Goal: Task Accomplishment & Management: Use online tool/utility

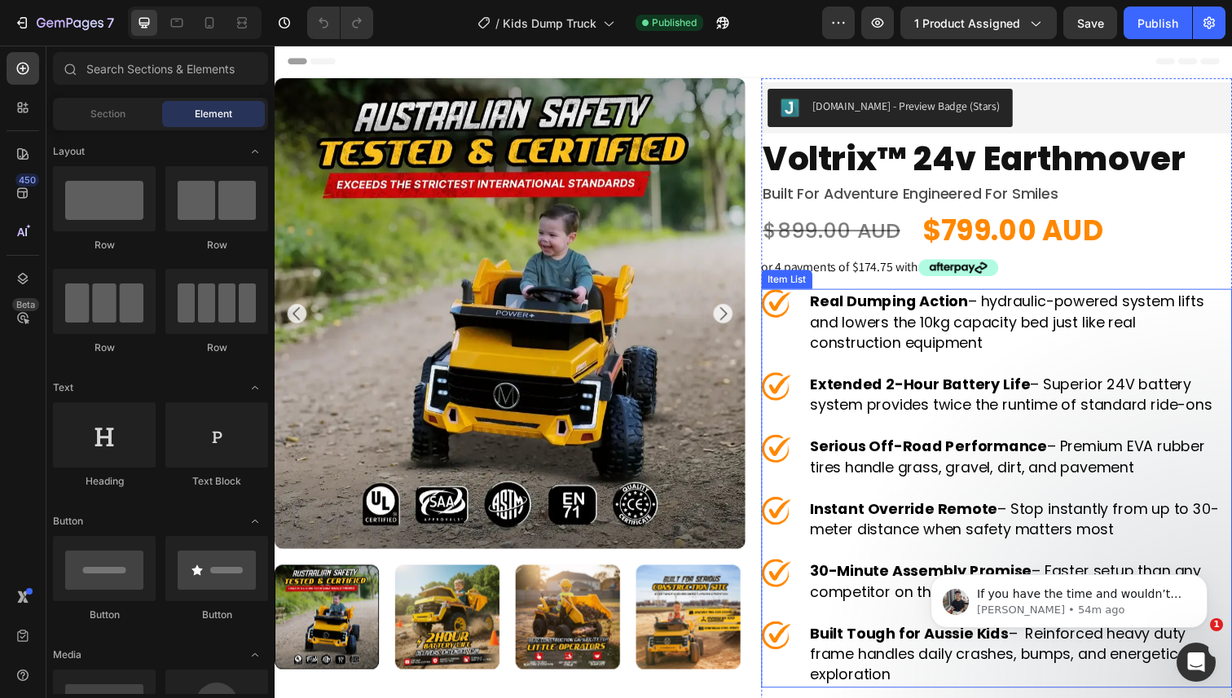
click at [809, 326] on div "Real Dumping Action – hydraulic-powered system lifts and lowers the 10kg capaci…" at bounding box center [1012, 328] width 481 height 68
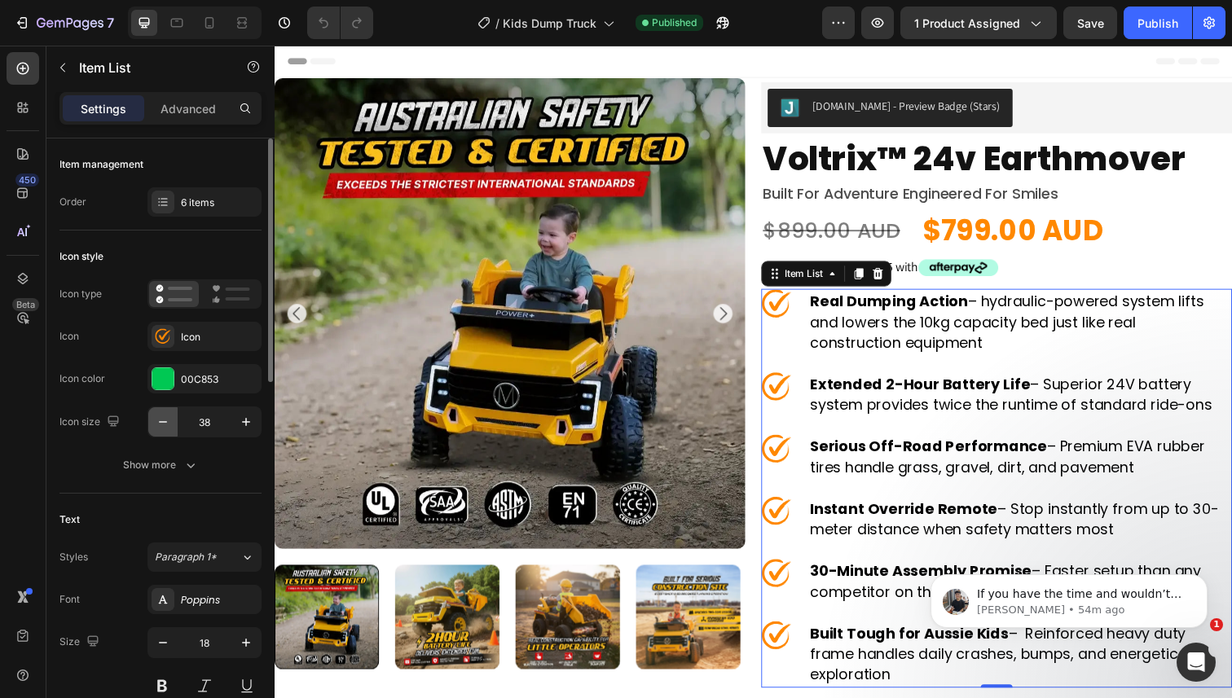
click at [159, 421] on icon "button" at bounding box center [163, 422] width 16 height 16
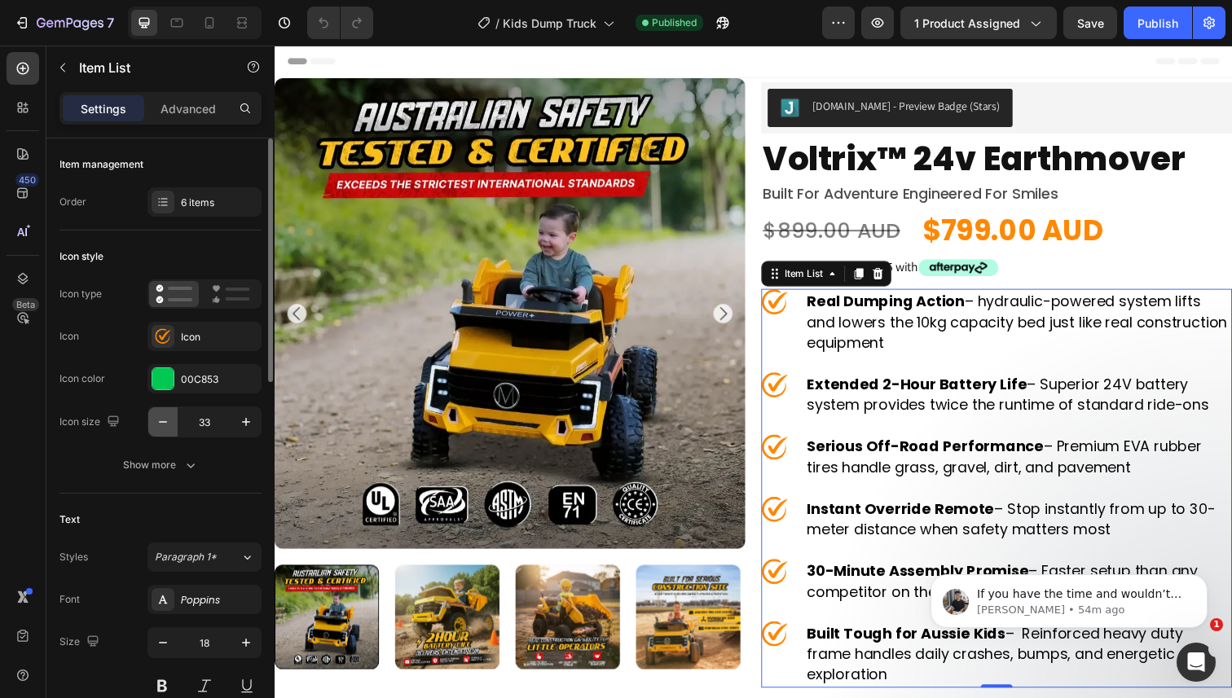
click at [159, 421] on icon "button" at bounding box center [163, 422] width 16 height 16
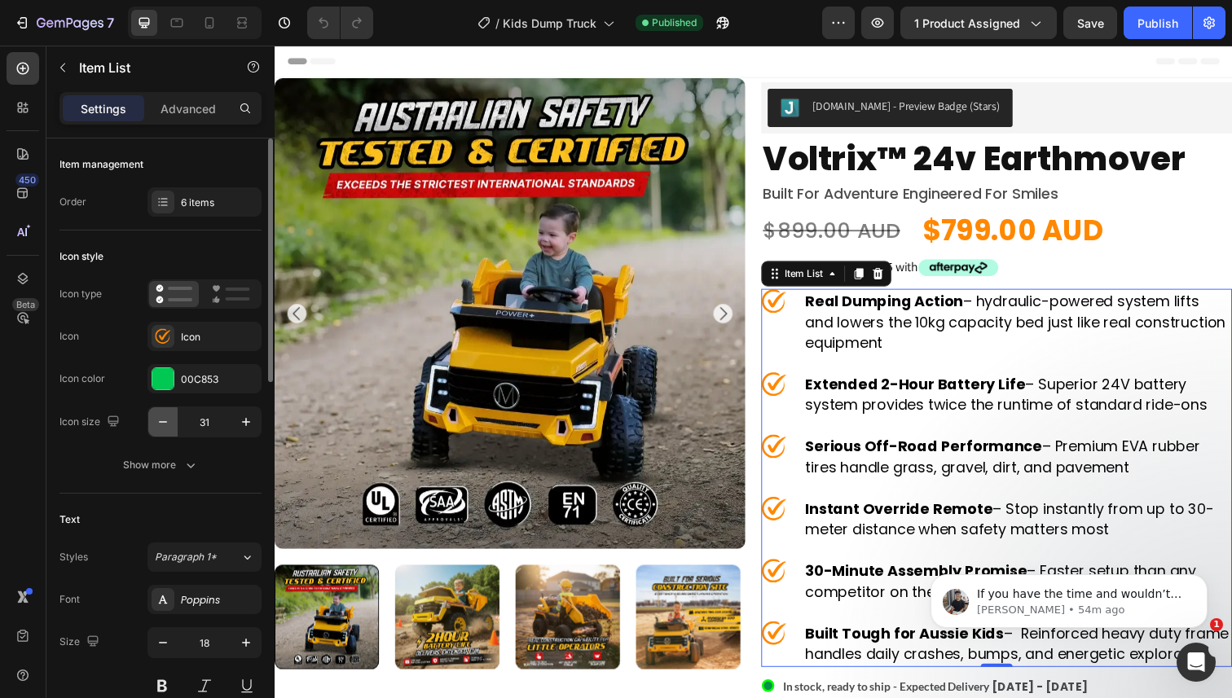
click at [159, 421] on icon "button" at bounding box center [163, 422] width 16 height 16
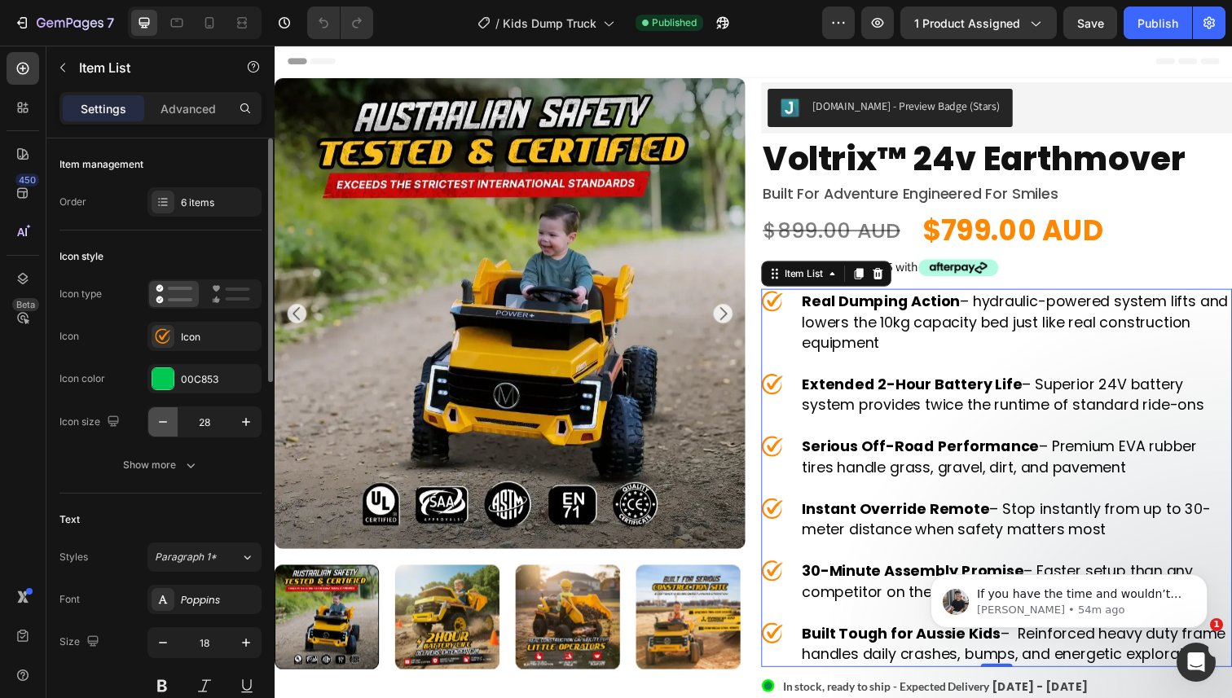
type input "27"
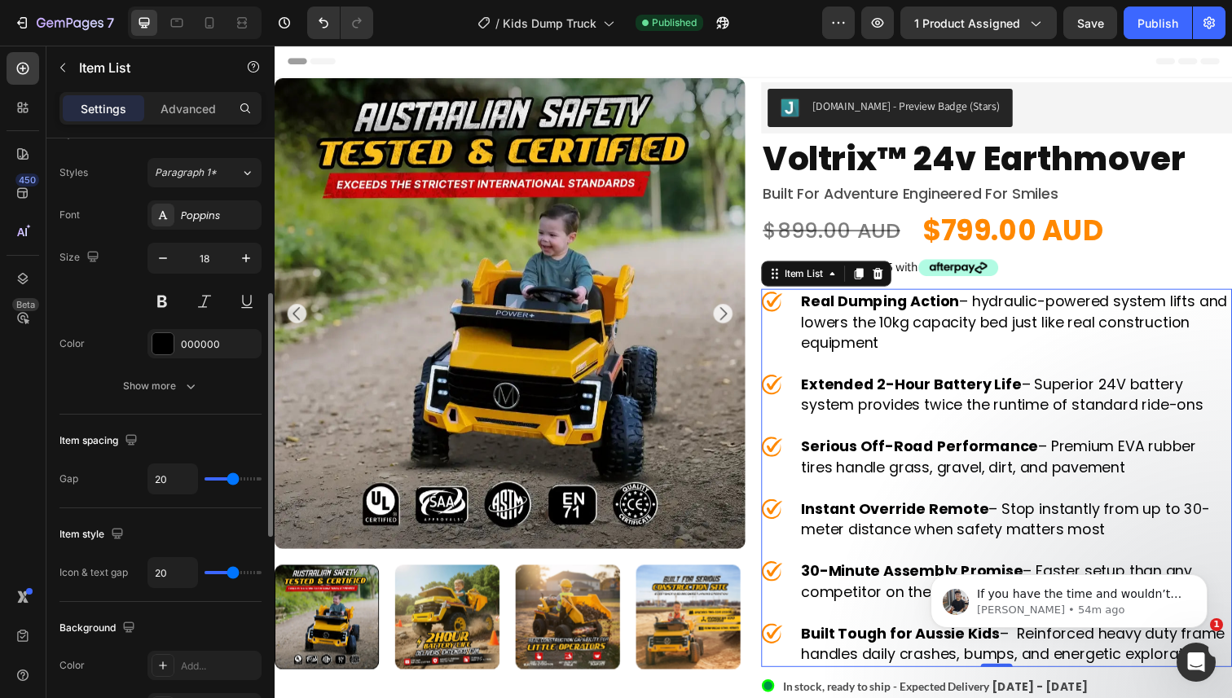
scroll to position [426, 0]
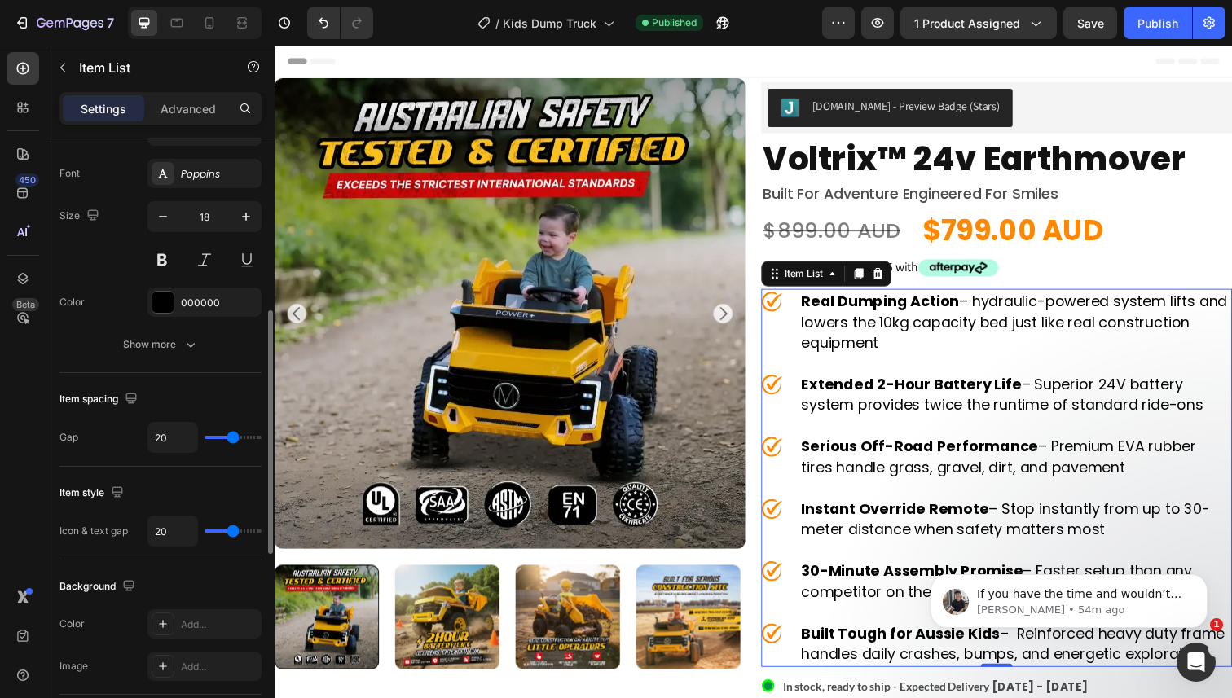
type input "19"
type input "18"
type input "9"
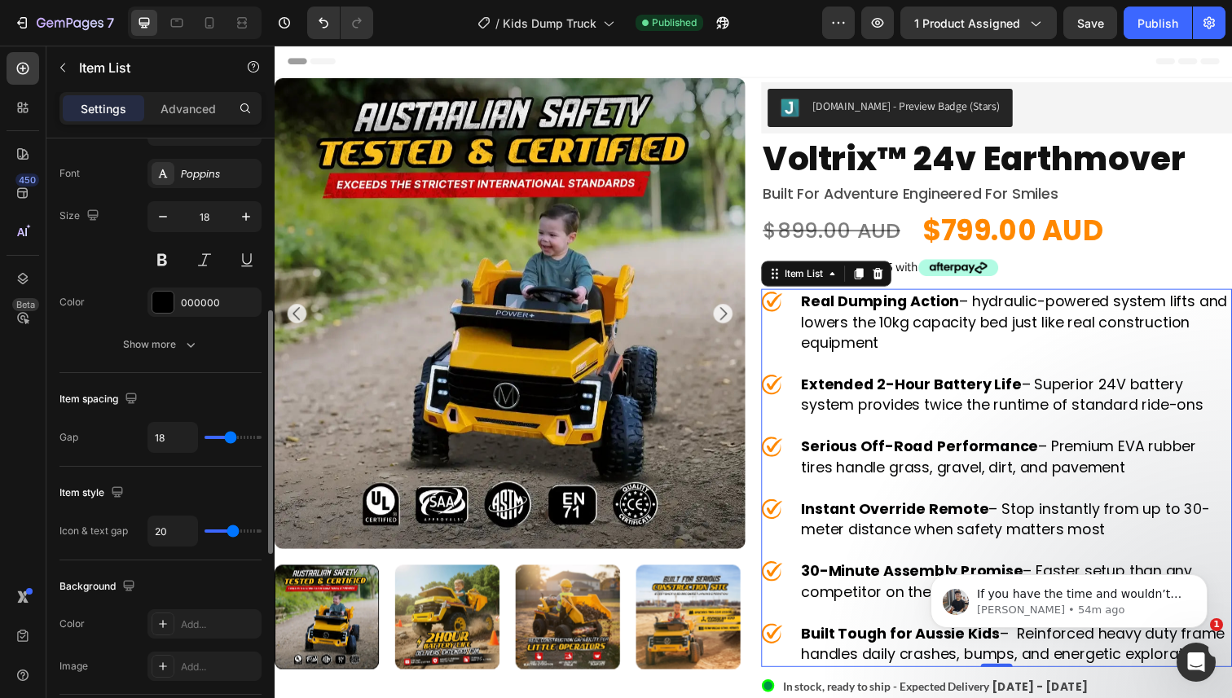
type input "9"
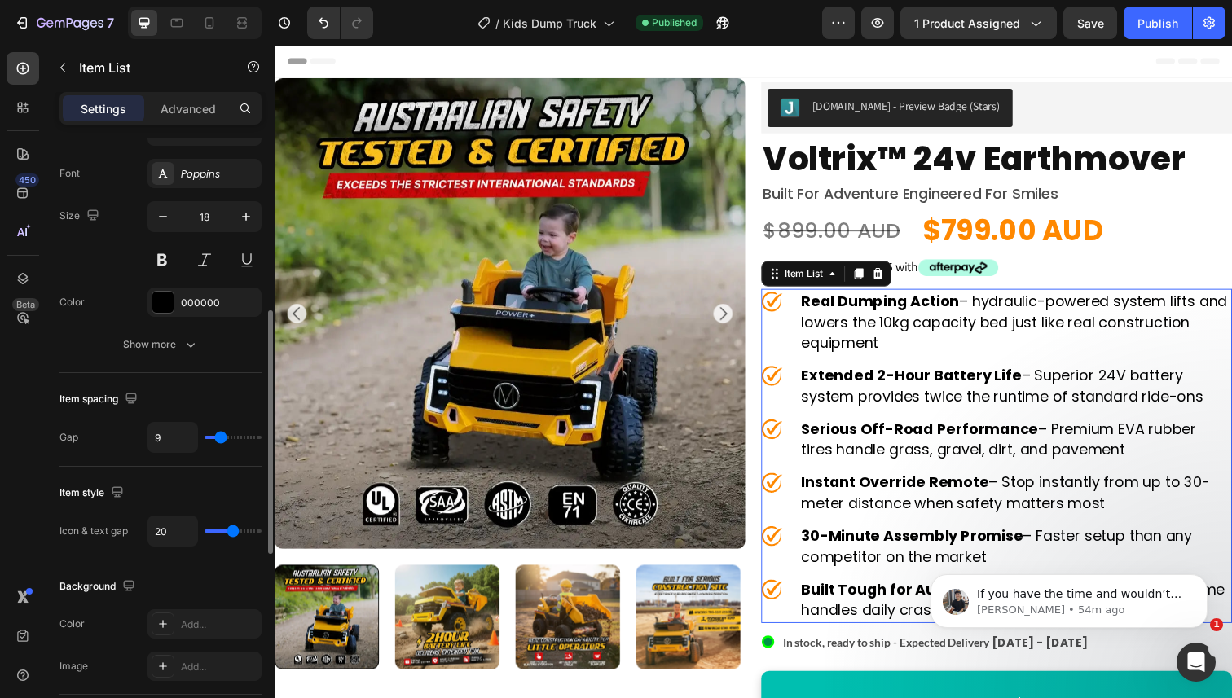
type input "8"
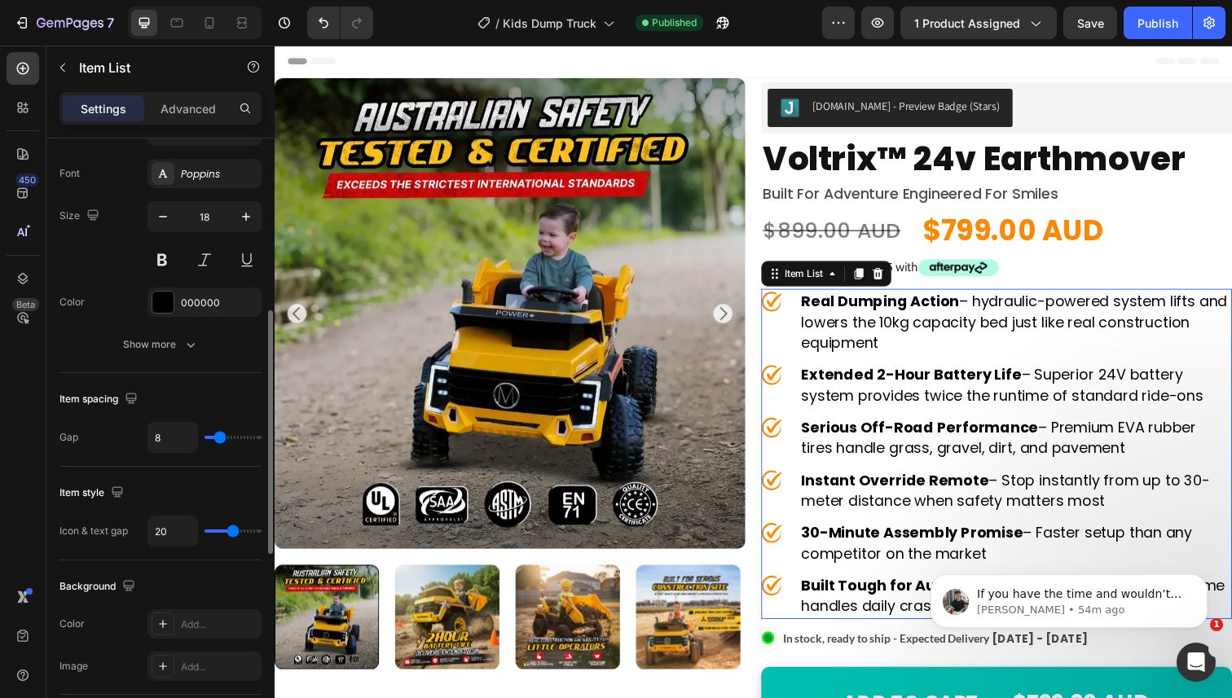
drag, startPoint x: 232, startPoint y: 437, endPoint x: 219, endPoint y: 437, distance: 13.0
type input "8"
click at [219, 437] on input "range" at bounding box center [233, 437] width 57 height 3
type input "18"
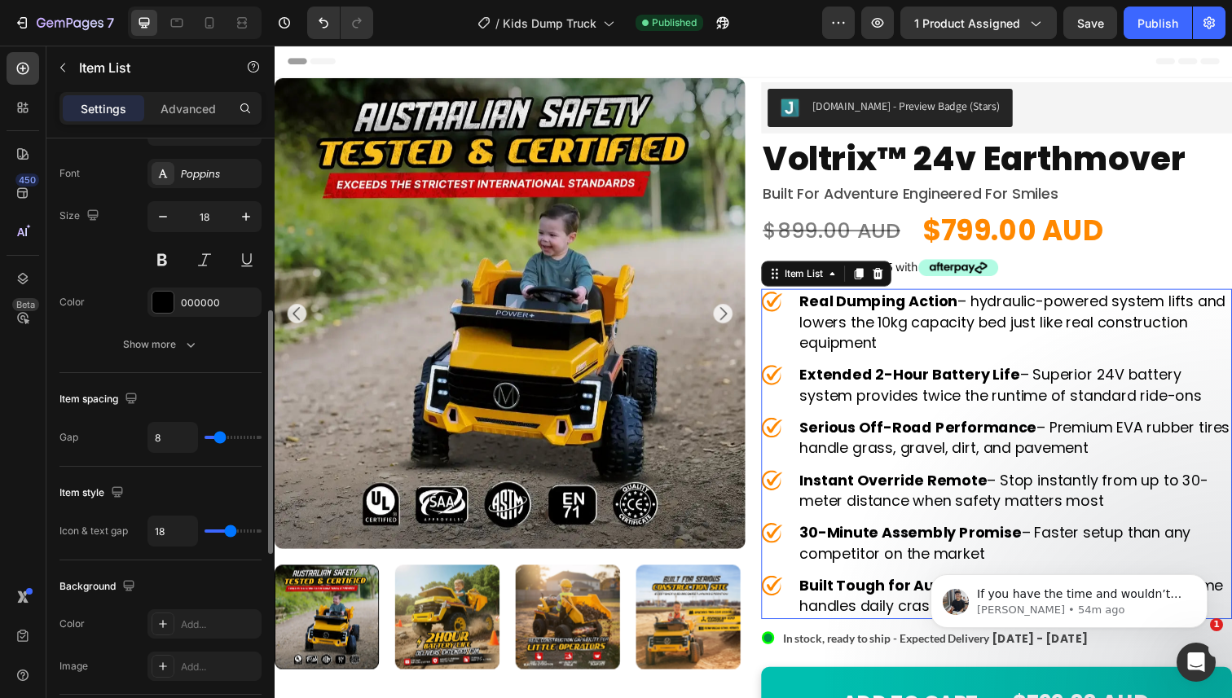
type input "17"
type input "15"
type input "14"
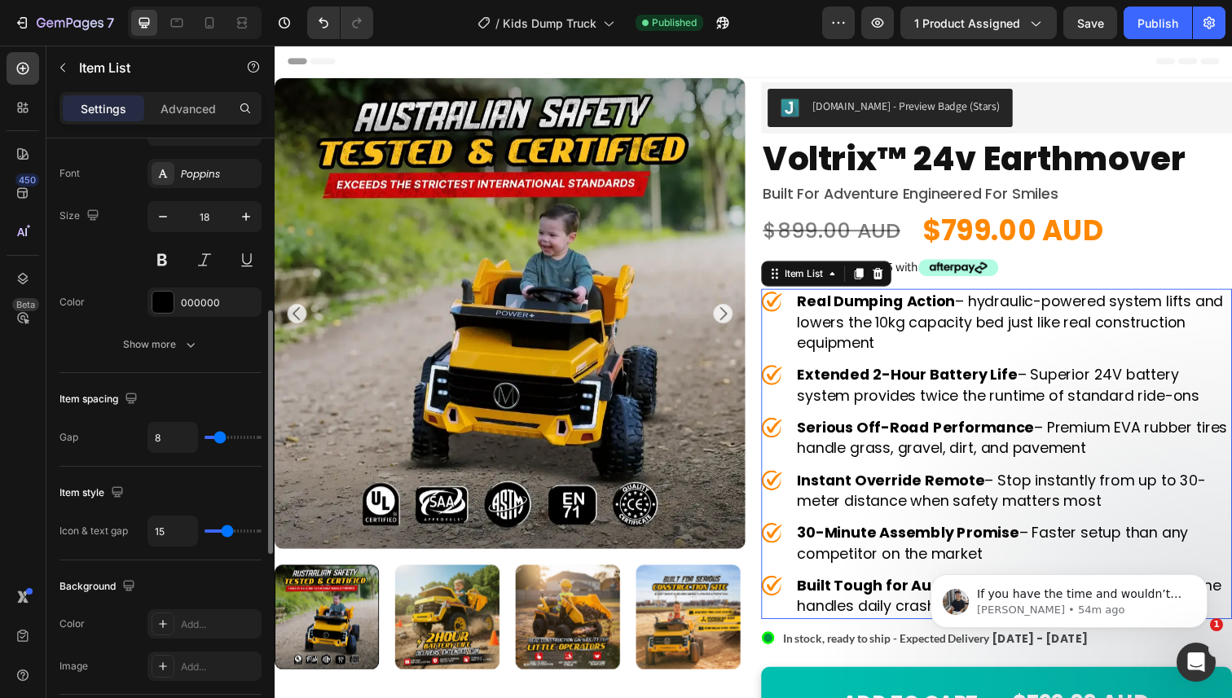
type input "14"
type input "13"
type input "12"
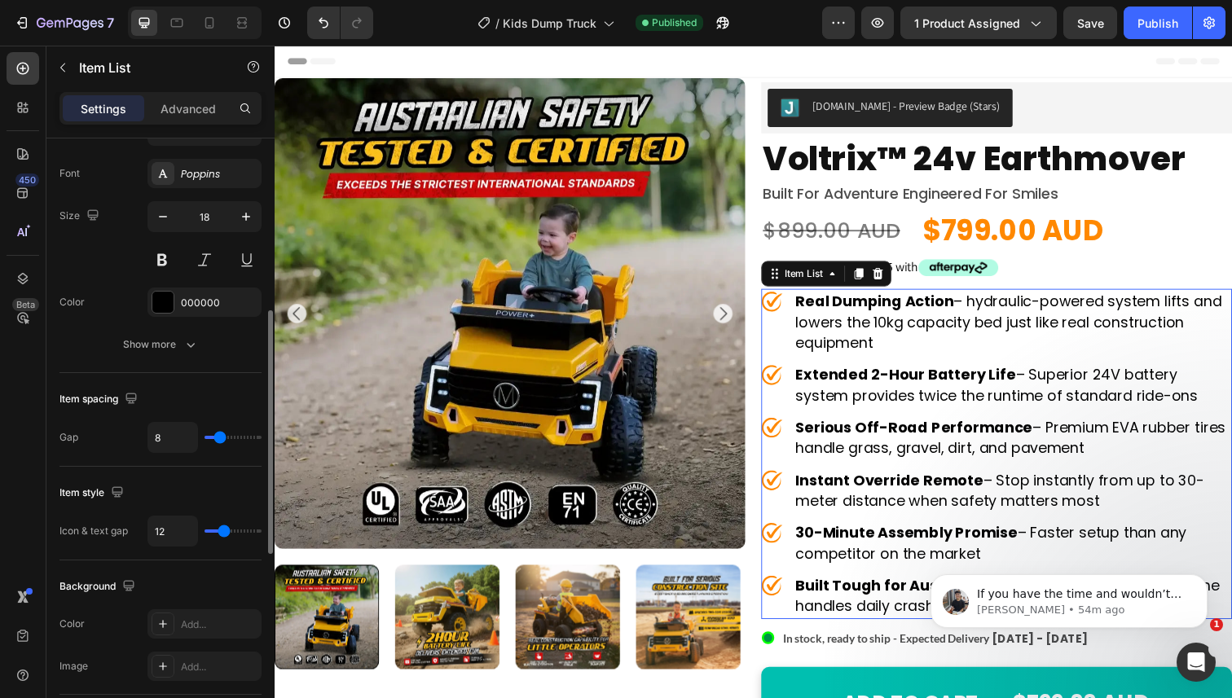
type input "11"
type input "8"
type input "7"
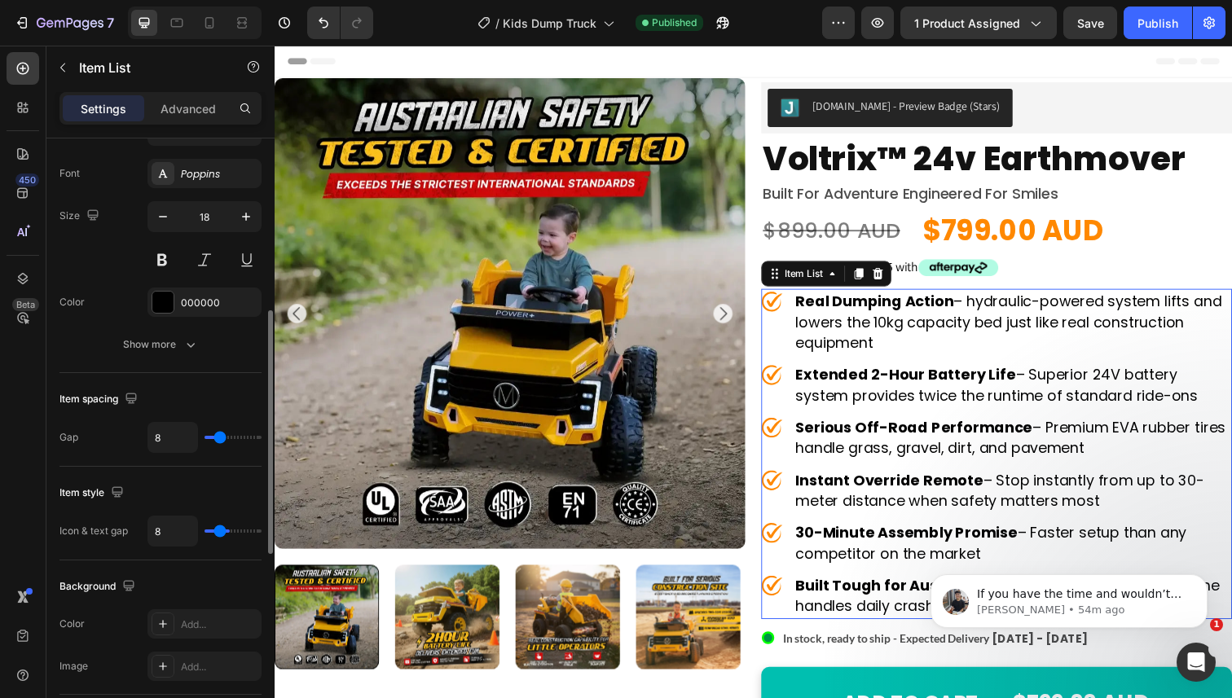
type input "7"
type input "6"
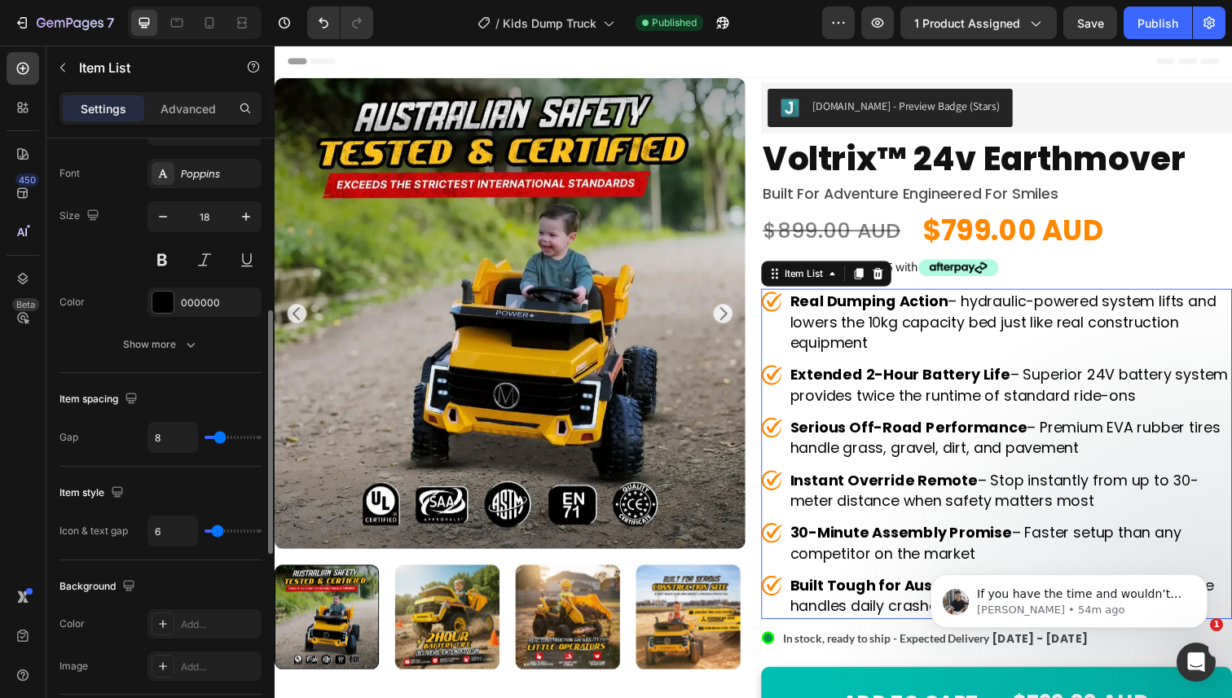
type input "5"
type input "4"
type input "3"
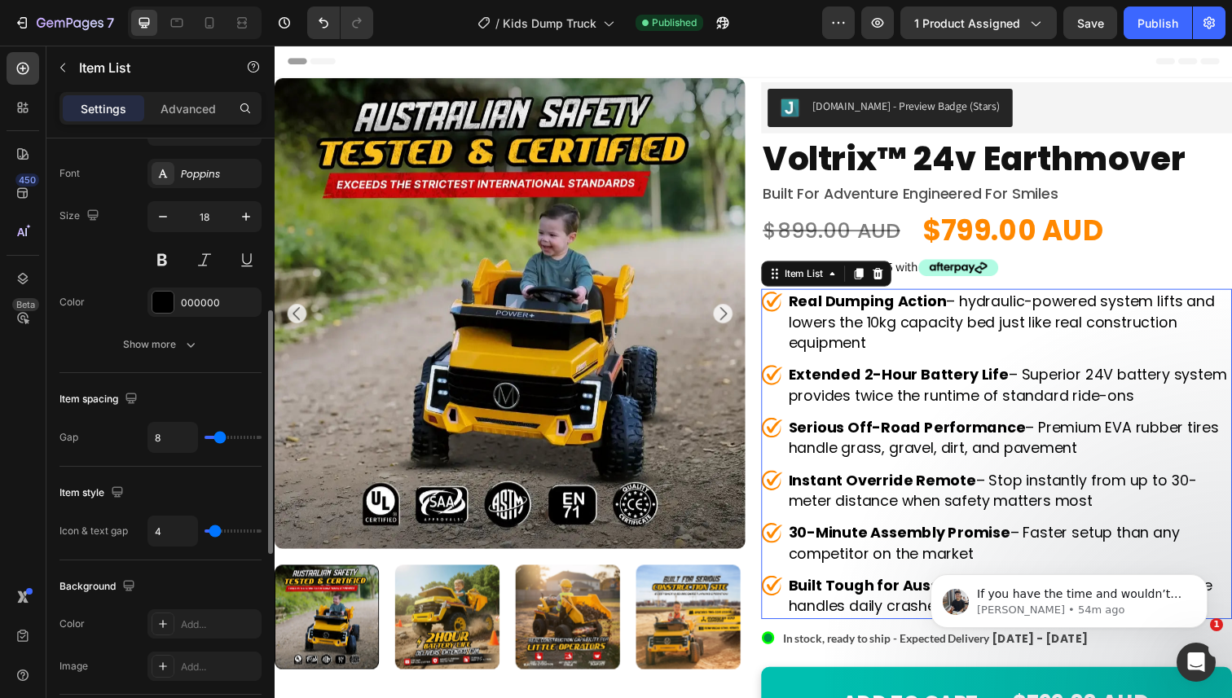
type input "3"
type input "2"
drag, startPoint x: 231, startPoint y: 533, endPoint x: 214, endPoint y: 531, distance: 17.2
type input "2"
click at [214, 531] on input "range" at bounding box center [233, 531] width 57 height 3
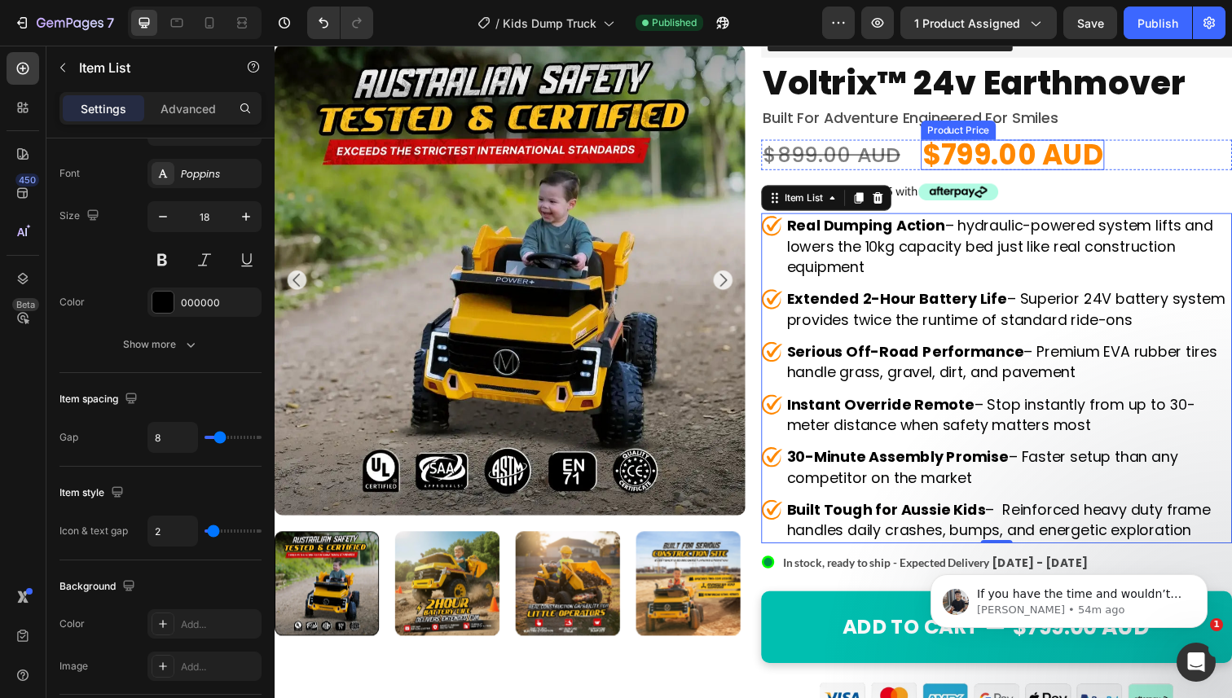
scroll to position [80, 0]
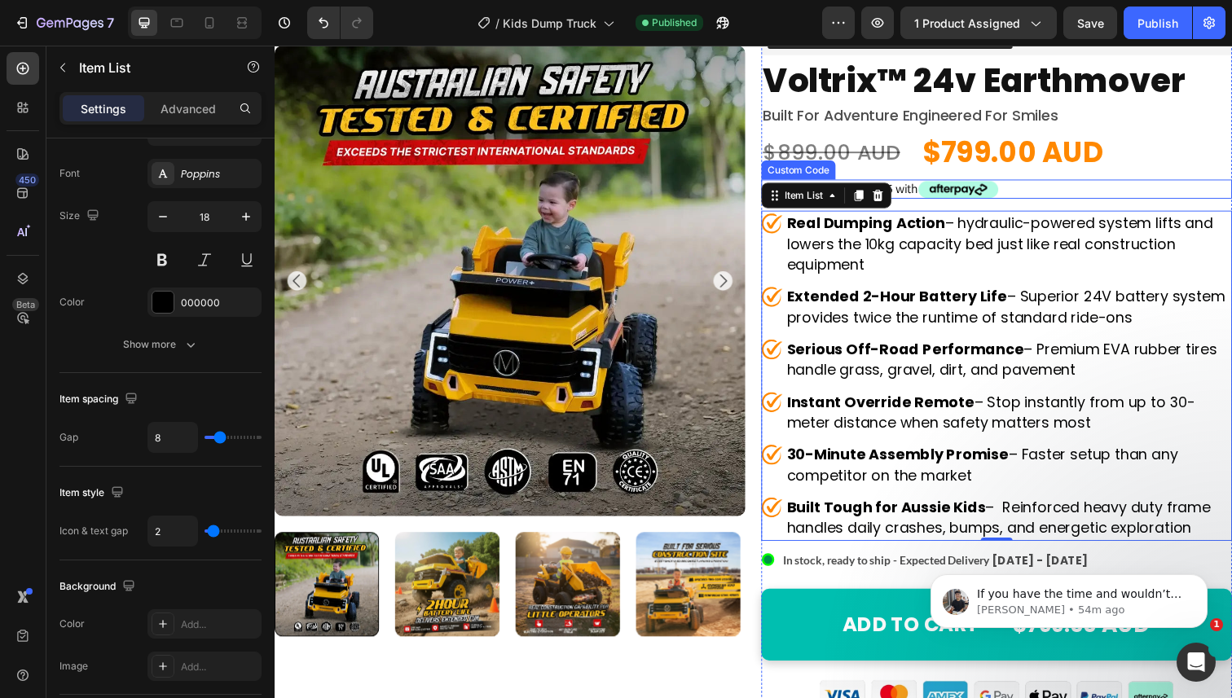
click at [1088, 186] on span "or 4 payments of $174.75 with" at bounding box center [1012, 193] width 481 height 20
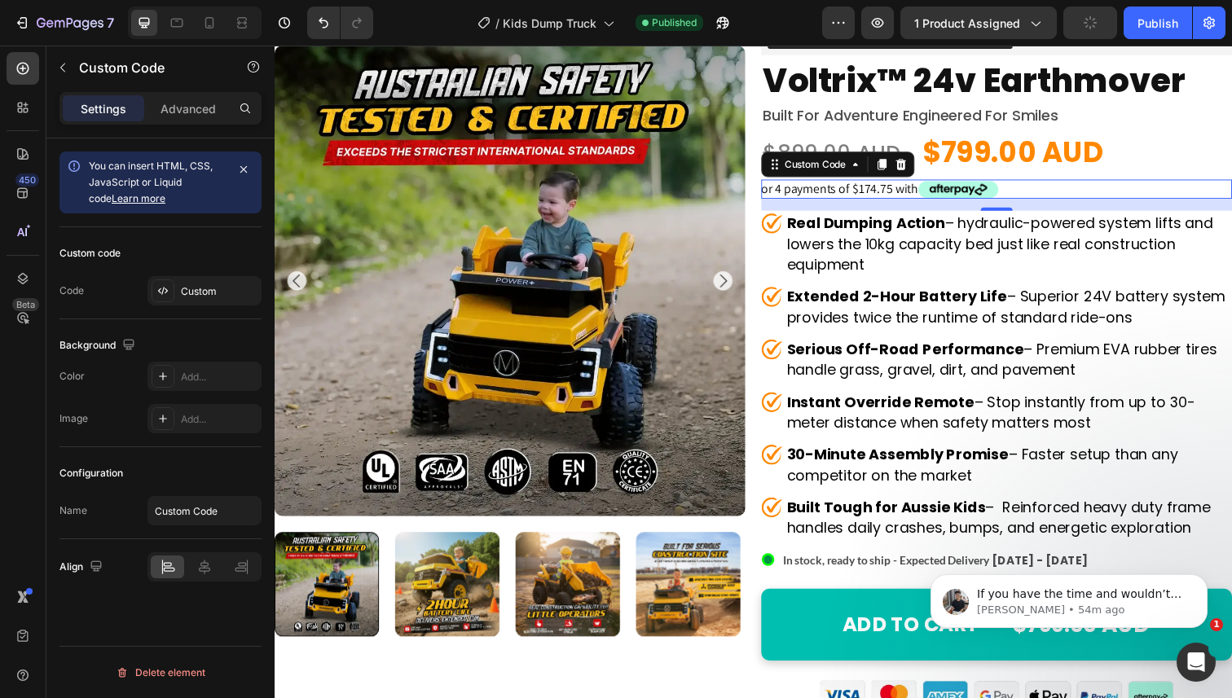
scroll to position [0, 0]
click at [893, 195] on span "or 4 payments of $174.75 with" at bounding box center [1012, 193] width 481 height 20
click at [204, 285] on div "Custom" at bounding box center [219, 291] width 77 height 15
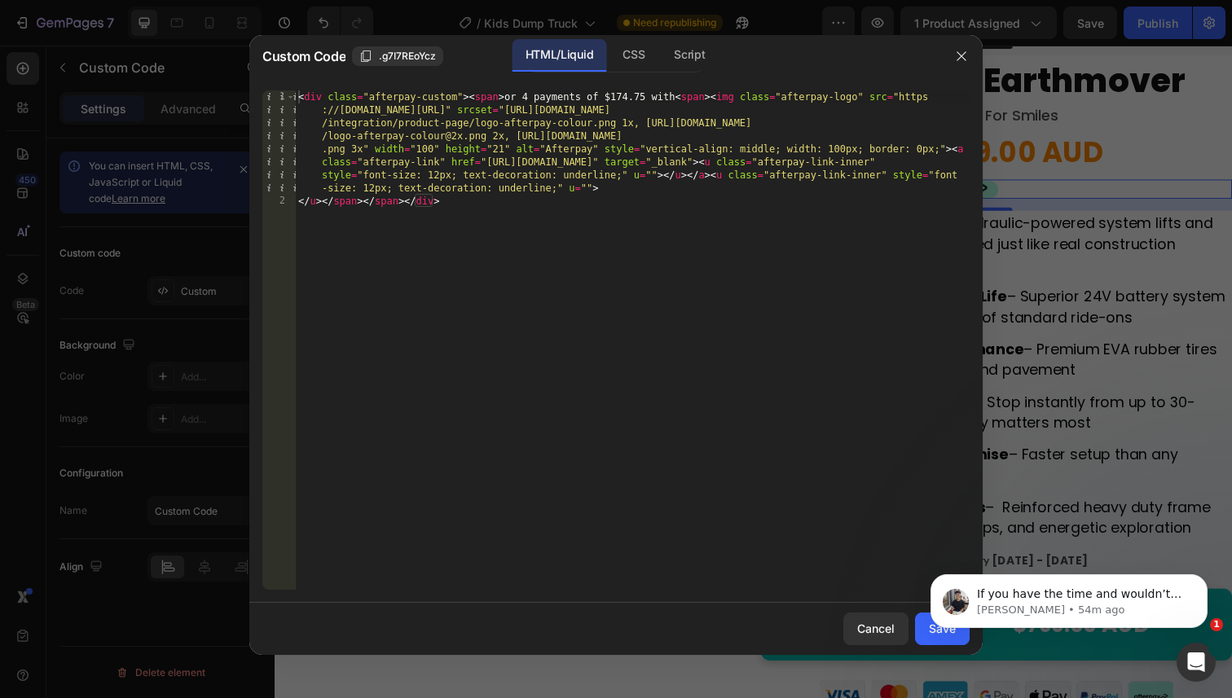
click at [626, 95] on div "< div class = "afterpay-custom" > < span > or 4 payments of $174.75 with < span…" at bounding box center [632, 398] width 675 height 617
type textarea "<div class="afterpay-custom"><span>or 4 payments of $199.75 with<span><img clas…"
click at [925, 639] on body "If you have the time and wouldn’t mind, we’d love it if you shared your experie…" at bounding box center [1069, 597] width 313 height 101
click at [920, 632] on body "If you have the time and wouldn’t mind, we’d love it if you shared your experie…" at bounding box center [1069, 597] width 313 height 101
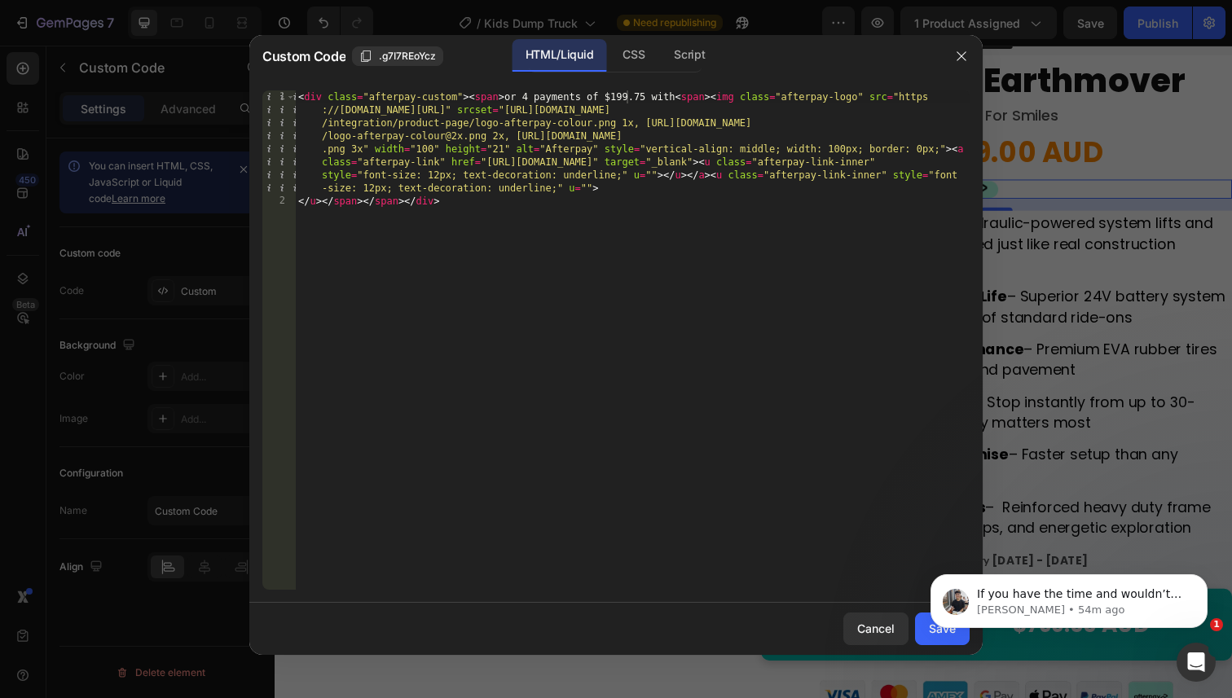
click at [906, 624] on html "If you have the time and wouldn’t mind, we’d love it if you shared your experie…" at bounding box center [1069, 597] width 326 height 114
click at [1201, 580] on icon "Dismiss notification" at bounding box center [1203, 579] width 6 height 6
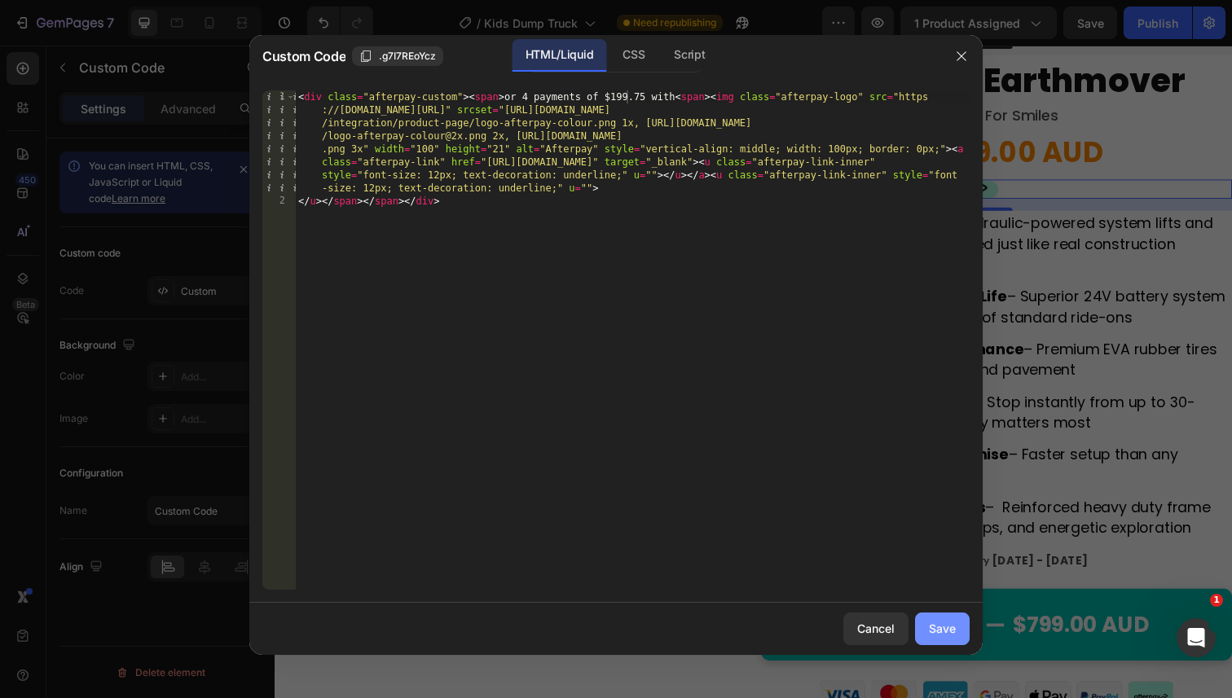
click at [943, 628] on div "Save" at bounding box center [942, 628] width 27 height 17
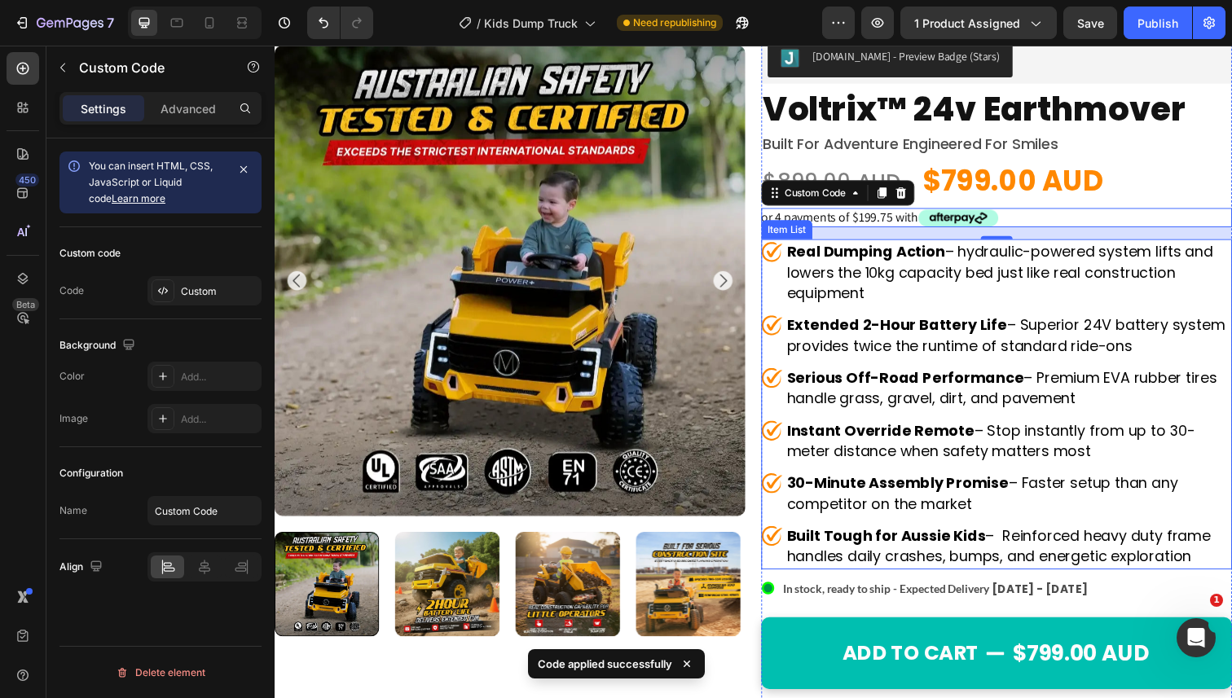
scroll to position [148, 0]
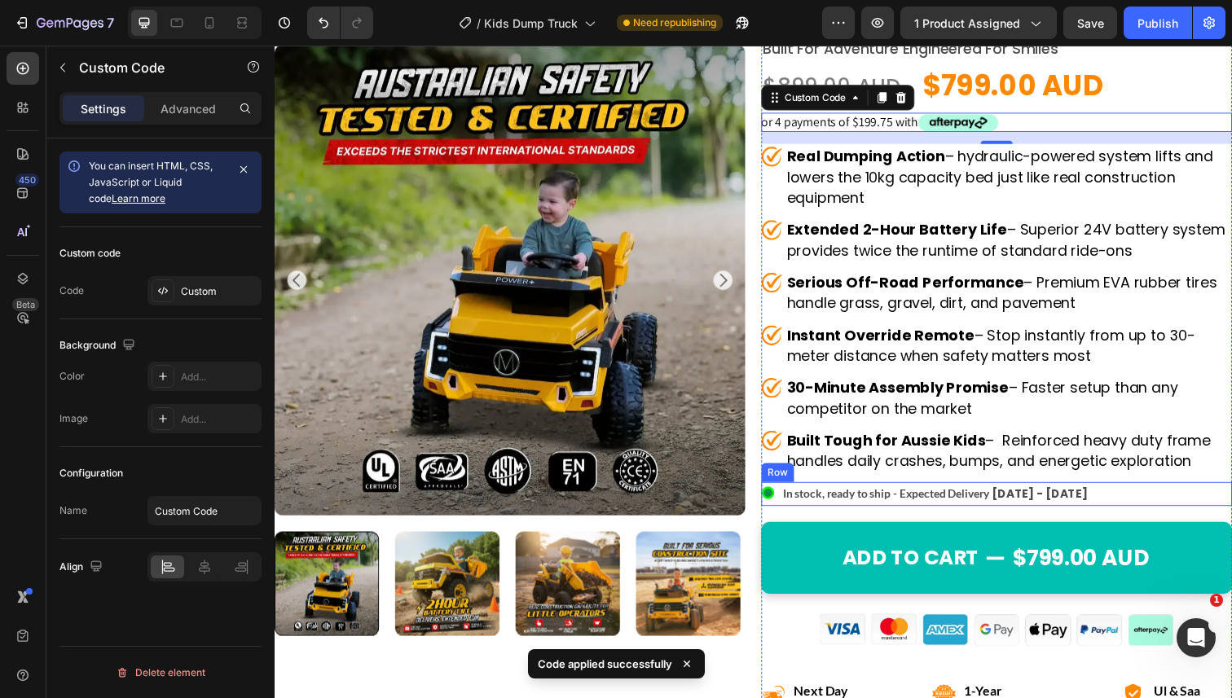
click at [1106, 509] on div ".id550458245588714486 .st0{display:none;fill:#00FF00;} .id550458245588714486 .s…" at bounding box center [1012, 504] width 481 height 24
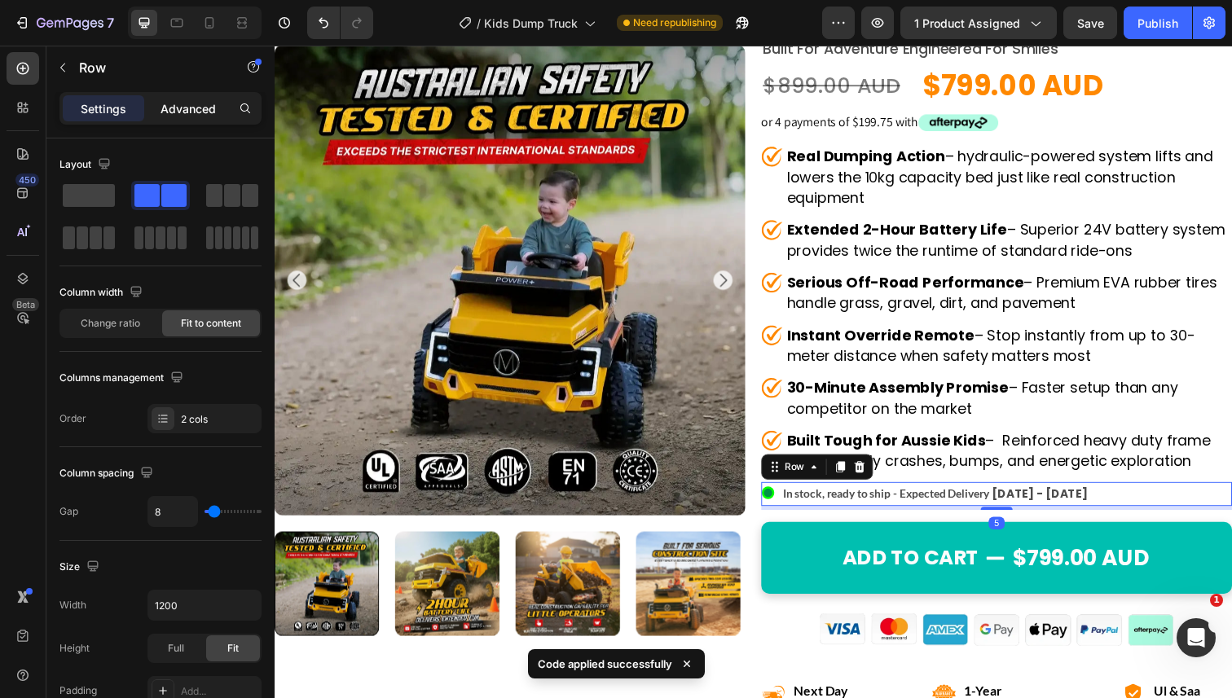
click at [185, 108] on p "Advanced" at bounding box center [188, 108] width 55 height 17
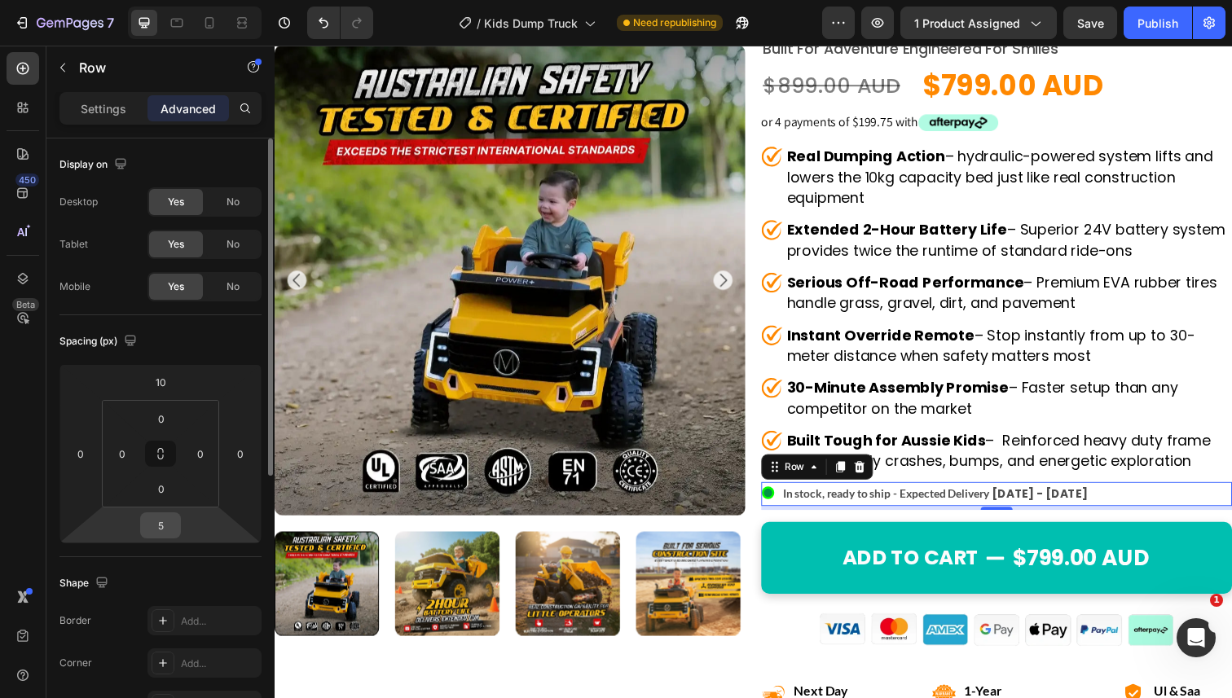
click at [163, 530] on input "5" at bounding box center [160, 525] width 33 height 24
type input "0"
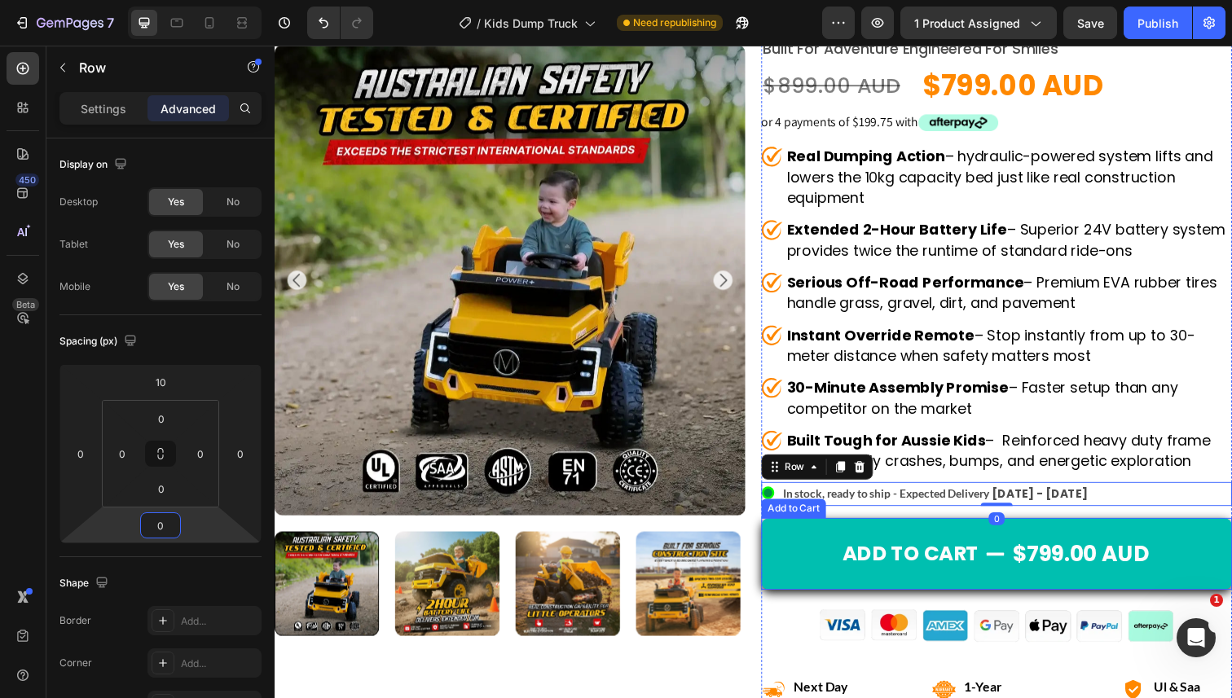
click at [932, 548] on button "Add to cart $799.00 AUD" at bounding box center [1012, 565] width 481 height 73
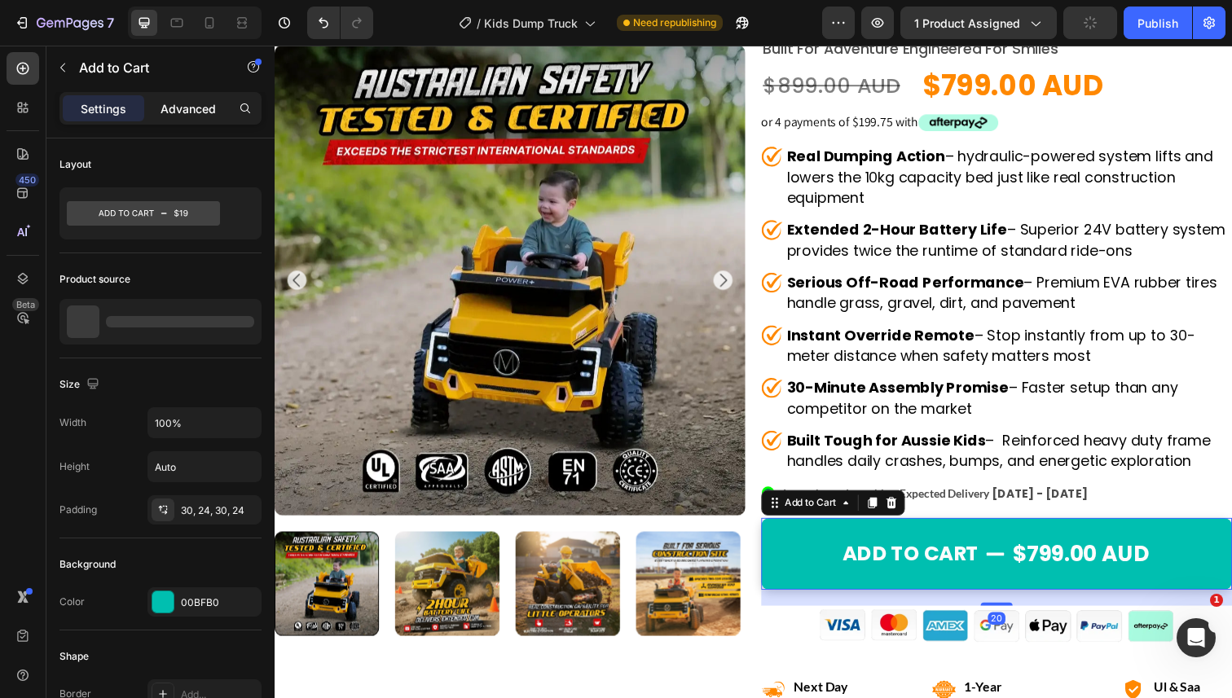
click at [185, 100] on p "Advanced" at bounding box center [188, 108] width 55 height 17
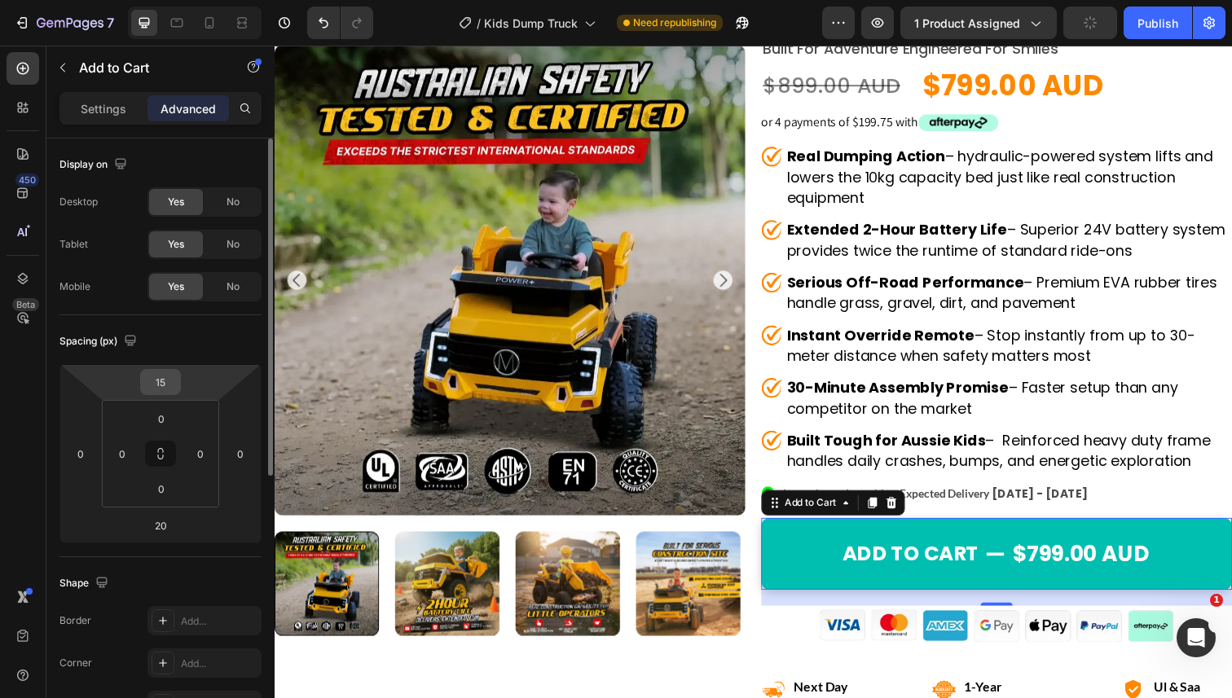
click at [159, 381] on input "15" at bounding box center [160, 382] width 33 height 24
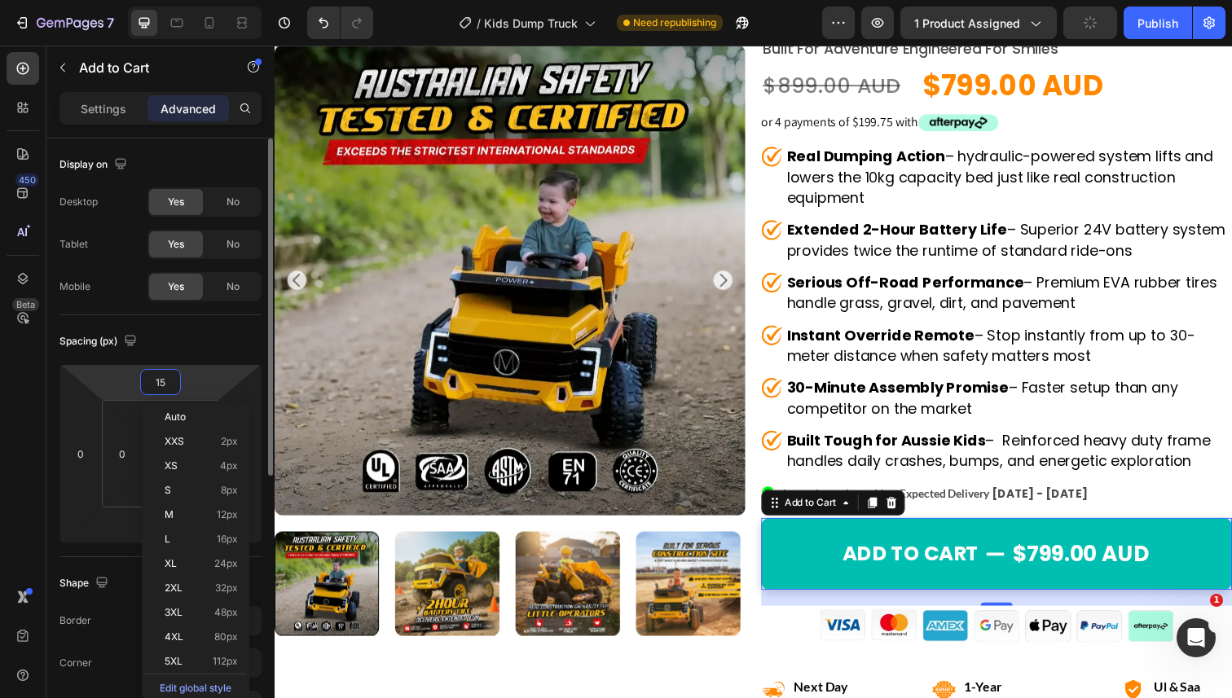
type input "0"
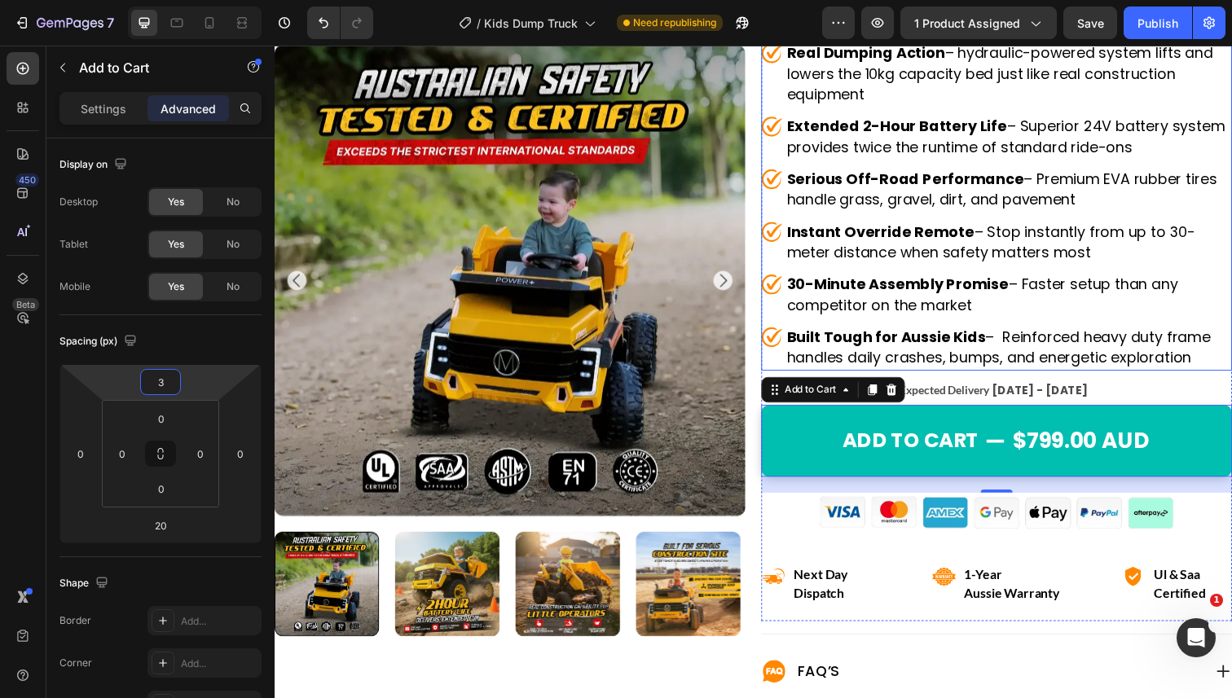
scroll to position [257, 0]
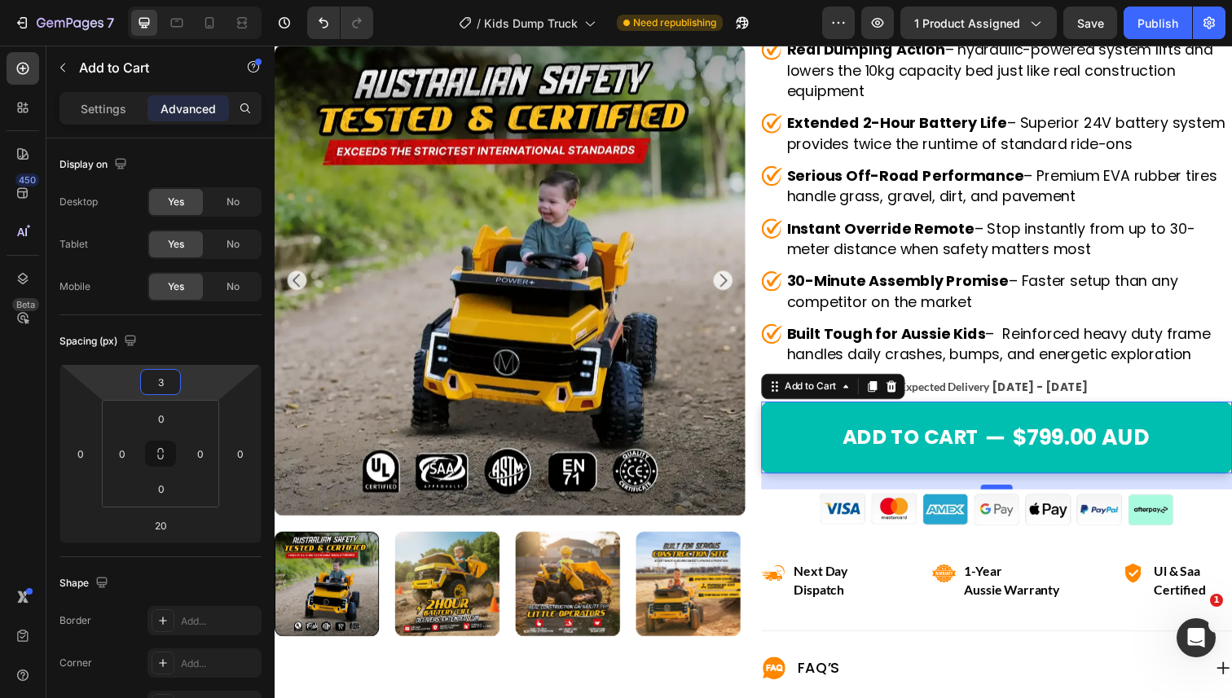
type input "3"
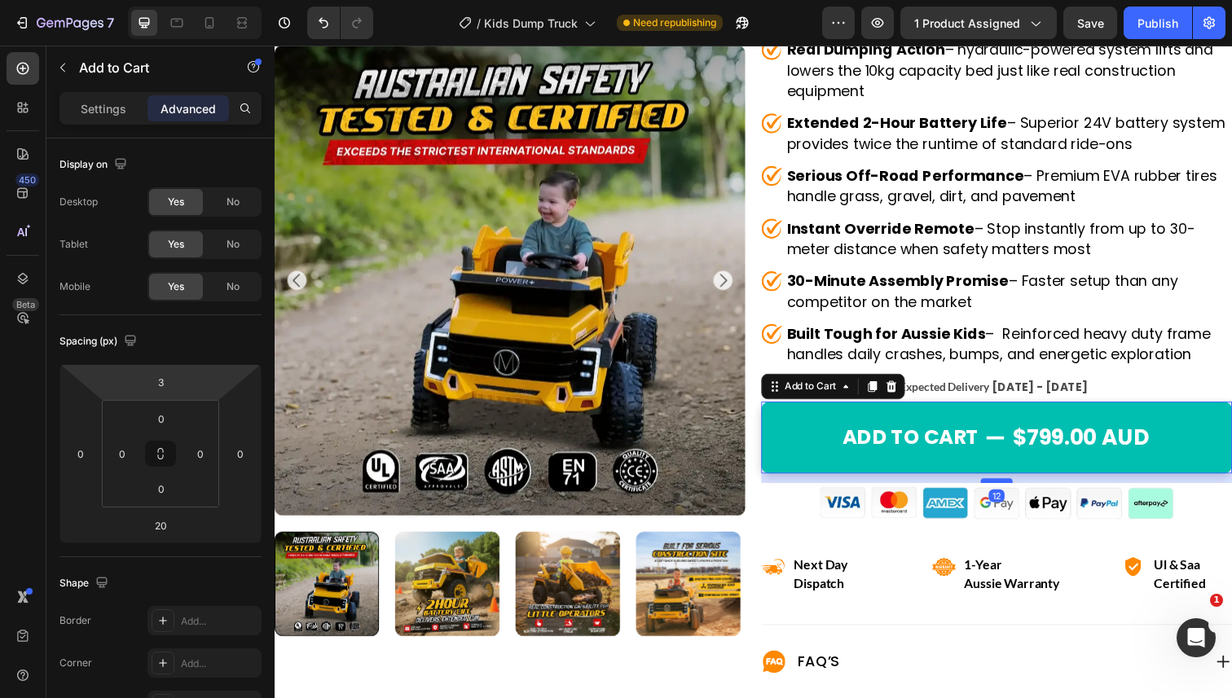
click at [1007, 491] on div at bounding box center [1012, 490] width 33 height 5
type input "12"
click at [1186, 575] on strong "ul & saa" at bounding box center [1196, 575] width 47 height 15
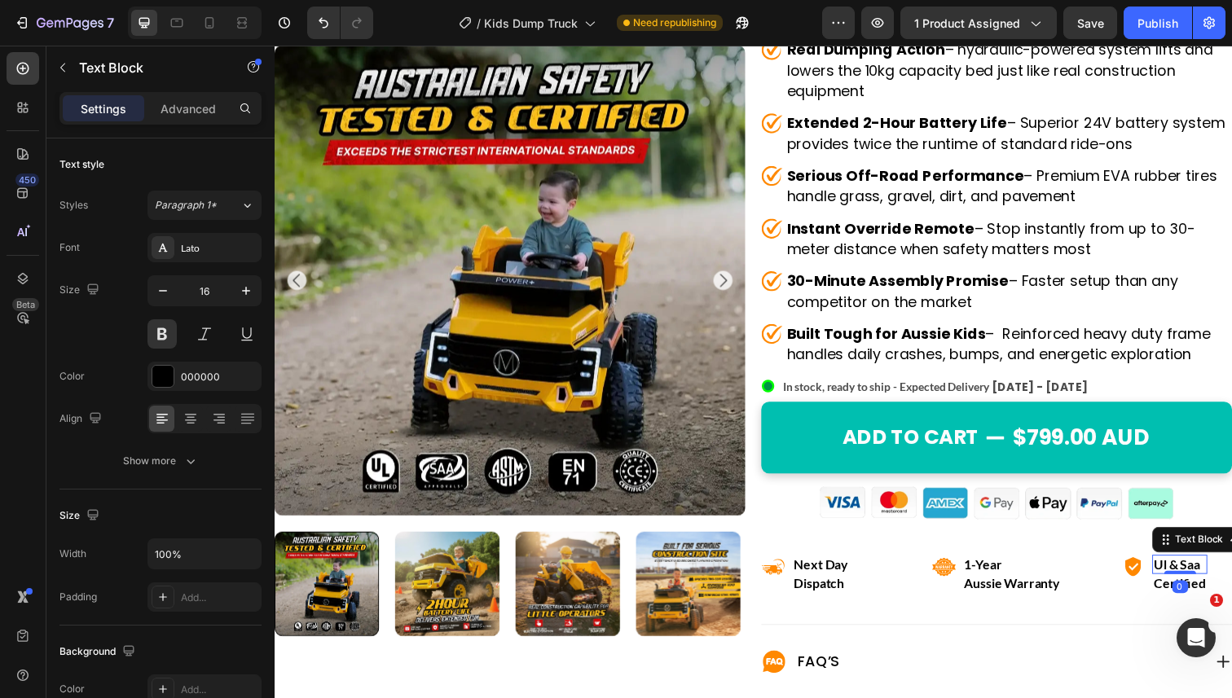
click at [1186, 575] on strong "ul & saa" at bounding box center [1196, 575] width 47 height 15
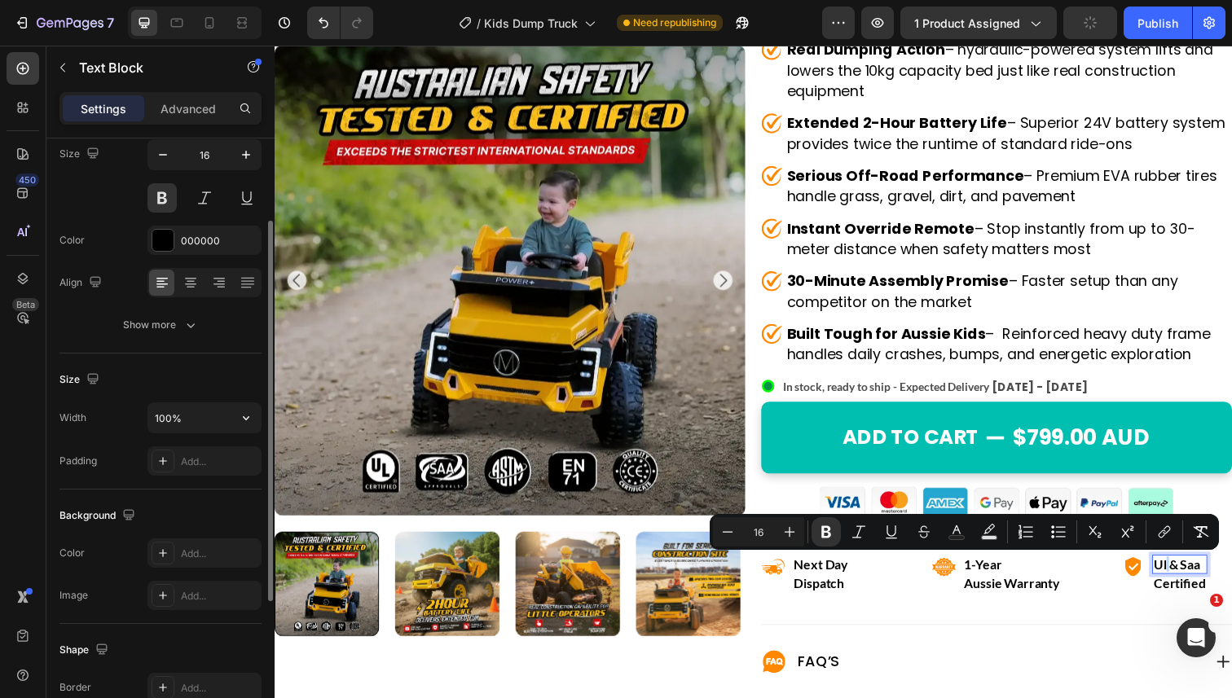
scroll to position [134, 0]
click at [203, 328] on button "Show more" at bounding box center [160, 326] width 202 height 29
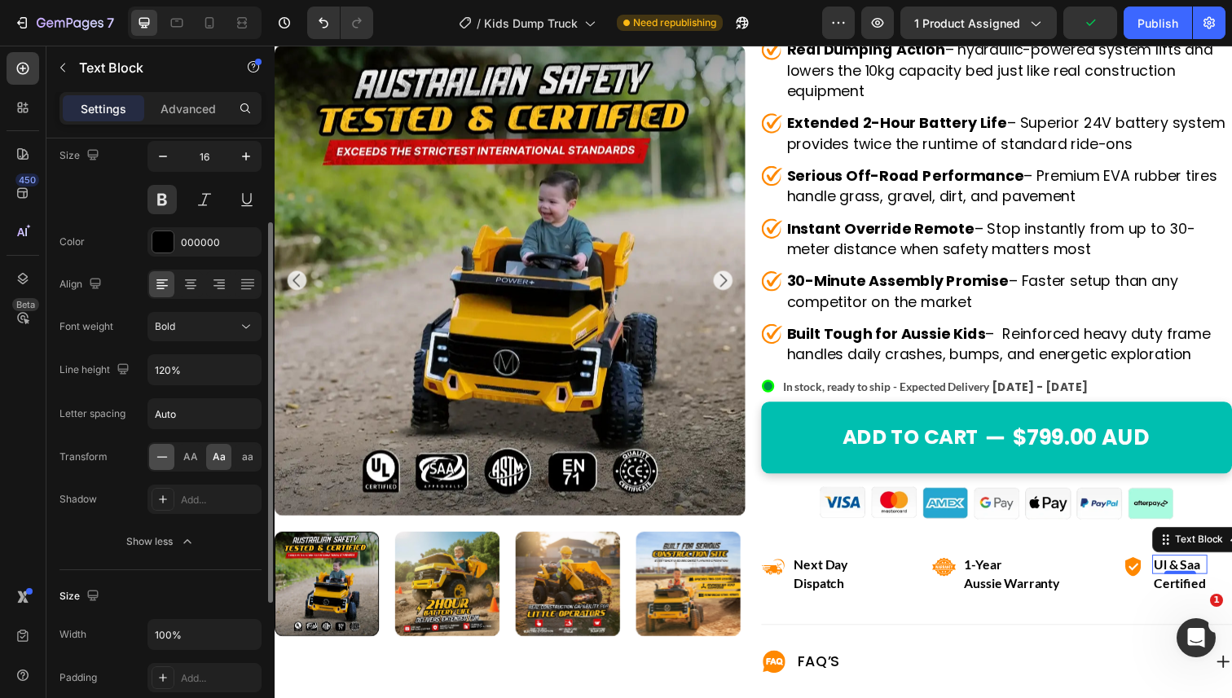
click at [165, 452] on icon at bounding box center [162, 457] width 16 height 16
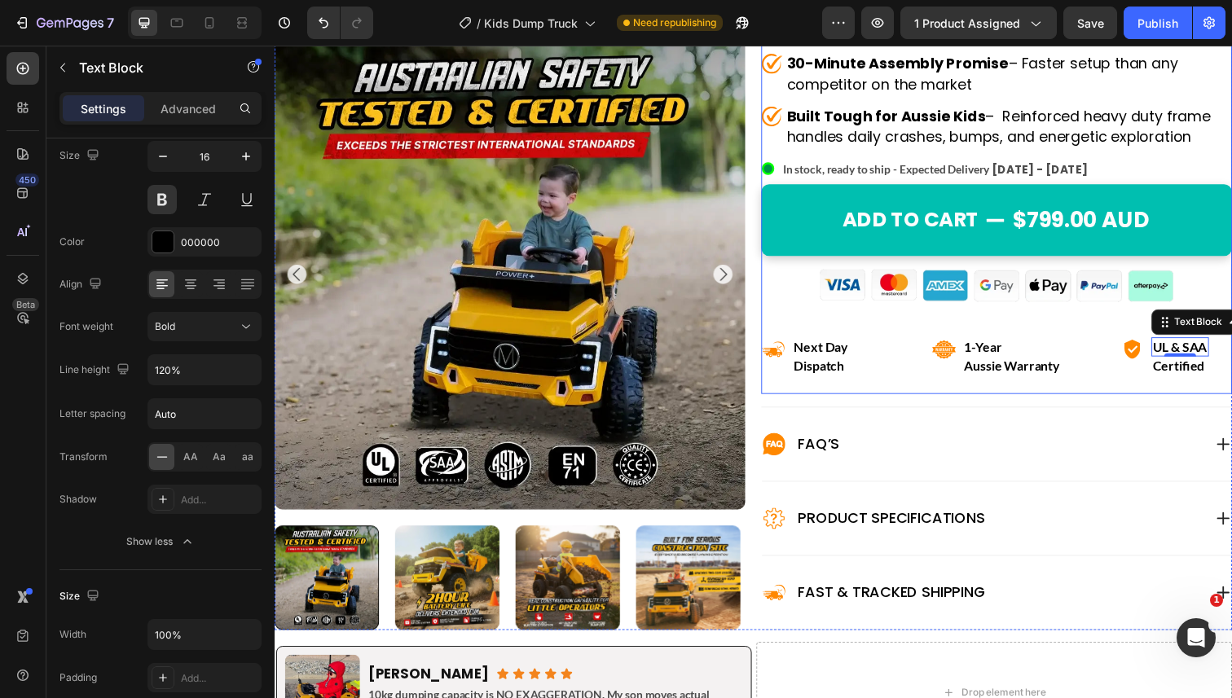
scroll to position [492, 0]
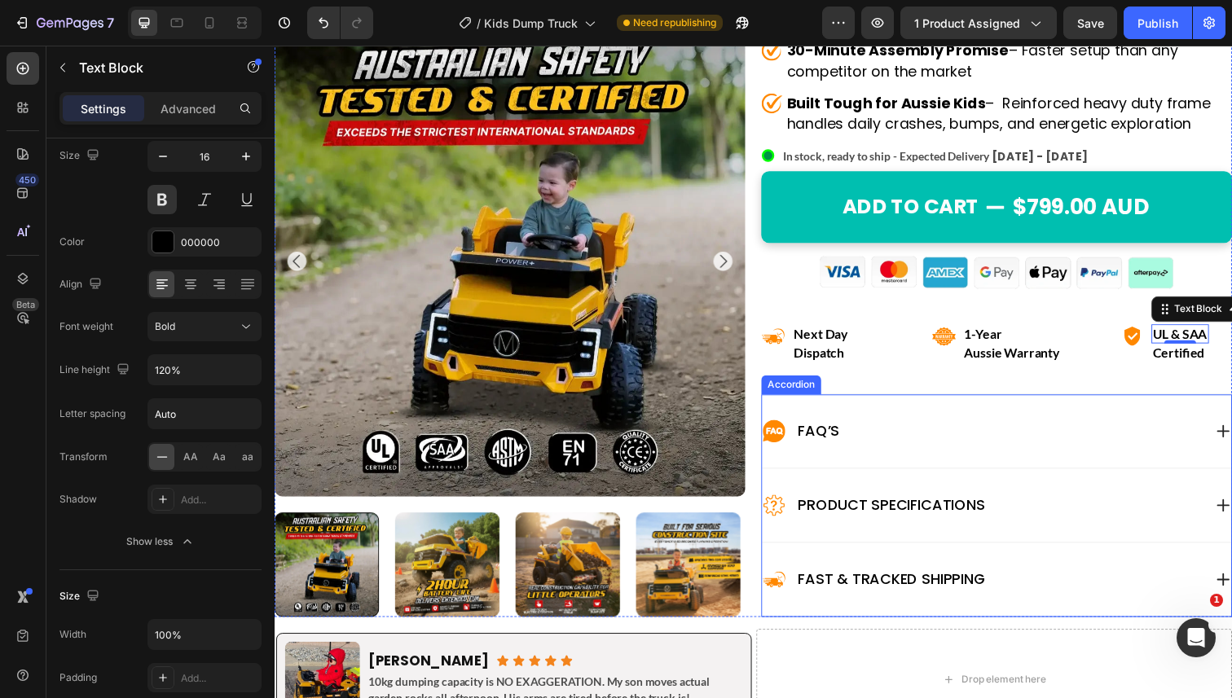
click at [918, 429] on div "FAQ’s" at bounding box center [998, 440] width 450 height 26
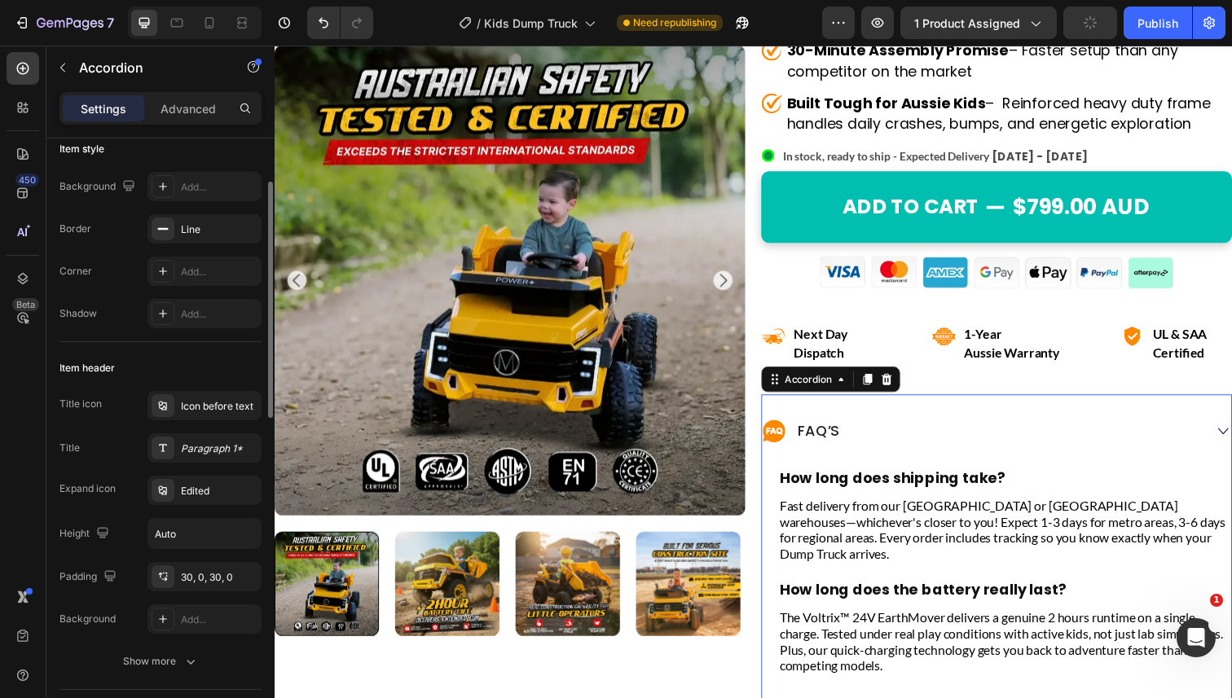
scroll to position [108, 0]
click at [208, 568] on div "30, 0, 30, 0" at bounding box center [205, 576] width 114 height 29
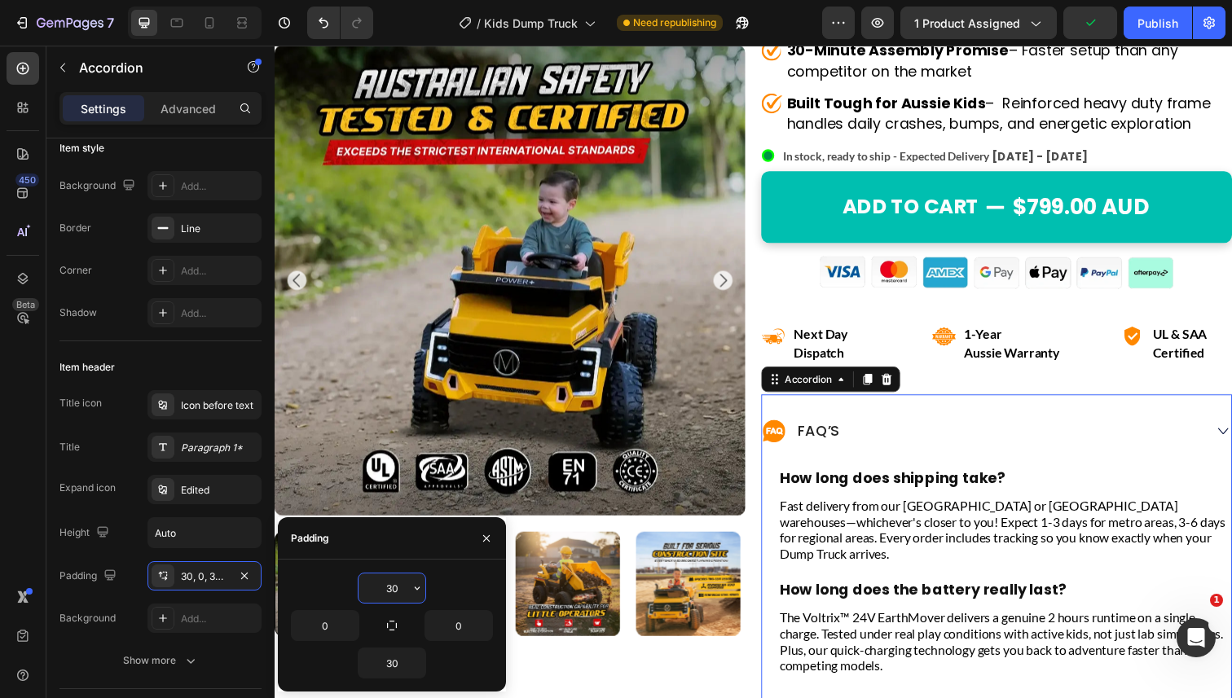
click at [391, 584] on input "30" at bounding box center [392, 588] width 67 height 29
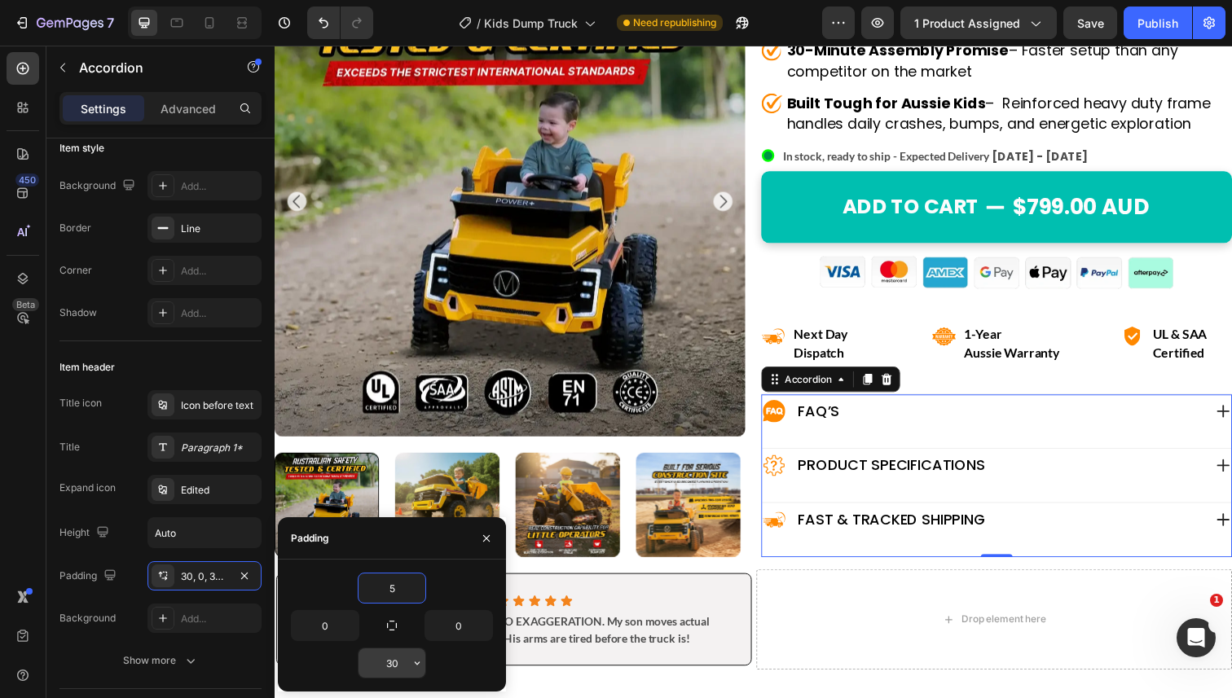
type input "5"
click at [395, 664] on input "30" at bounding box center [392, 663] width 67 height 29
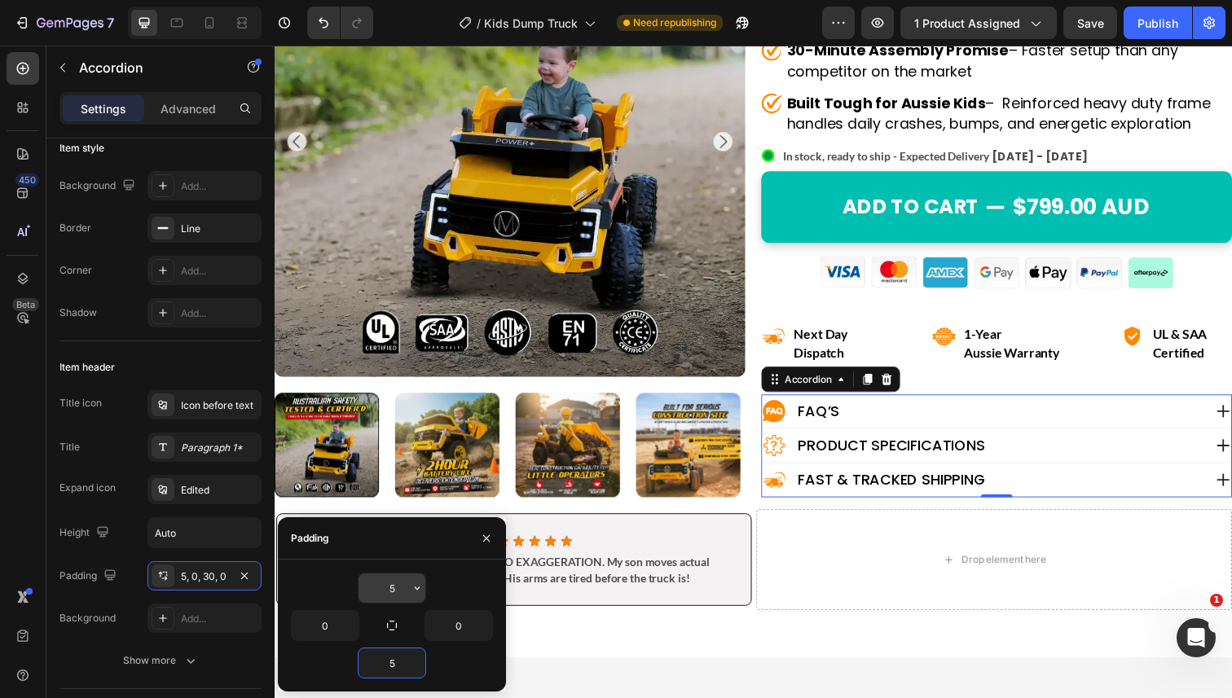
type input "5"
click at [389, 577] on input "5" at bounding box center [392, 588] width 67 height 29
click at [389, 579] on input "5" at bounding box center [392, 588] width 67 height 29
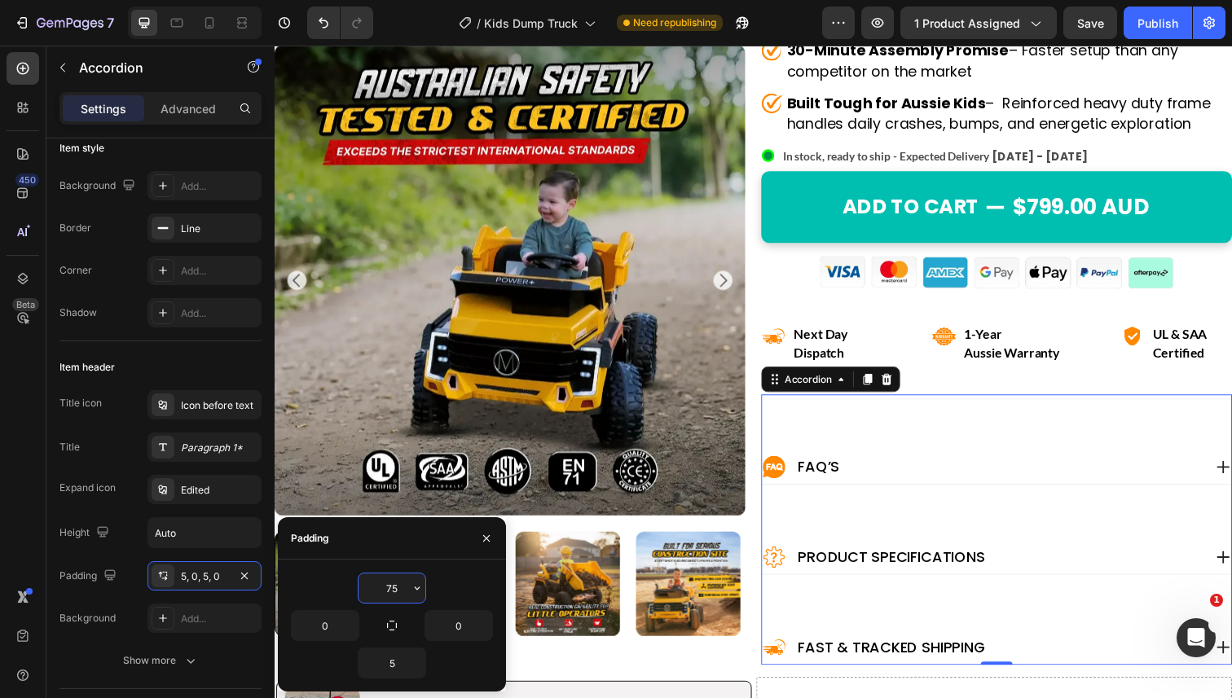
click at [386, 576] on input "75" at bounding box center [392, 588] width 67 height 29
click at [386, 587] on input "75" at bounding box center [392, 588] width 67 height 29
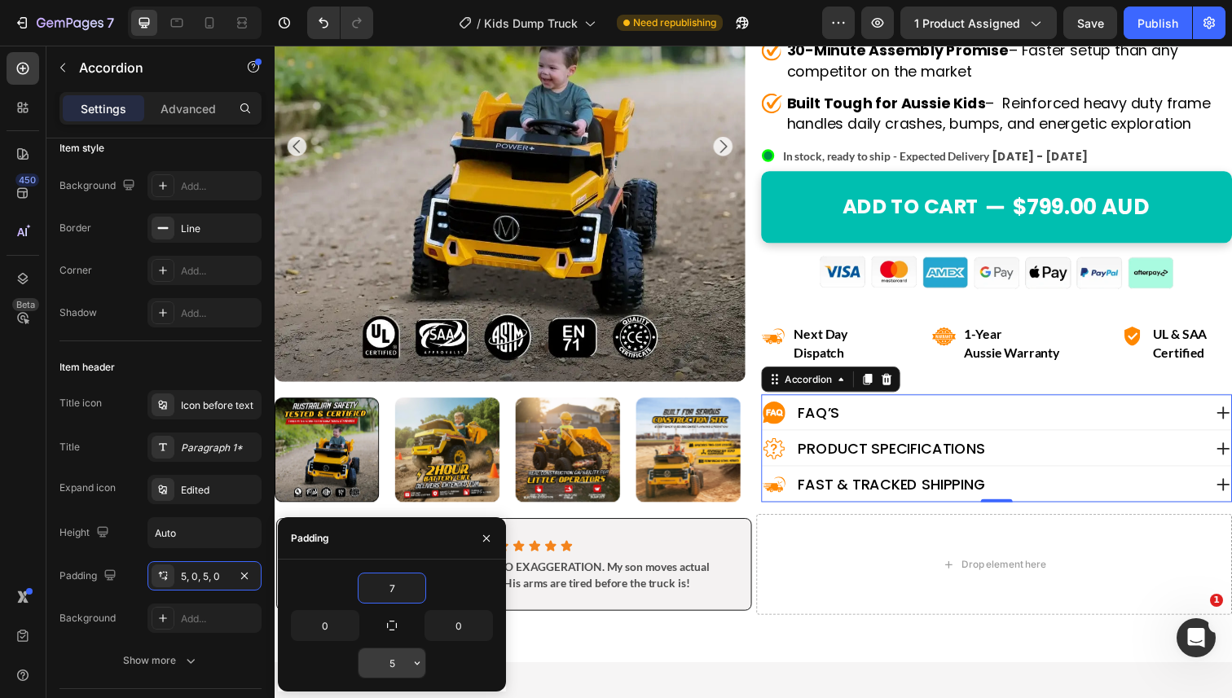
type input "7"
click at [391, 662] on input "5" at bounding box center [392, 663] width 67 height 29
type input "7"
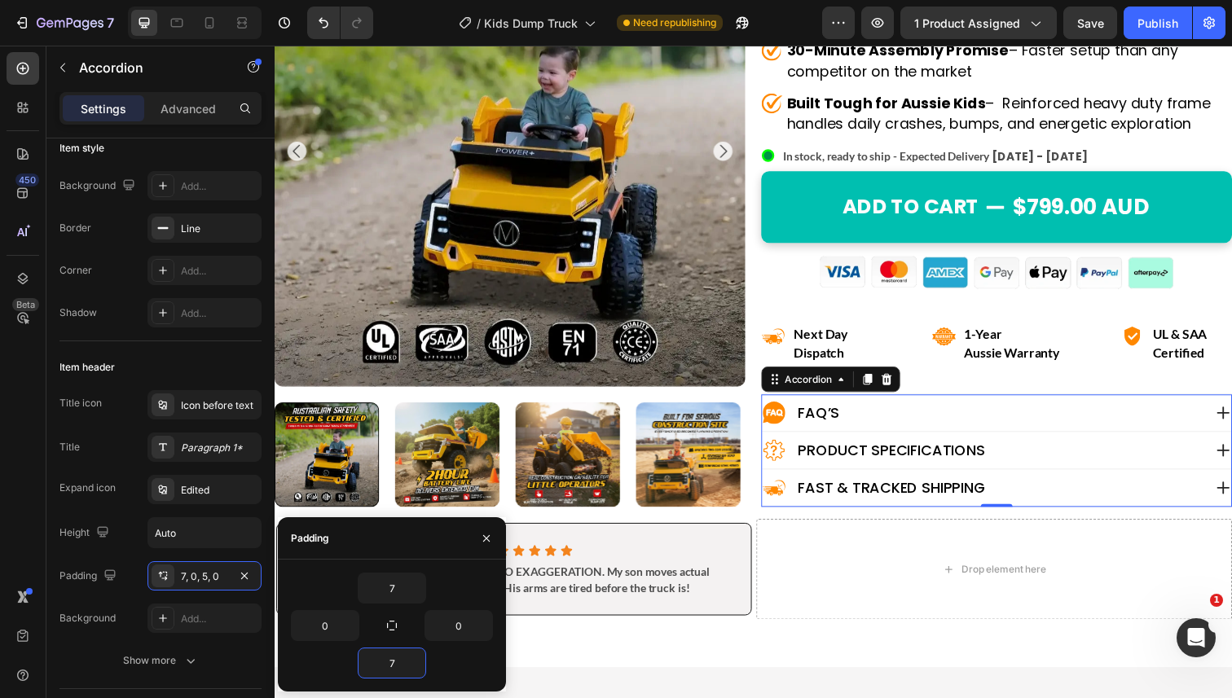
click at [977, 419] on div "FAQ’s" at bounding box center [998, 421] width 450 height 26
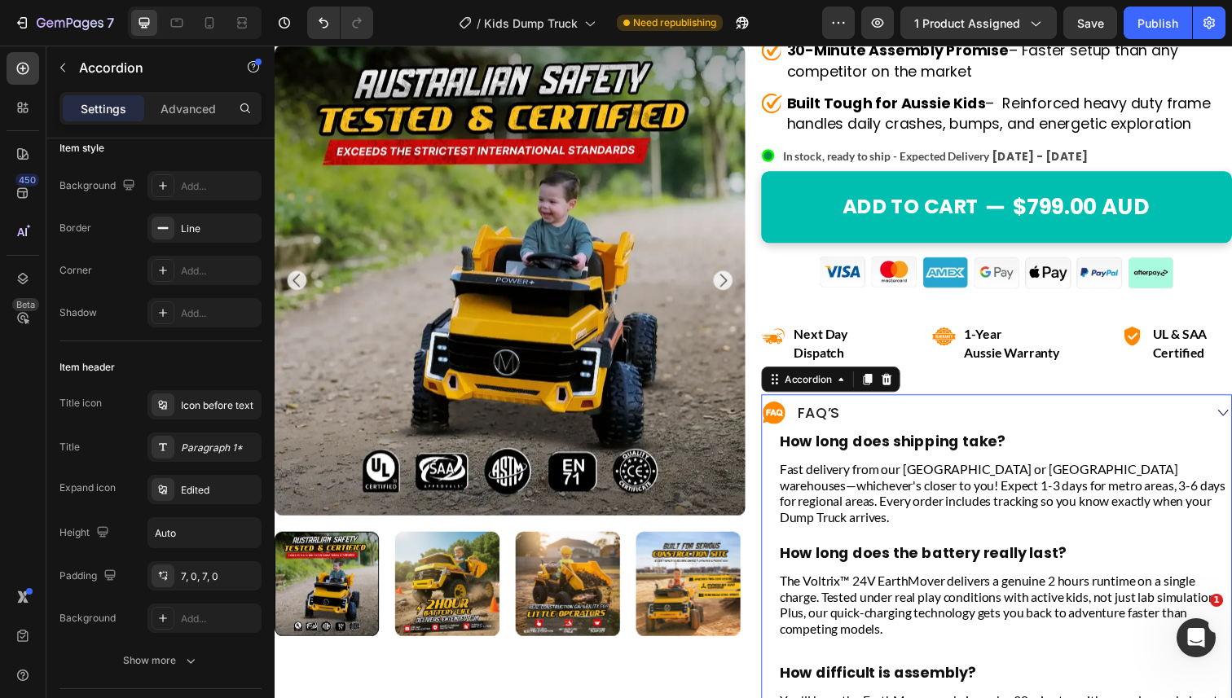
click at [973, 420] on div "FAQ’s" at bounding box center [998, 421] width 450 height 26
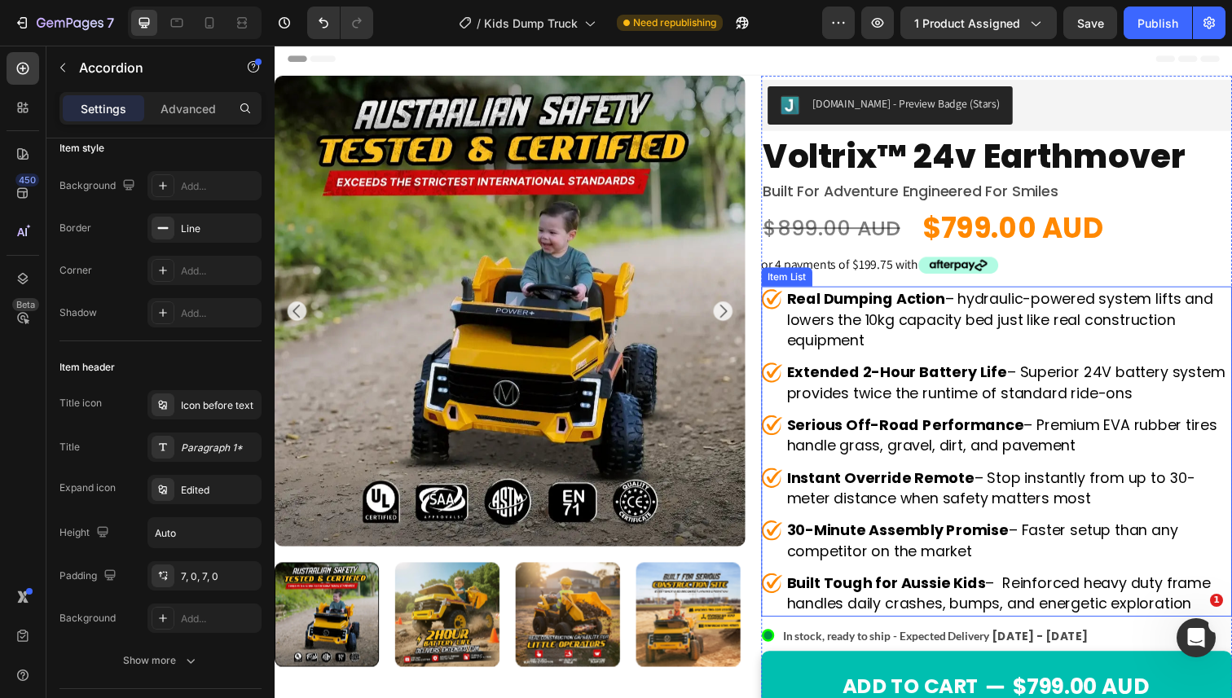
scroll to position [0, 0]
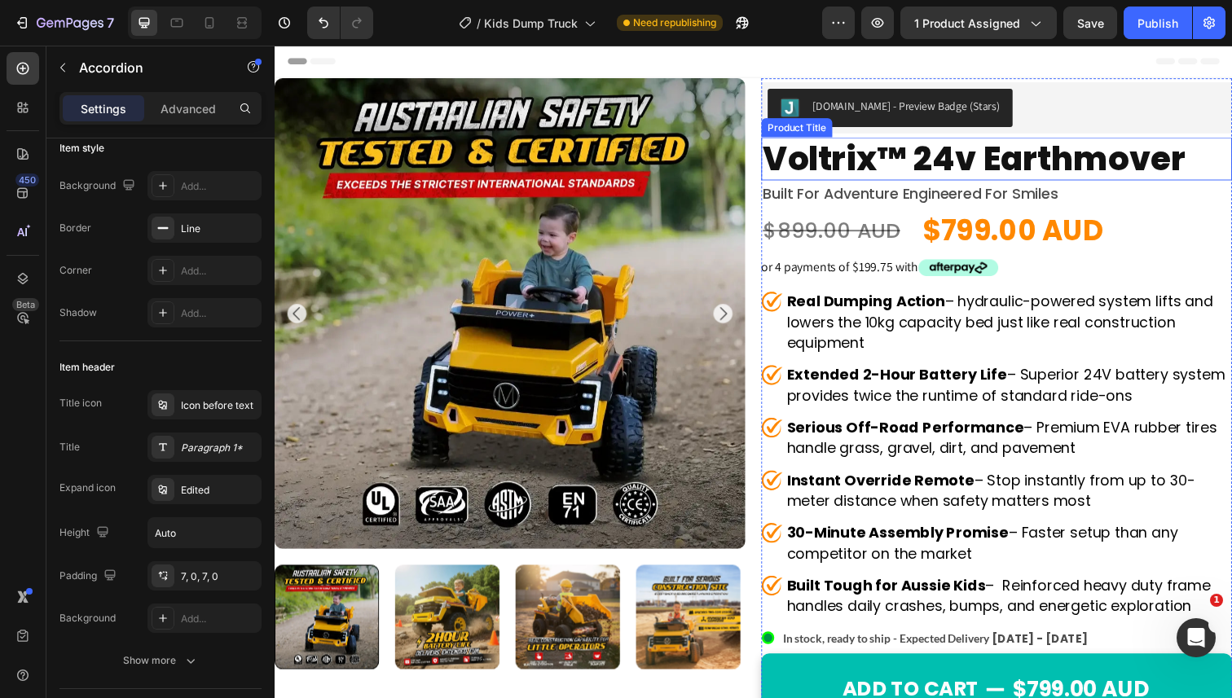
click at [939, 158] on h1 "voltrix™ 24v earthmover" at bounding box center [1012, 161] width 481 height 44
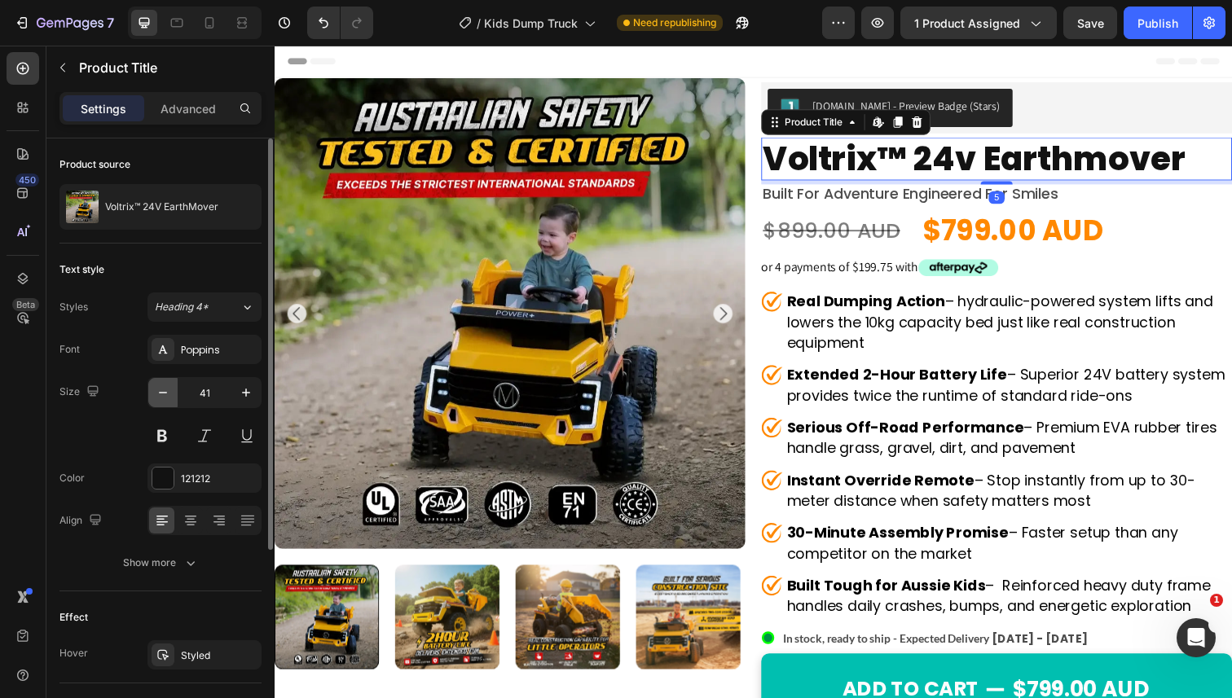
click at [163, 398] on icon "button" at bounding box center [163, 393] width 16 height 16
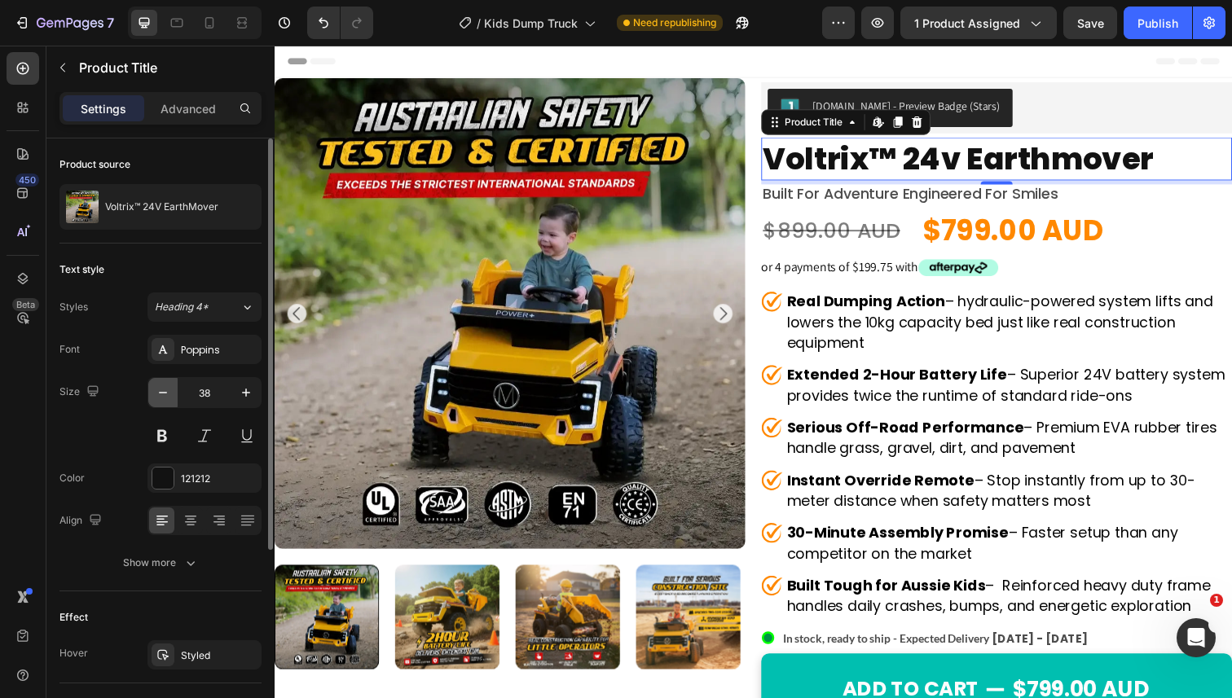
click at [163, 398] on icon "button" at bounding box center [163, 393] width 16 height 16
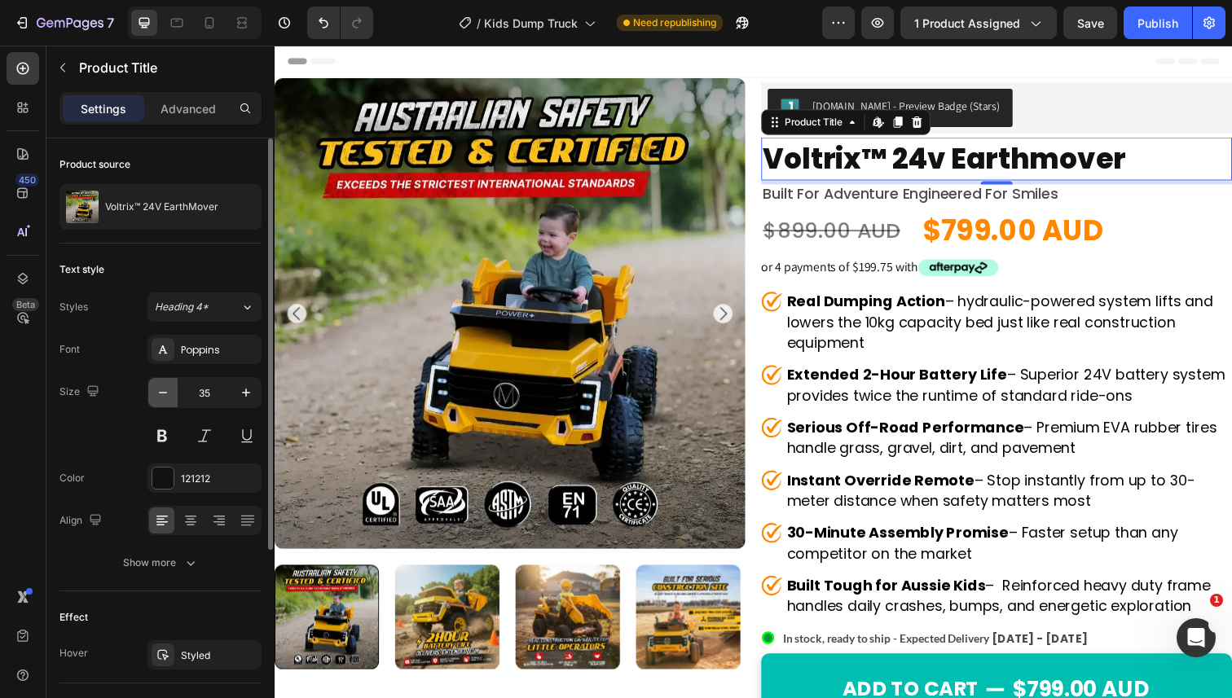
type input "34"
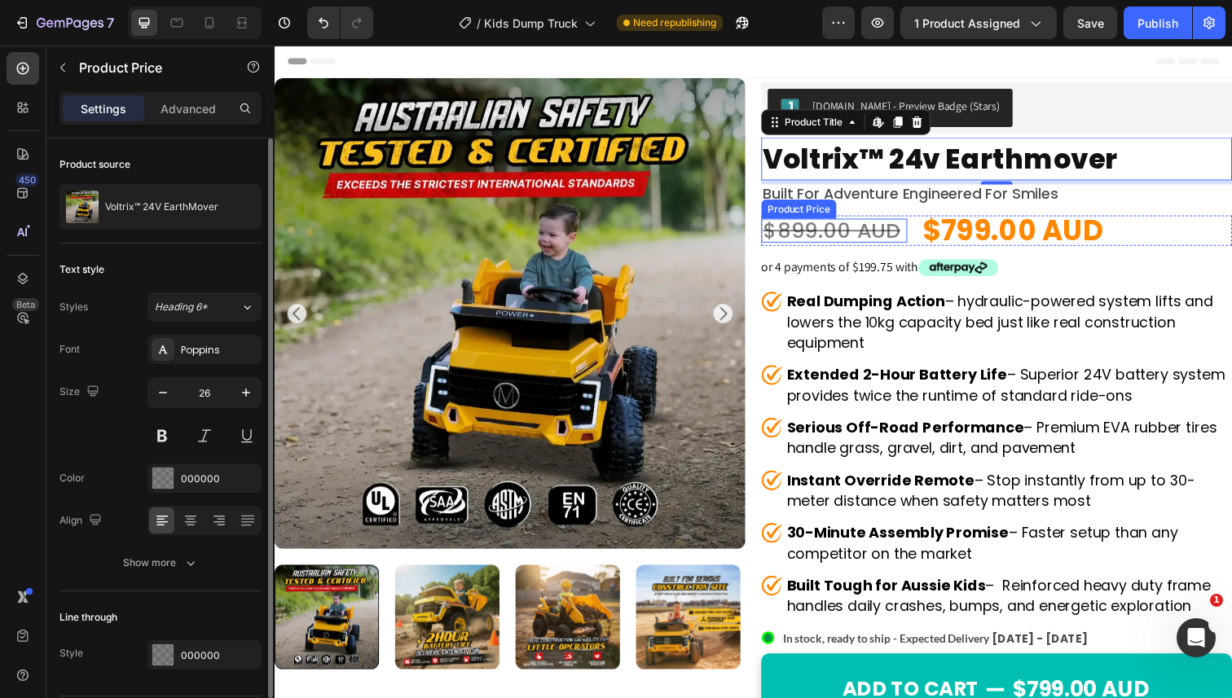
click at [916, 236] on div "$899.00 AUD Product Price Product Price" at bounding box center [846, 234] width 149 height 24
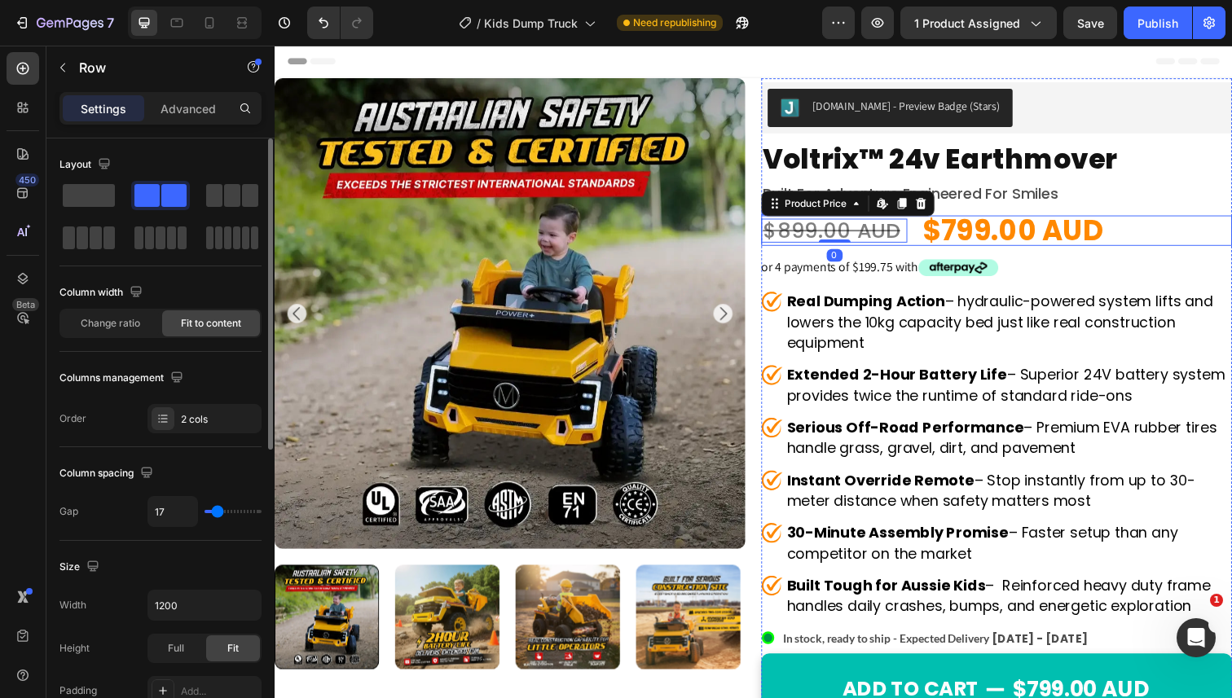
click at [920, 236] on div "$899.00 AUD Product Price Edit content in Shopify 0 Product Price Edit content …" at bounding box center [1012, 234] width 481 height 31
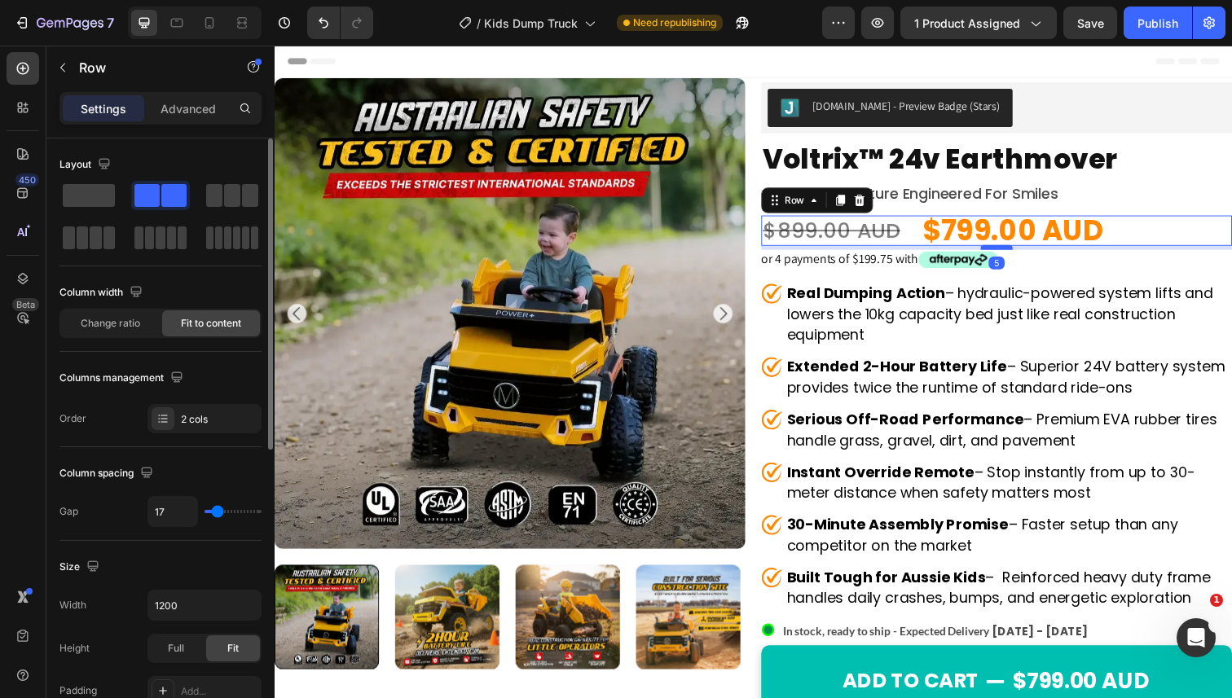
click at [1006, 251] on div at bounding box center [1012, 251] width 33 height 5
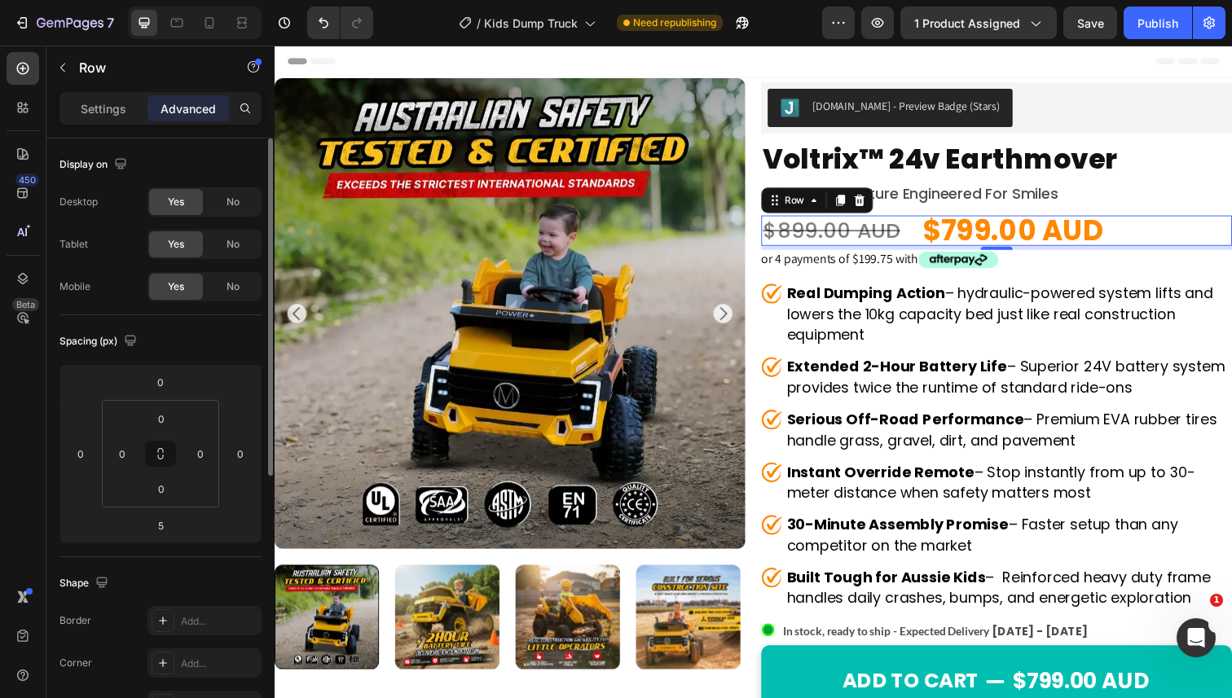
click at [1171, 236] on div "$899.00 AUD Product Price Product Price $799.00 AUD Product Price Product Price…" at bounding box center [1012, 234] width 481 height 31
click at [1112, 192] on p "built for adventure engineered for smiles" at bounding box center [1012, 197] width 478 height 16
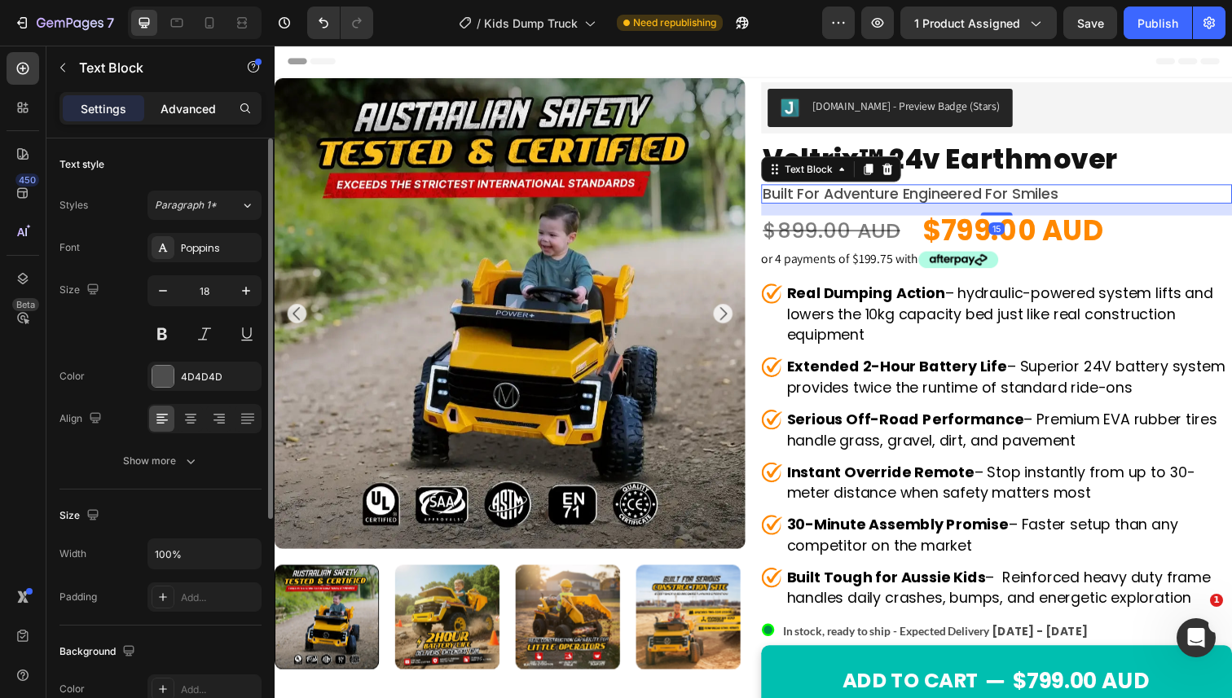
click at [196, 104] on p "Advanced" at bounding box center [188, 108] width 55 height 17
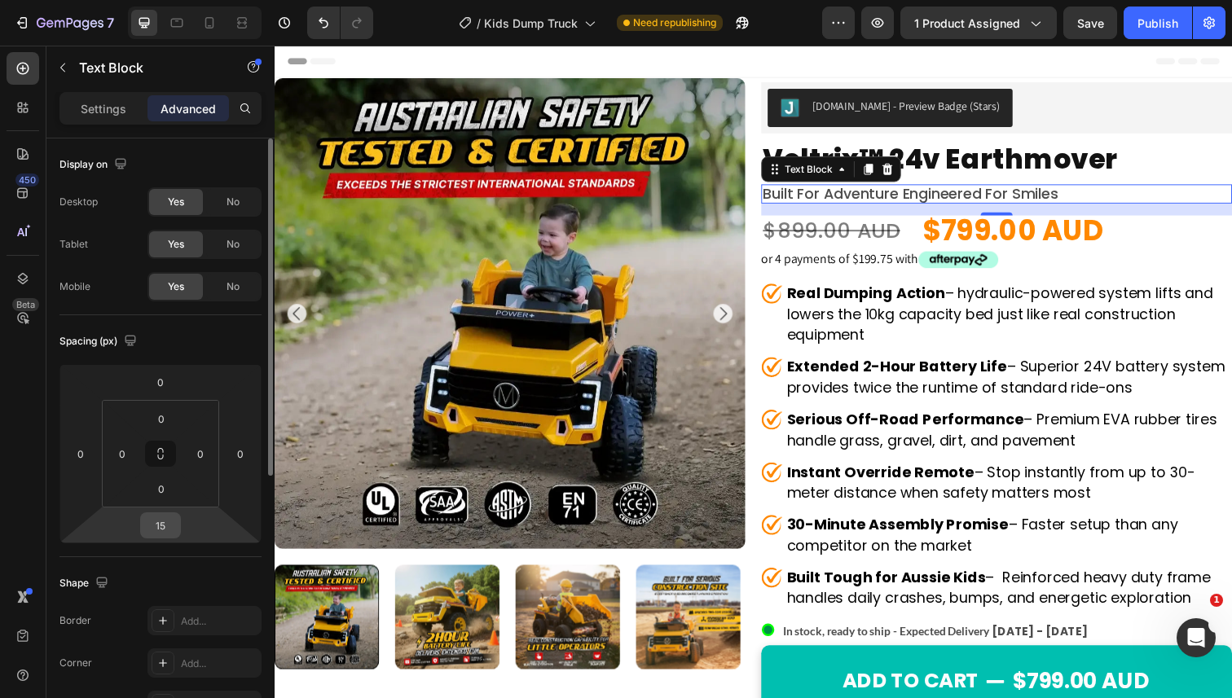
click at [160, 518] on input "15" at bounding box center [160, 525] width 33 height 24
type input "5"
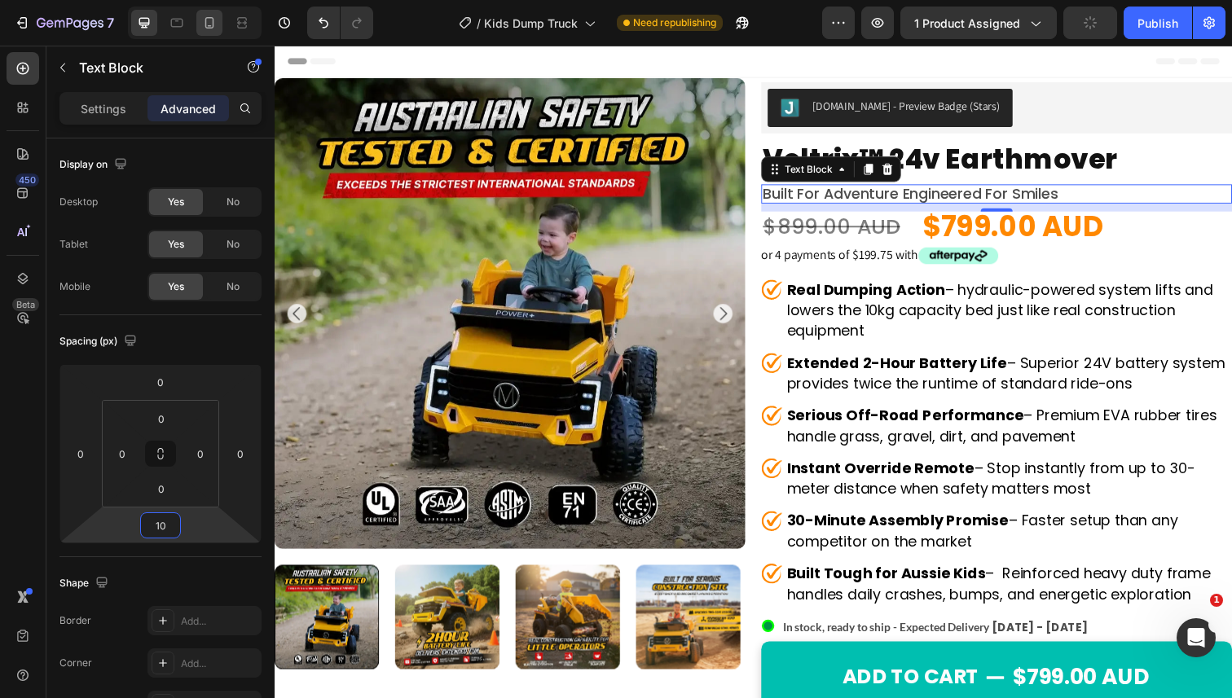
type input "10"
click at [201, 26] on icon at bounding box center [209, 23] width 16 height 16
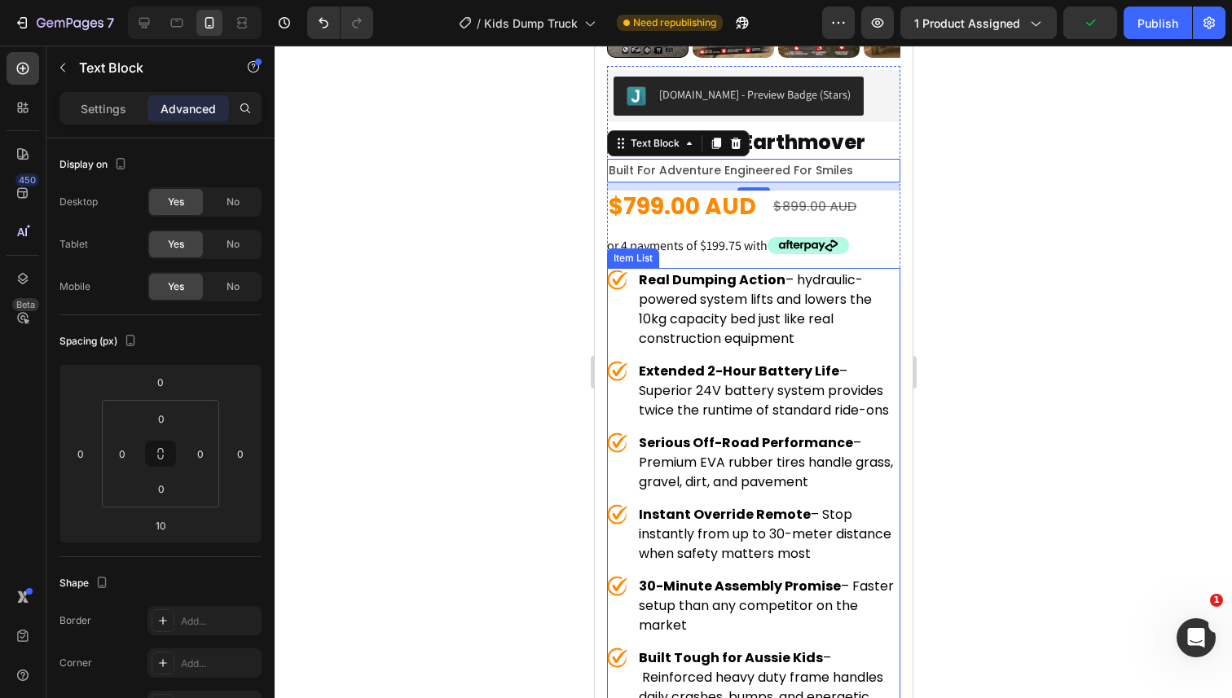
scroll to position [387, 0]
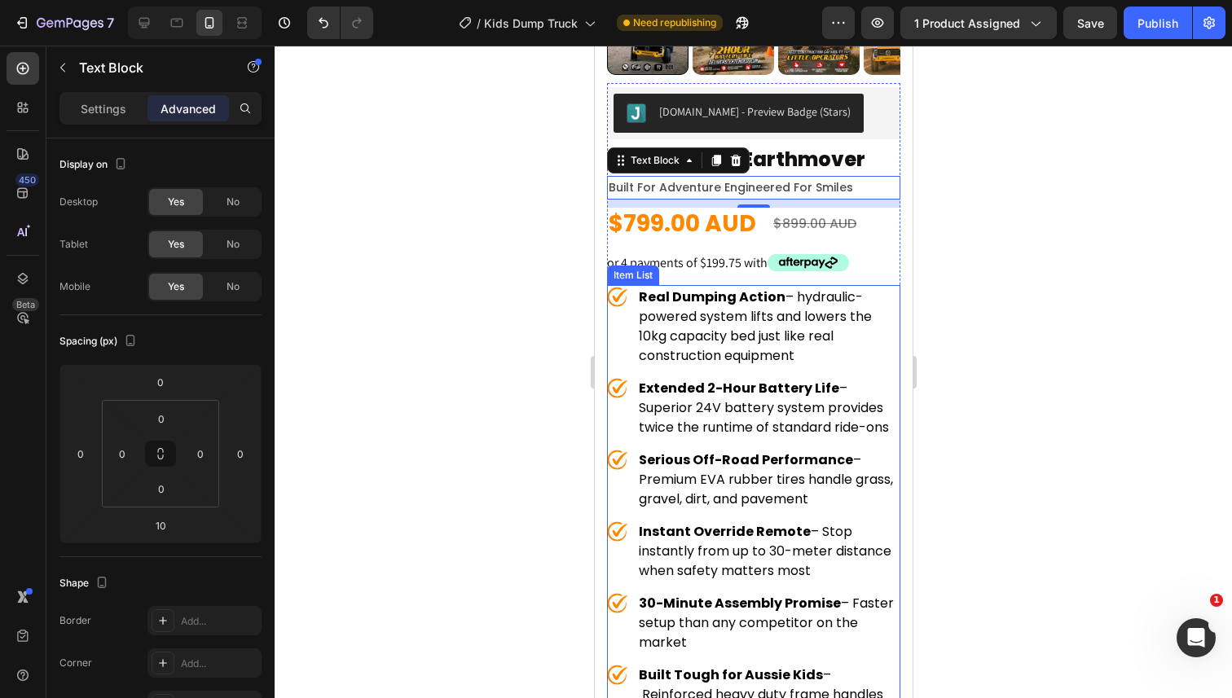
click at [628, 326] on div "Real Dumping Action – hydraulic-powered system lifts and lowers the 10kg capaci…" at bounding box center [752, 326] width 293 height 83
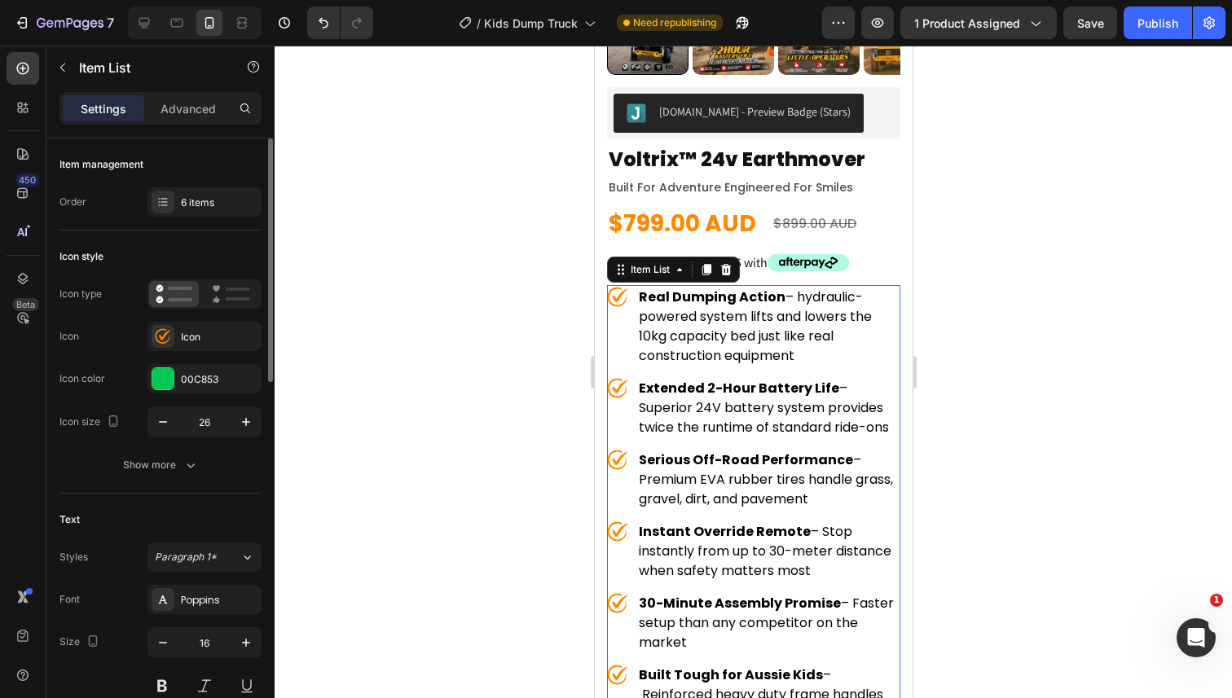
scroll to position [43, 0]
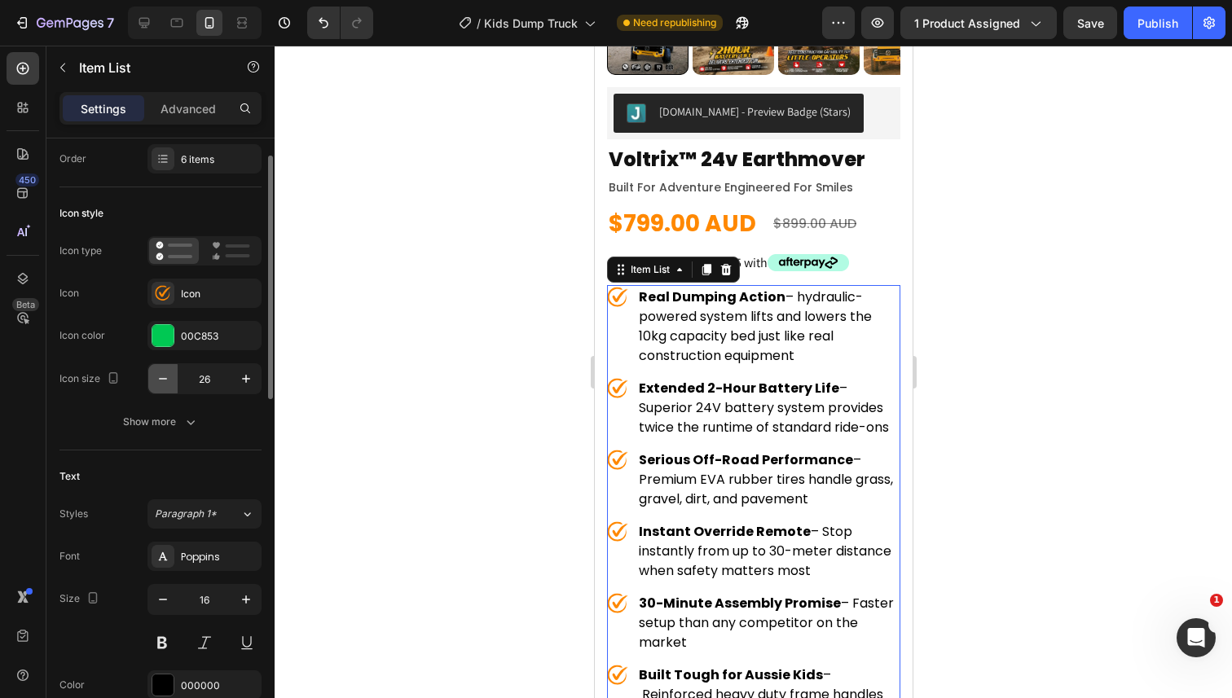
click at [165, 374] on icon "button" at bounding box center [163, 379] width 16 height 16
type input "22"
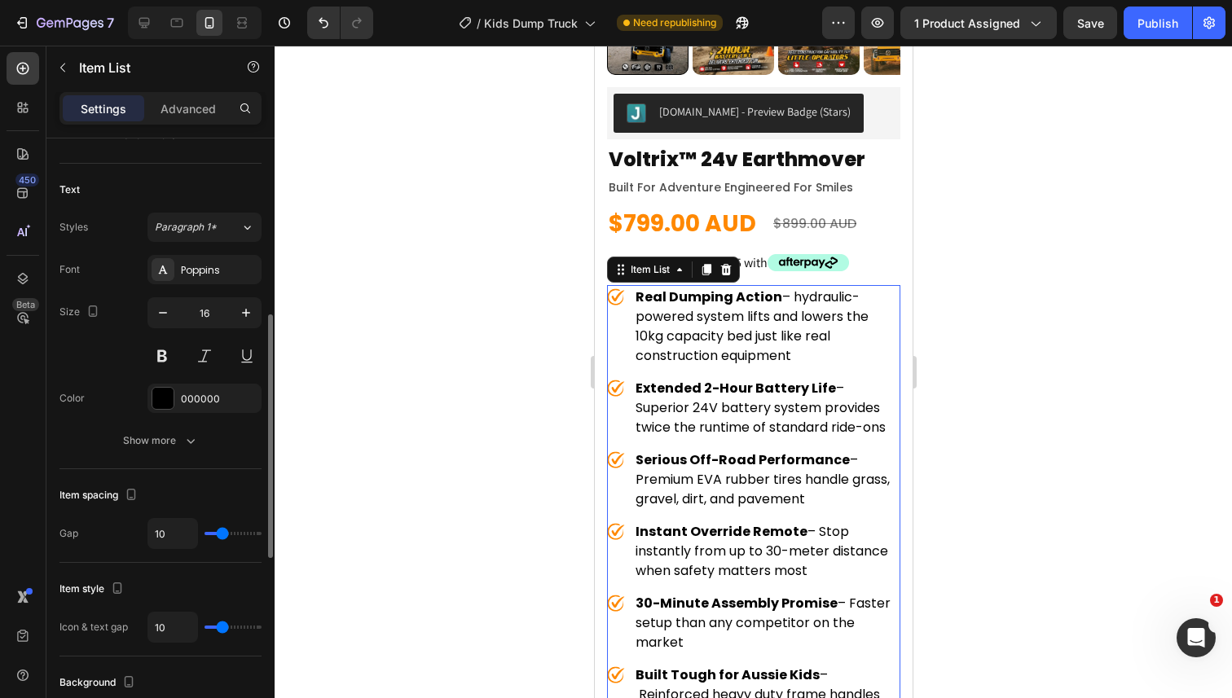
scroll to position [365, 0]
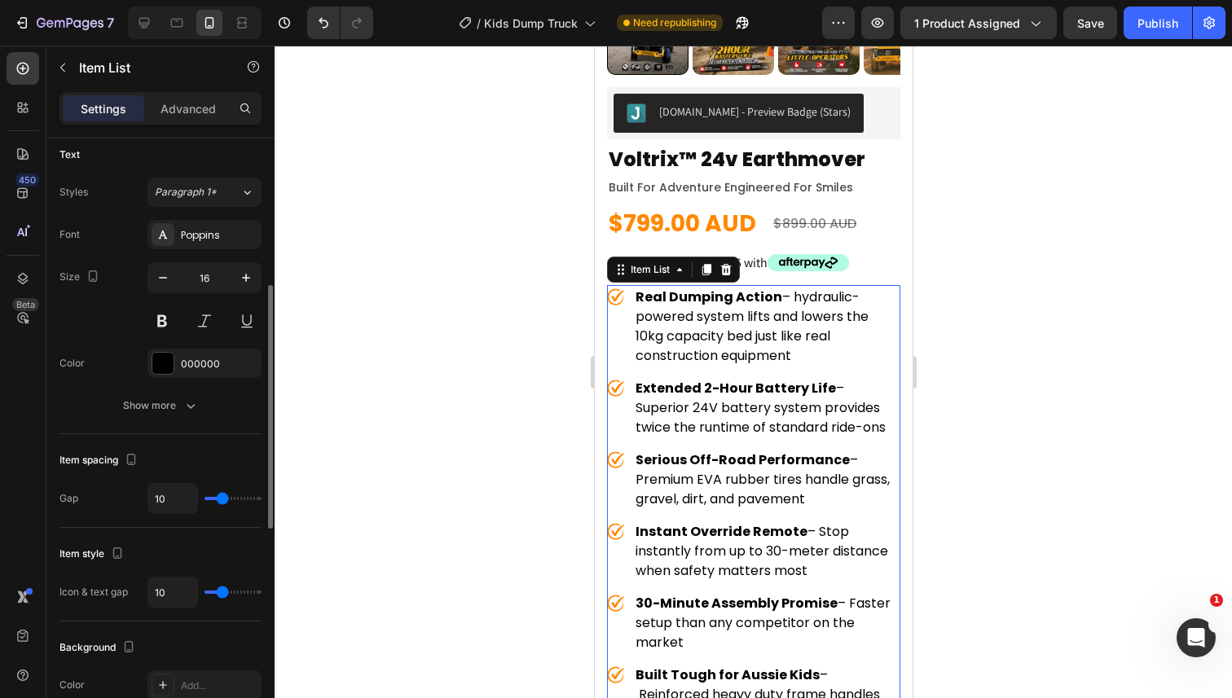
type input "11"
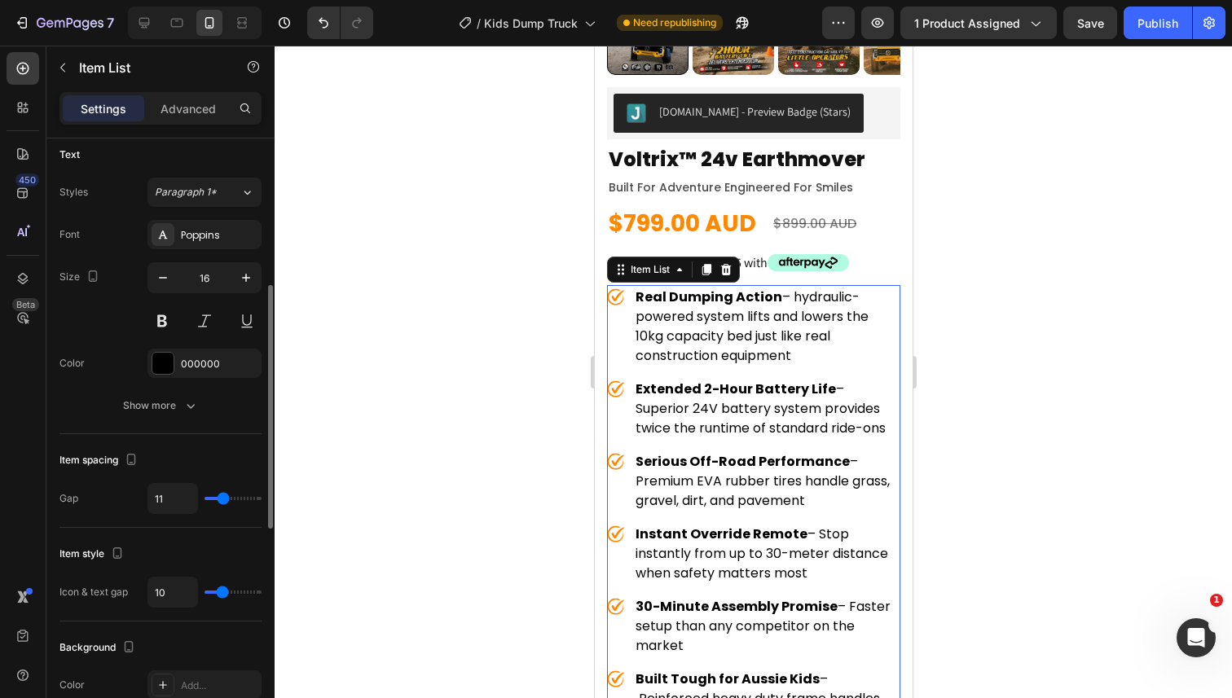
type input "10"
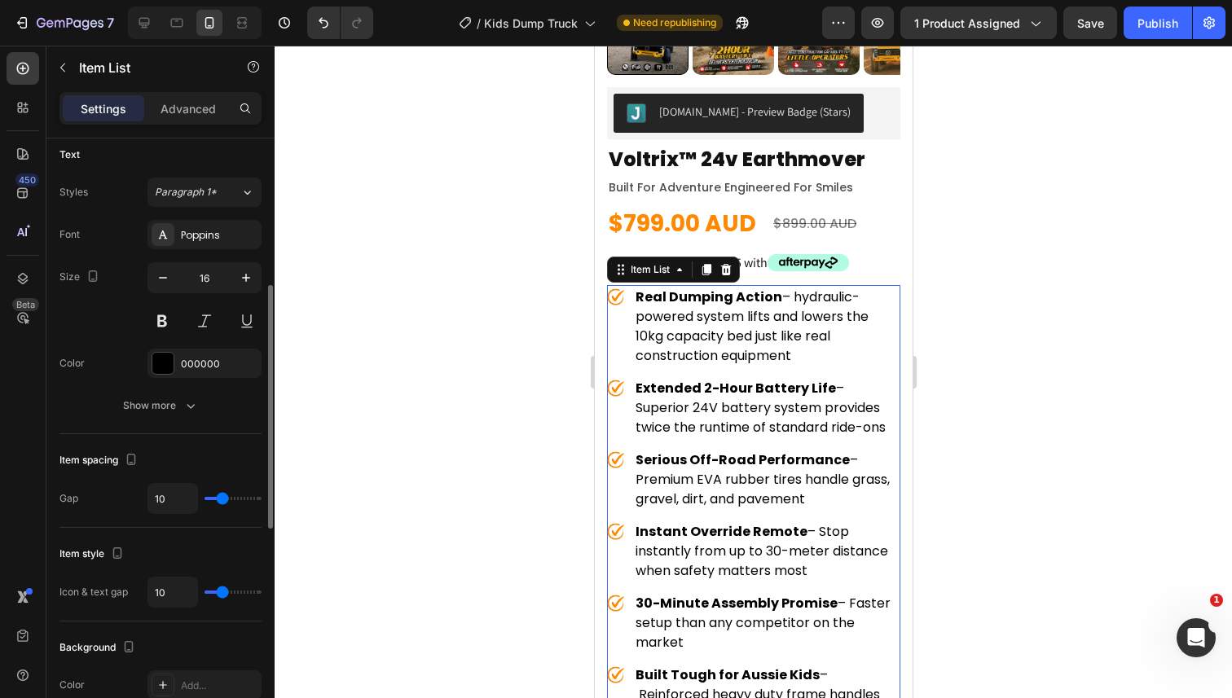
type input "9"
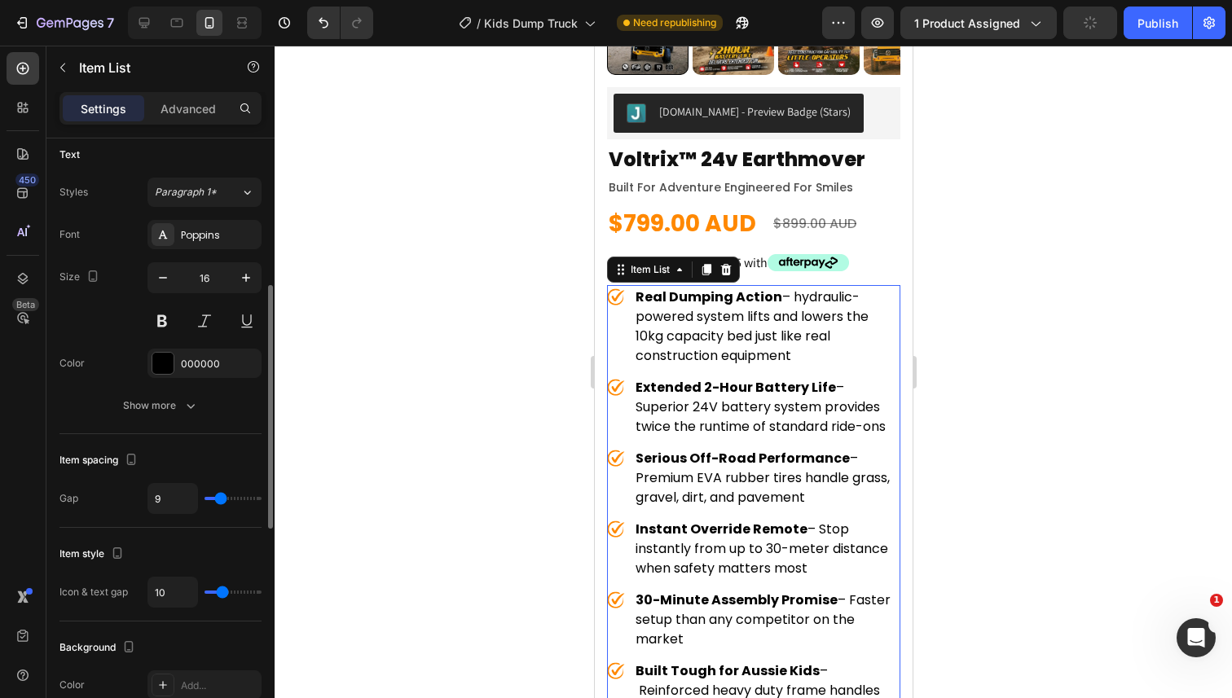
type input "8"
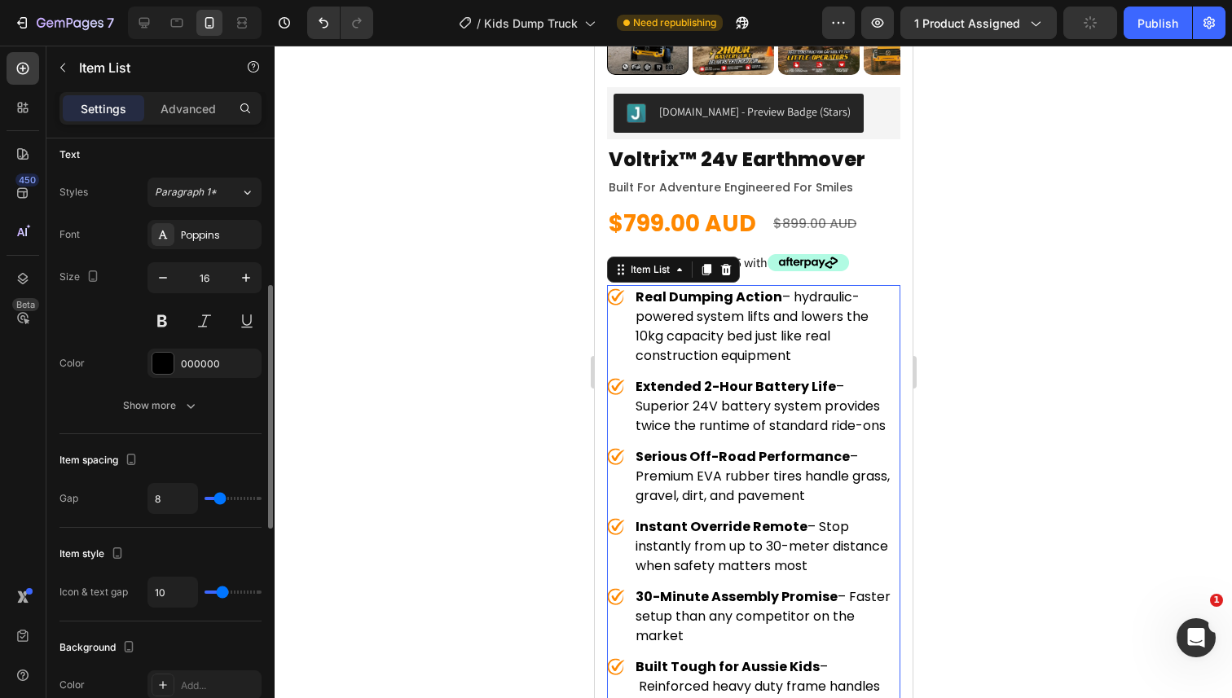
type input "7"
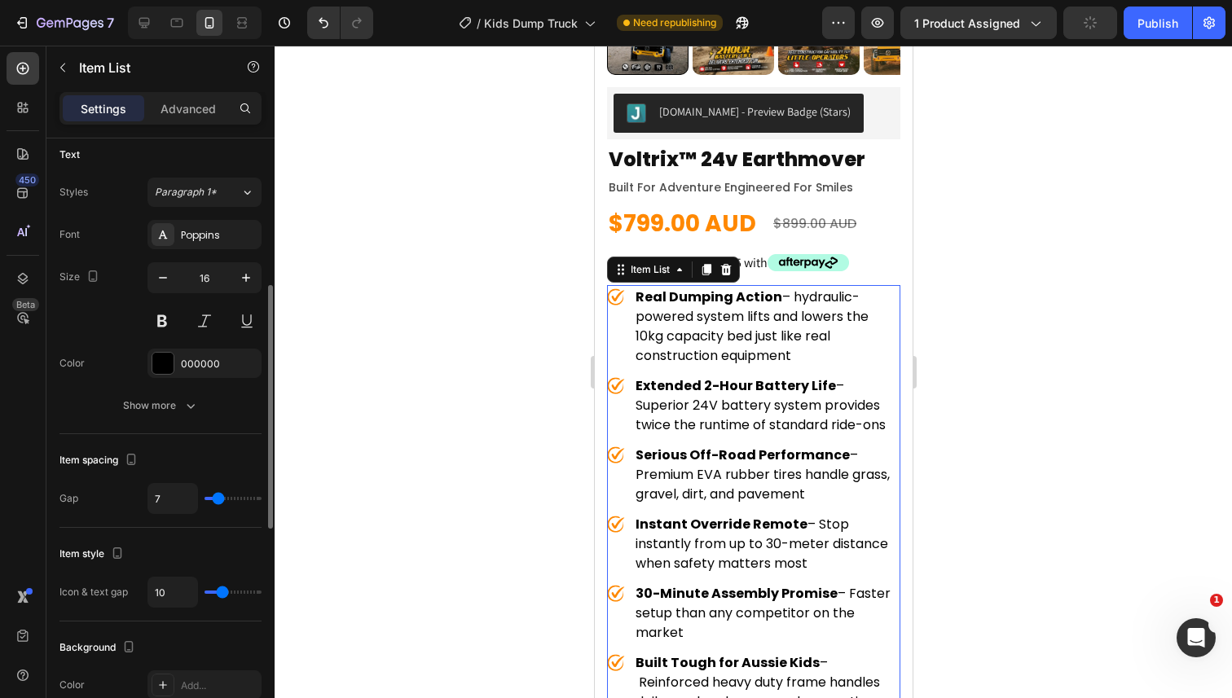
type input "6"
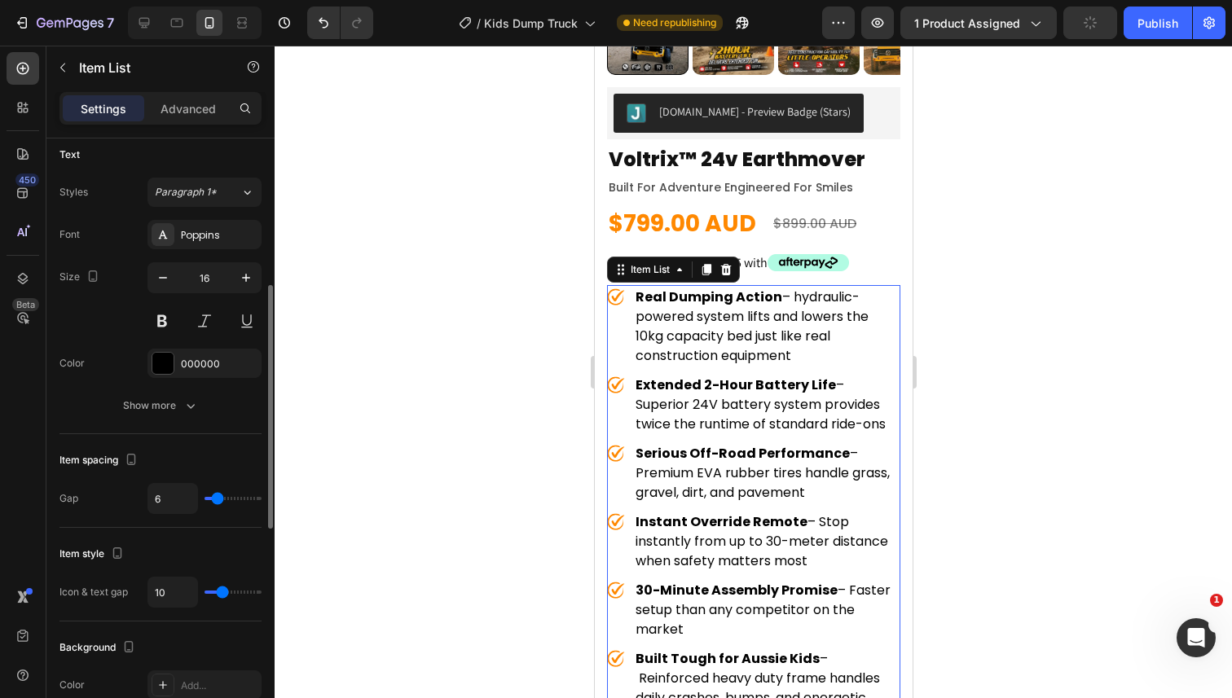
type input "5"
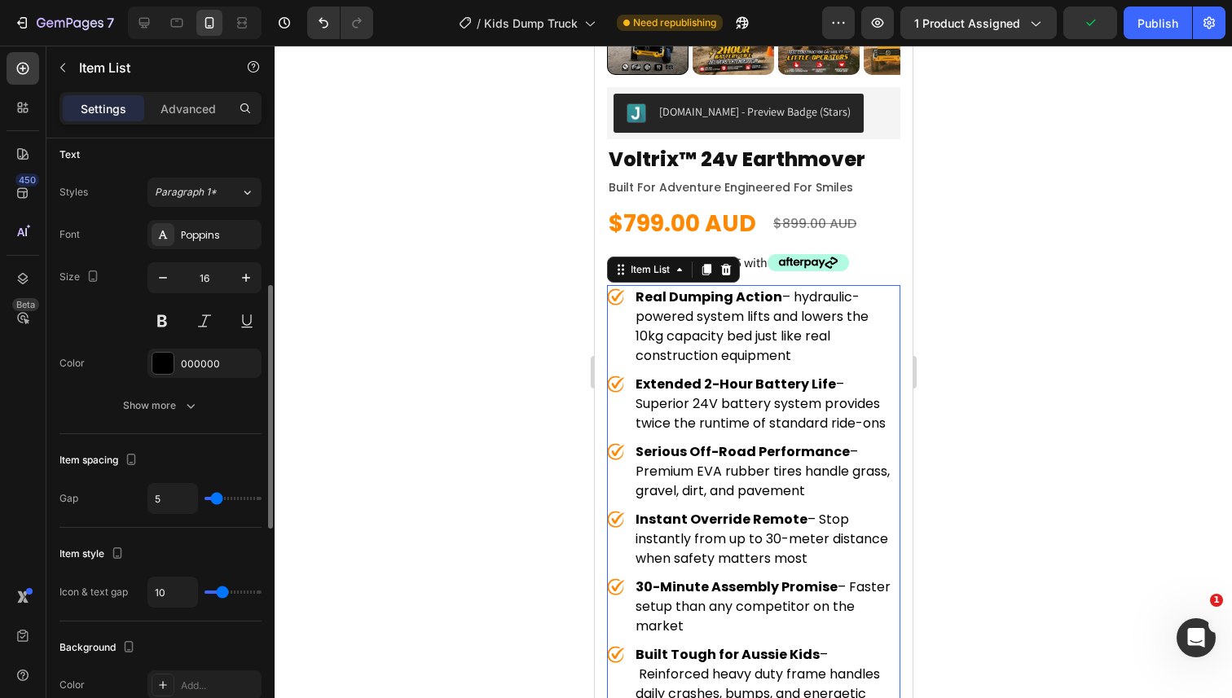
type input "5"
click at [217, 500] on input "range" at bounding box center [233, 498] width 57 height 3
type input "11"
type input "10"
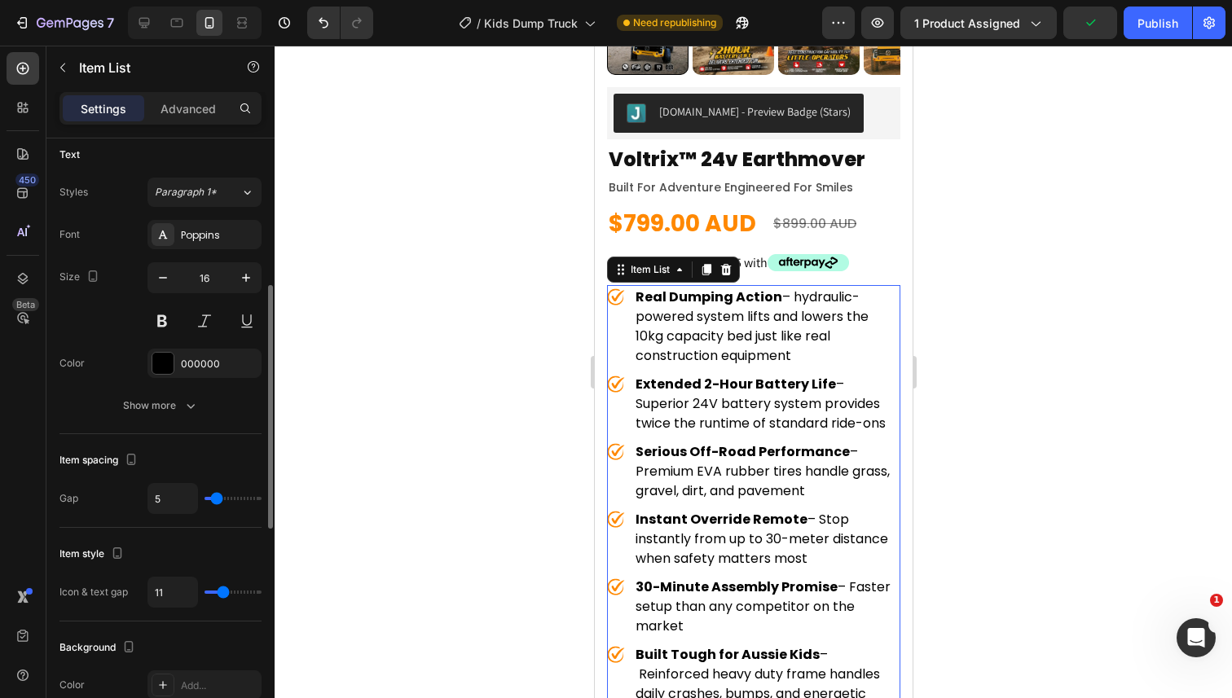
type input "10"
type input "9"
type input "8"
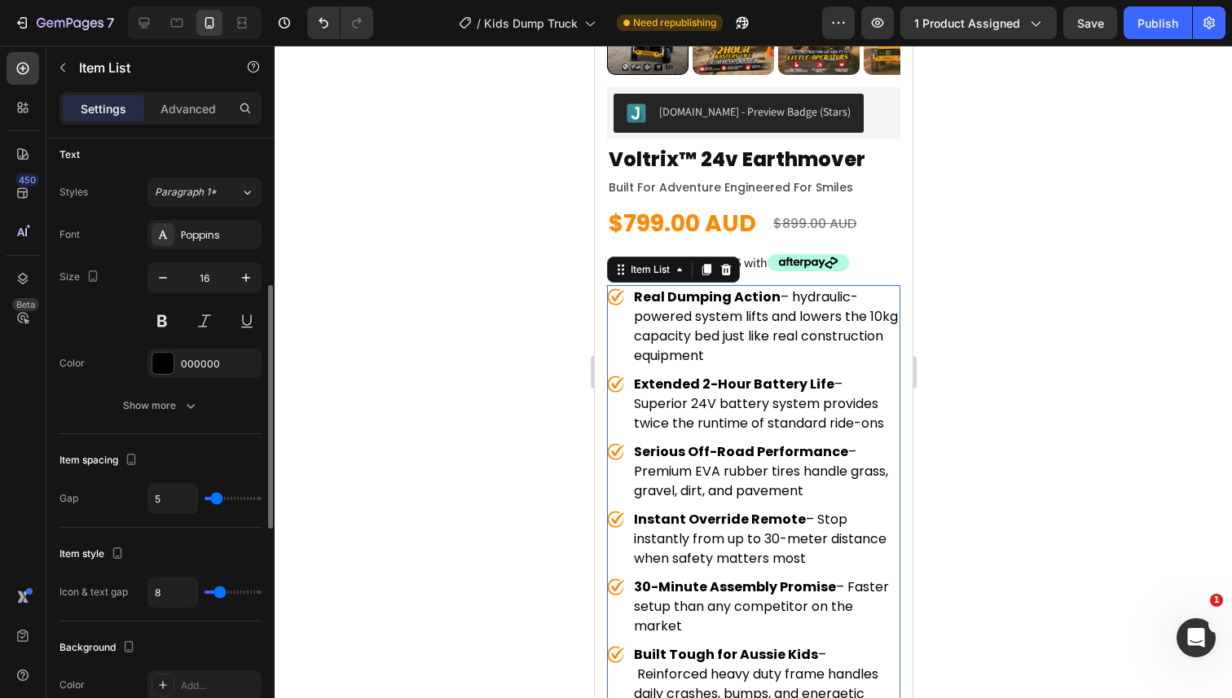
type input "7"
type input "6"
type input "5"
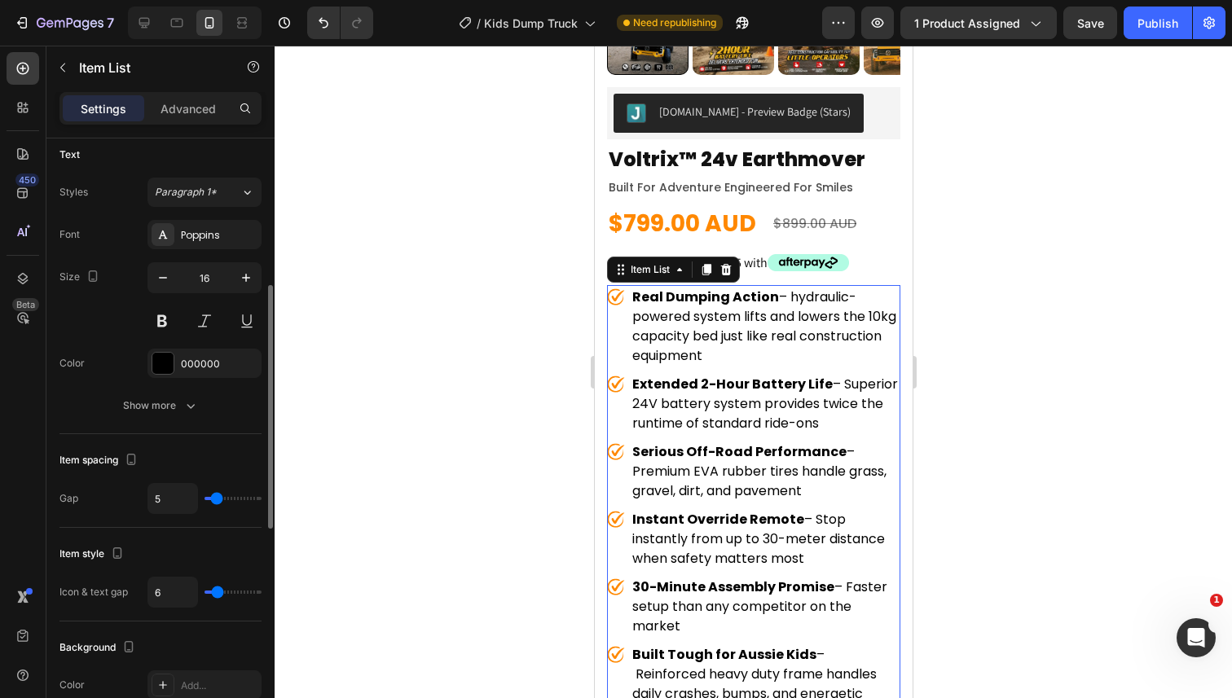
type input "5"
type input "4"
type input "3"
drag, startPoint x: 224, startPoint y: 594, endPoint x: 214, endPoint y: 593, distance: 9.8
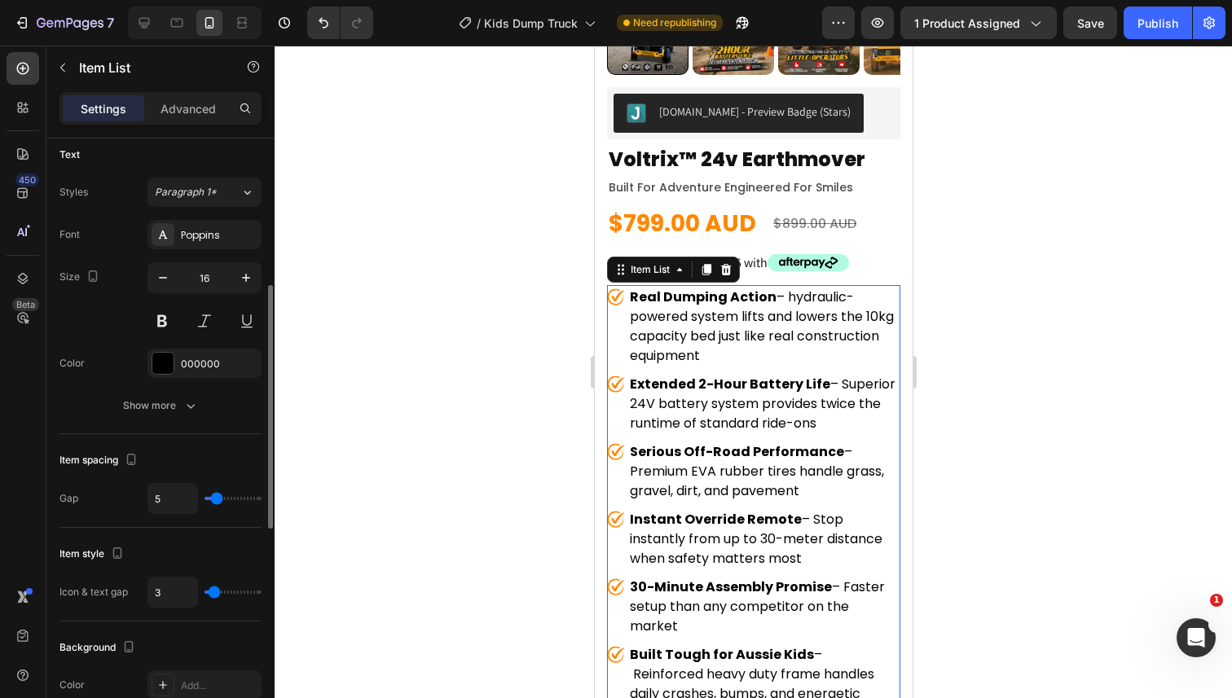
type input "3"
click at [214, 593] on input "range" at bounding box center [233, 592] width 57 height 3
click at [795, 297] on p "Real Dumping Action – hydraulic-powered system lifts and lowers the 10kg capaci…" at bounding box center [763, 327] width 268 height 78
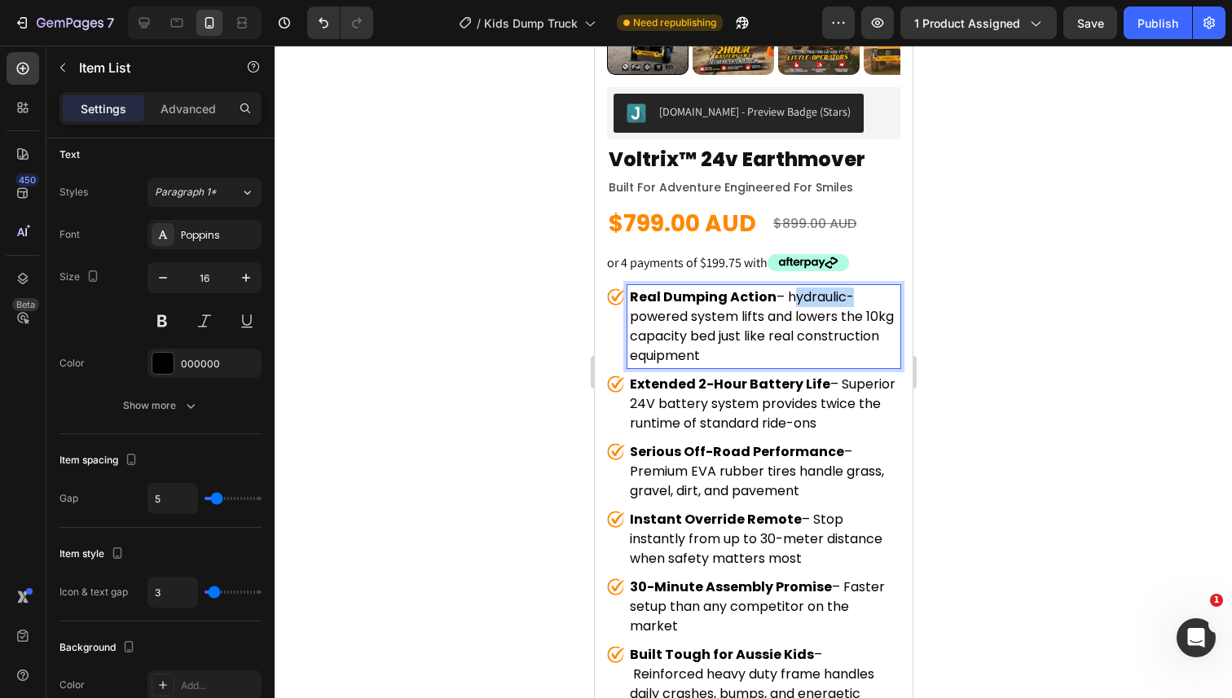
click at [795, 297] on p "Real Dumping Action – hydraulic-powered system lifts and lowers the 10kg capaci…" at bounding box center [763, 327] width 268 height 78
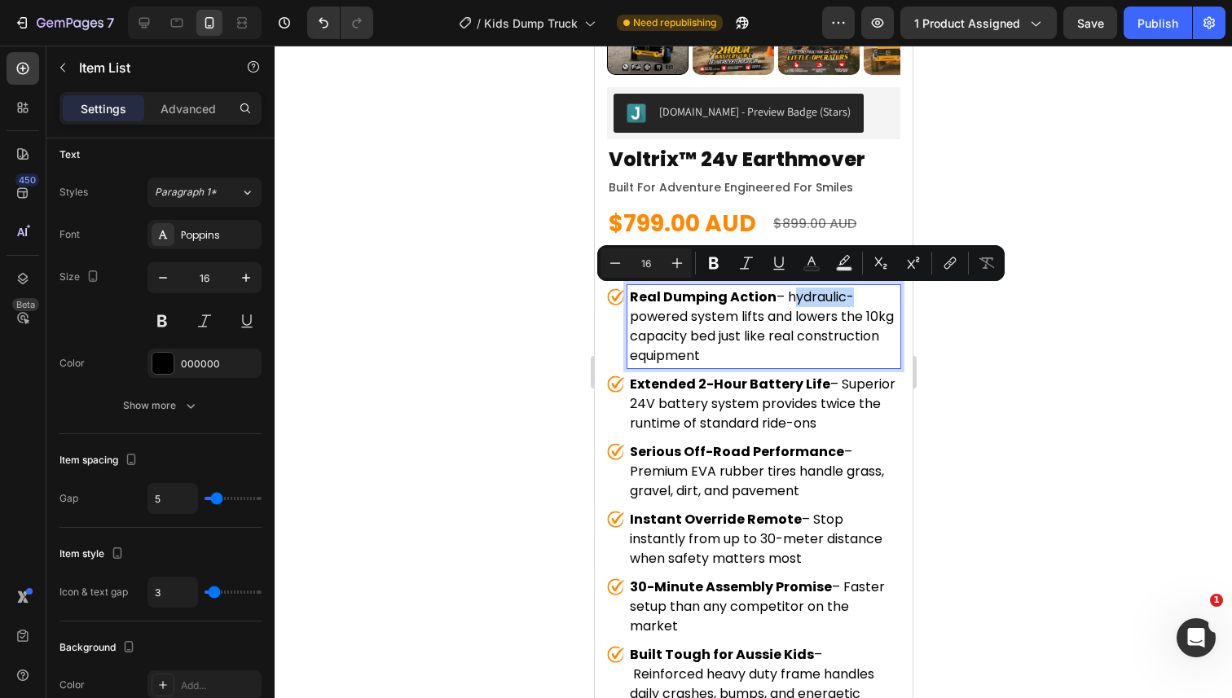
click at [791, 297] on p "Real Dumping Action – hydraulic-powered system lifts and lowers the 10kg capaci…" at bounding box center [763, 327] width 268 height 78
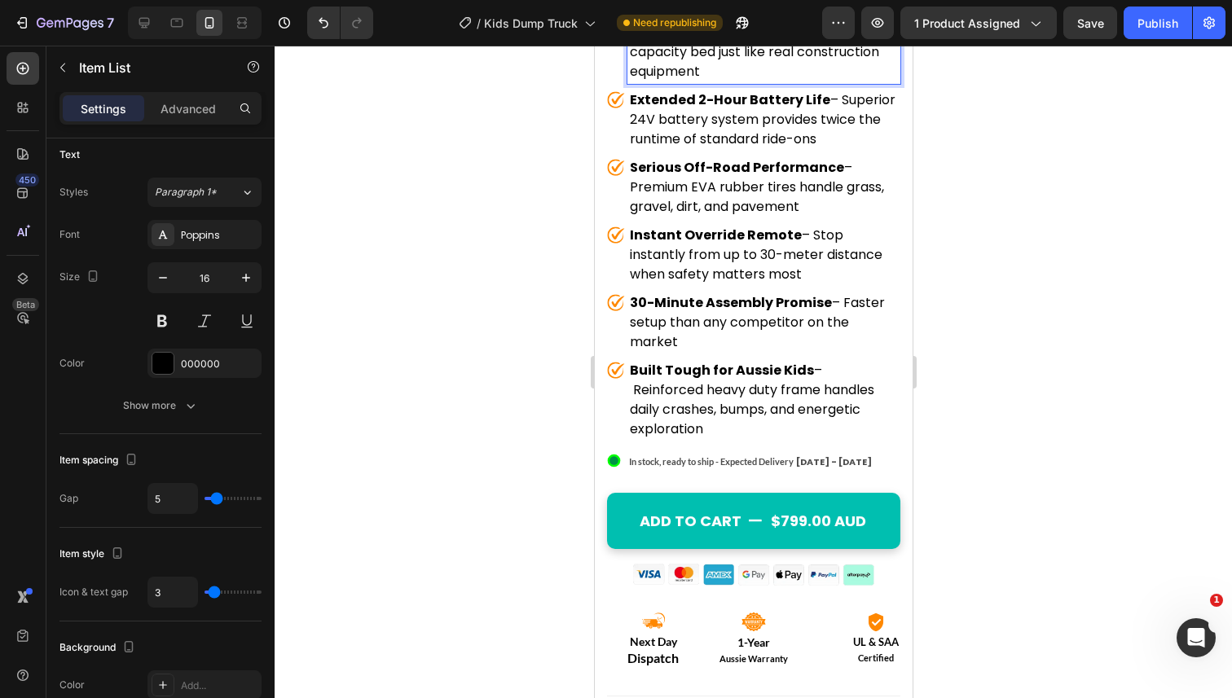
scroll to position [685, 0]
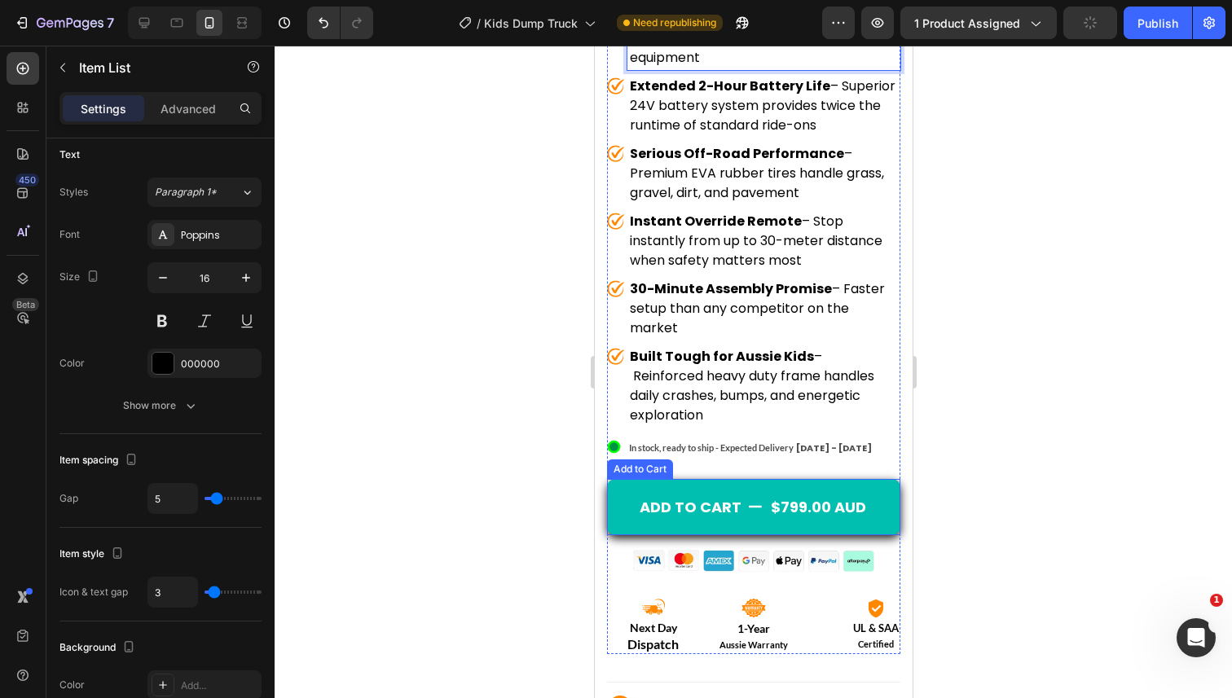
click at [663, 479] on button "Add to cart $799.00 AUD" at bounding box center [752, 507] width 293 height 56
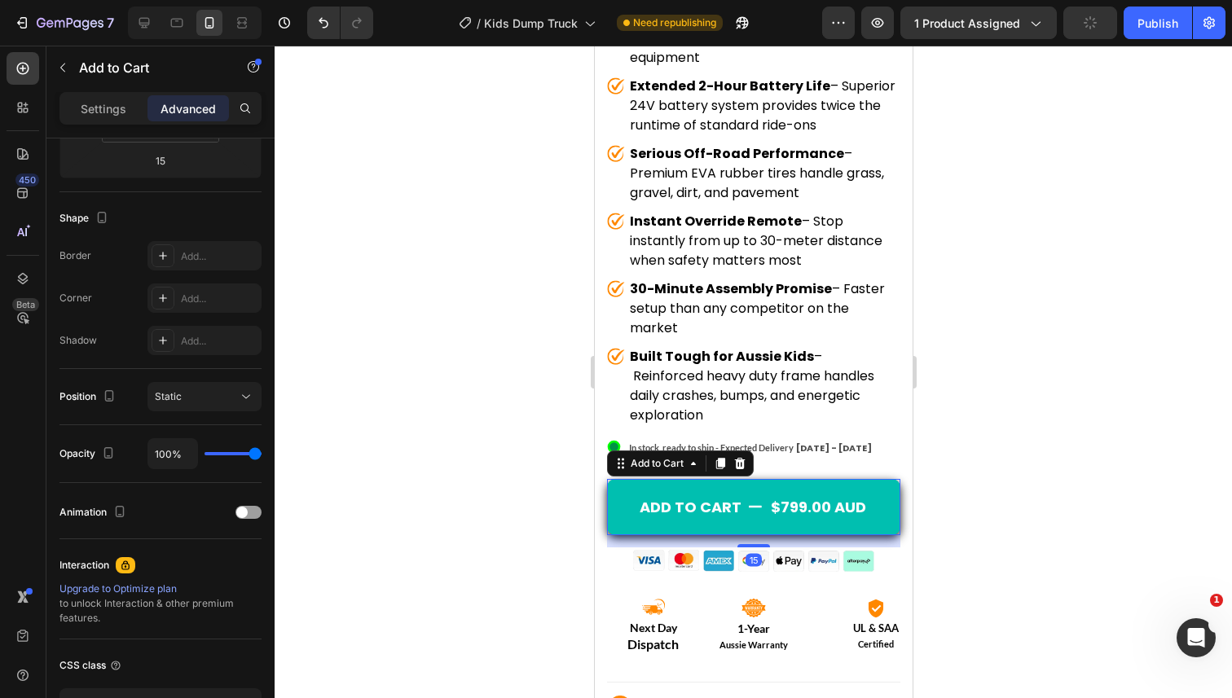
scroll to position [0, 0]
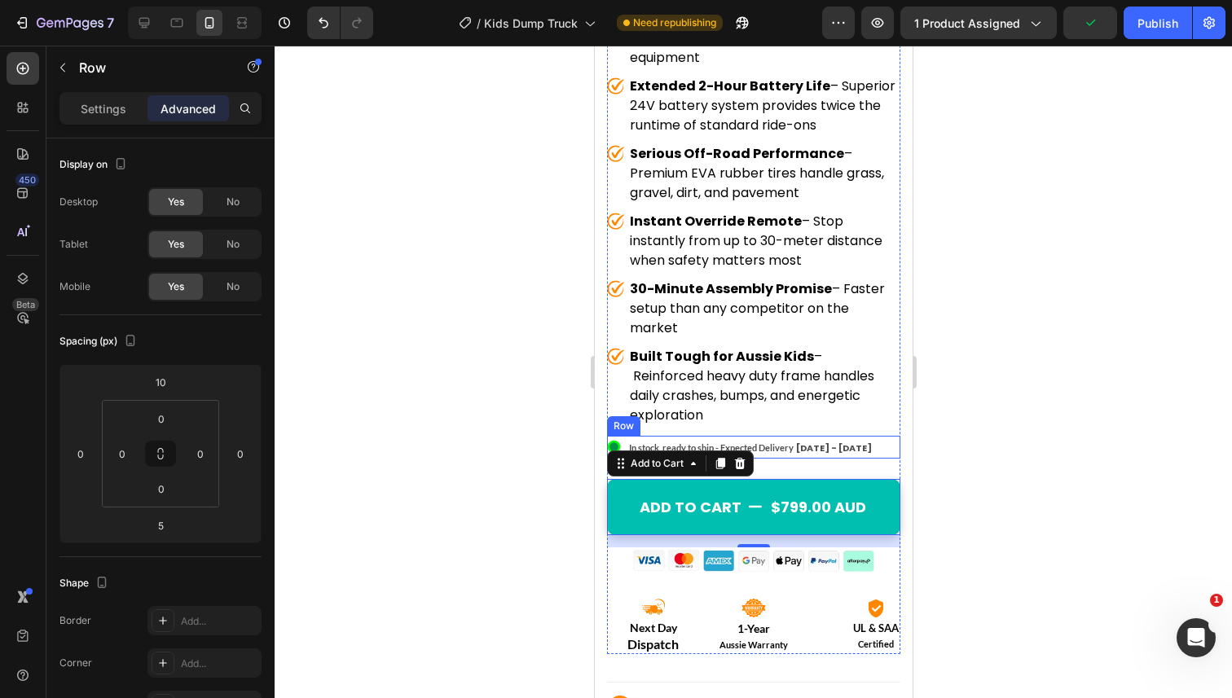
click at [868, 436] on div ".id550458245588714486 .st0{display:none;fill:#00FF00;} .id550458245588714486 .s…" at bounding box center [752, 447] width 293 height 23
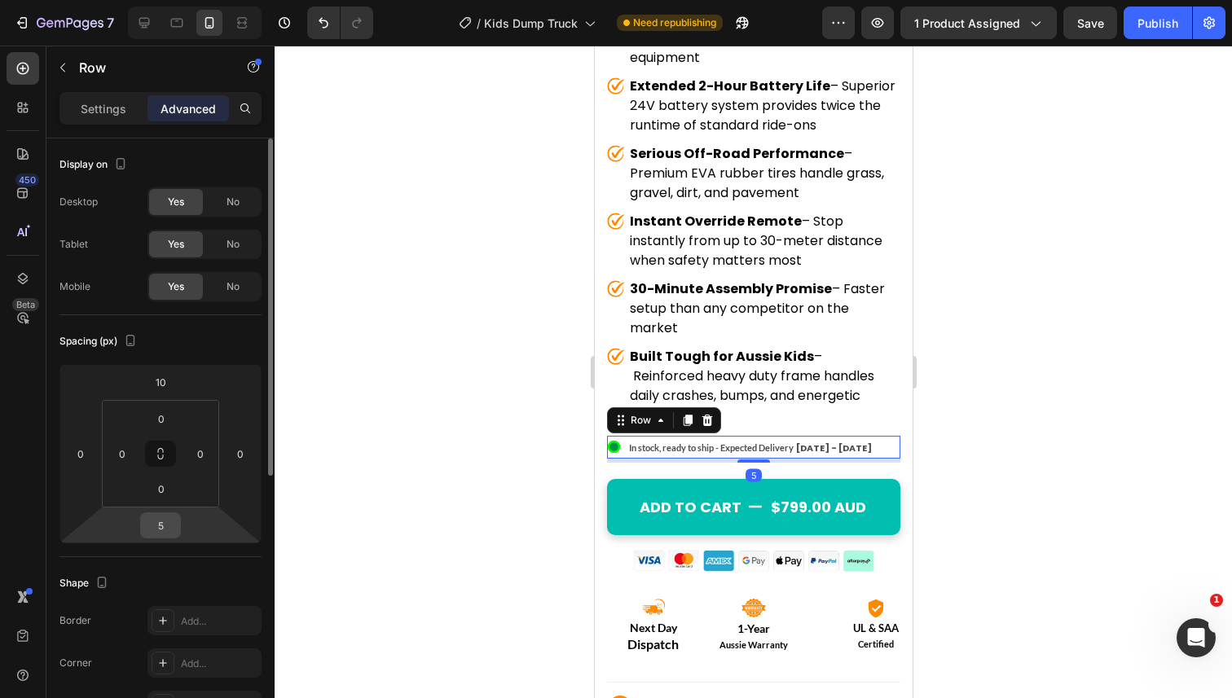
click at [164, 531] on input "5" at bounding box center [160, 525] width 33 height 24
type input "0"
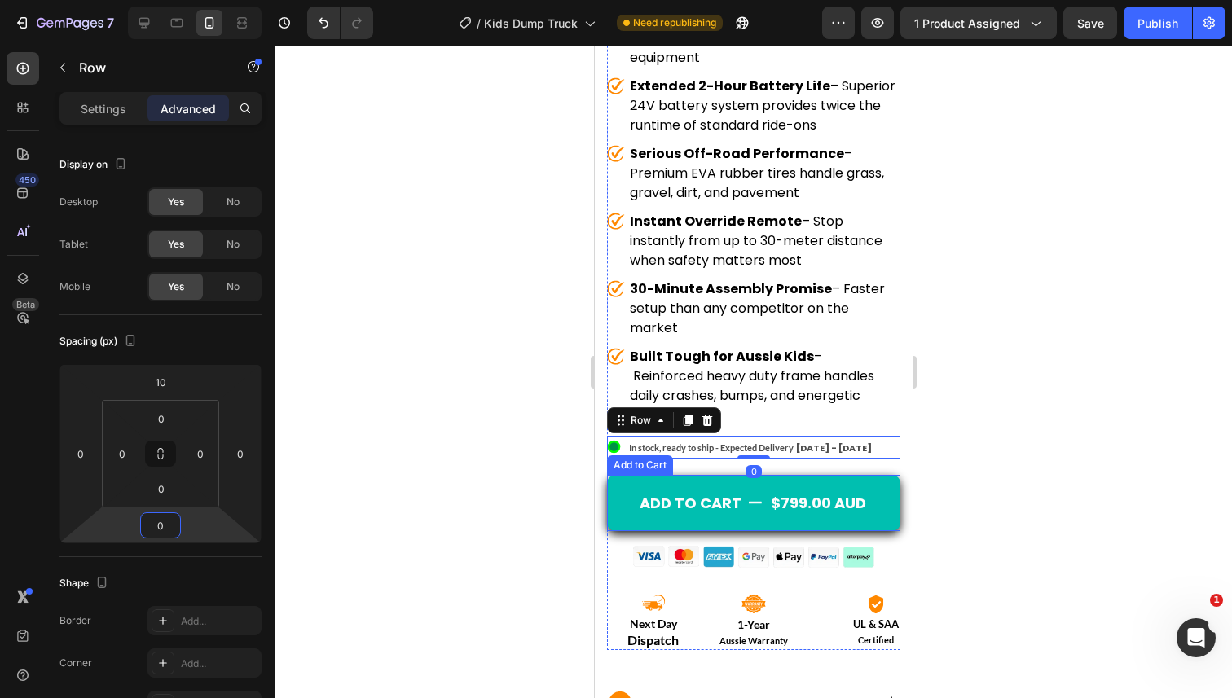
click at [647, 475] on button "Add to cart $799.00 AUD" at bounding box center [752, 503] width 293 height 56
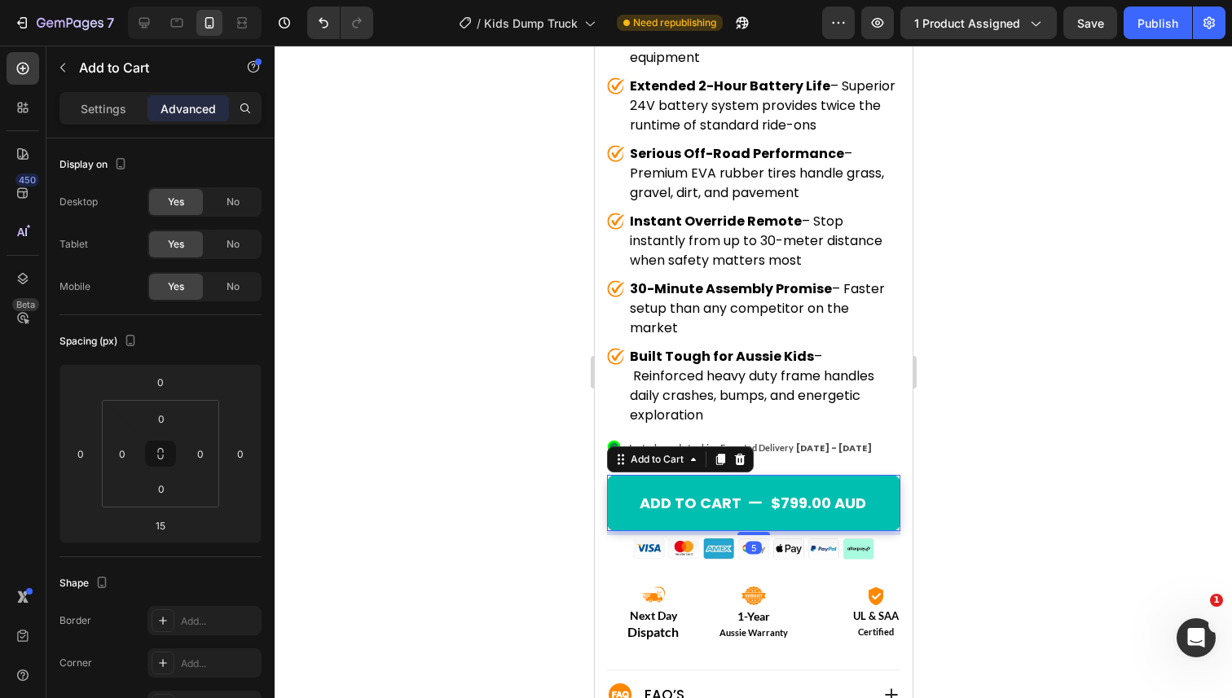
drag, startPoint x: 749, startPoint y: 523, endPoint x: 747, endPoint y: 515, distance: 8.3
click at [747, 532] on div at bounding box center [753, 533] width 33 height 3
type input "5"
click at [845, 442] on span "[DATE] - [DATE]" at bounding box center [833, 448] width 76 height 13
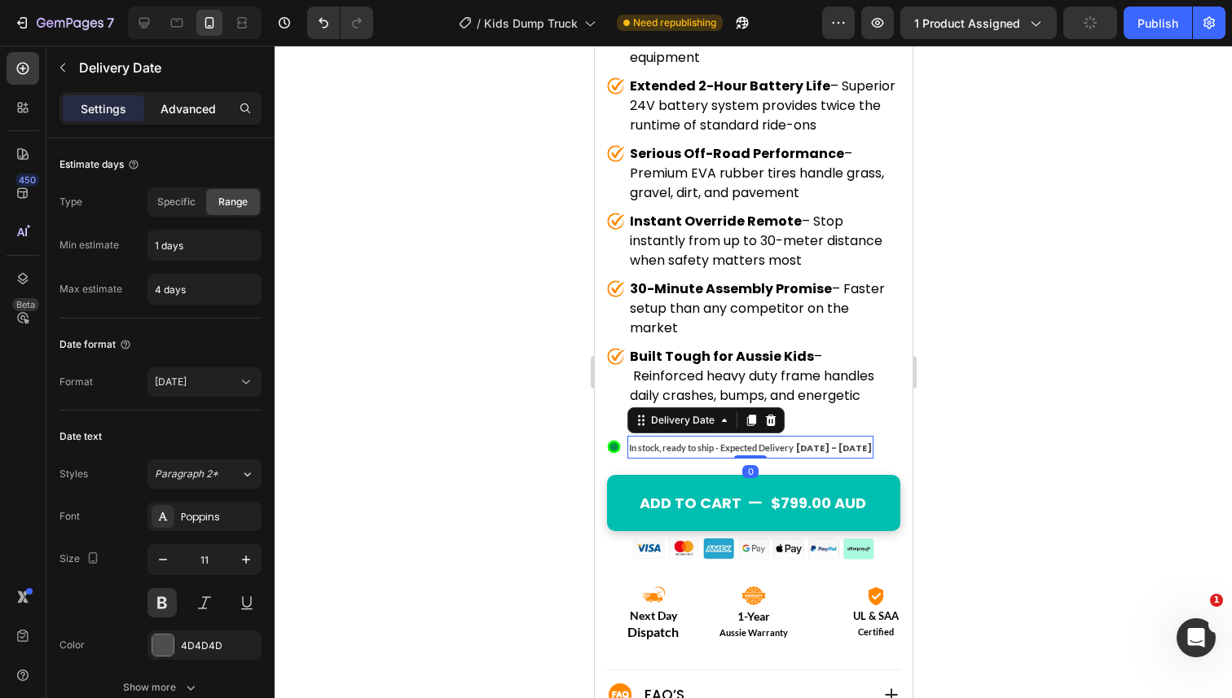
click at [174, 118] on div "Advanced" at bounding box center [188, 108] width 81 height 26
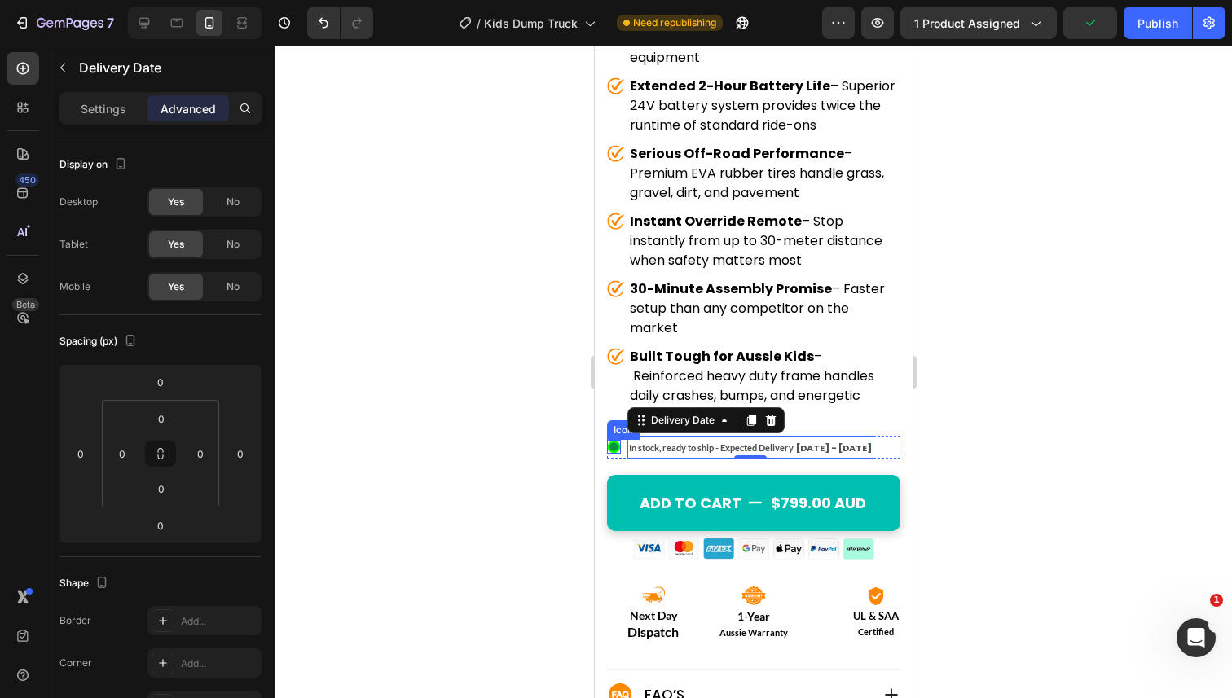
click at [615, 443] on circle at bounding box center [613, 447] width 9 height 9
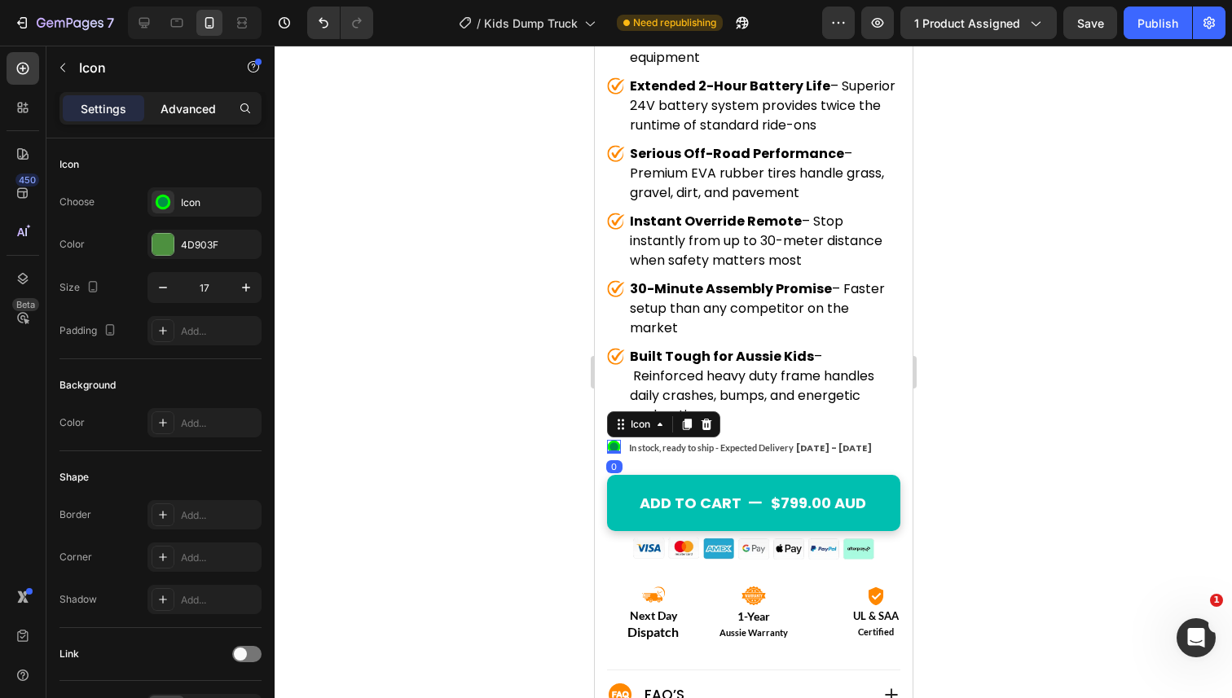
click at [205, 108] on p "Advanced" at bounding box center [188, 108] width 55 height 17
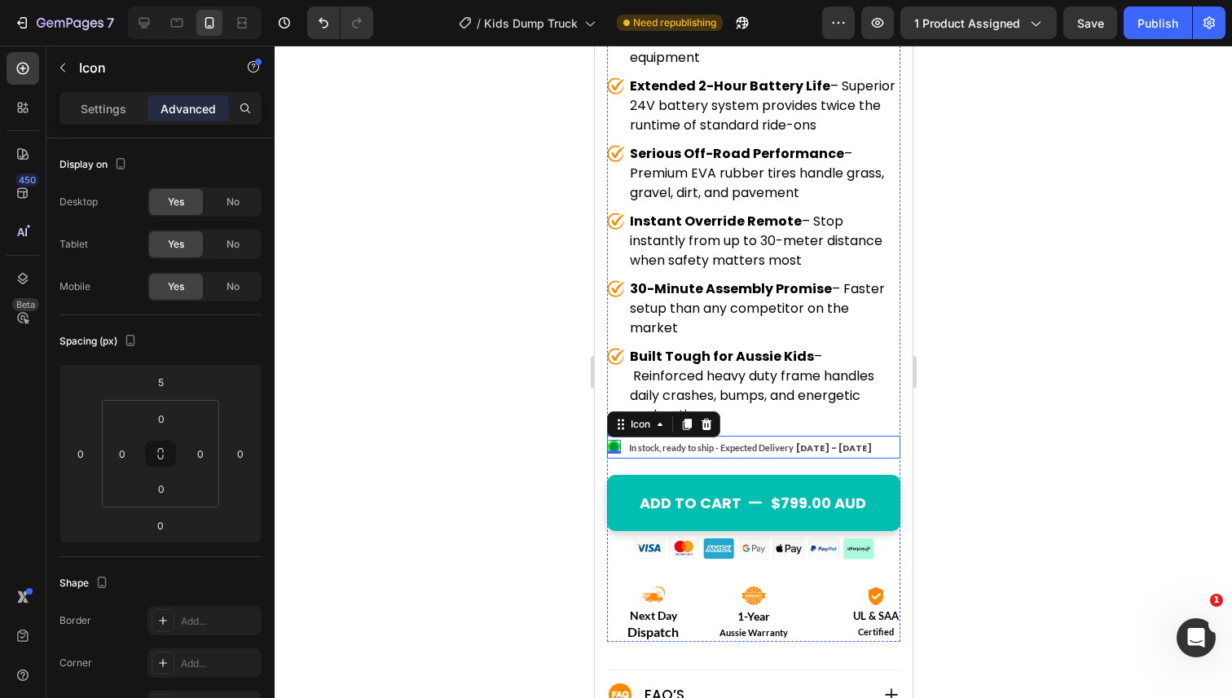
click at [877, 436] on div ".id550458245588714486 .st0{display:none;fill:#00FF00;} .id550458245588714486 .s…" at bounding box center [752, 447] width 293 height 23
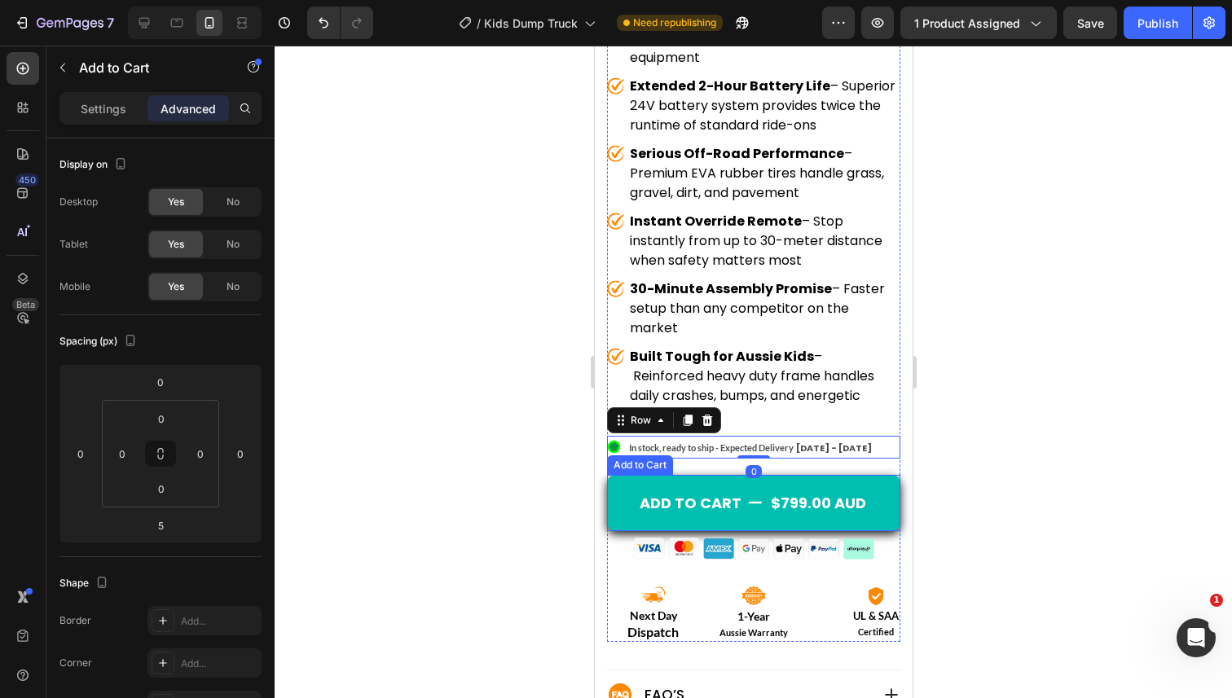
click at [800, 475] on button "Add to cart $799.00 AUD" at bounding box center [752, 503] width 293 height 56
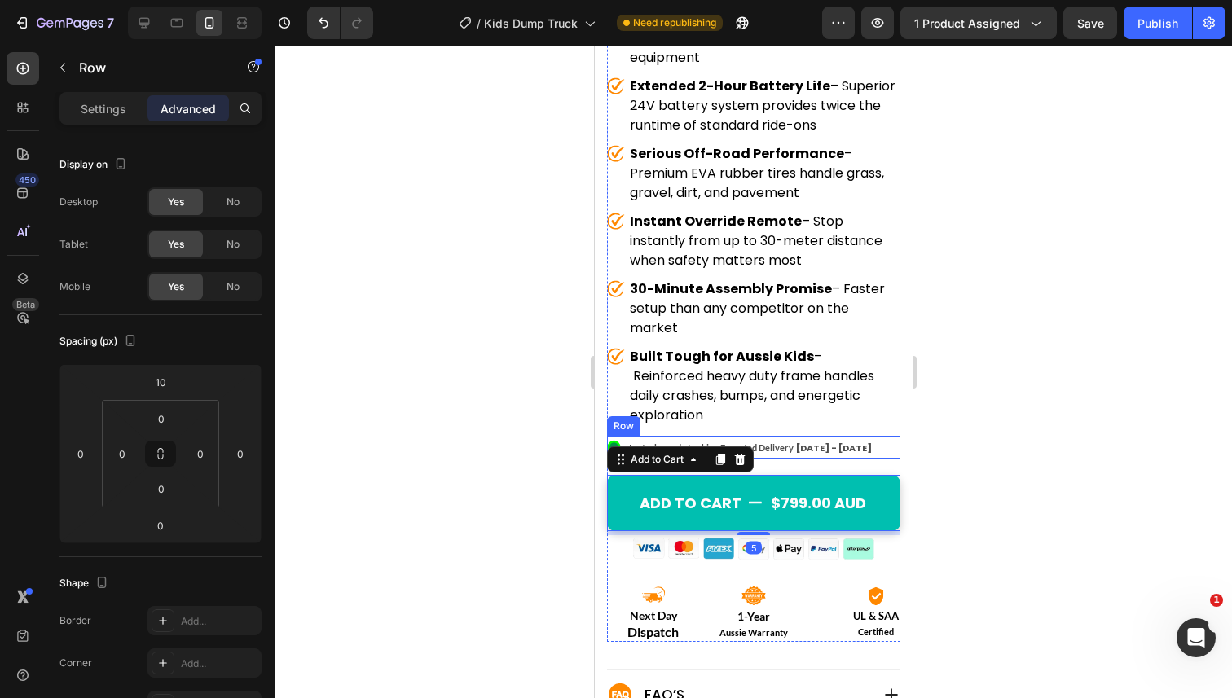
click at [870, 436] on div ".id550458245588714486 .st0{display:none;fill:#00FF00;} .id550458245588714486 .s…" at bounding box center [752, 447] width 293 height 23
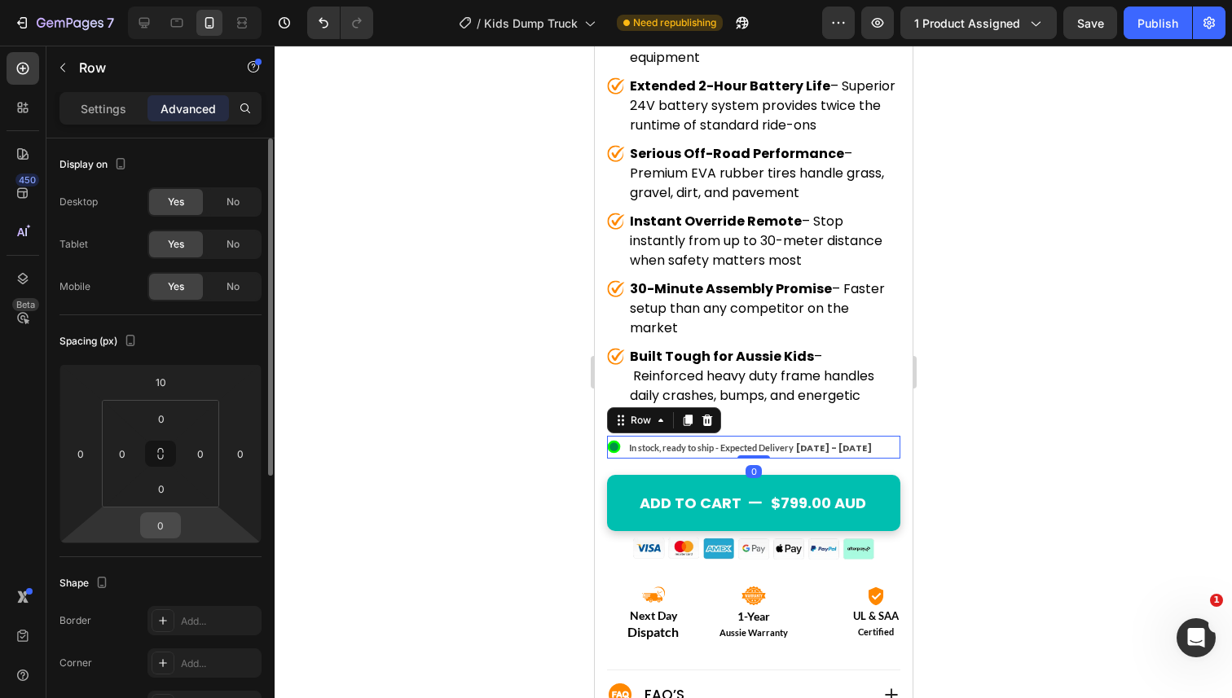
click at [161, 531] on input "0" at bounding box center [160, 525] width 33 height 24
type input "-5"
type input "-15"
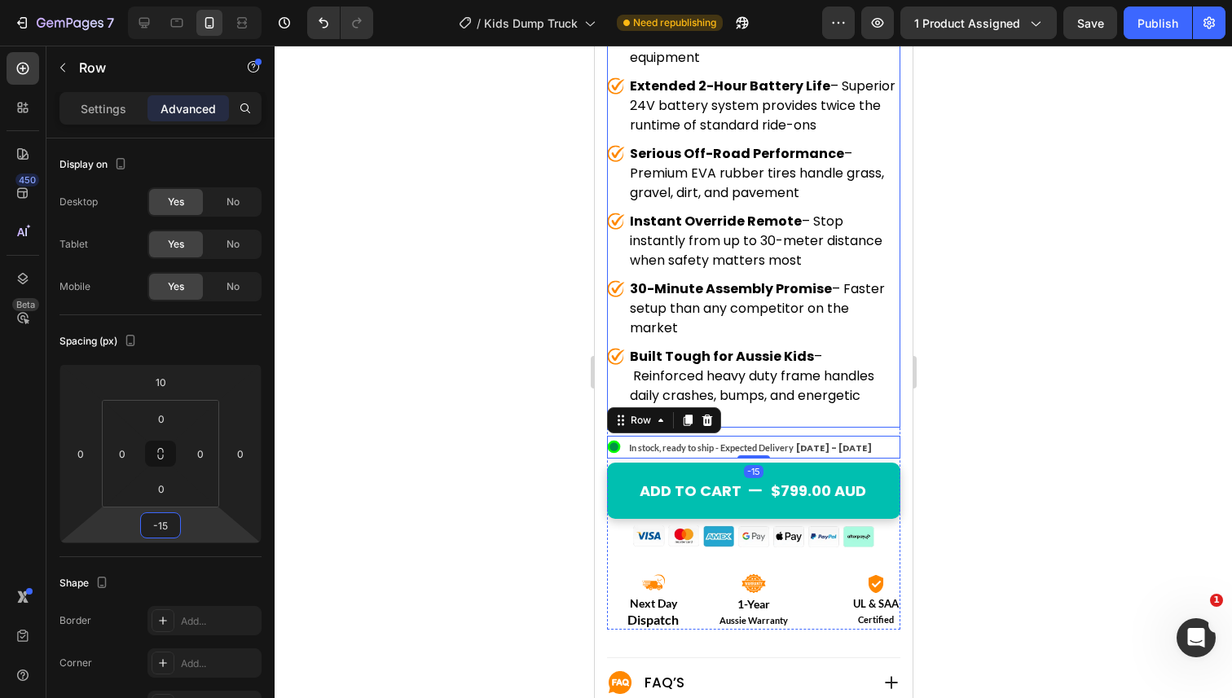
click at [871, 404] on p "Built Tough for Aussie Kids – Reinforced heavy duty frame handles daily crashes…" at bounding box center [763, 386] width 268 height 78
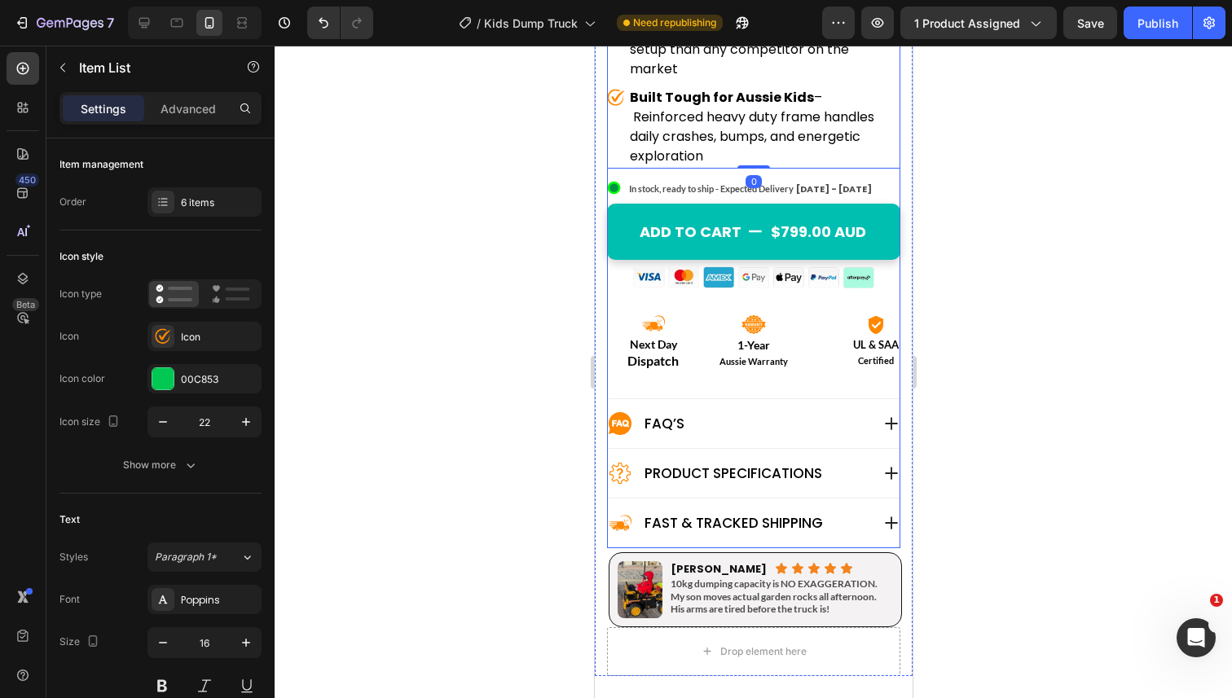
scroll to position [948, 0]
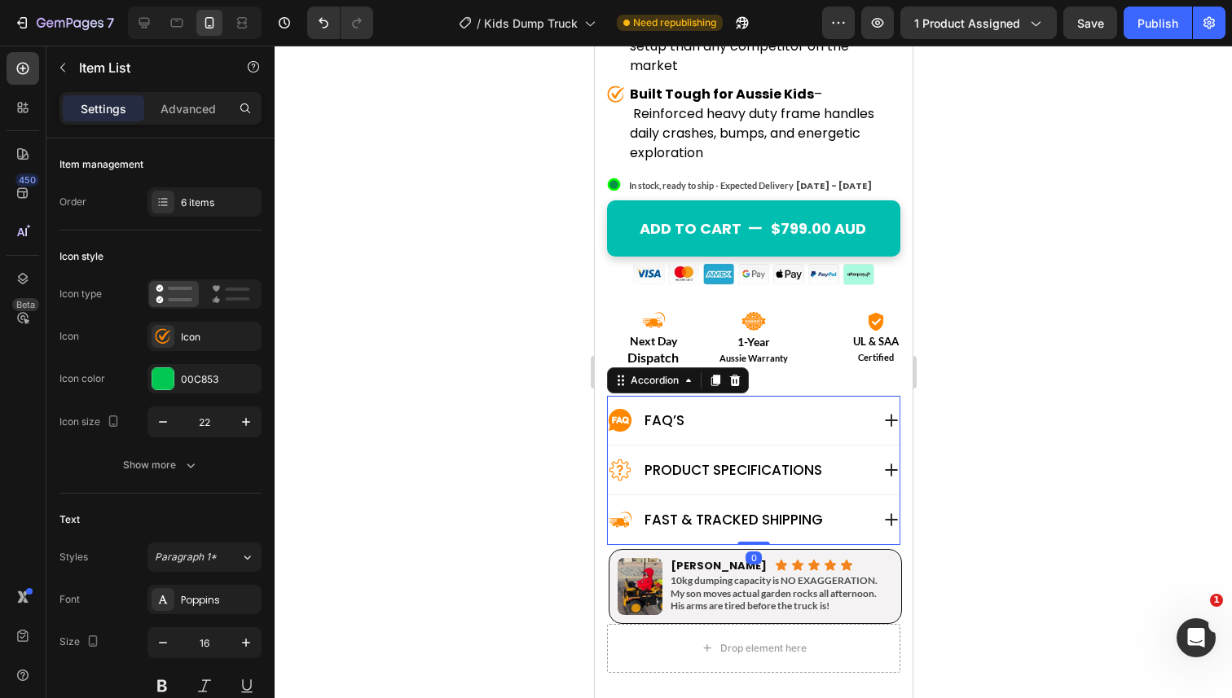
click at [713, 408] on div "FAQ’s" at bounding box center [738, 420] width 262 height 24
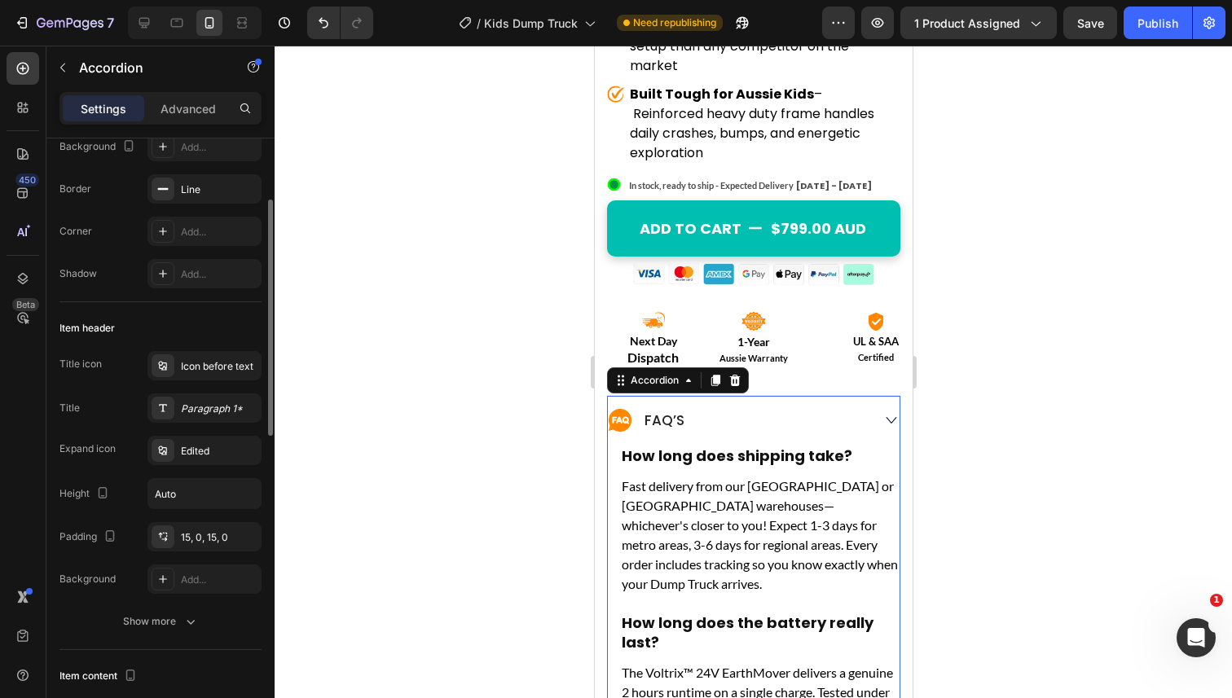
scroll to position [150, 0]
click at [203, 539] on div "15, 0, 15, 0" at bounding box center [204, 535] width 47 height 15
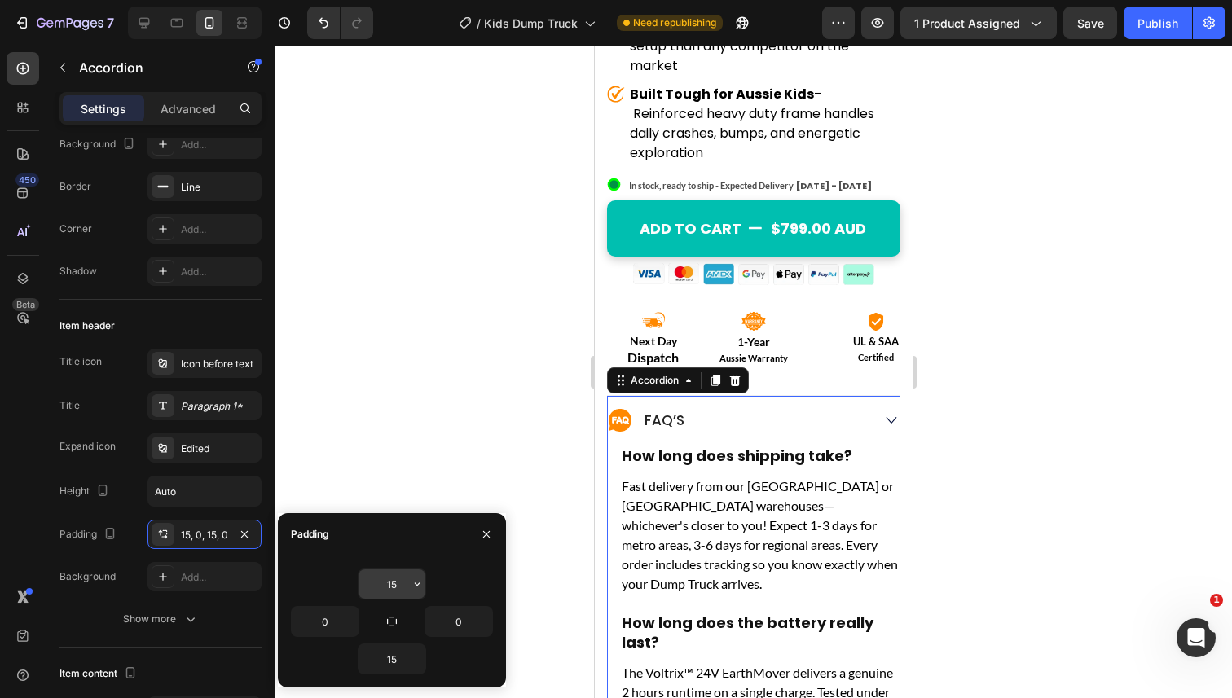
click at [385, 580] on input "15" at bounding box center [392, 584] width 67 height 29
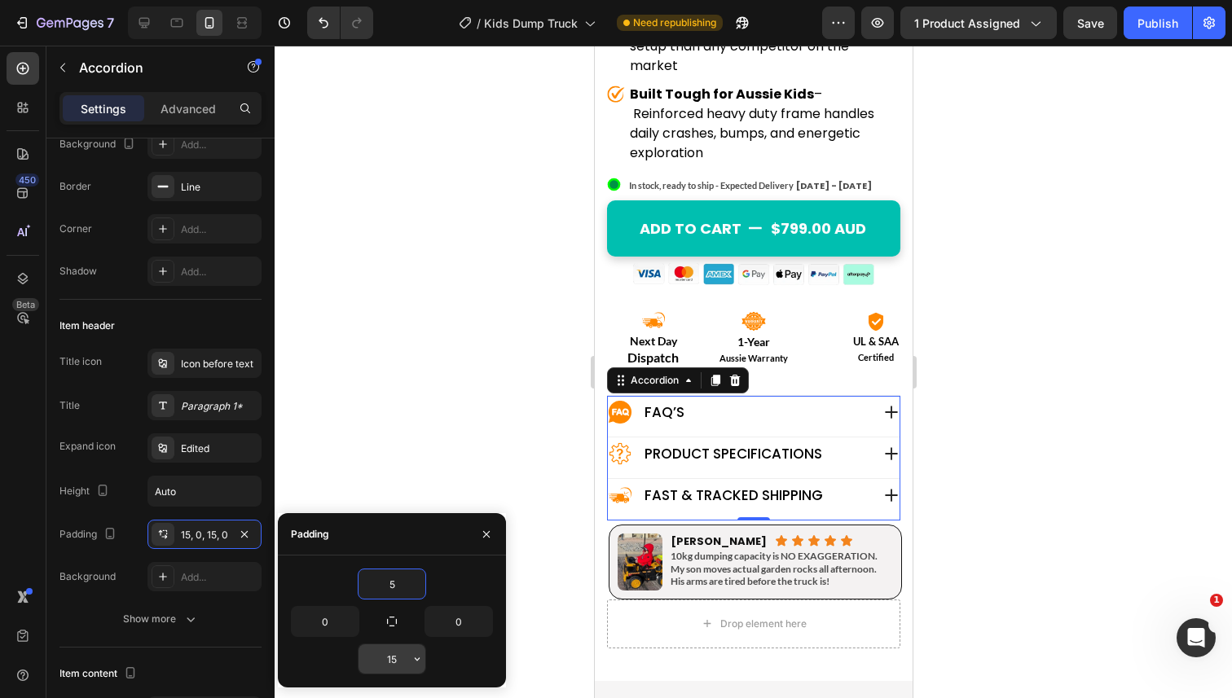
type input "5"
click at [393, 656] on input "15" at bounding box center [392, 659] width 67 height 29
type input "5"
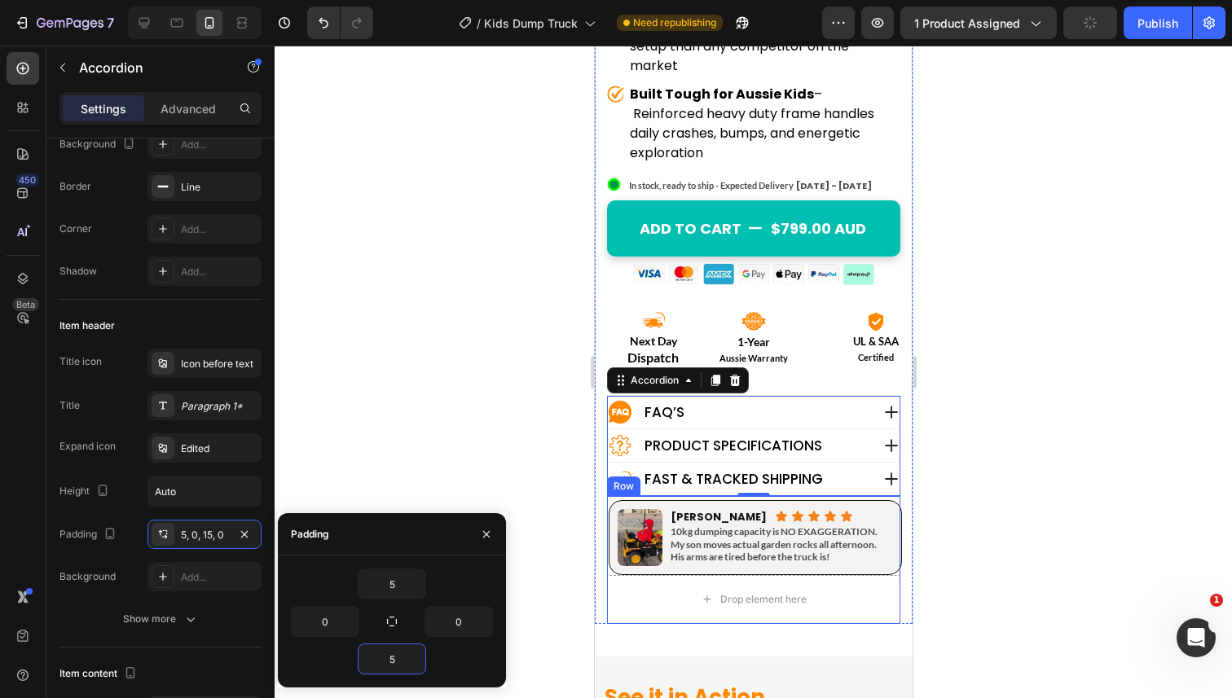
click at [610, 496] on div "Image [PERSON_NAME] Heading Icon Icon Icon Icon Icon Icon List Row 10kg dumping…" at bounding box center [752, 535] width 293 height 79
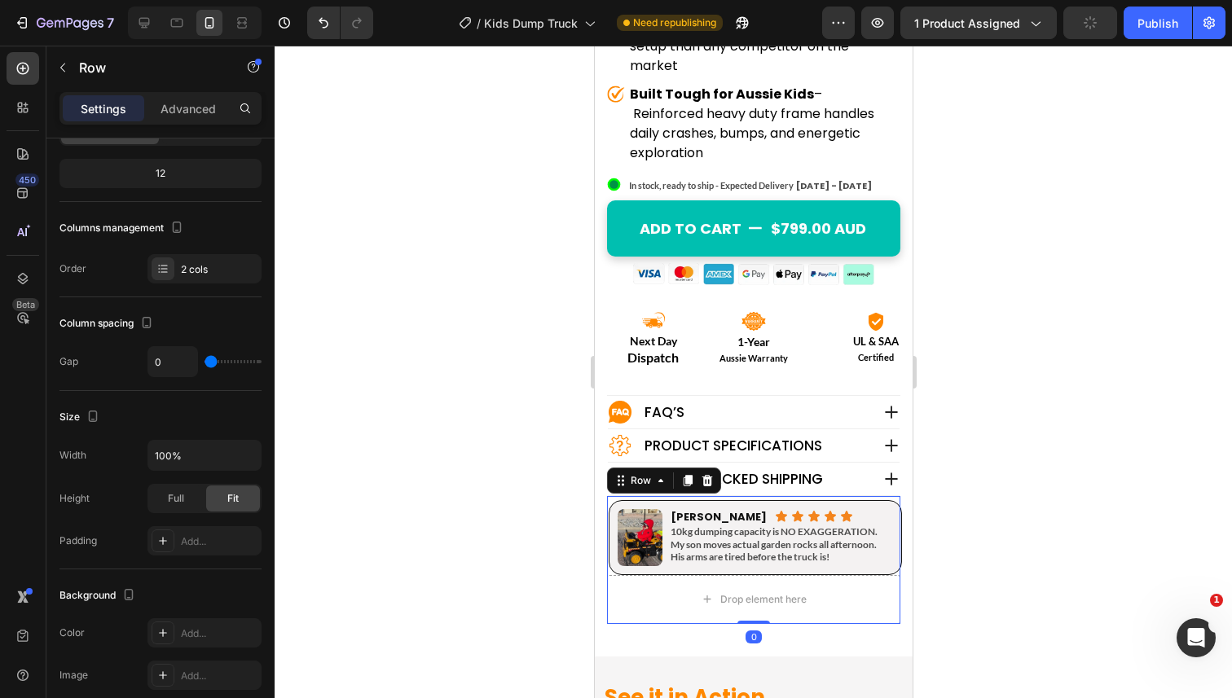
scroll to position [0, 0]
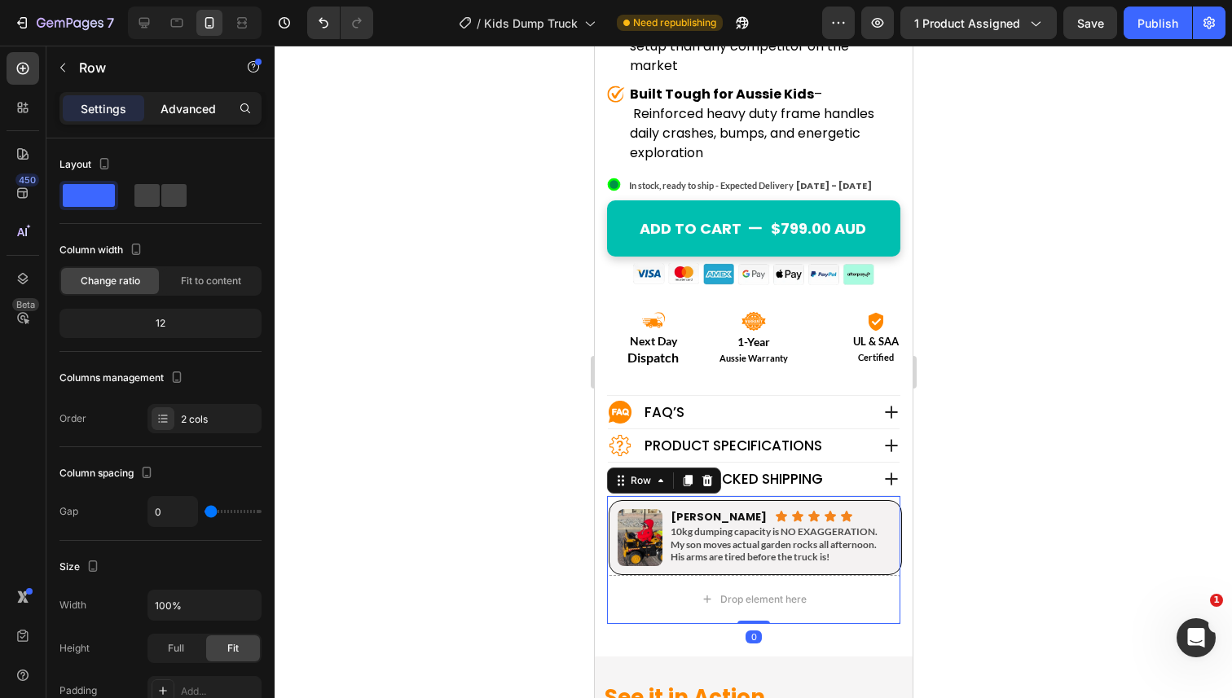
click at [178, 110] on p "Advanced" at bounding box center [188, 108] width 55 height 17
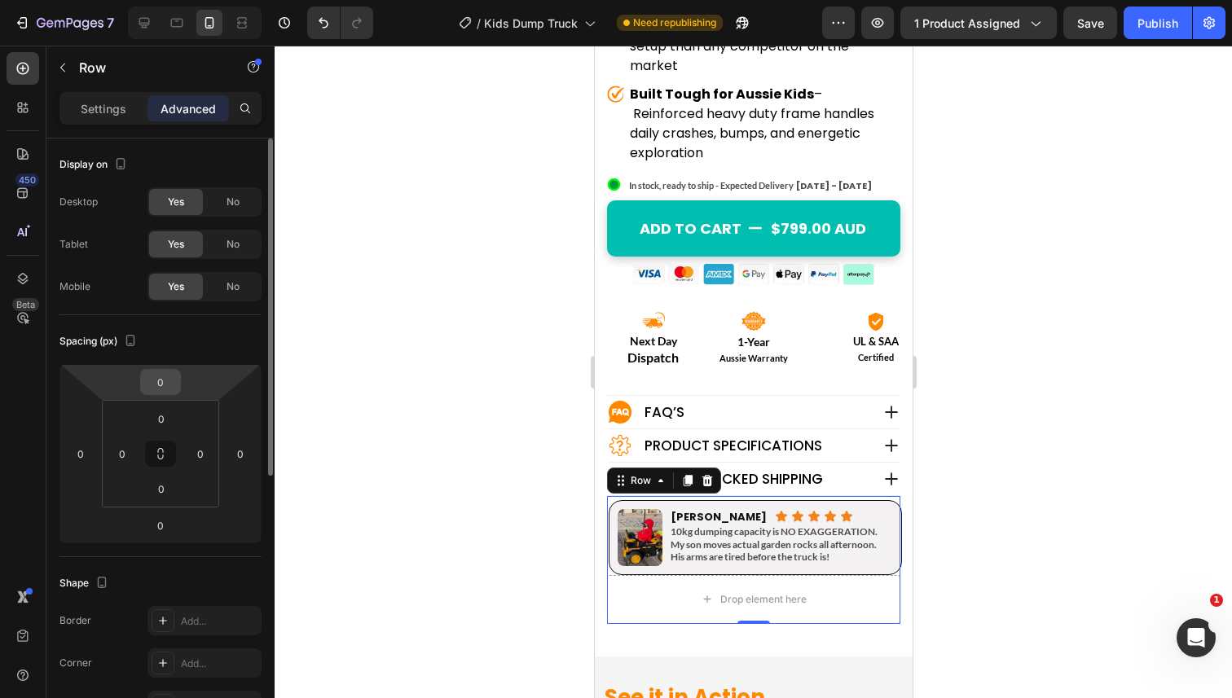
click at [157, 385] on input "0" at bounding box center [160, 382] width 33 height 24
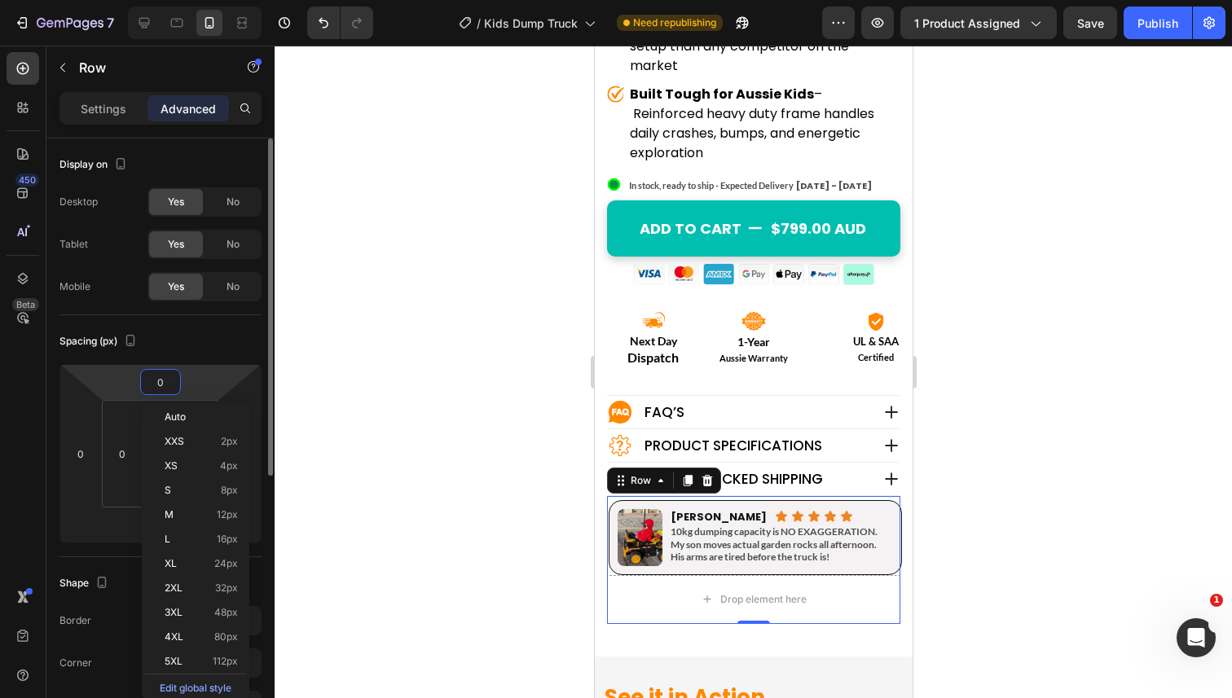
type input "5"
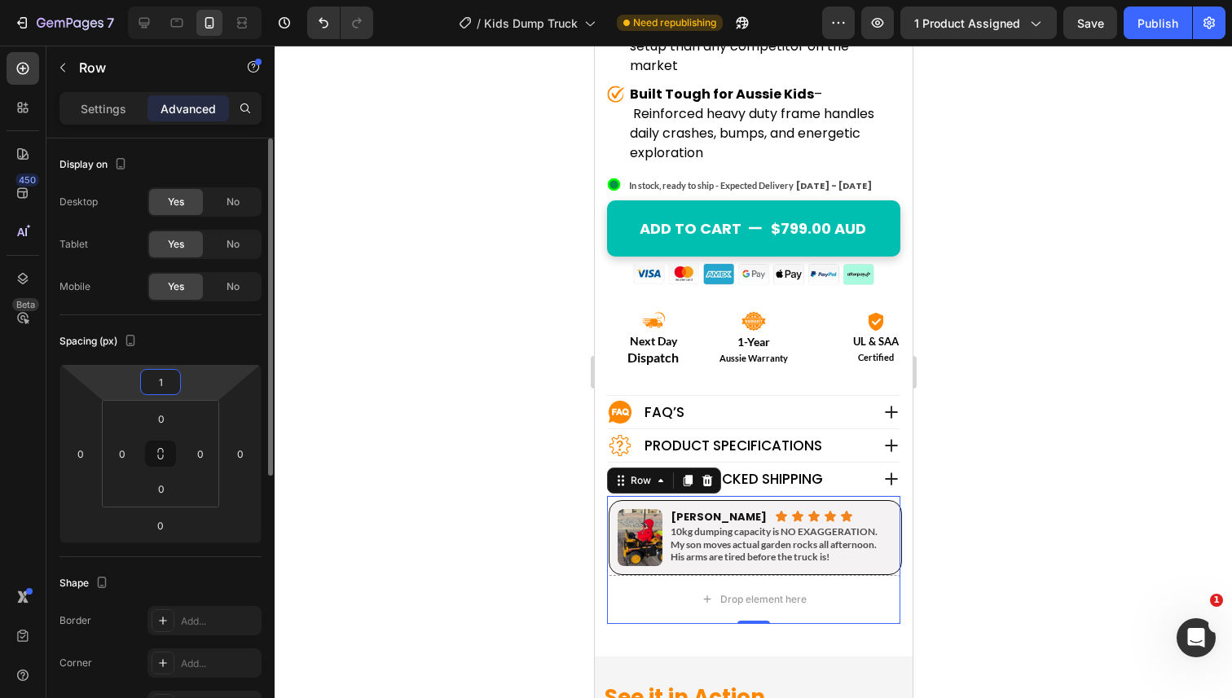
type input "10"
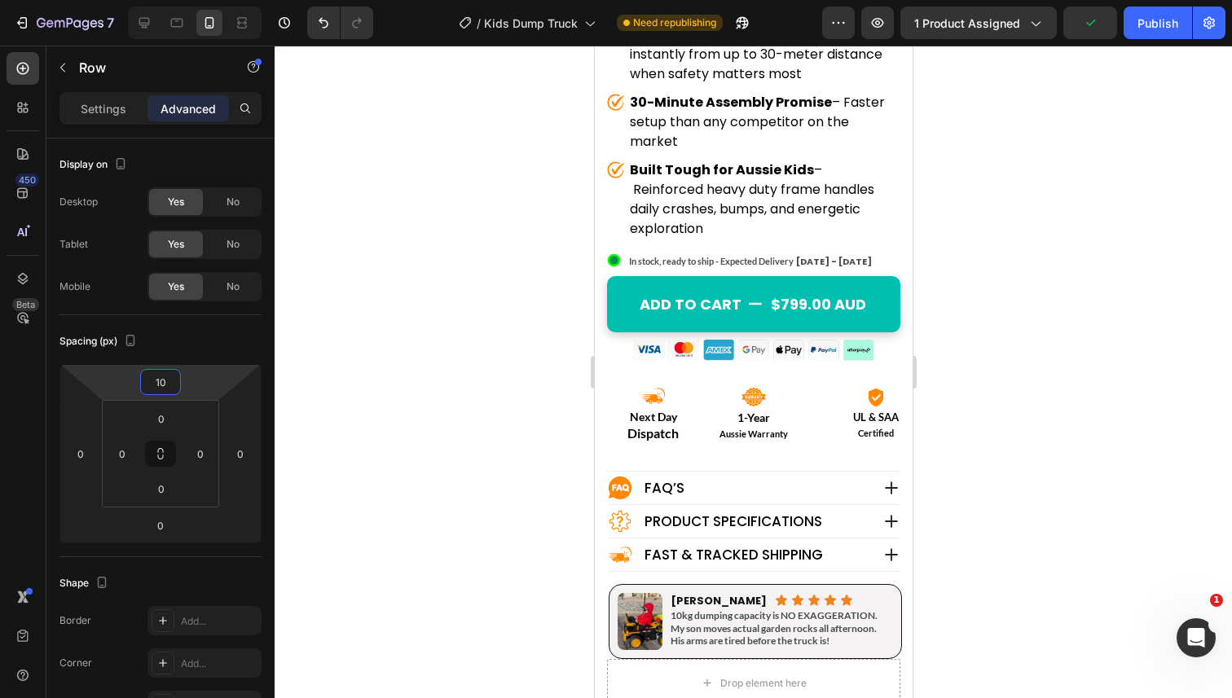
scroll to position [844, 0]
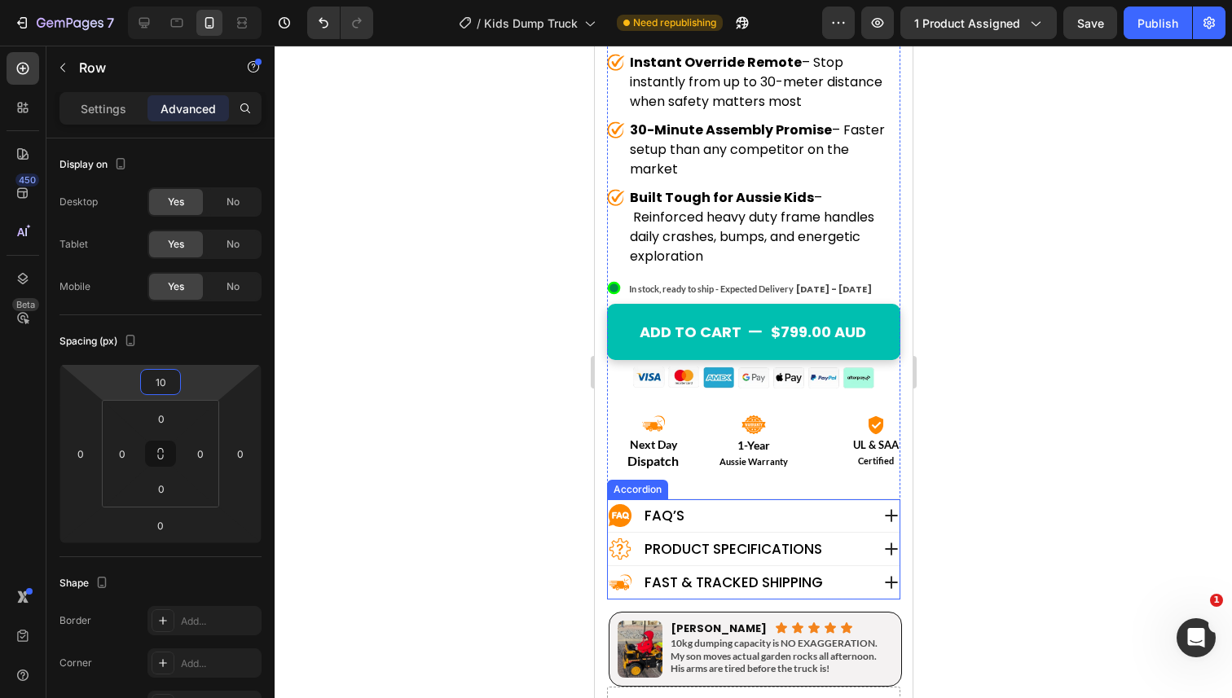
click at [619, 512] on icon at bounding box center [618, 515] width 7 height 7
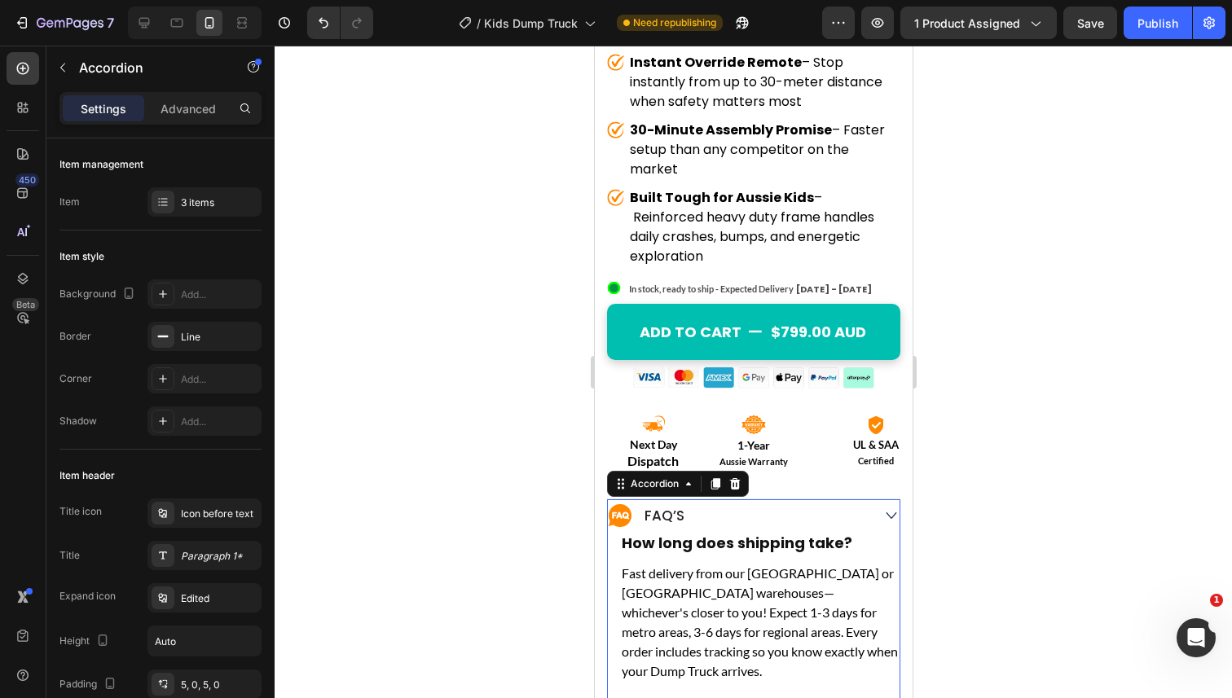
click at [619, 512] on icon at bounding box center [618, 515] width 7 height 7
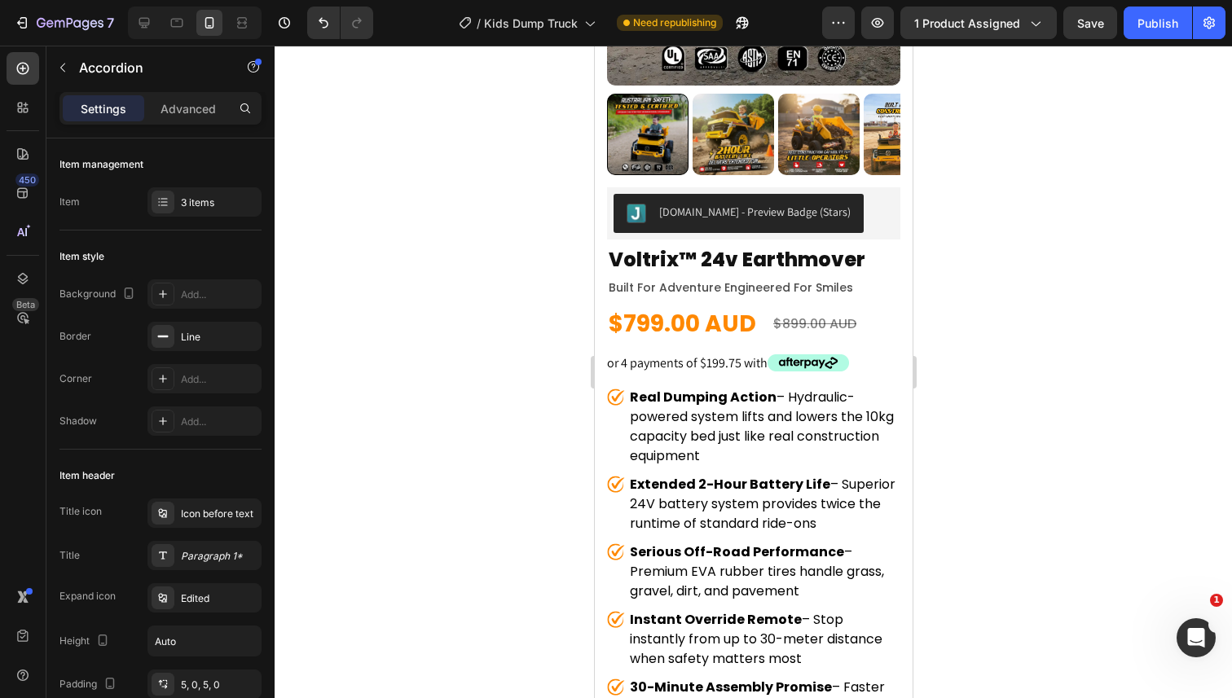
scroll to position [249, 0]
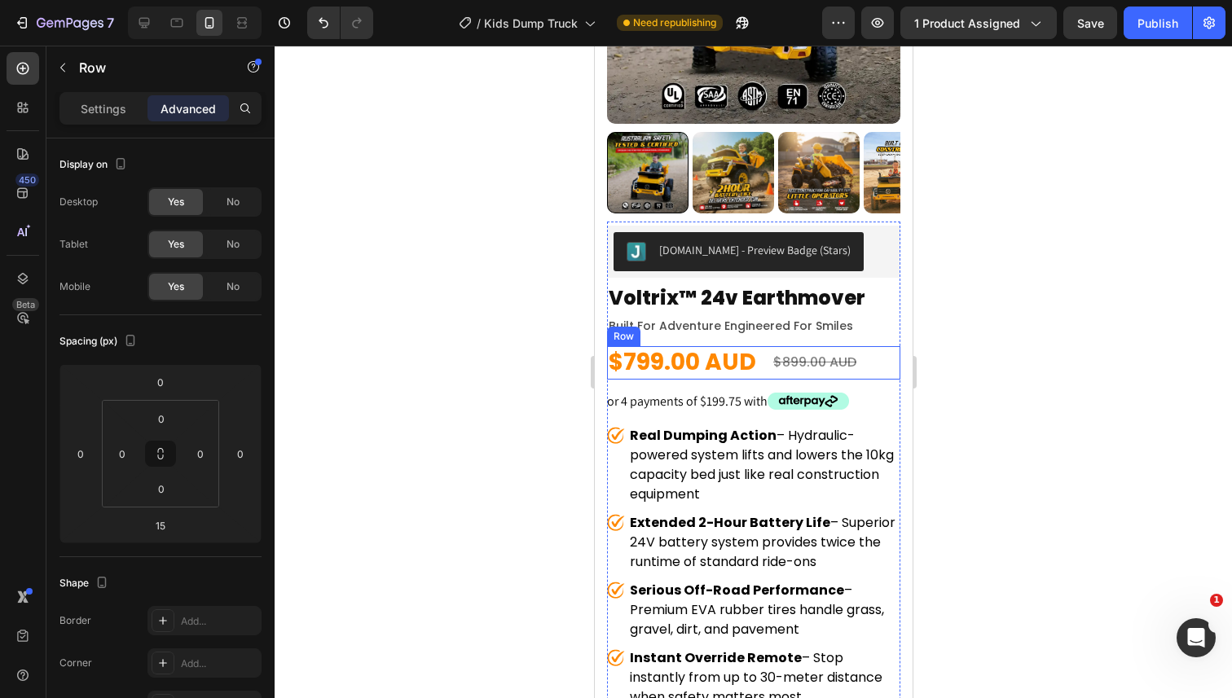
click at [870, 363] on div "$899.00 AUD Product Price Product Price $799.00 AUD Product Price Product Price…" at bounding box center [752, 362] width 293 height 33
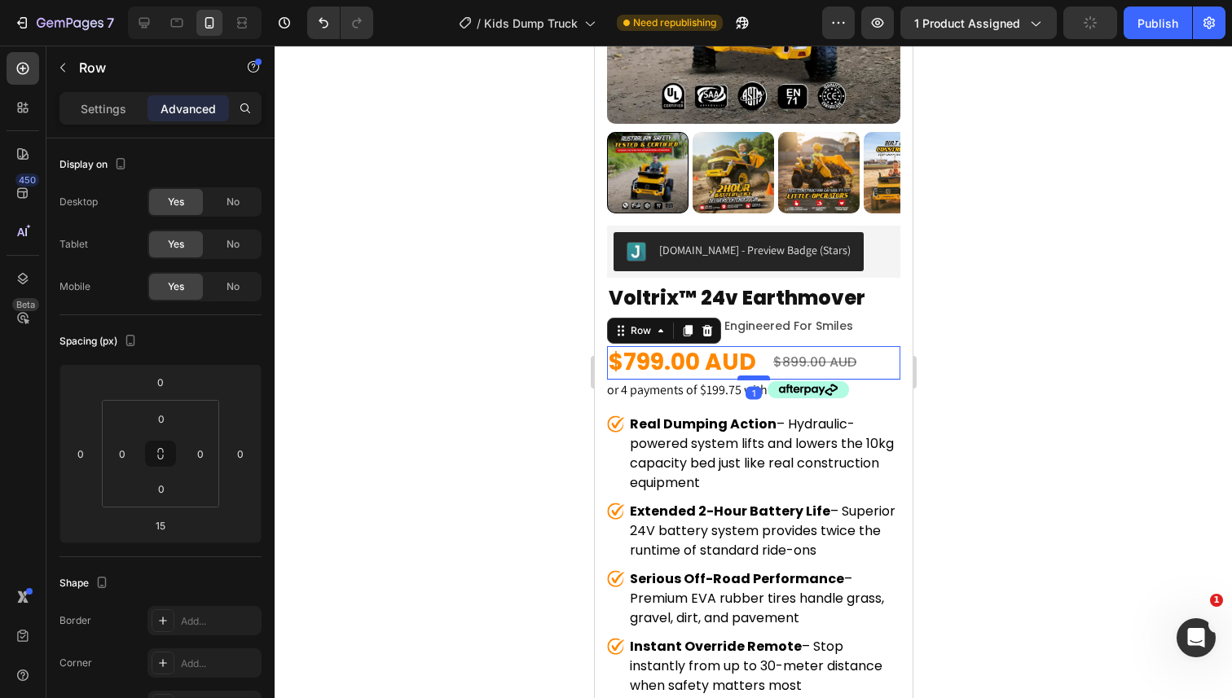
drag, startPoint x: 760, startPoint y: 387, endPoint x: 761, endPoint y: 377, distance: 10.7
click at [761, 377] on div at bounding box center [753, 378] width 33 height 5
type input "1"
click at [855, 322] on p "built for adventure engineered for smiles" at bounding box center [753, 326] width 290 height 20
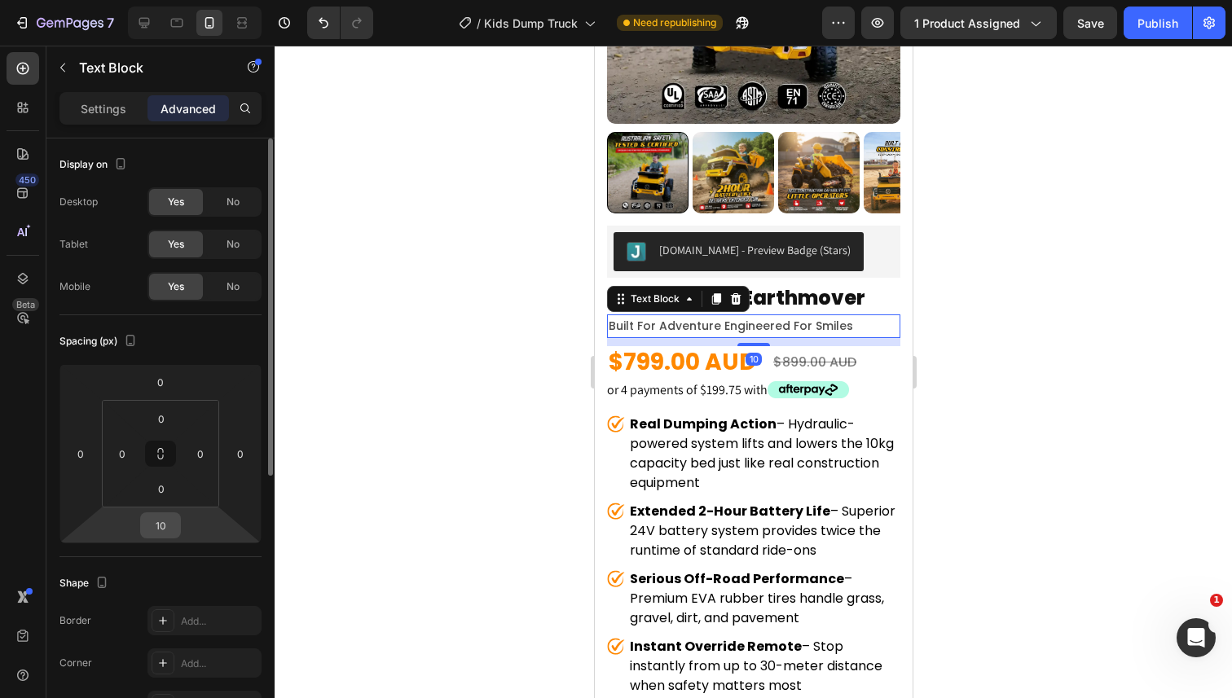
click at [165, 521] on input "10" at bounding box center [160, 525] width 33 height 24
type input "5"
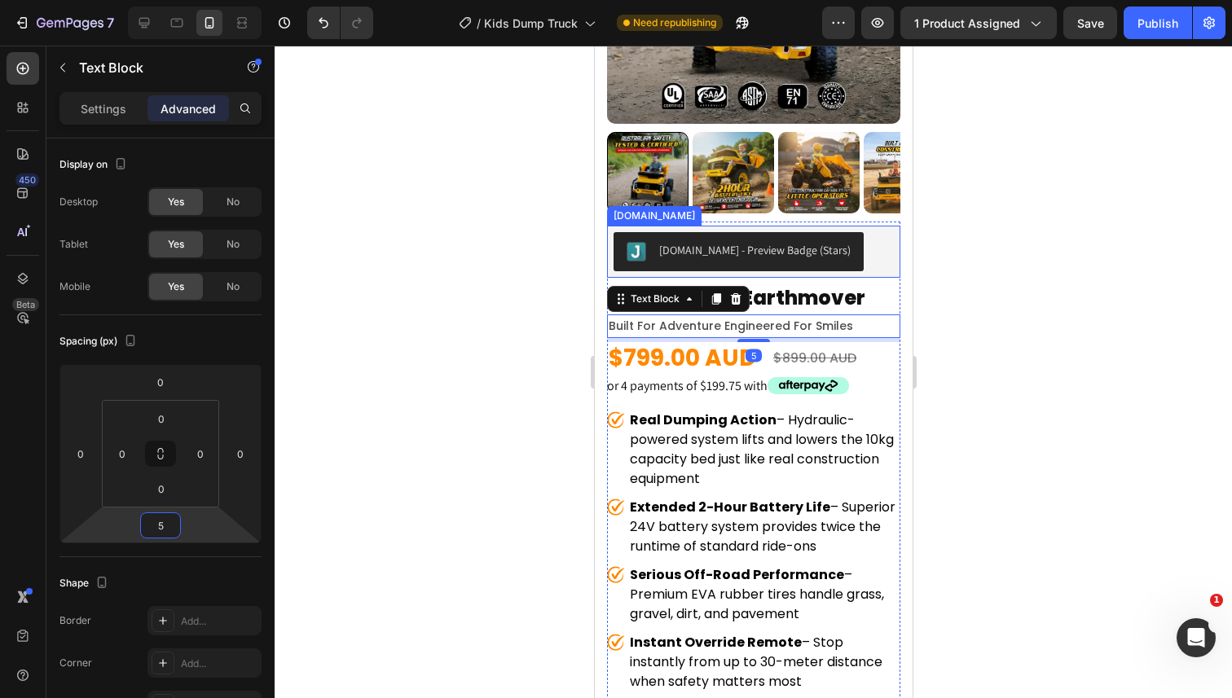
click at [802, 306] on h1 "voltrix™ 24v earthmover" at bounding box center [752, 298] width 293 height 33
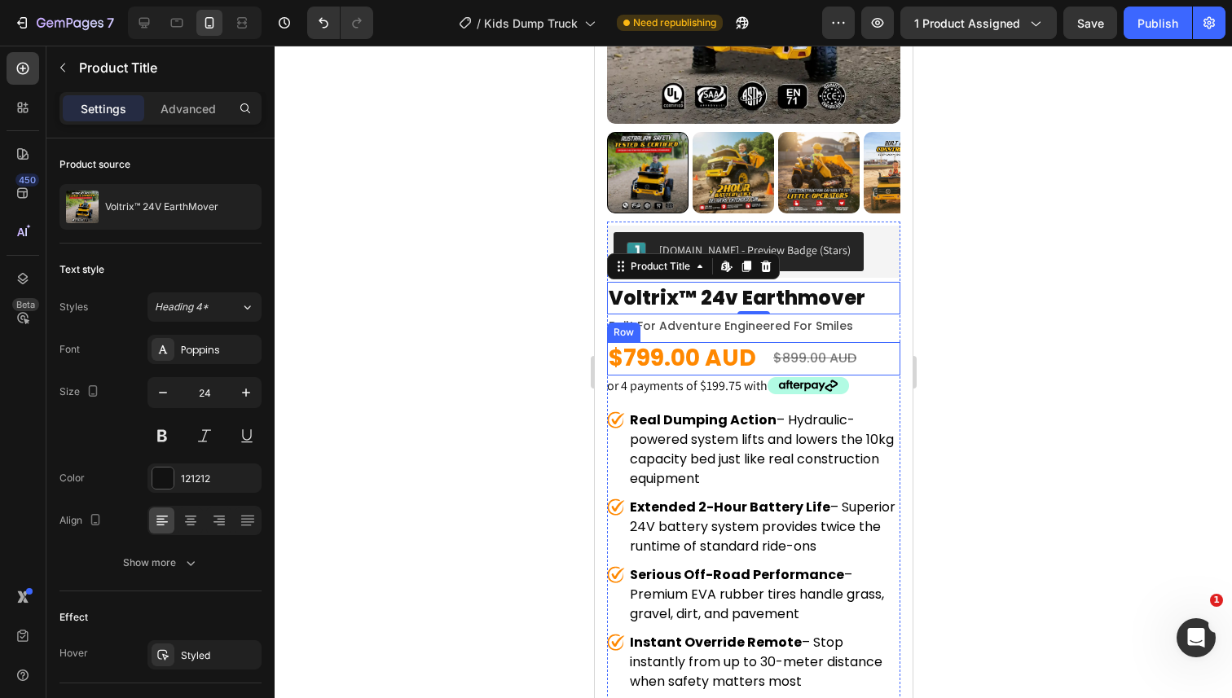
click at [761, 350] on div "$899.00 AUD Product Price Product Price $799.00 AUD Product Price Product Price…" at bounding box center [752, 358] width 293 height 33
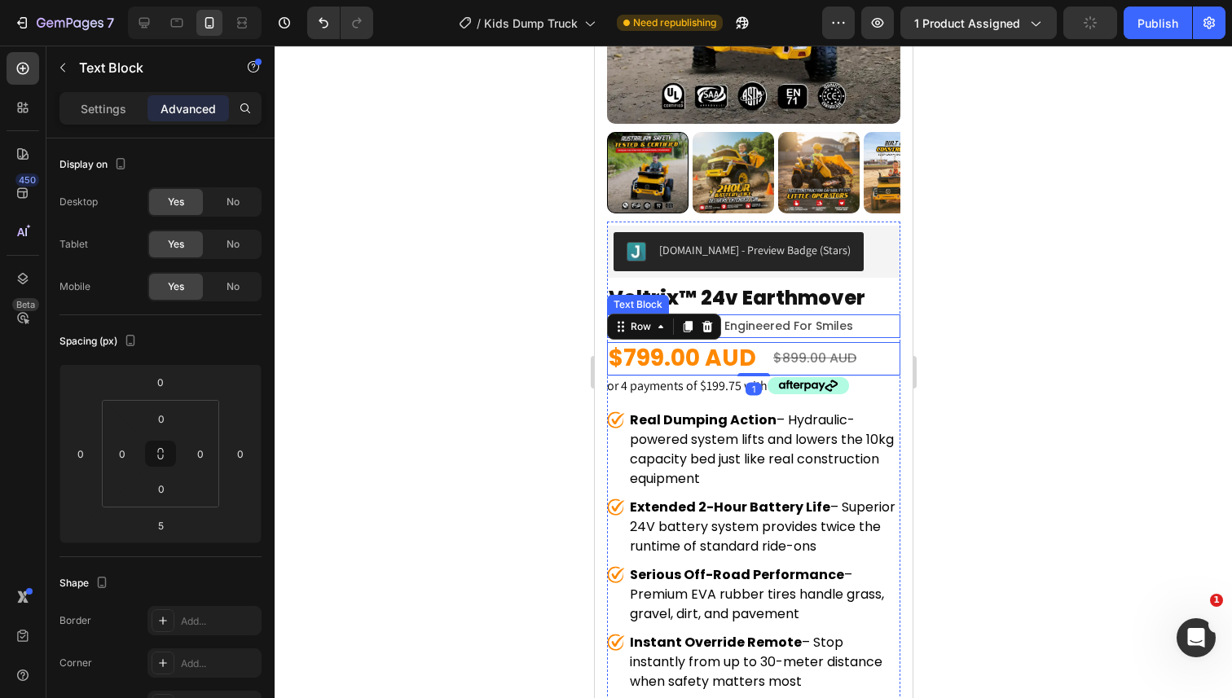
click at [855, 323] on p "built for adventure engineered for smiles" at bounding box center [753, 326] width 290 height 20
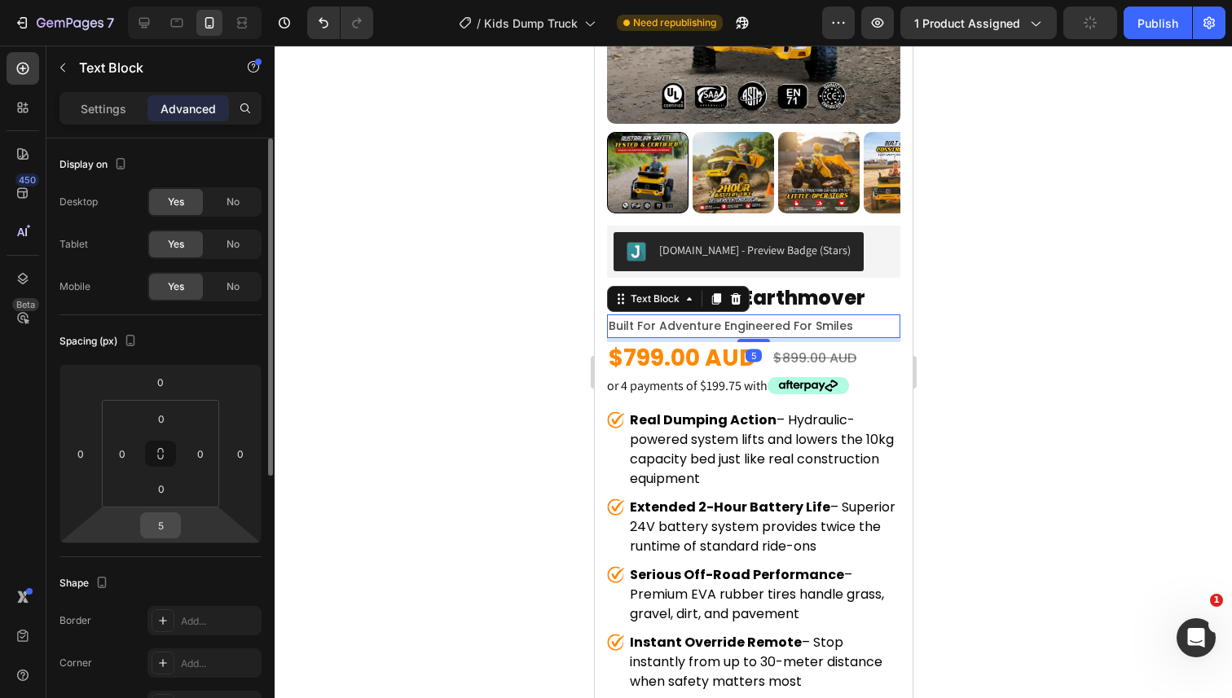
click at [167, 531] on input "5" at bounding box center [160, 525] width 33 height 24
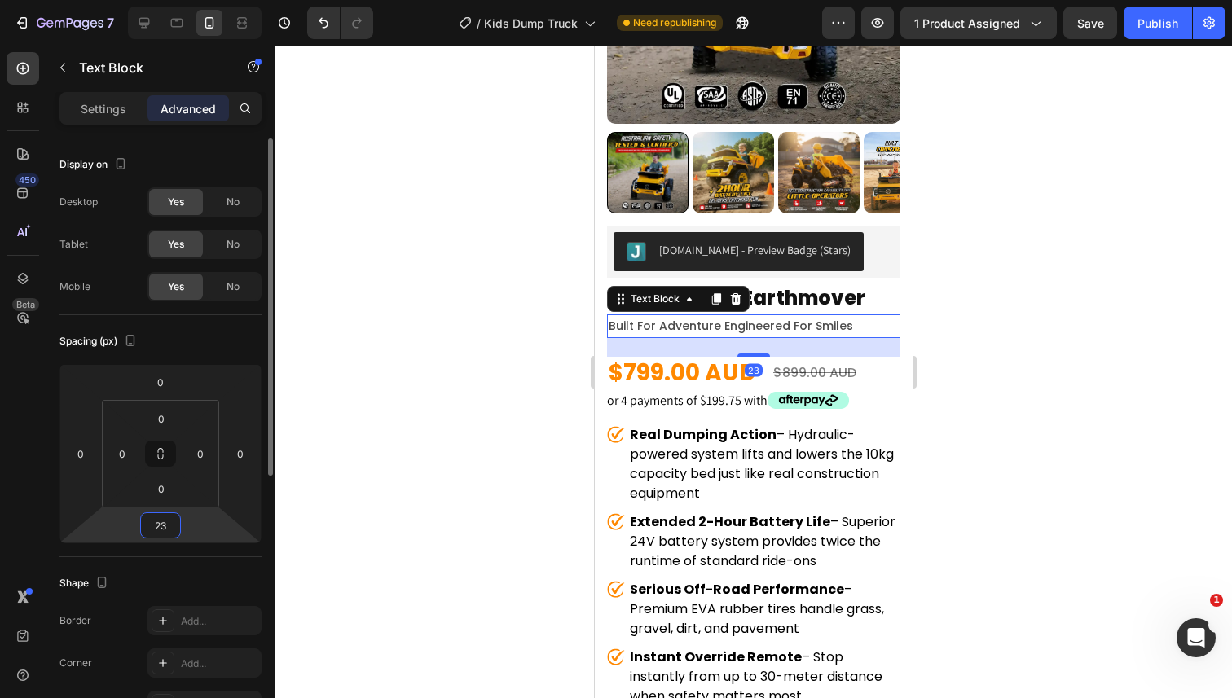
type input "2"
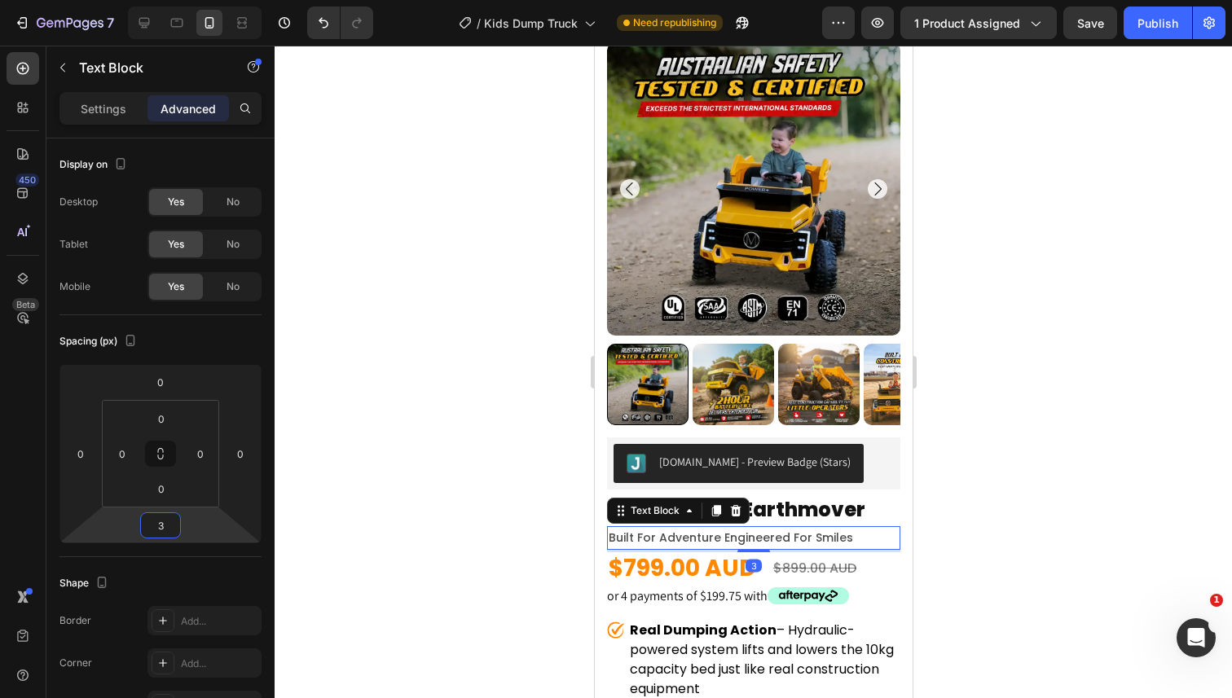
scroll to position [0, 0]
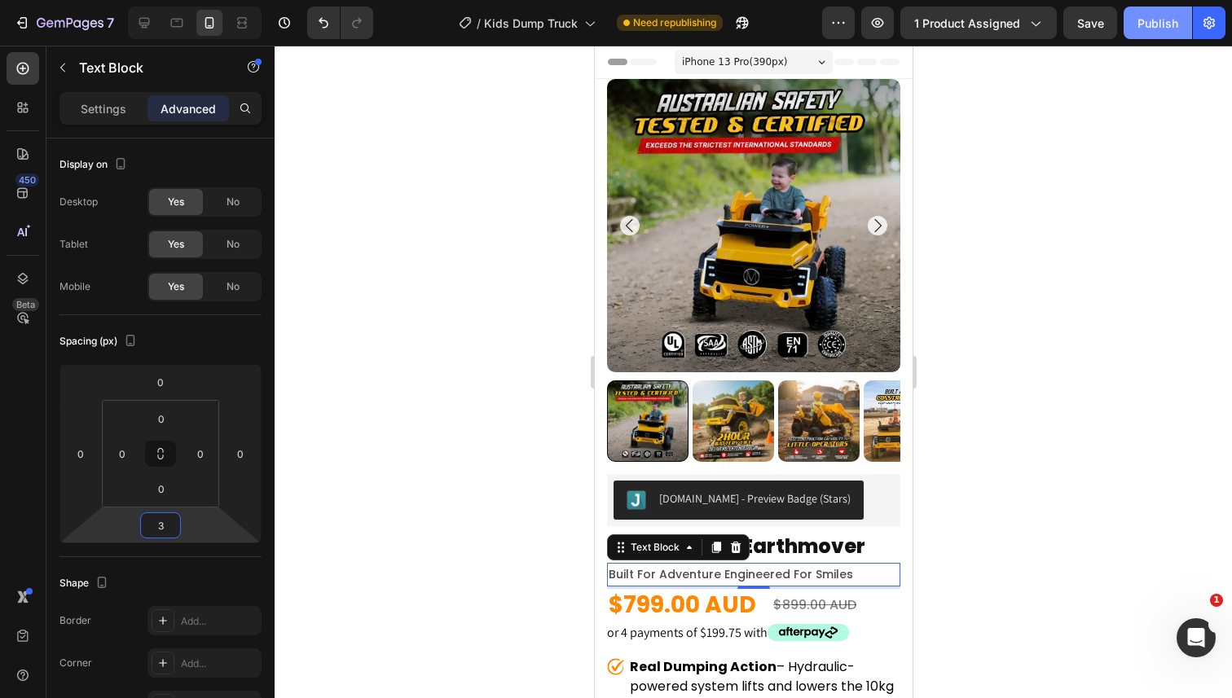
type input "3"
click at [1152, 21] on div "Publish" at bounding box center [1158, 23] width 41 height 17
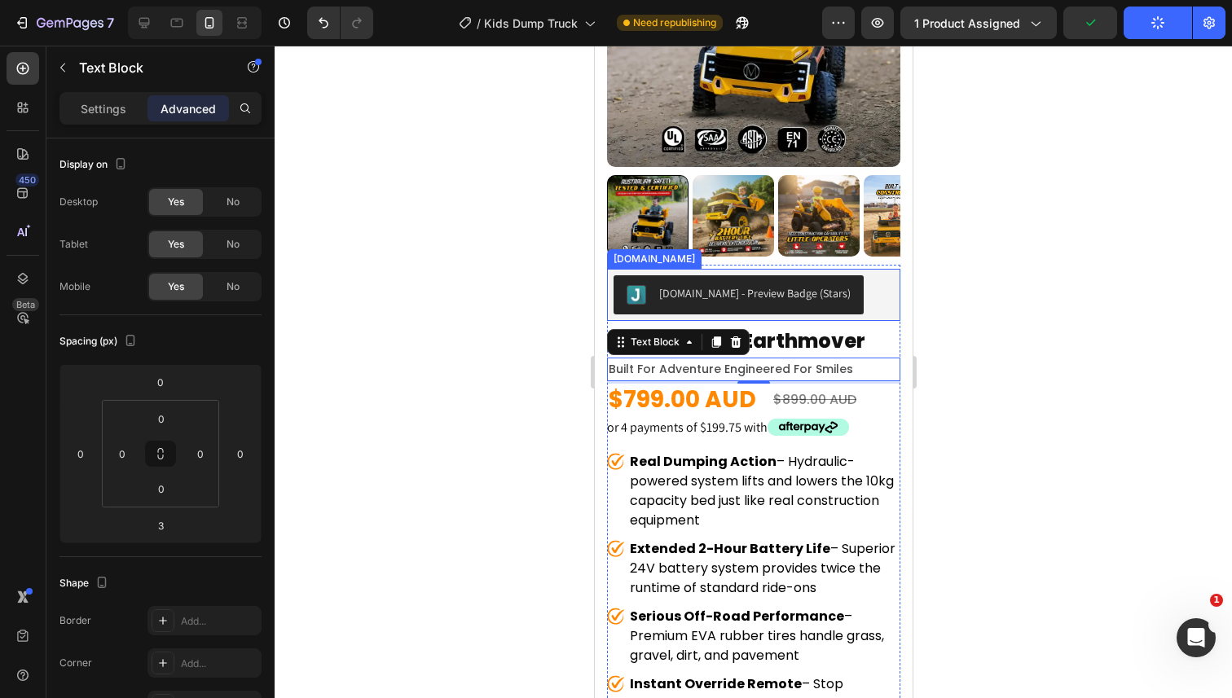
scroll to position [209, 0]
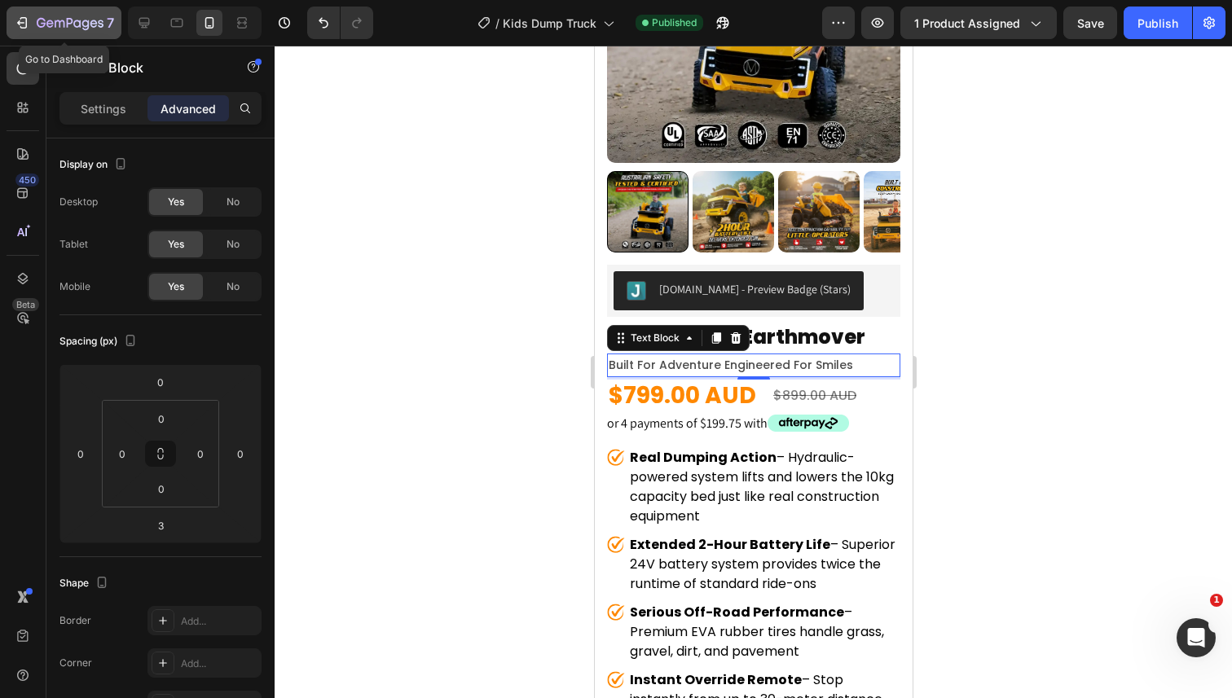
click at [64, 29] on icon "button" at bounding box center [70, 24] width 67 height 14
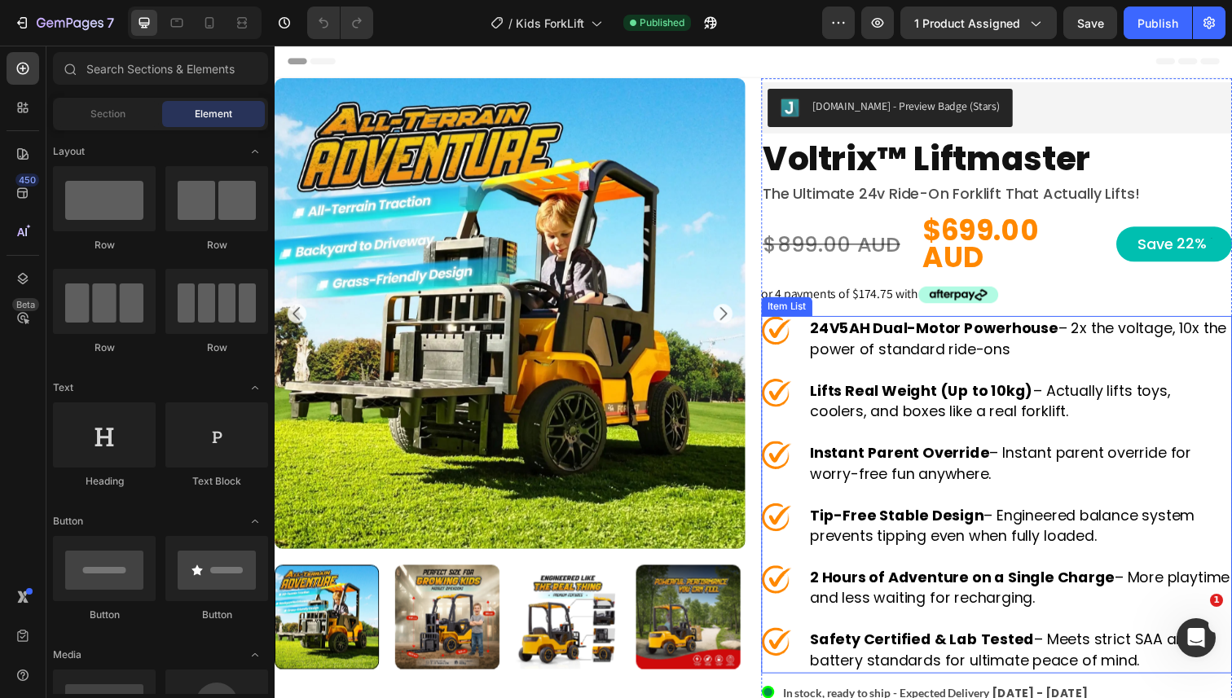
click at [802, 329] on icon at bounding box center [787, 337] width 31 height 31
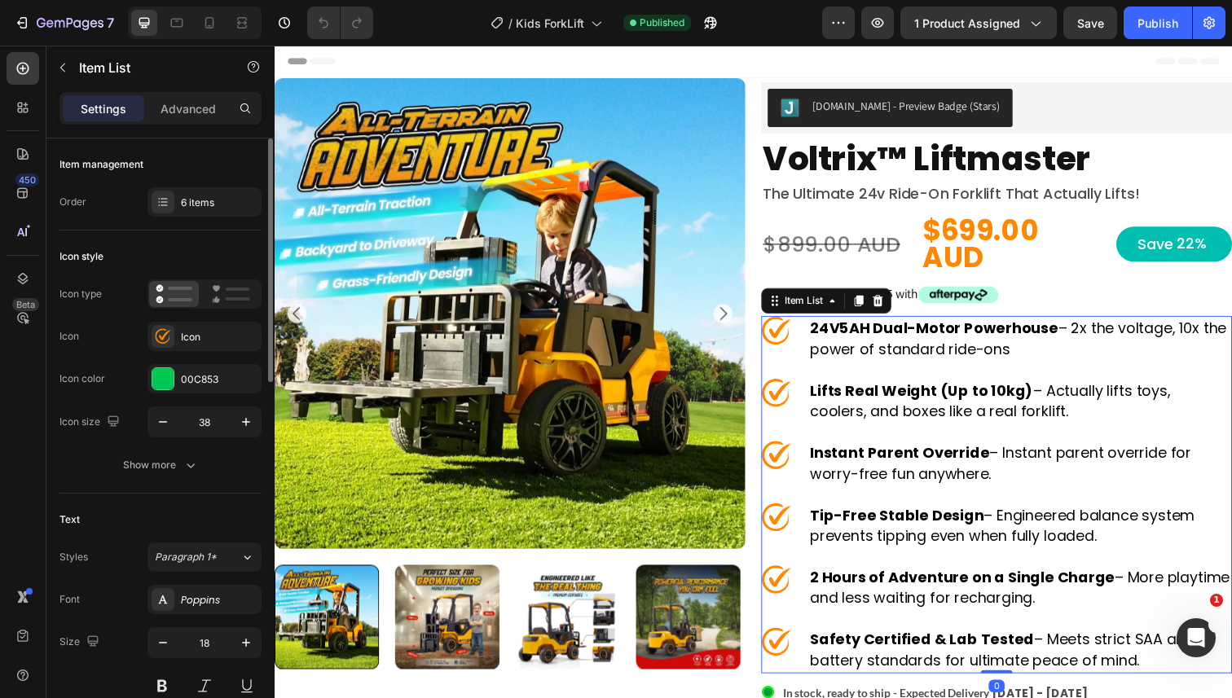
scroll to position [156, 0]
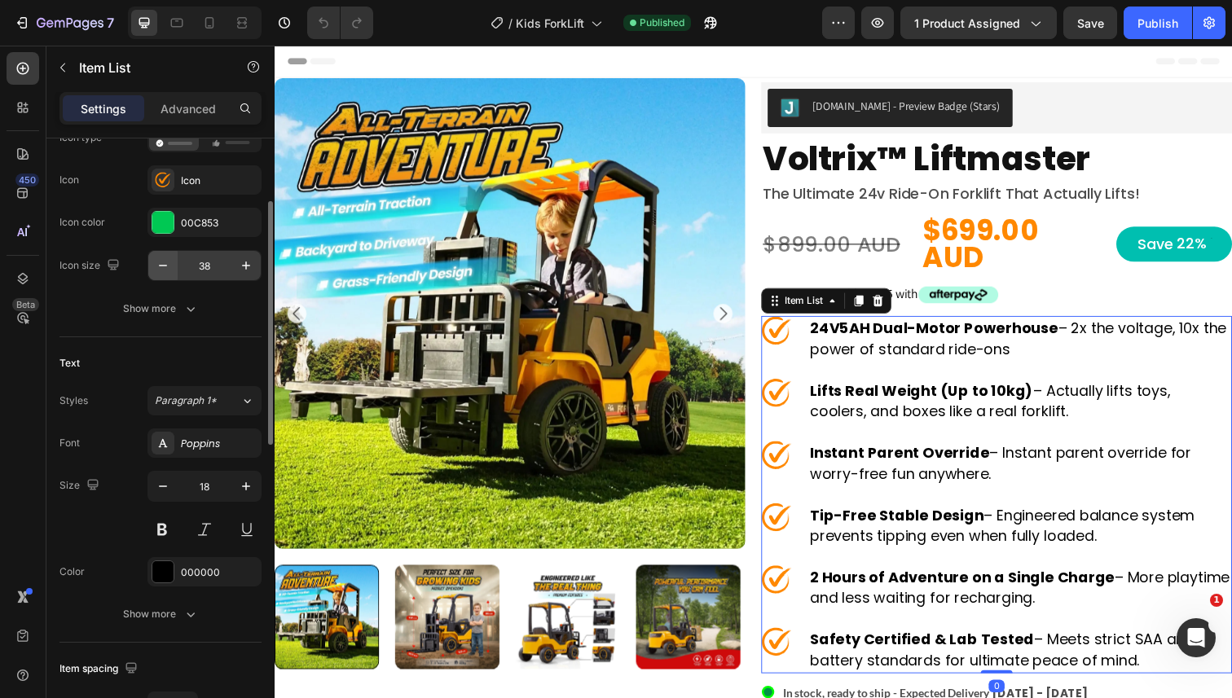
click at [158, 274] on button "button" at bounding box center [162, 265] width 29 height 29
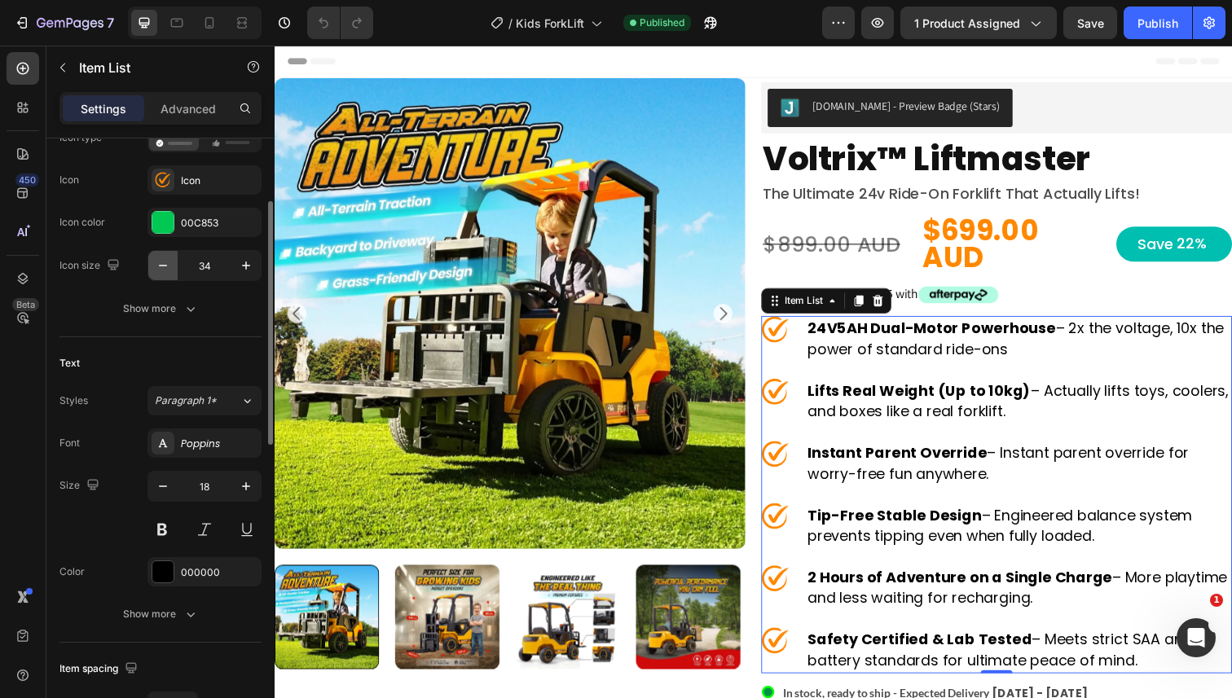
click at [158, 274] on button "button" at bounding box center [162, 265] width 29 height 29
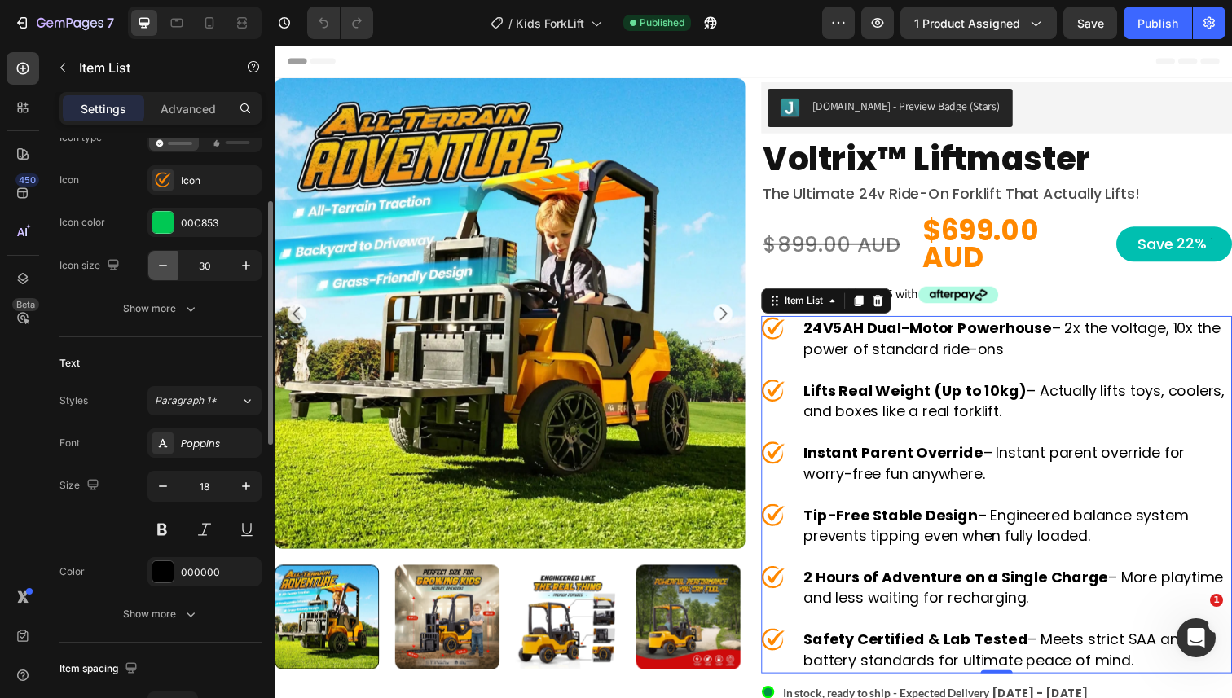
click at [158, 274] on button "button" at bounding box center [162, 265] width 29 height 29
type input "27"
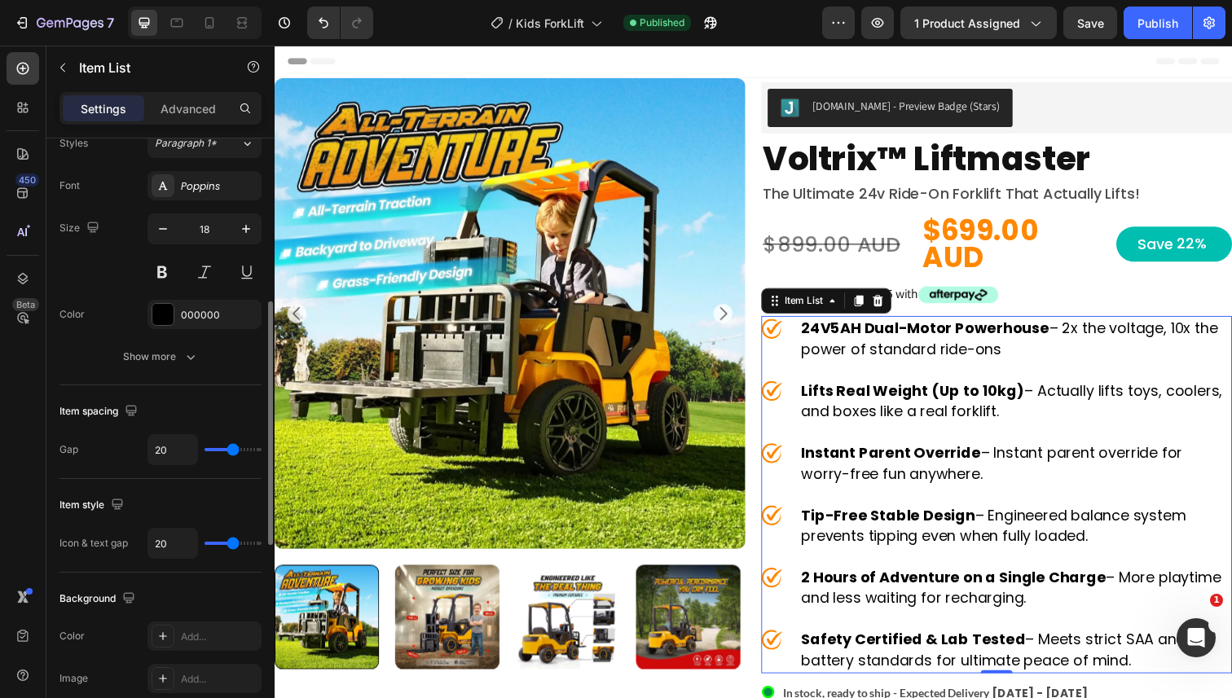
scroll to position [452, 0]
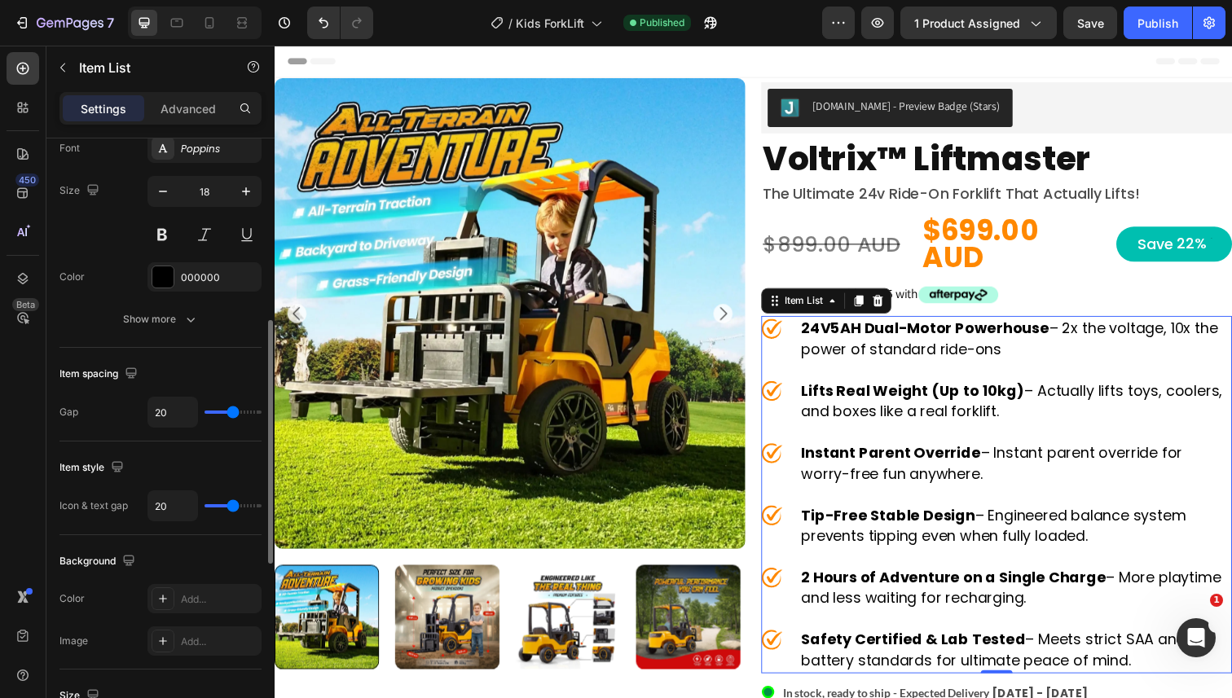
type input "16"
type input "12"
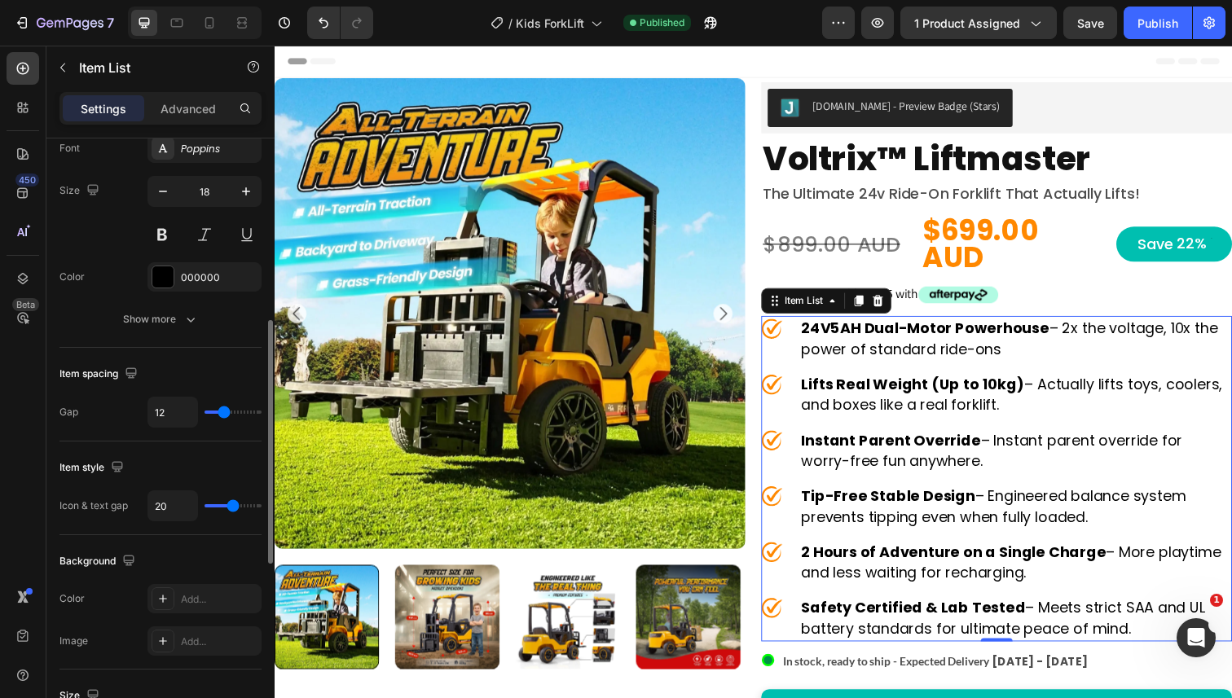
type input "11"
type input "10"
type input "9"
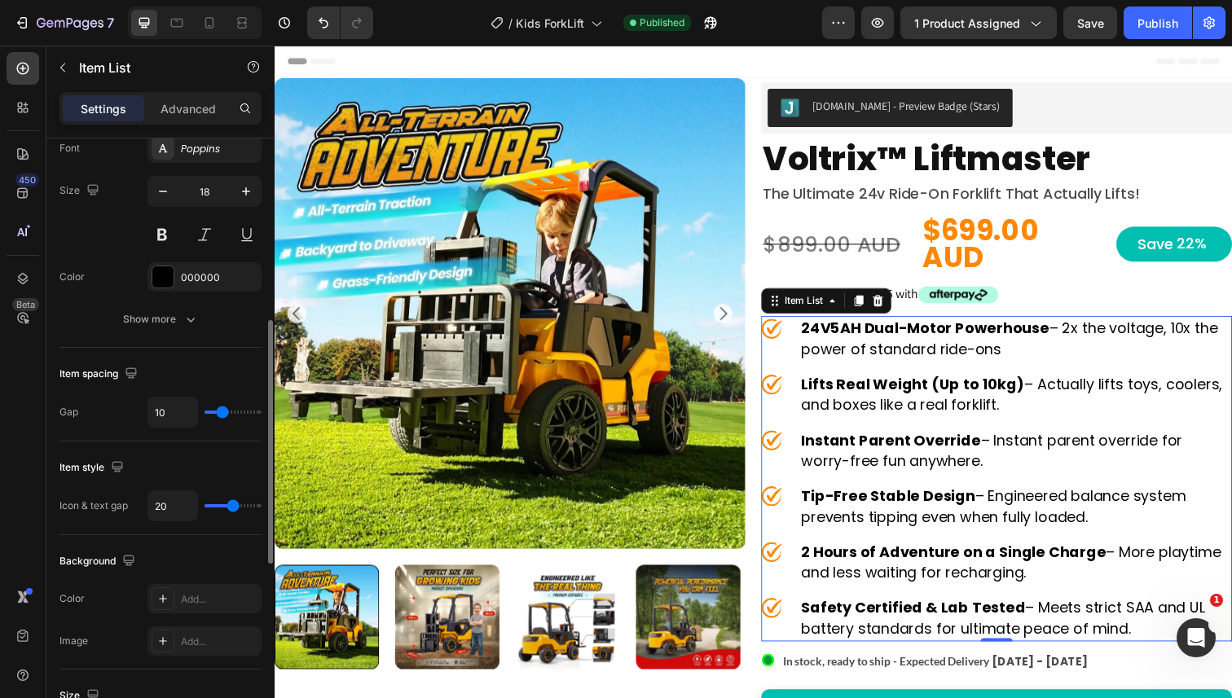
type input "9"
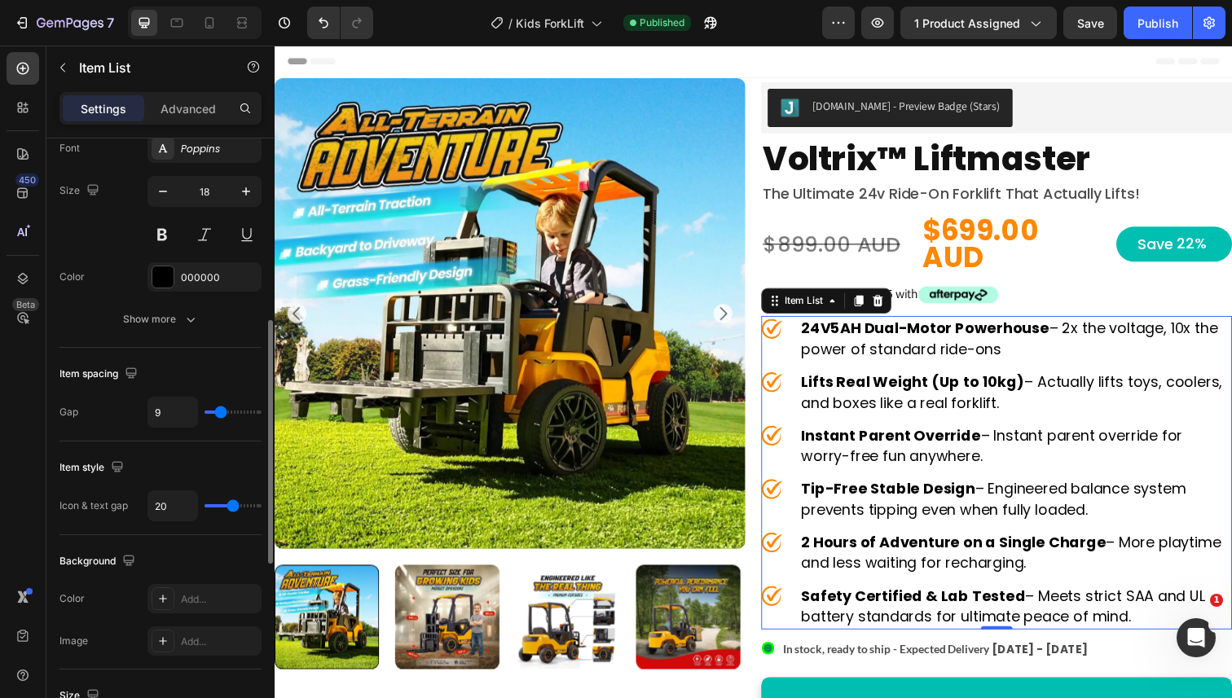
type input "8"
type input "7"
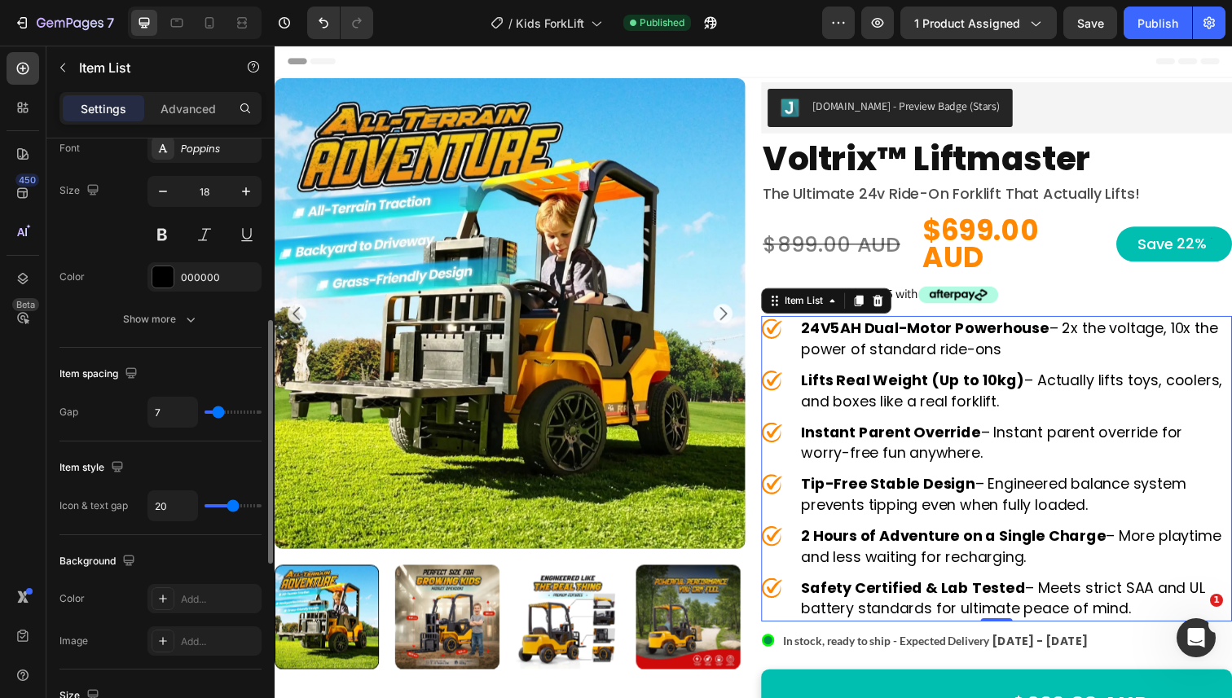
type input "6"
type input "5"
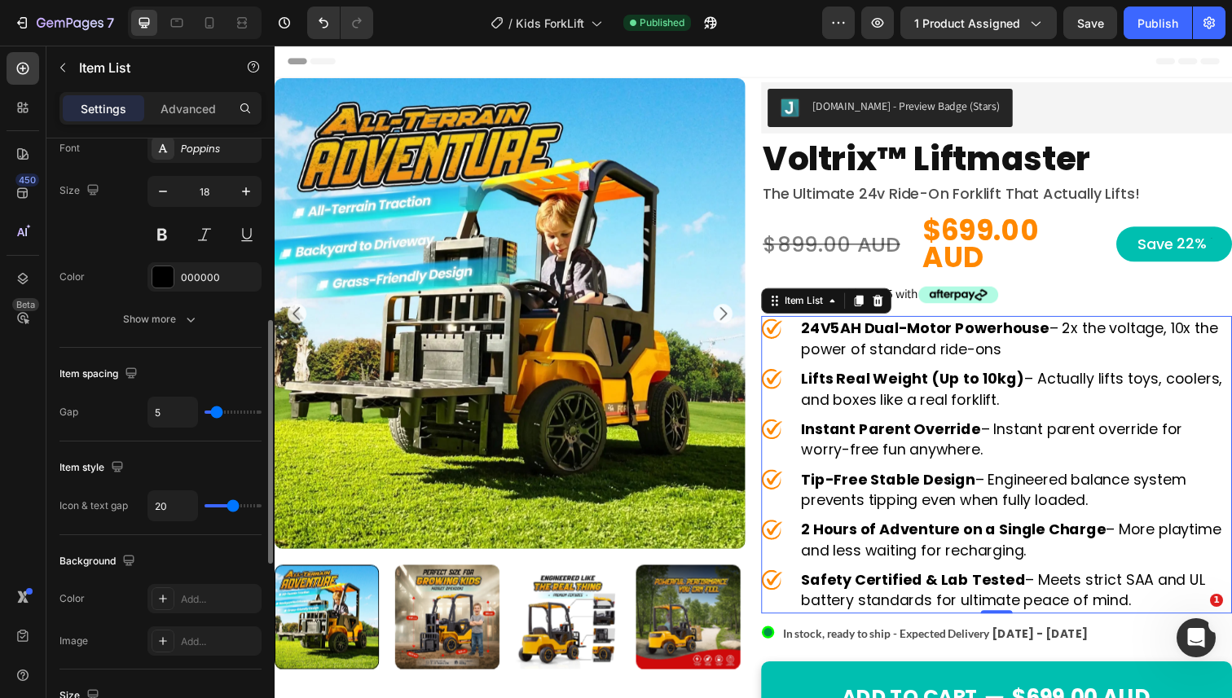
type input "4"
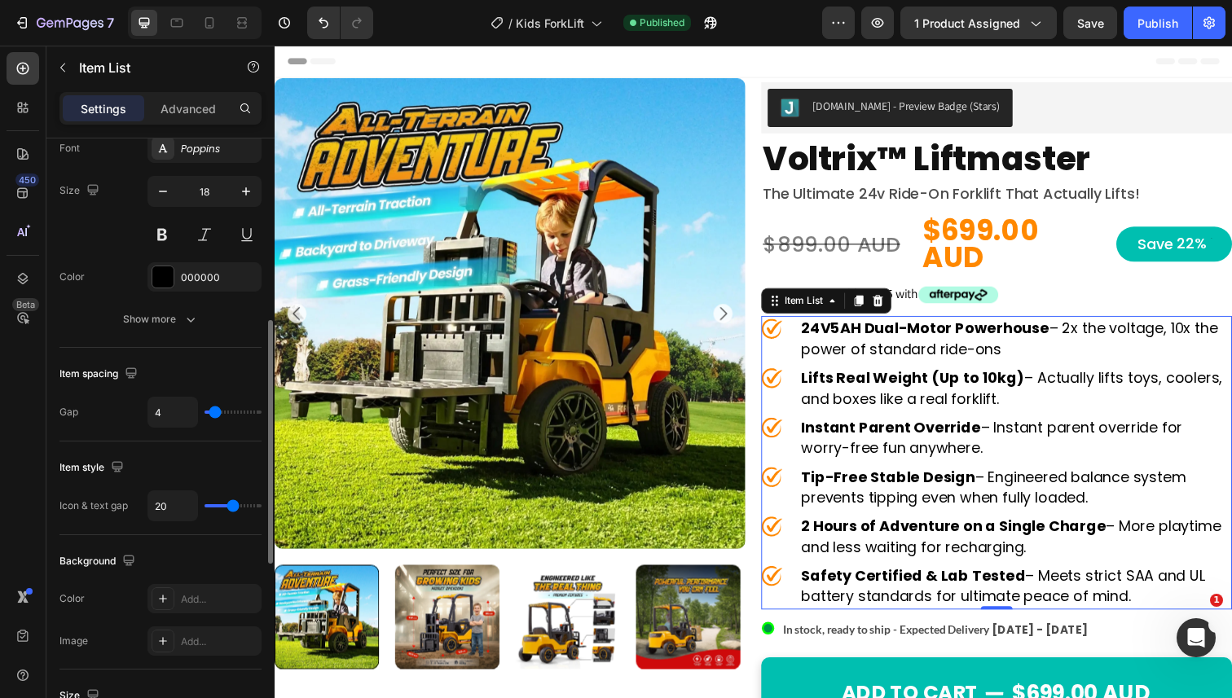
type input "5"
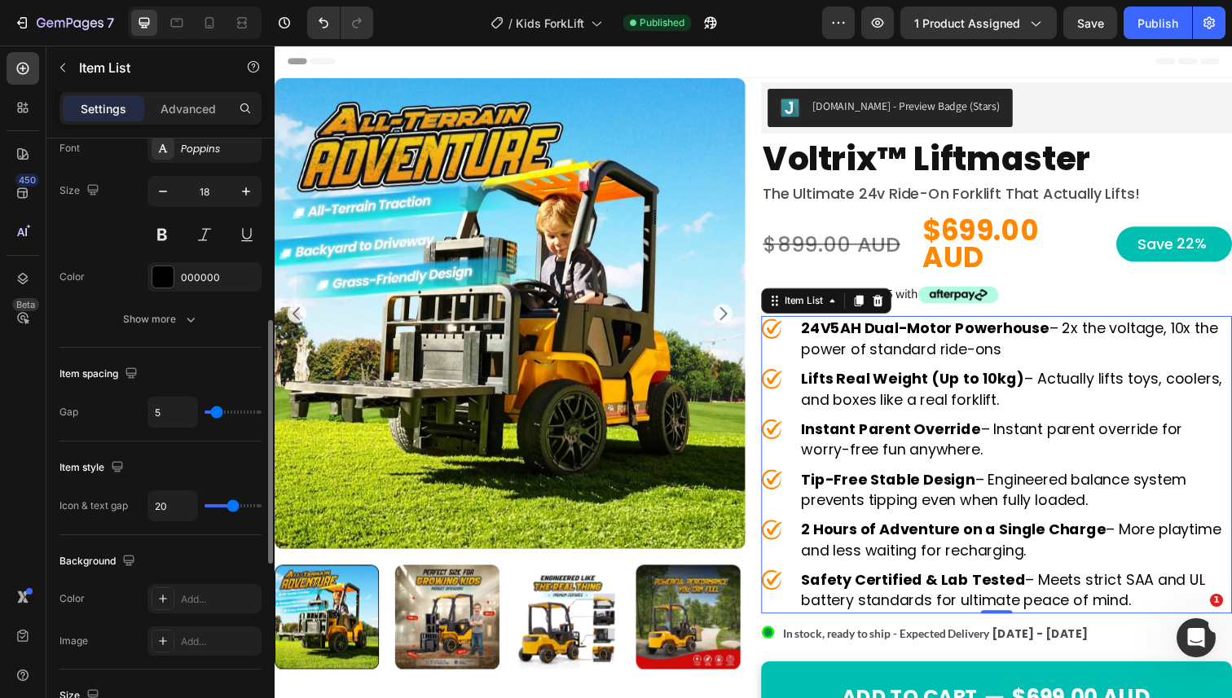
type input "6"
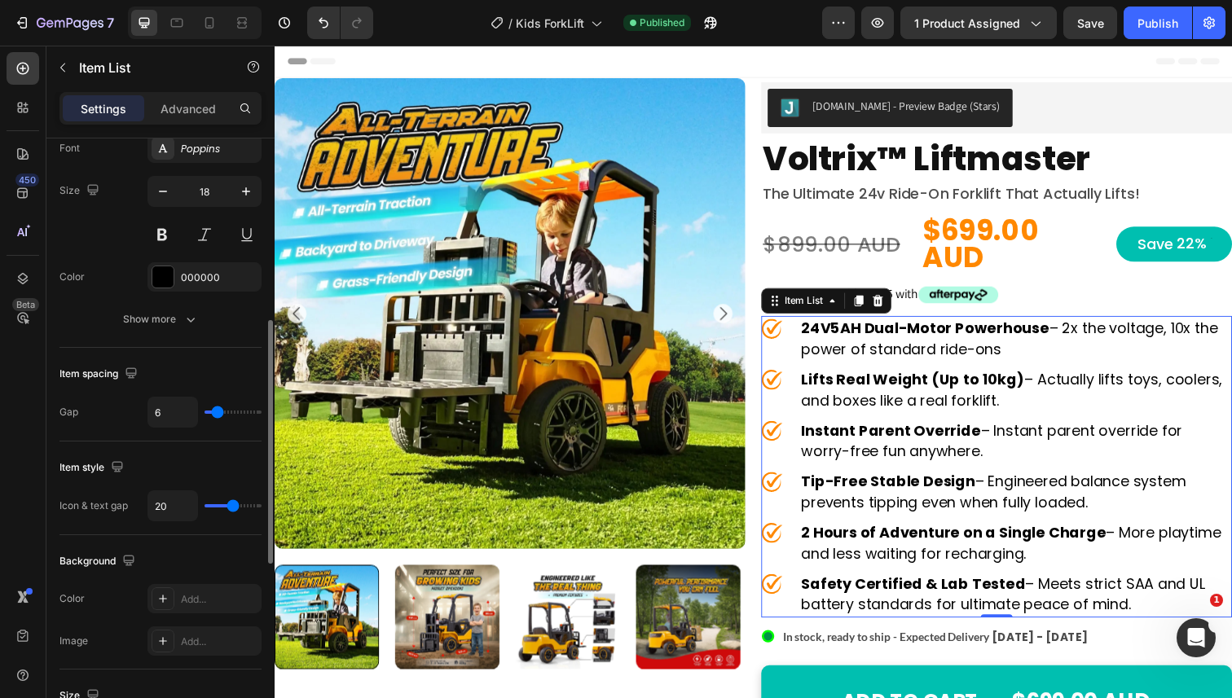
drag, startPoint x: 234, startPoint y: 410, endPoint x: 218, endPoint y: 410, distance: 16.3
type input "6"
click at [218, 411] on input "range" at bounding box center [233, 412] width 57 height 3
type input "18"
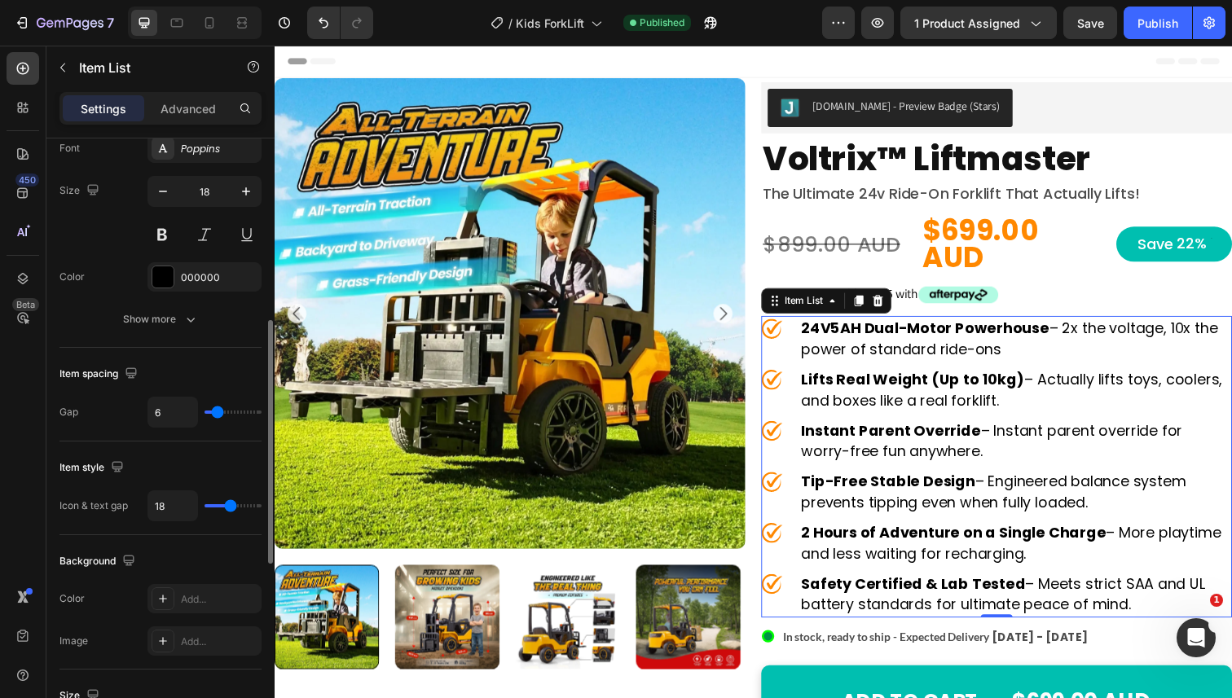
type input "15"
type input "14"
type input "13"
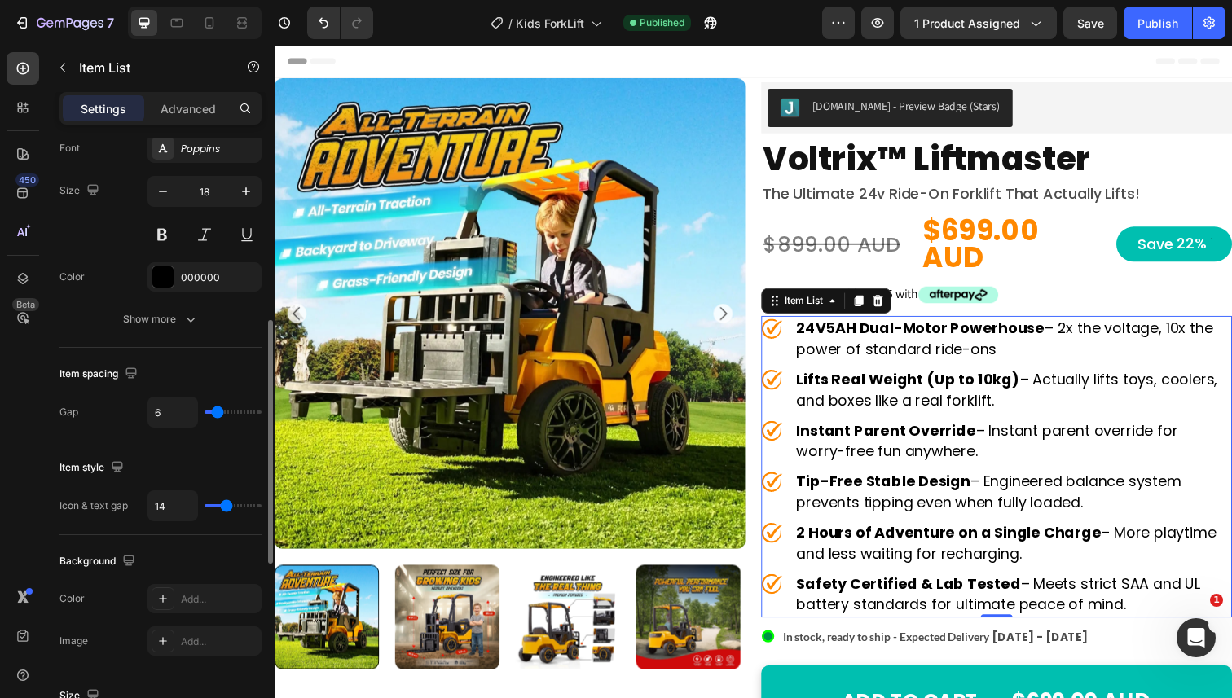
type input "13"
type input "12"
type input "11"
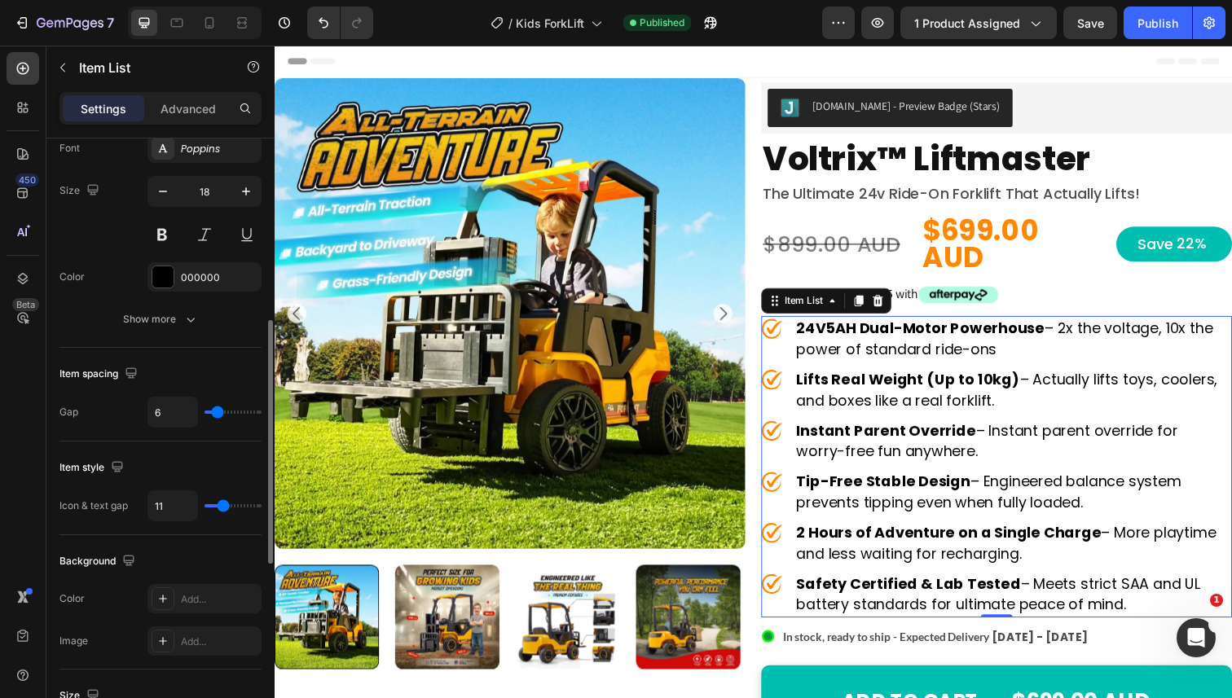
type input "10"
type input "9"
type input "8"
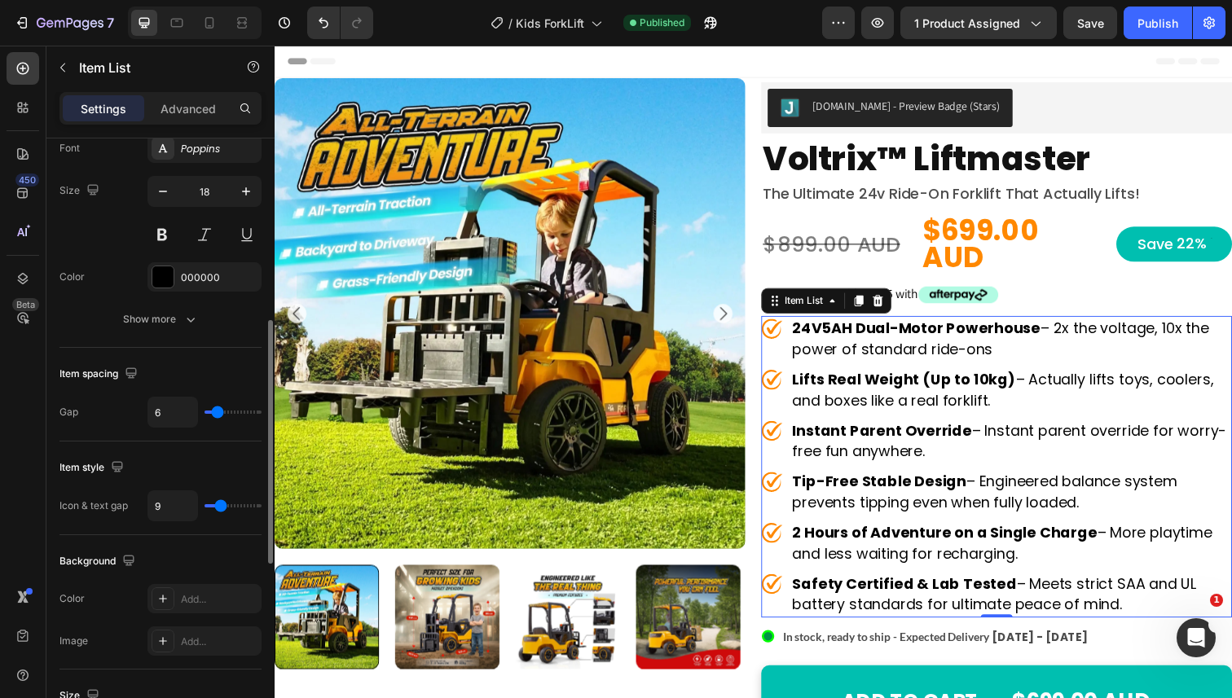
type input "8"
type input "7"
type input "6"
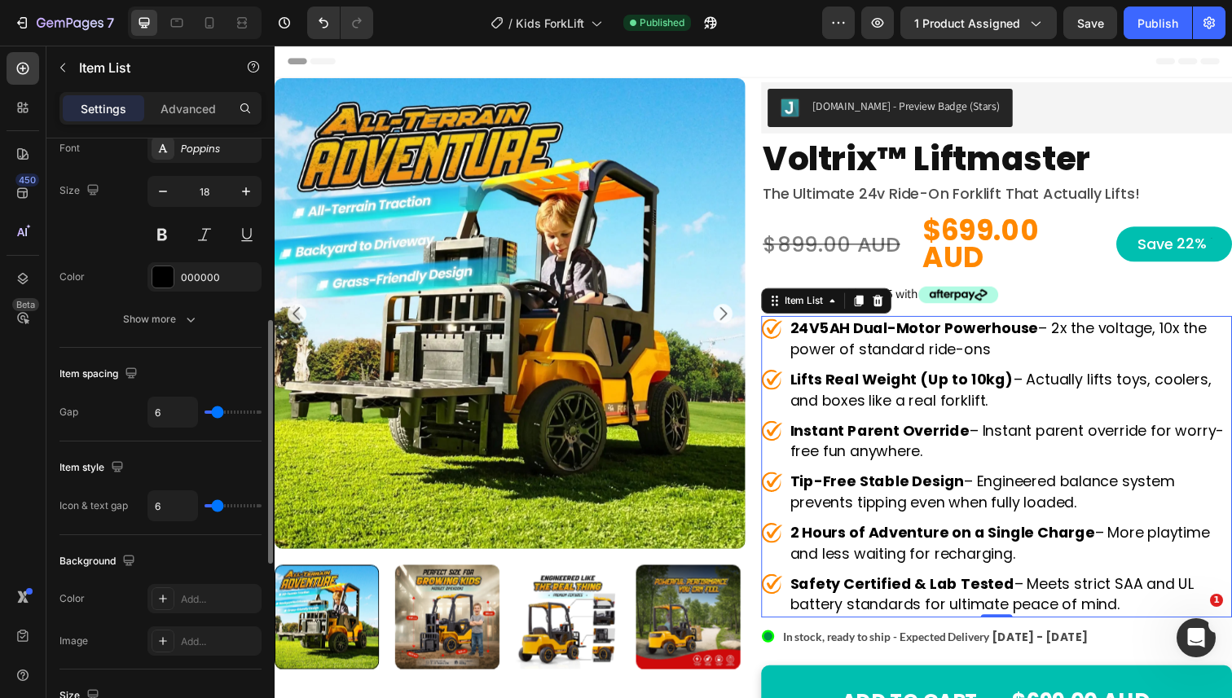
type input "5"
type input "4"
type input "3"
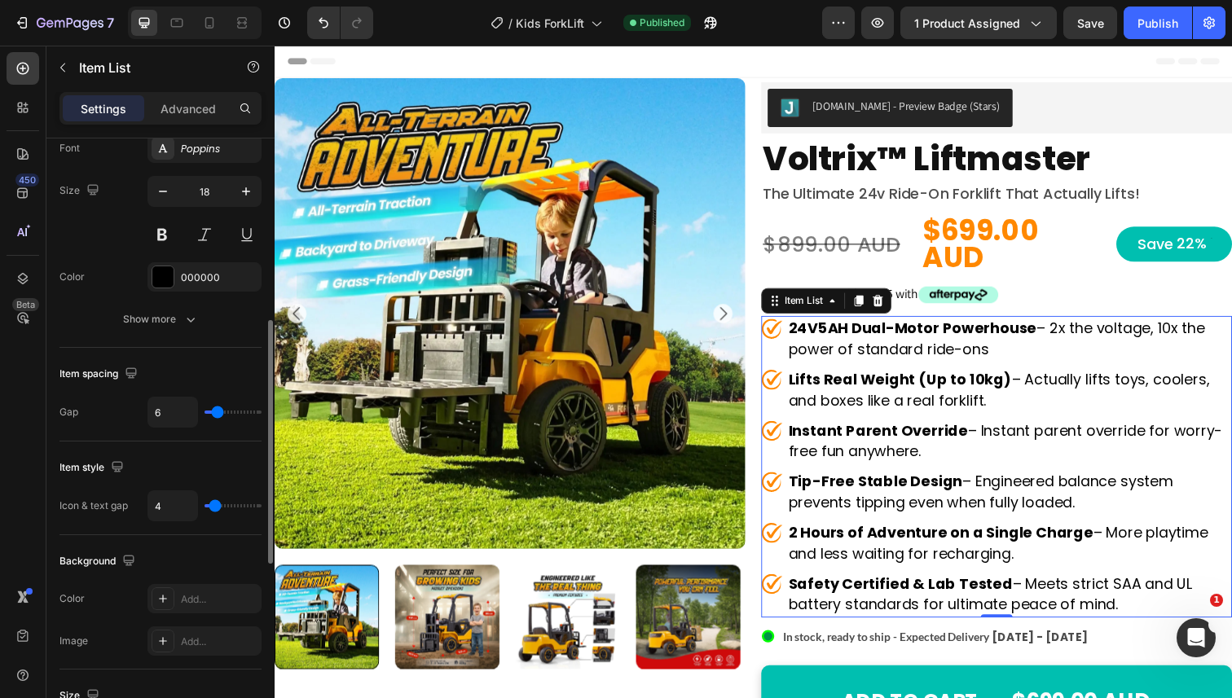
type input "3"
type input "2"
drag, startPoint x: 232, startPoint y: 508, endPoint x: 213, endPoint y: 508, distance: 19.6
type input "2"
click at [213, 508] on input "range" at bounding box center [233, 505] width 57 height 3
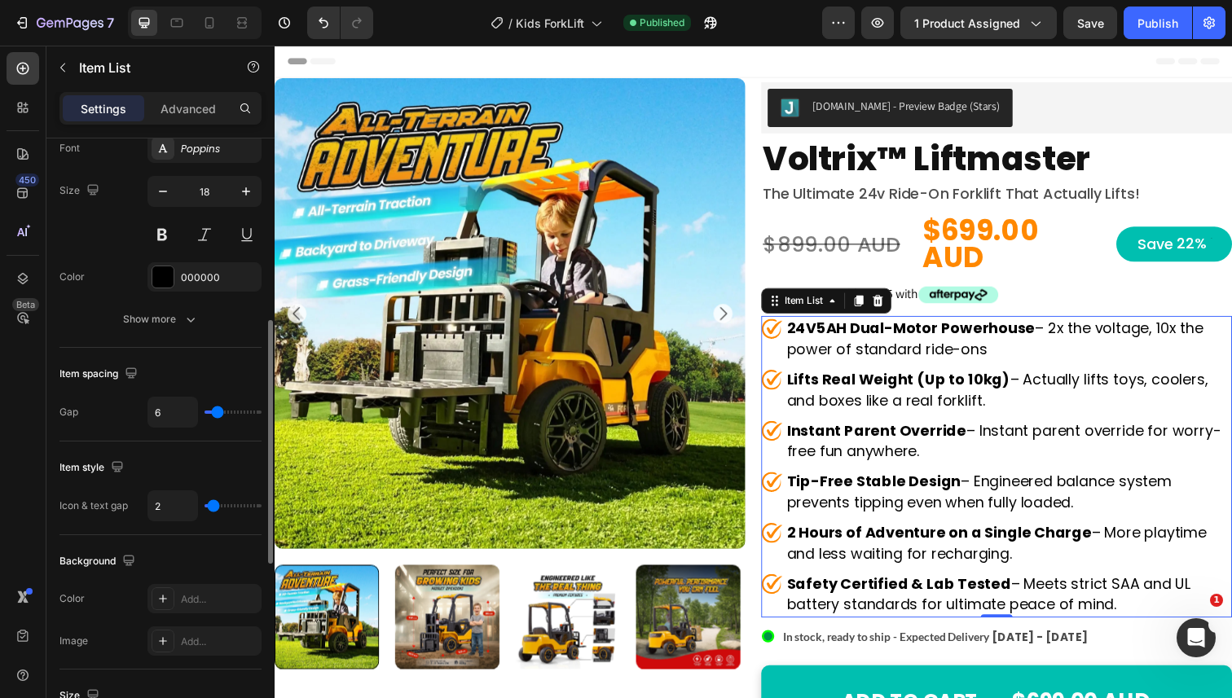
type input "3"
type input "4"
type input "3"
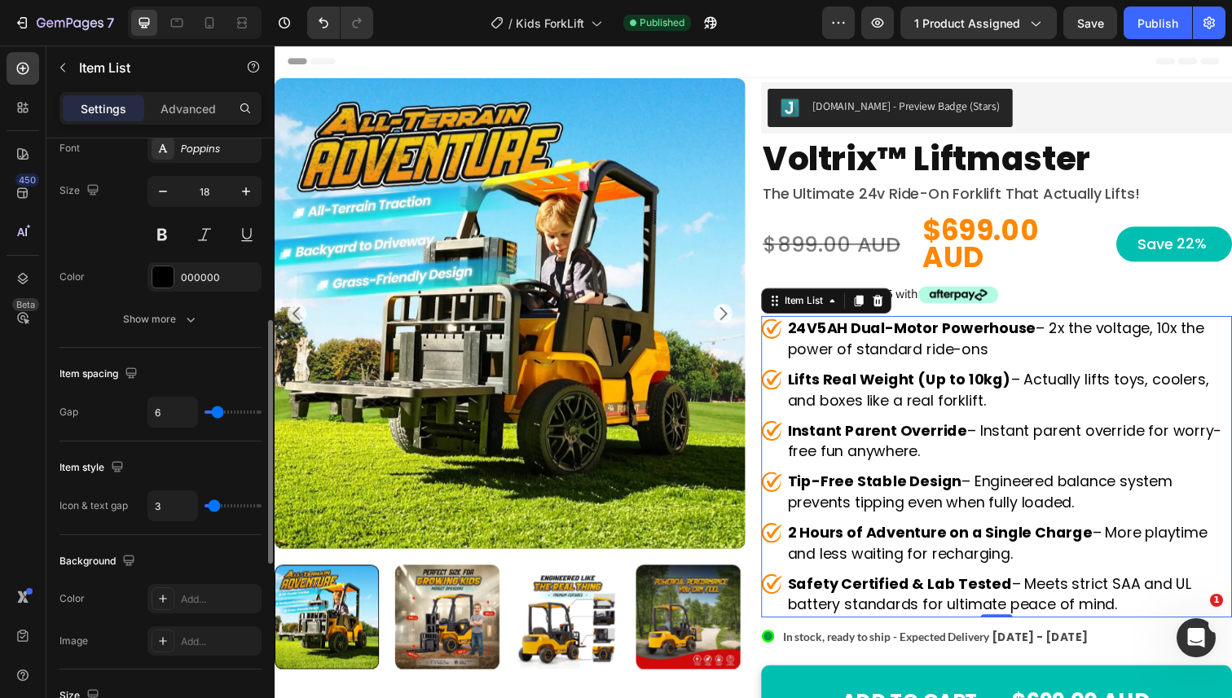
type input "3"
click at [214, 508] on input "range" at bounding box center [233, 505] width 57 height 3
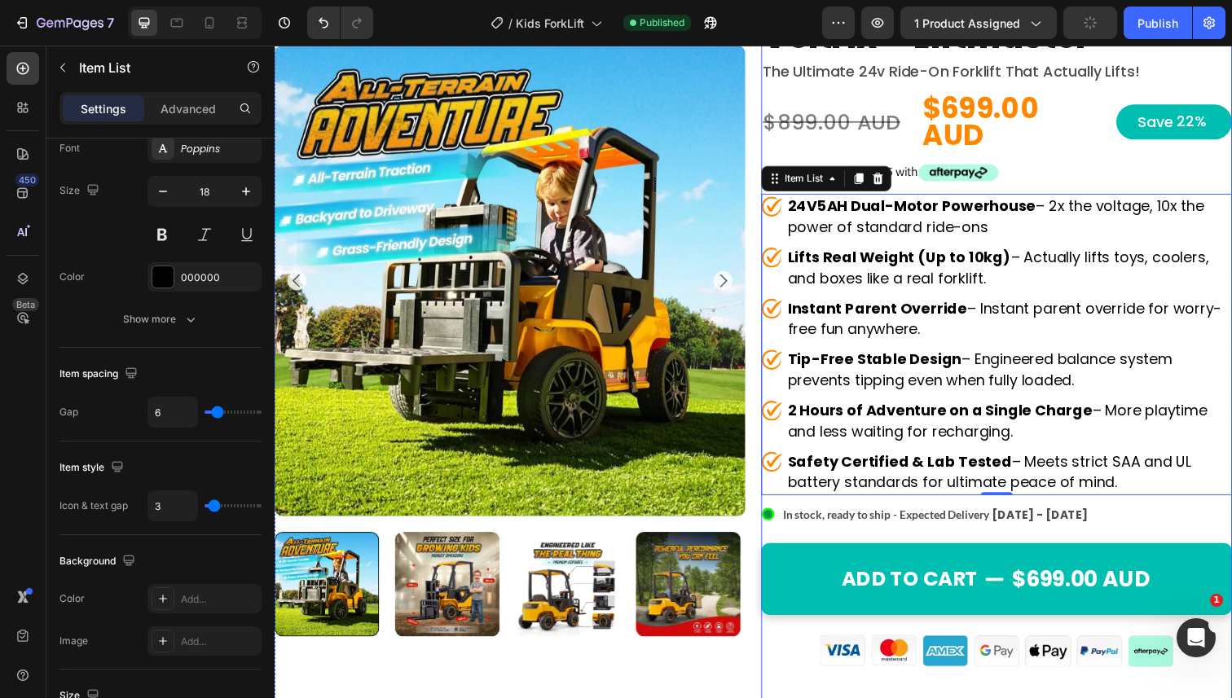
scroll to position [130, 0]
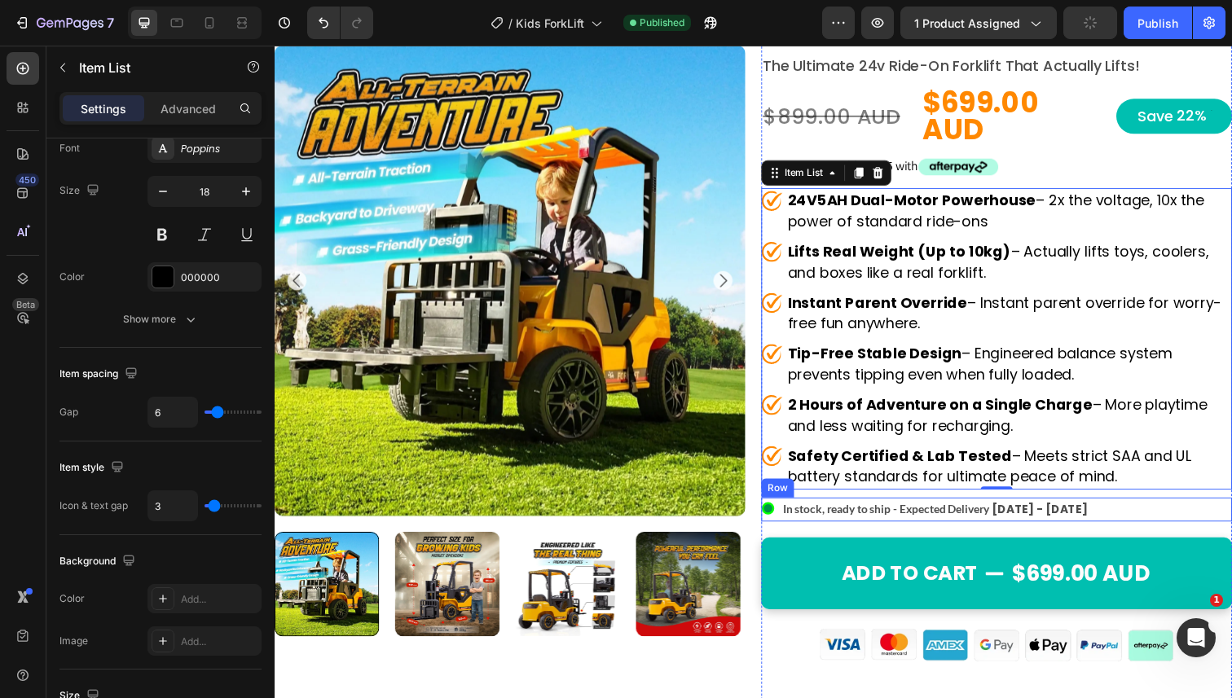
click at [1150, 508] on div ".id550458245588714486 .st0{display:none;fill:#00FF00;} .id550458245588714486 .s…" at bounding box center [1012, 520] width 481 height 24
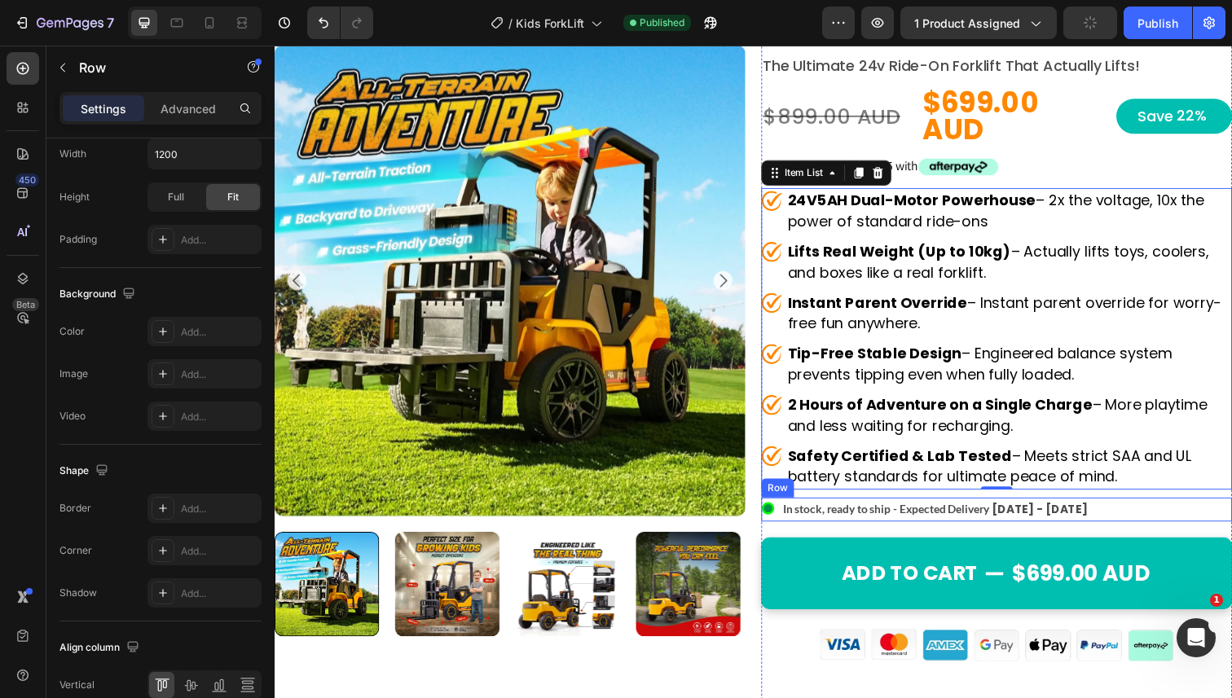
scroll to position [0, 0]
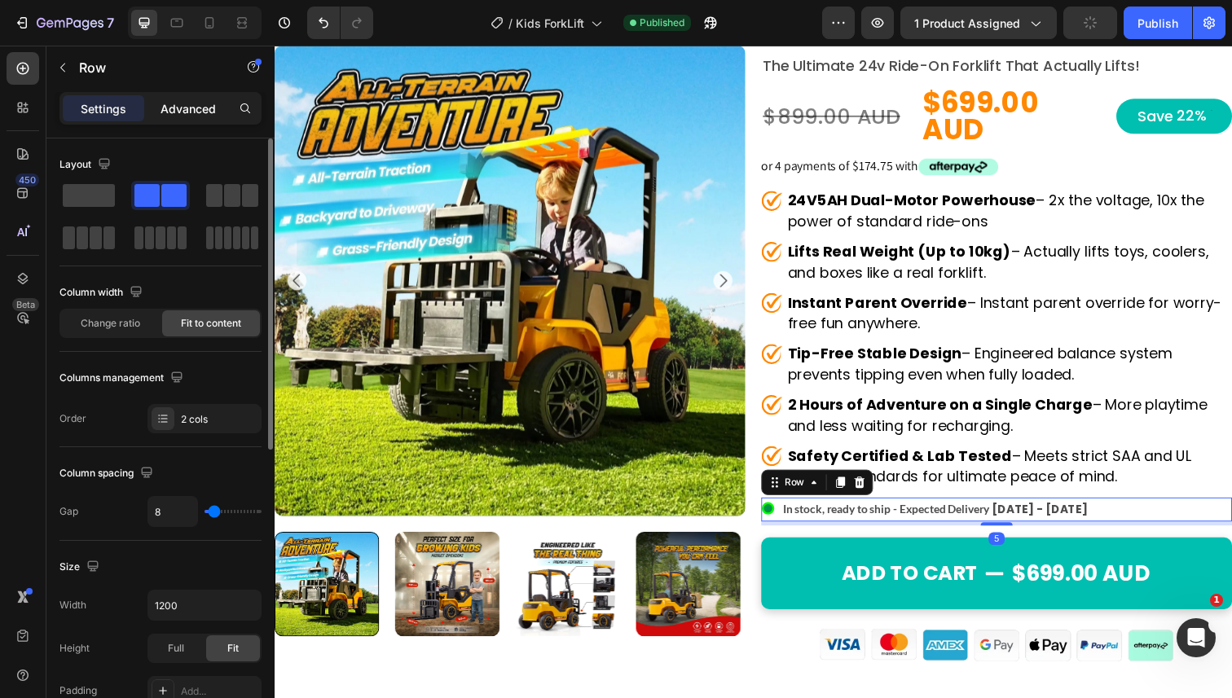
click at [187, 101] on p "Advanced" at bounding box center [188, 108] width 55 height 17
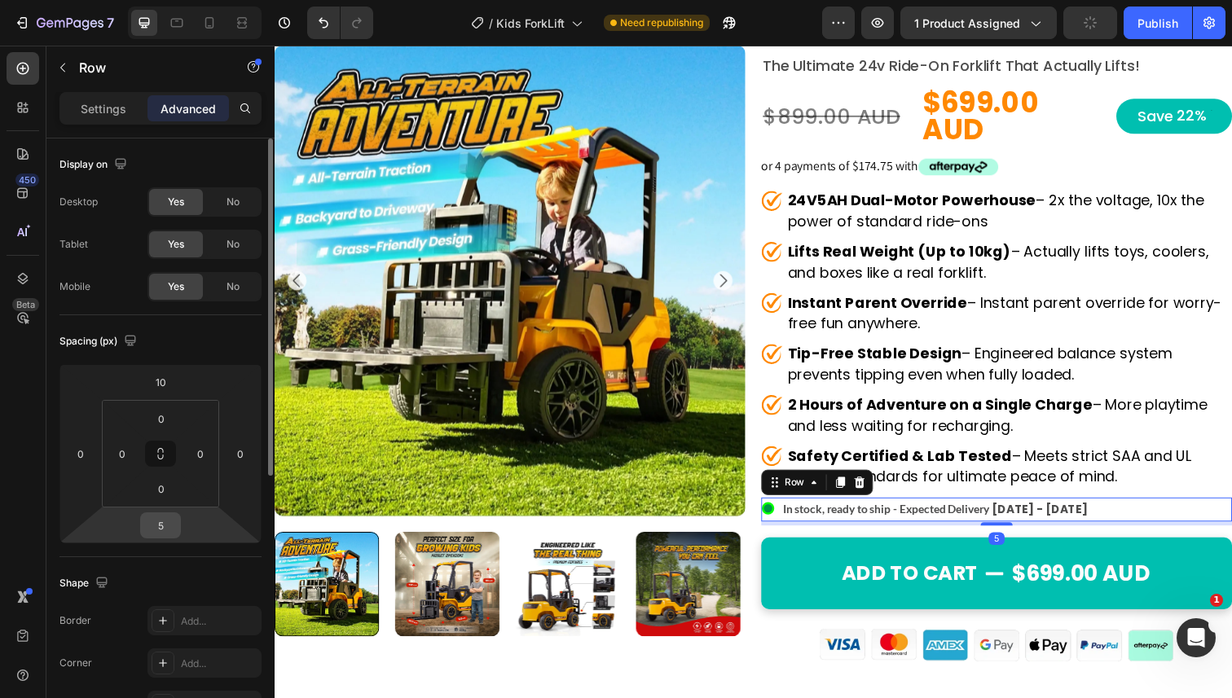
click at [155, 527] on input "5" at bounding box center [160, 525] width 33 height 24
type input "0"
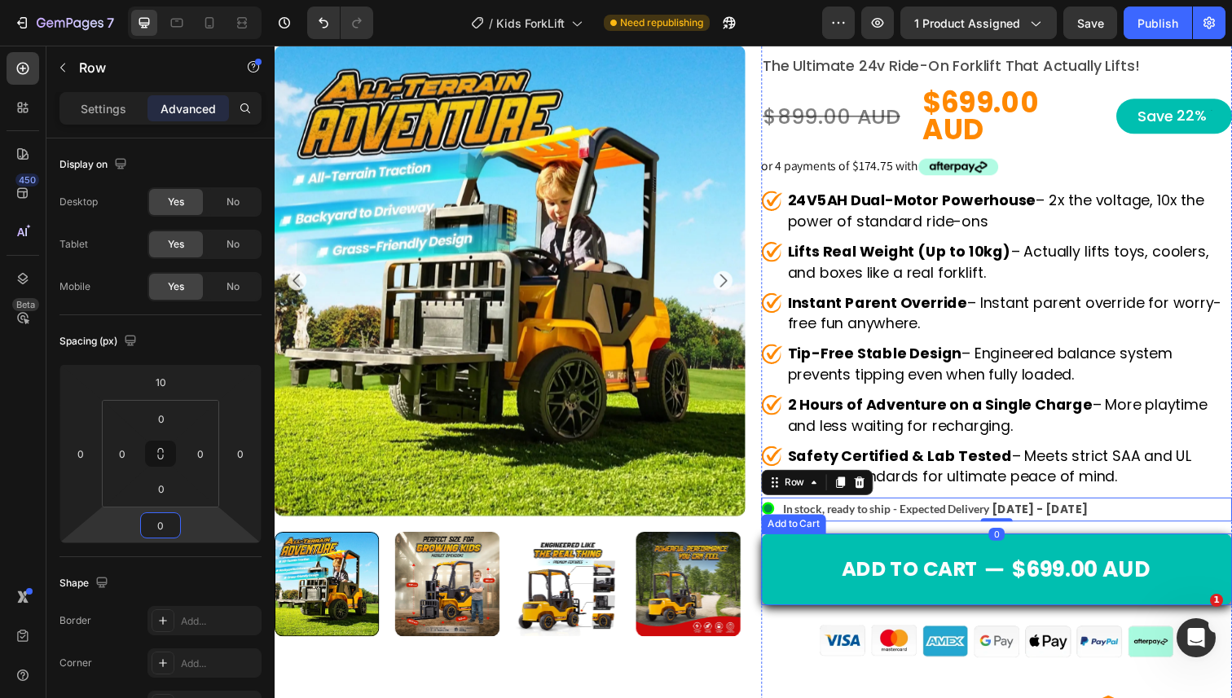
click at [1068, 569] on div "$699.00 AUD" at bounding box center [1099, 581] width 144 height 24
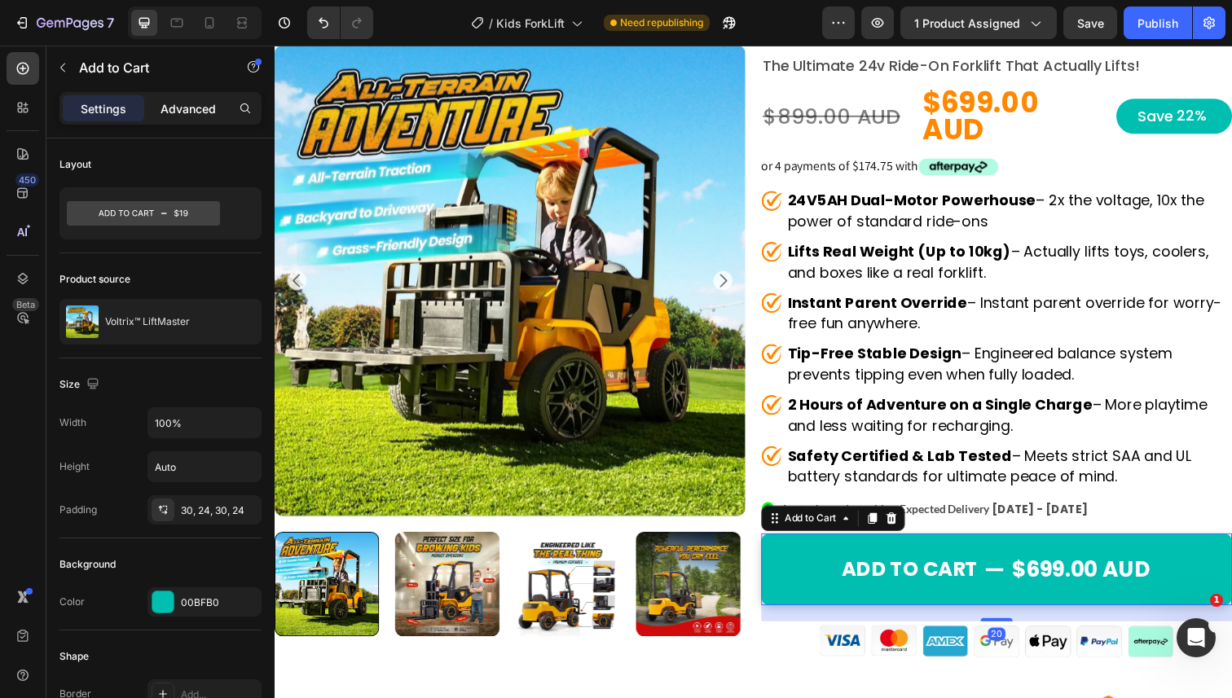
click at [200, 99] on div "Advanced" at bounding box center [188, 108] width 81 height 26
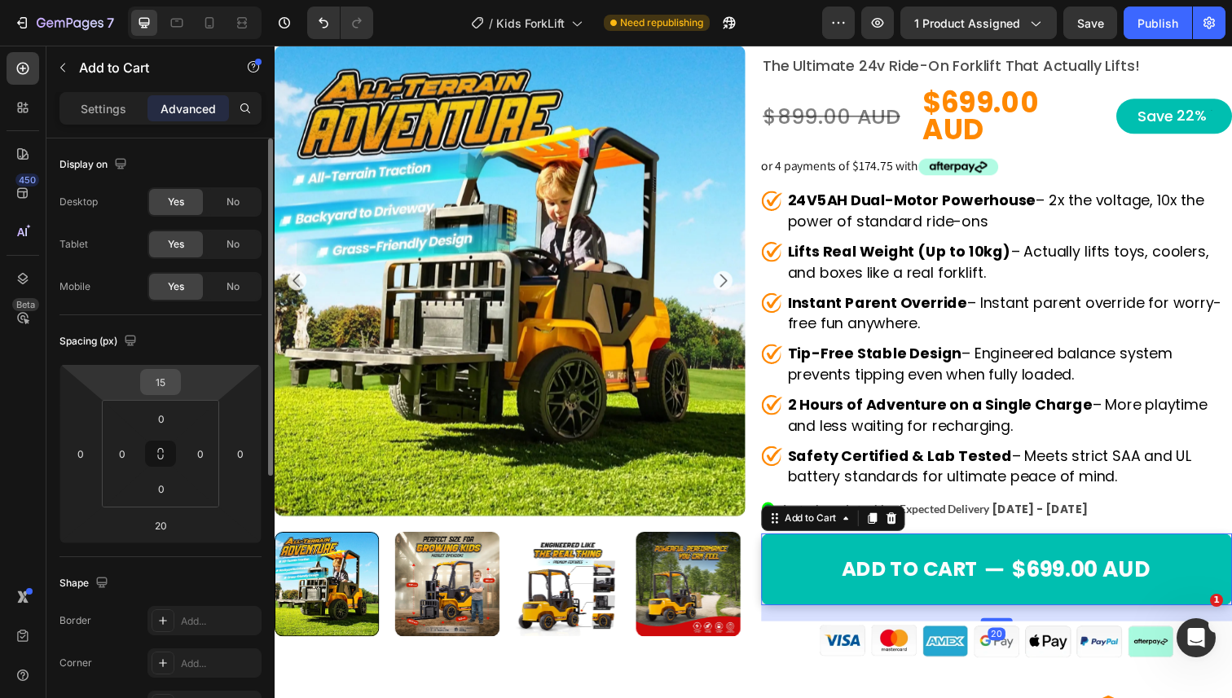
click at [163, 372] on input "15" at bounding box center [160, 382] width 33 height 24
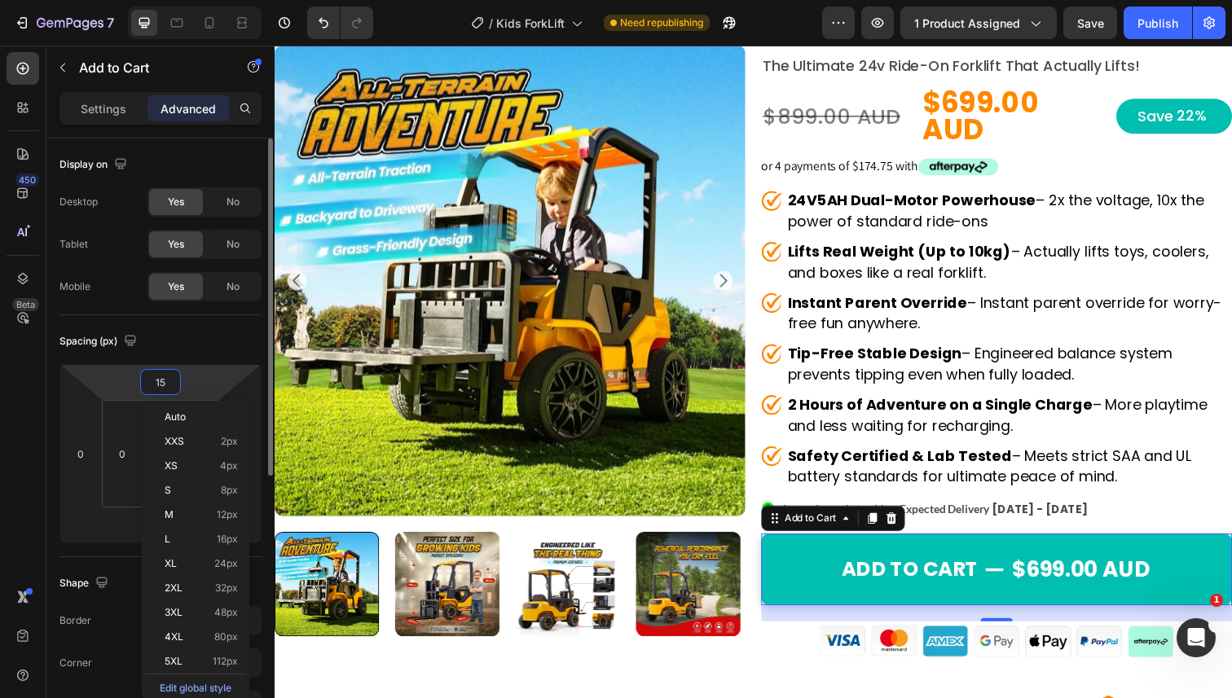
click at [163, 372] on input "15" at bounding box center [160, 382] width 33 height 24
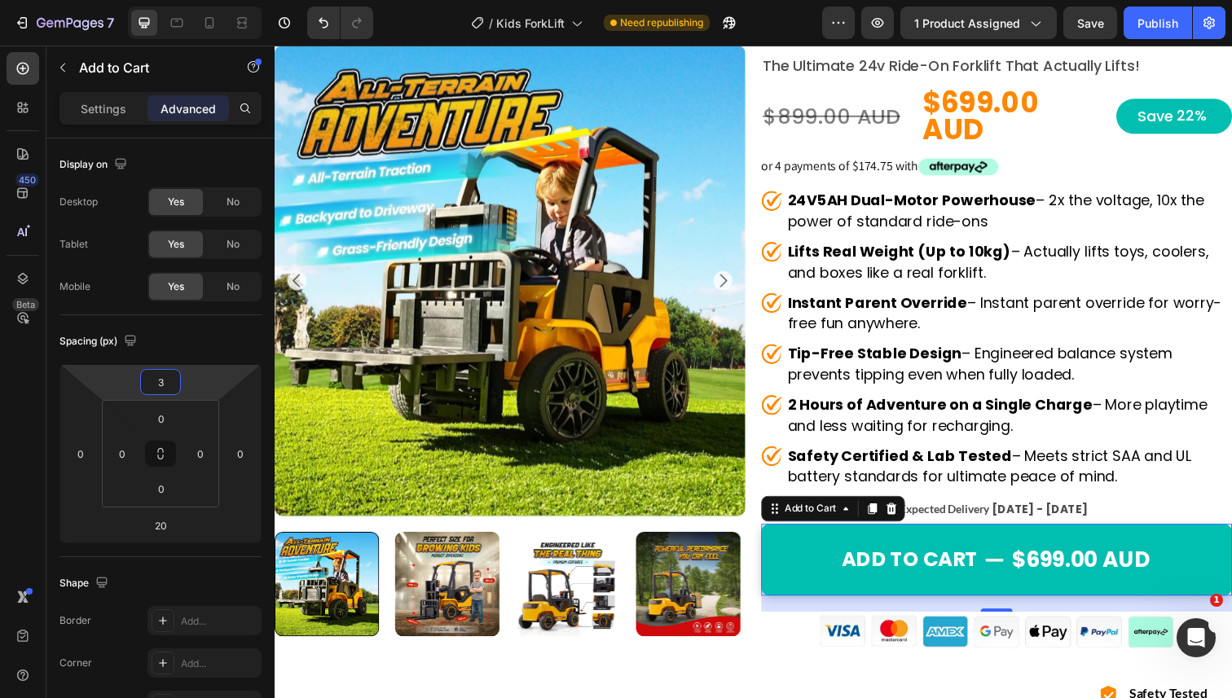
scroll to position [156, 0]
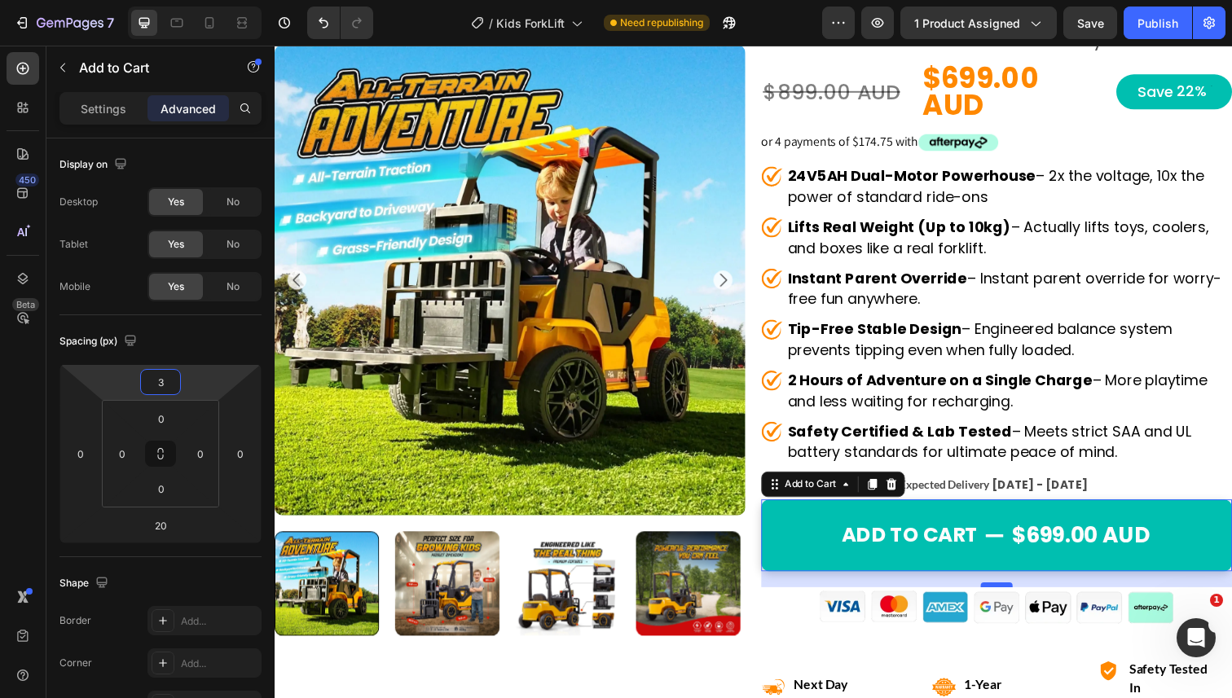
type input "3"
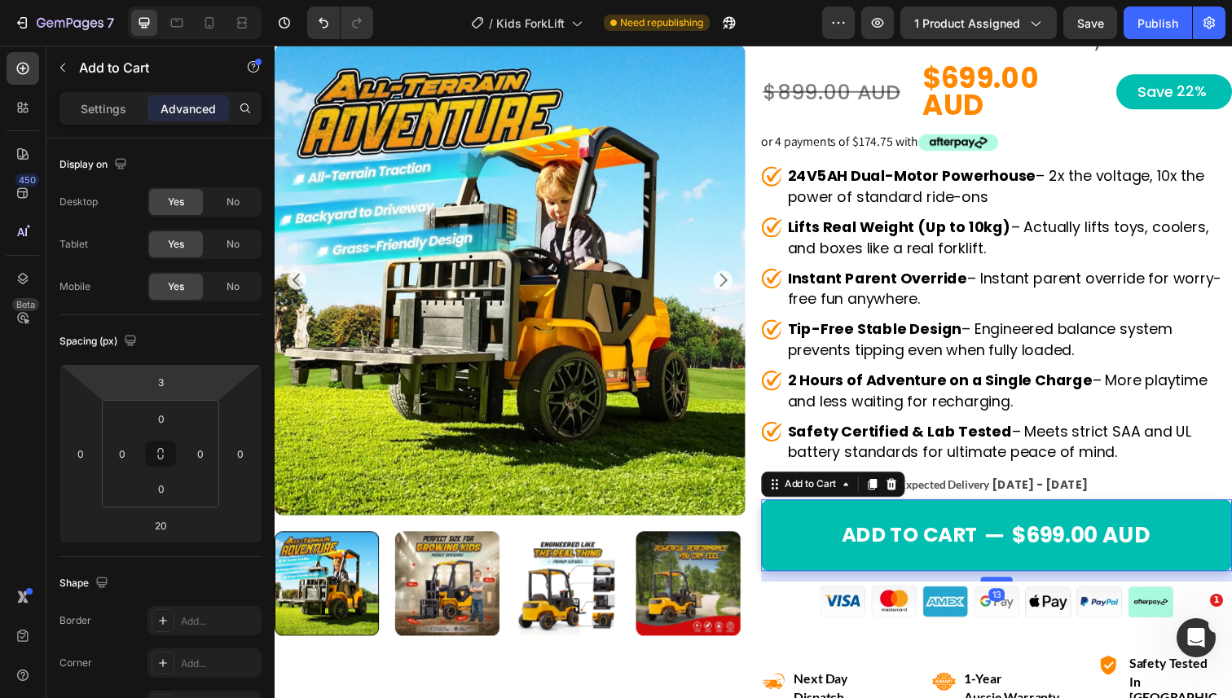
click at [1017, 588] on div at bounding box center [1012, 590] width 33 height 5
type input "13"
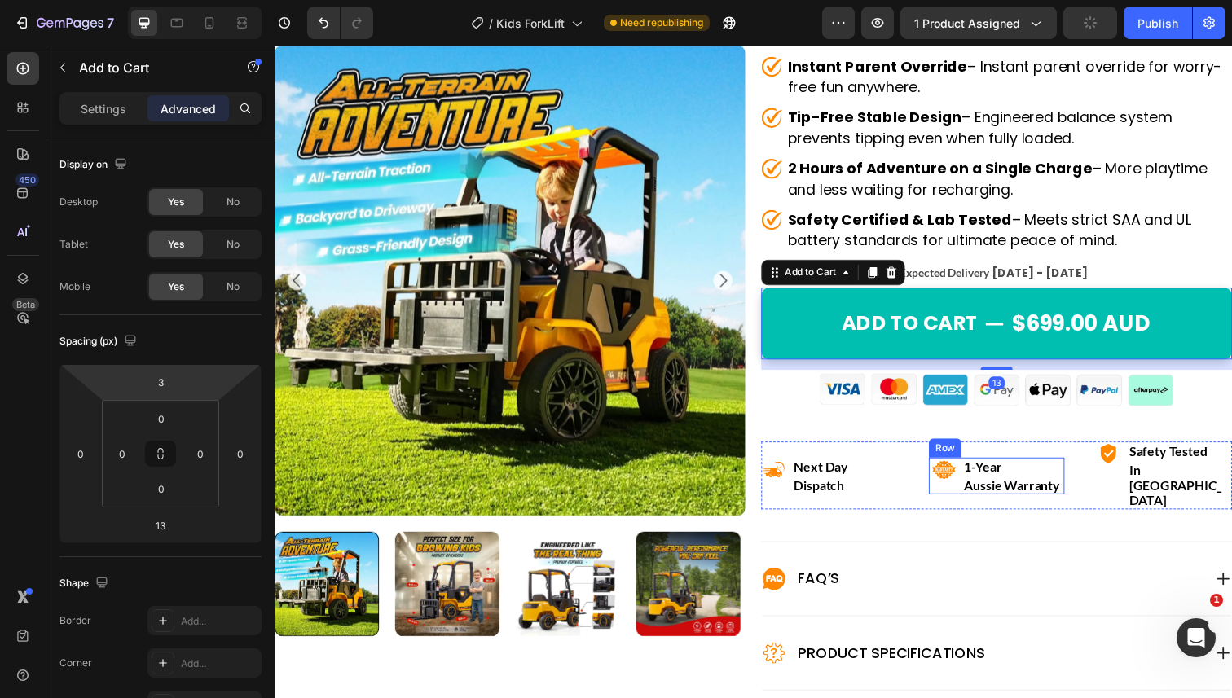
scroll to position [401, 0]
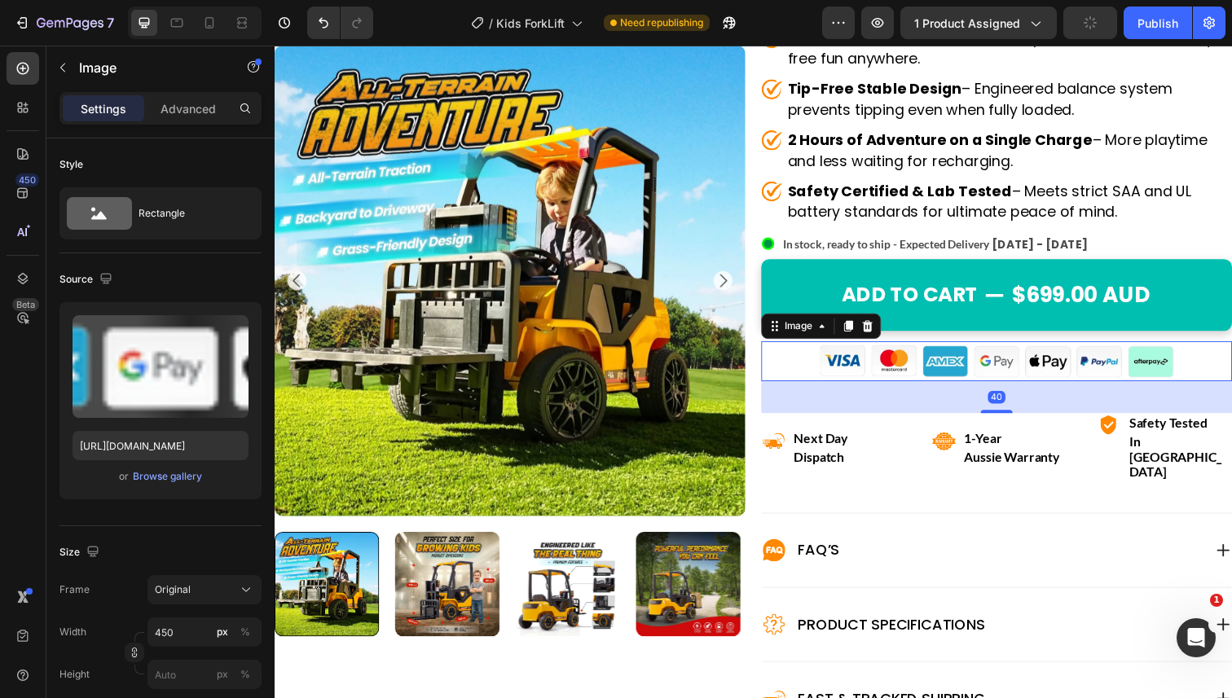
click at [984, 353] on img at bounding box center [1012, 368] width 367 height 41
click at [1005, 394] on div "40" at bounding box center [1012, 405] width 481 height 33
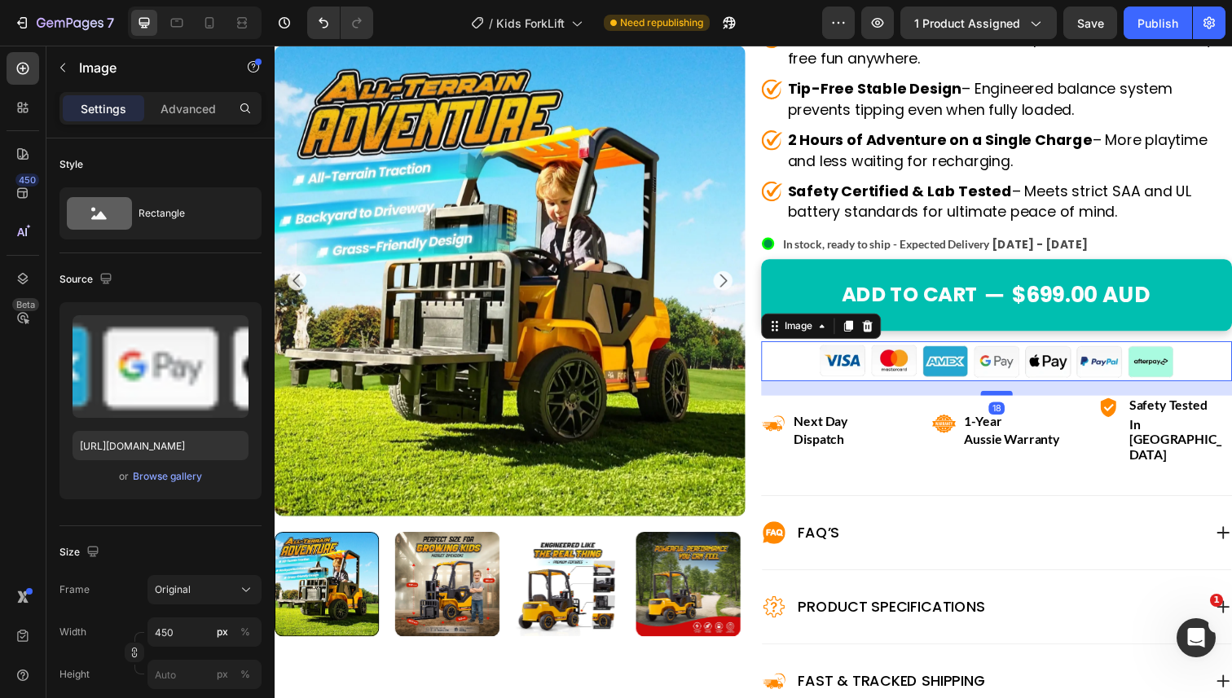
drag, startPoint x: 1005, startPoint y: 397, endPoint x: 1004, endPoint y: 379, distance: 17.9
click at [1004, 399] on div at bounding box center [1012, 401] width 33 height 5
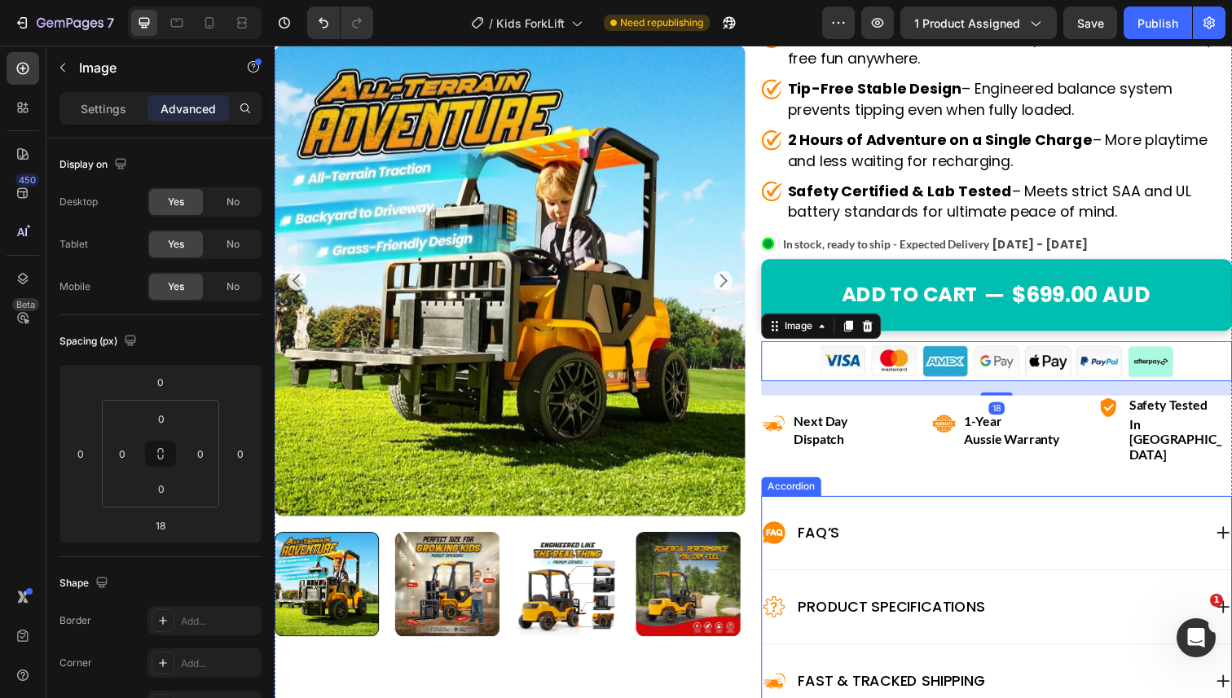
click at [891, 531] on div "FAQ’s" at bounding box center [998, 544] width 450 height 26
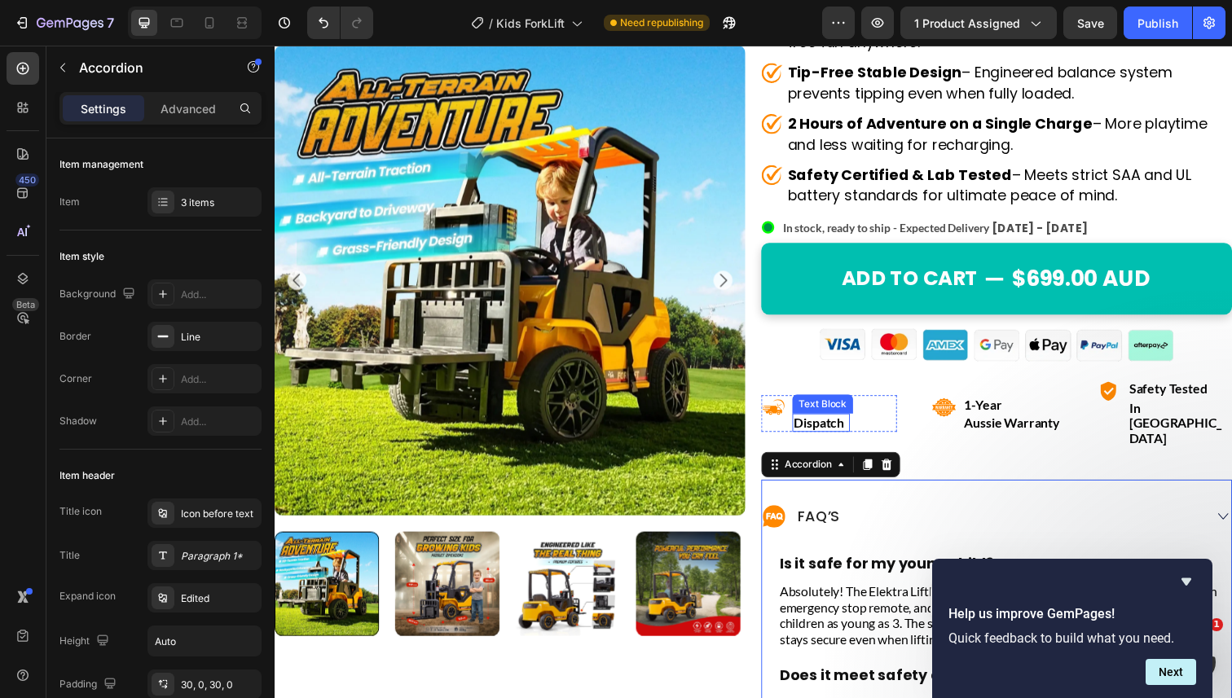
scroll to position [418, 0]
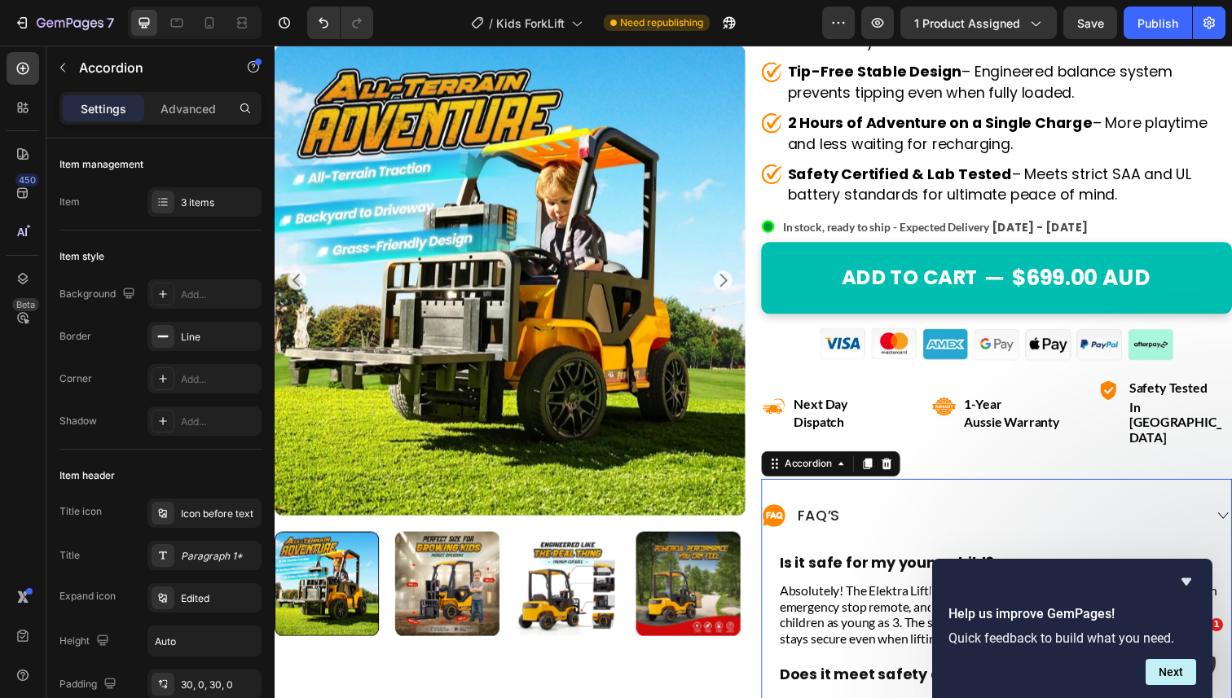
click at [1020, 513] on div "FAQ’s" at bounding box center [998, 526] width 450 height 26
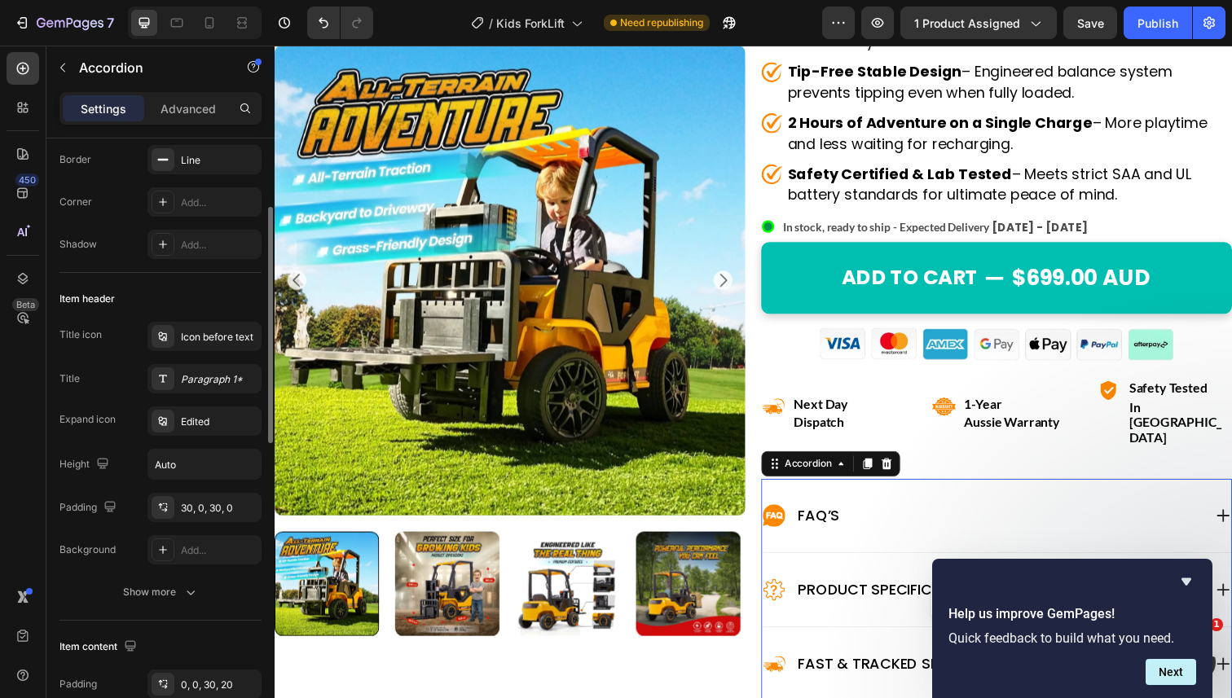
scroll to position [209, 0]
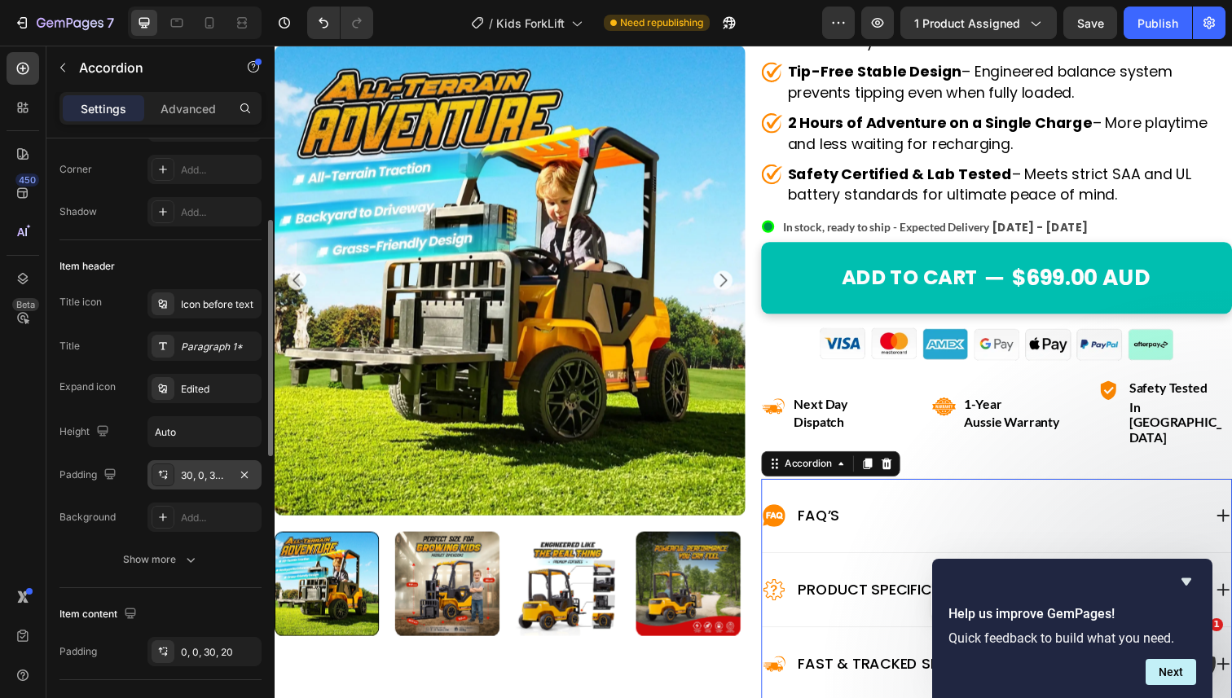
click at [208, 470] on div "30, 0, 30, 0" at bounding box center [204, 476] width 47 height 15
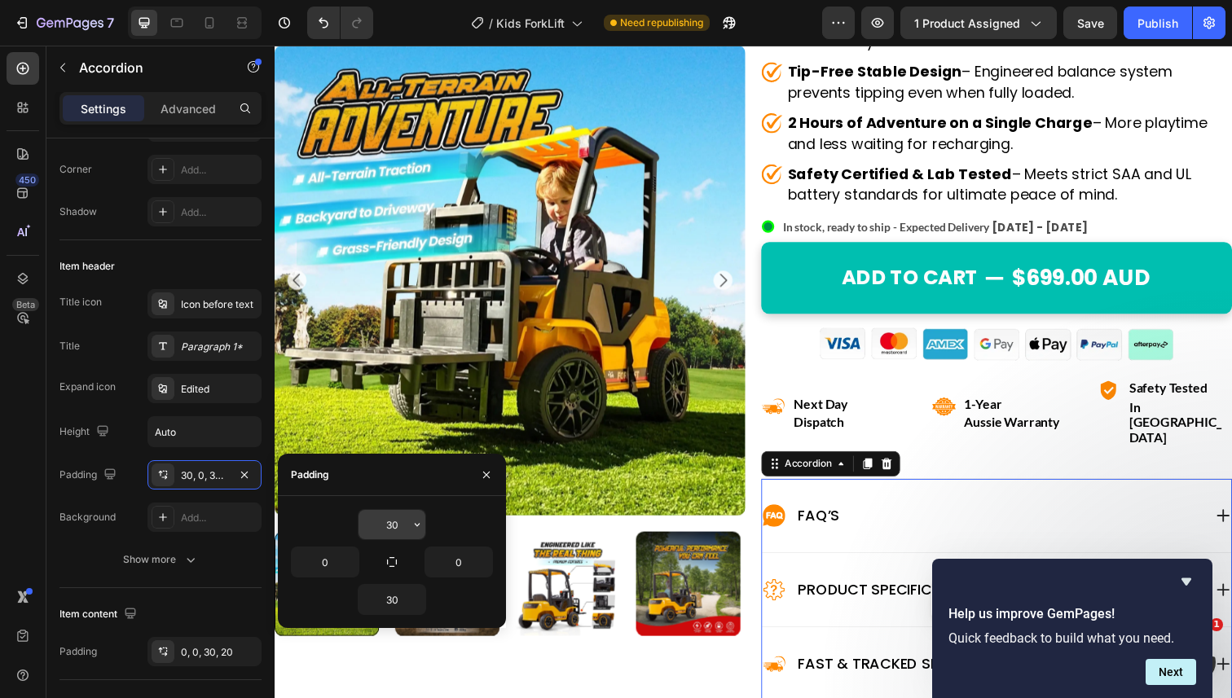
click at [385, 527] on input "30" at bounding box center [392, 524] width 67 height 29
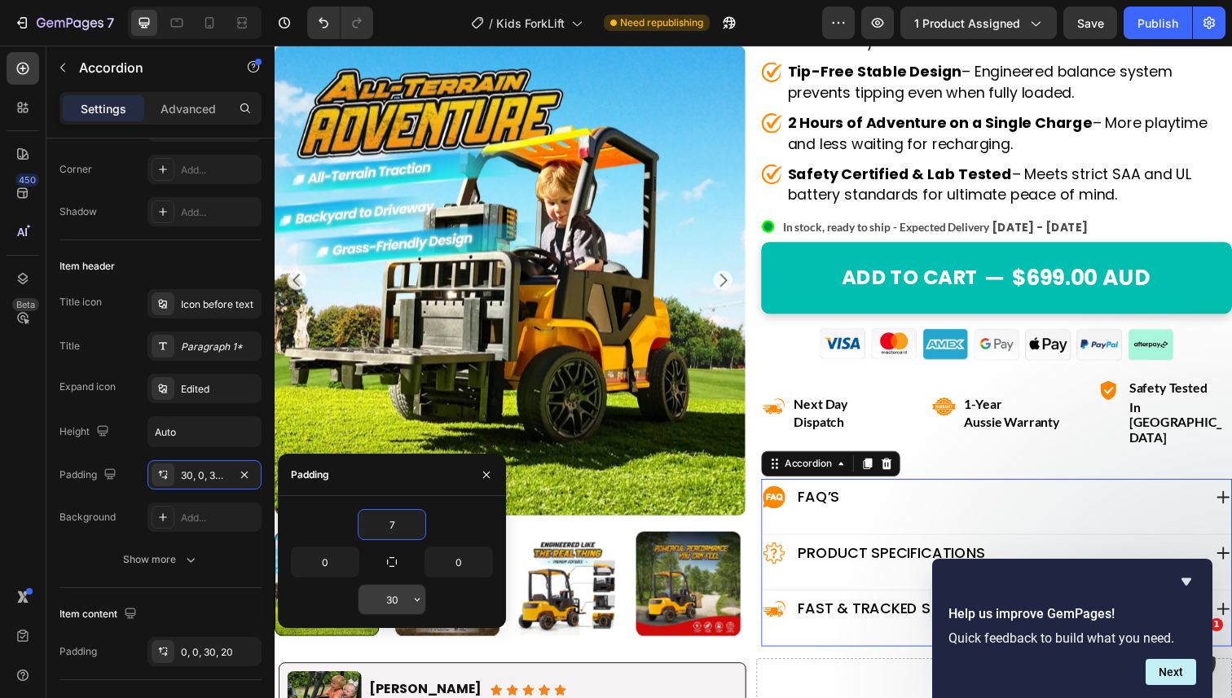
type input "7"
click at [391, 597] on input "30" at bounding box center [392, 599] width 67 height 29
type input "7"
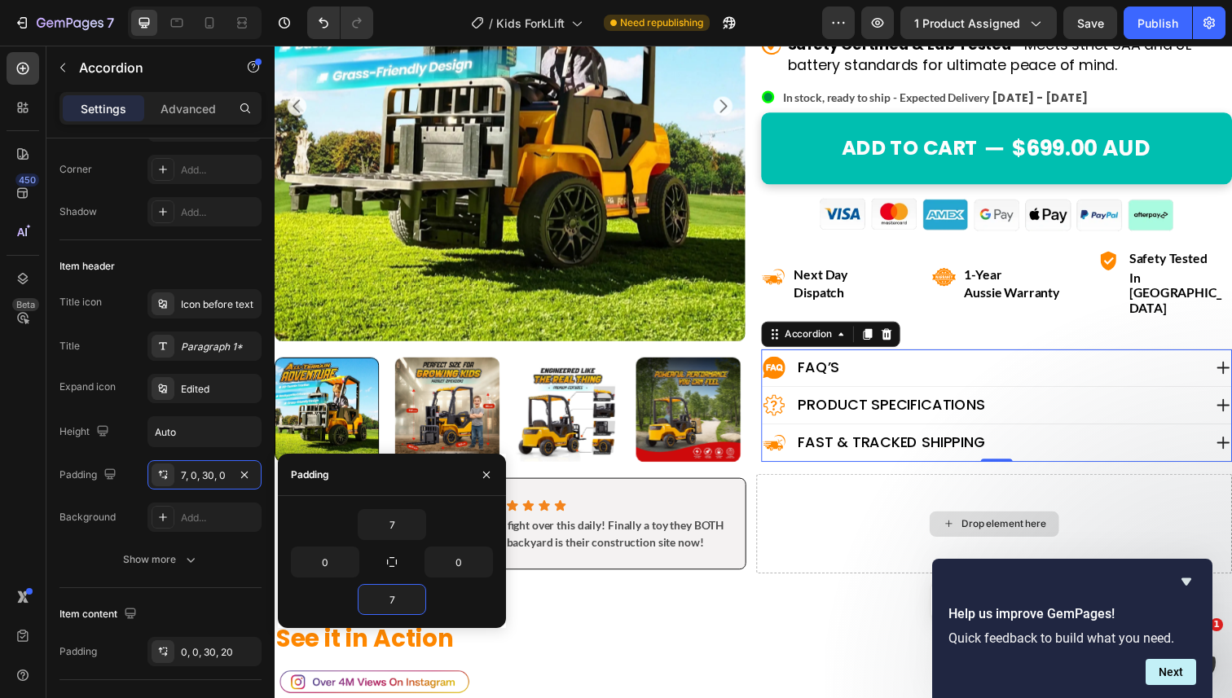
scroll to position [572, 0]
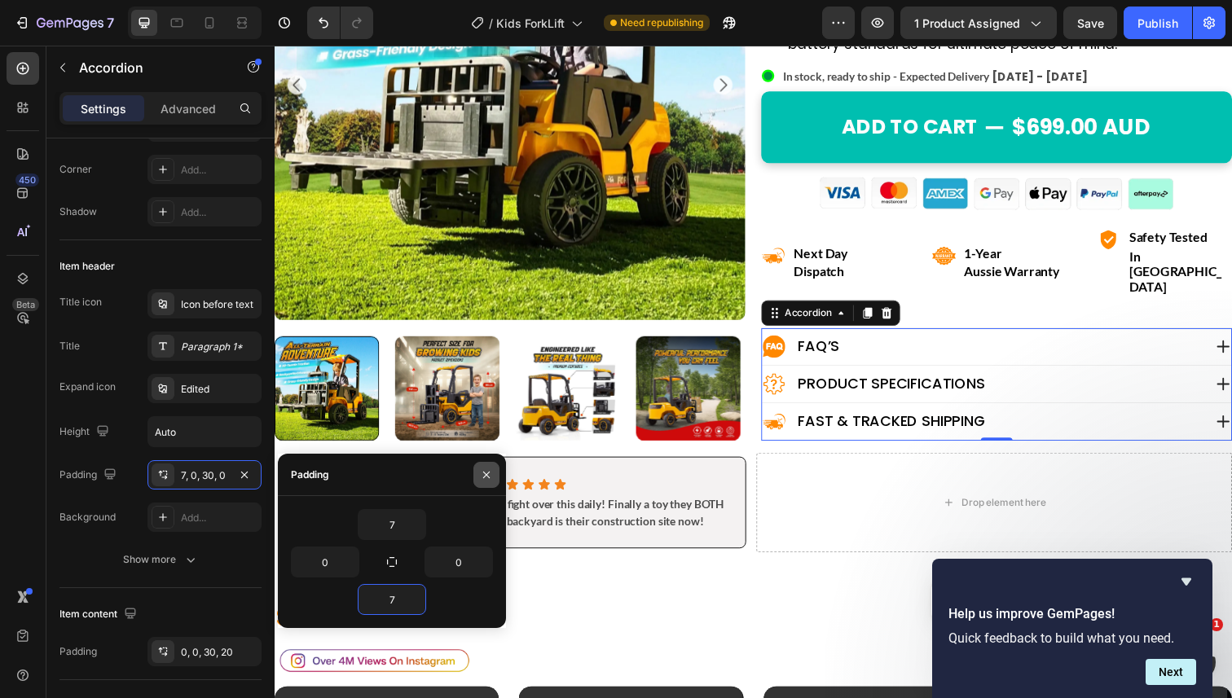
click at [491, 472] on icon "button" at bounding box center [486, 475] width 13 height 13
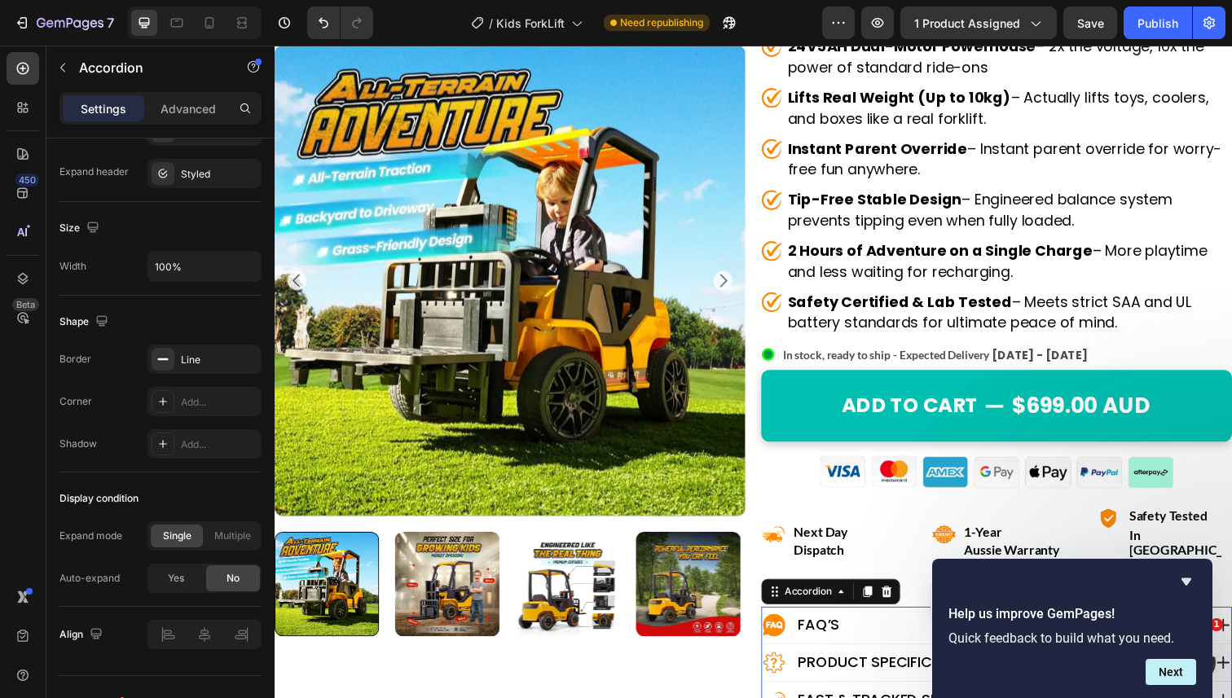
scroll to position [0, 0]
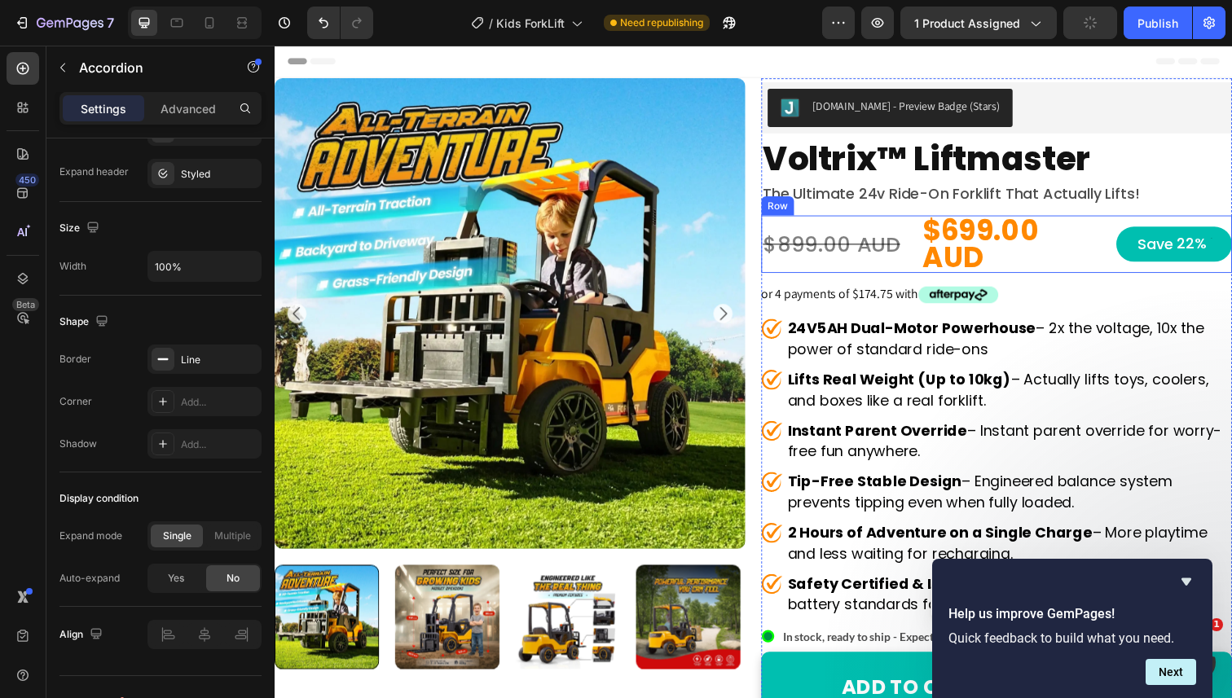
click at [922, 233] on div "$899.00 AUD Product Price Product Price $699.00 AUD Product Price Product Price…" at bounding box center [1012, 248] width 481 height 59
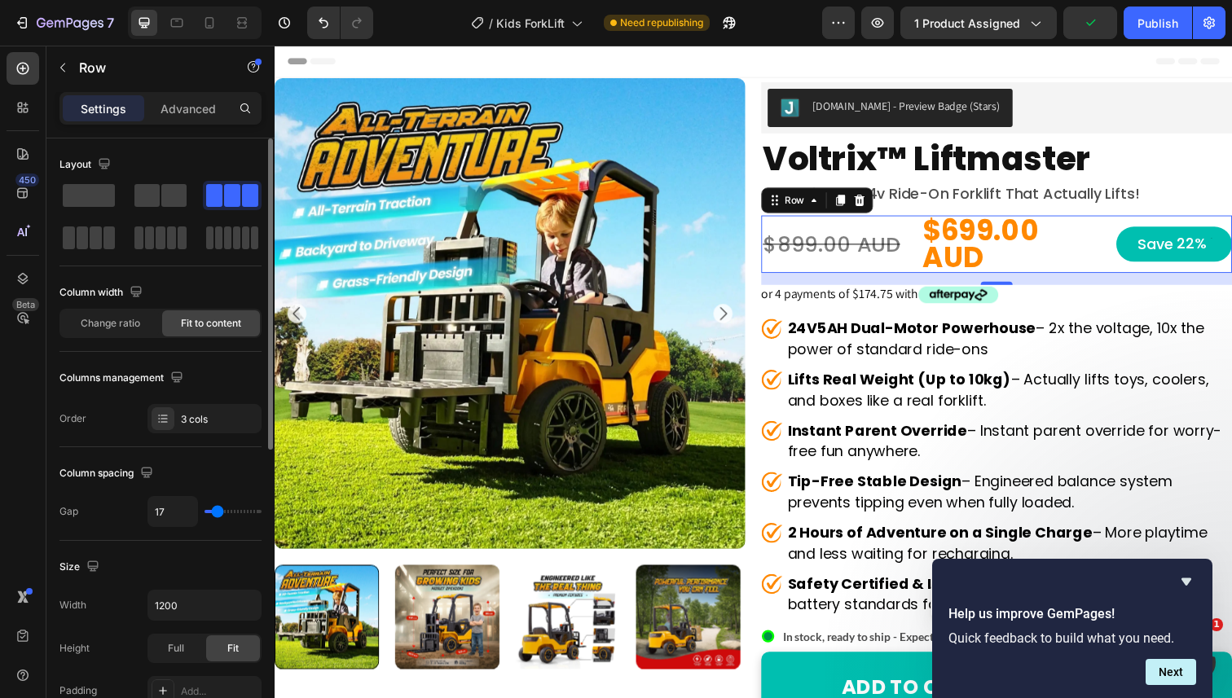
click at [179, 121] on div "Settings Advanced" at bounding box center [160, 108] width 202 height 33
click at [182, 110] on p "Advanced" at bounding box center [188, 108] width 55 height 17
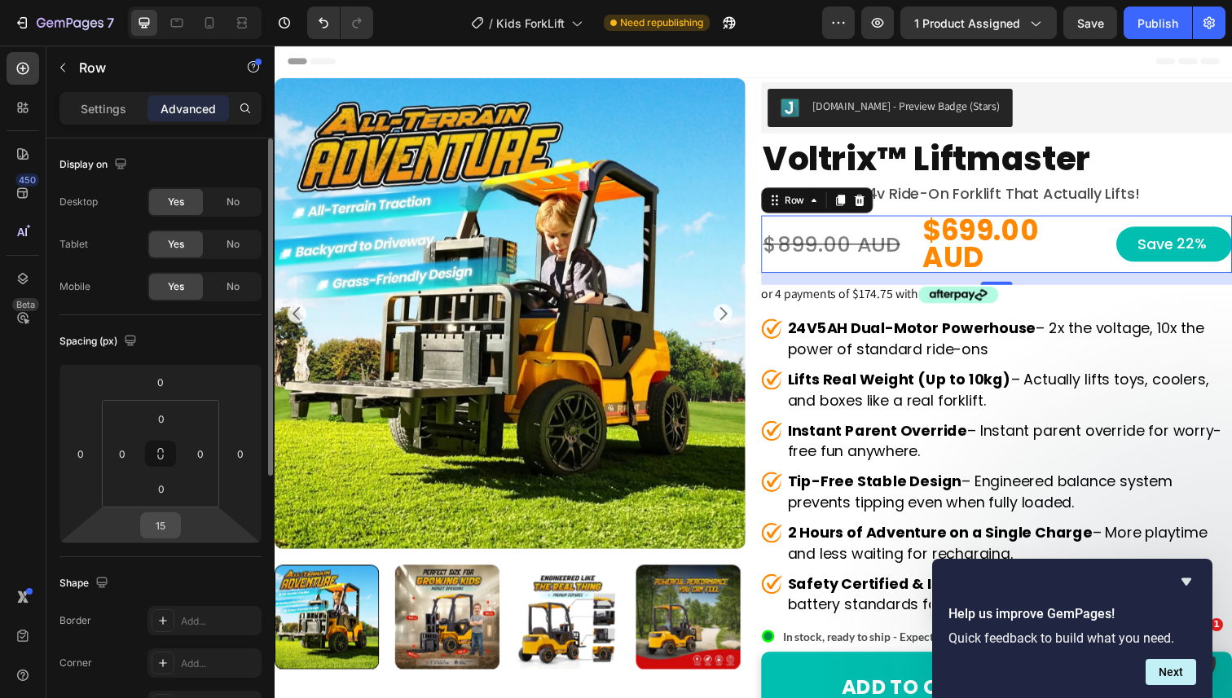
click at [160, 535] on input "15" at bounding box center [160, 525] width 33 height 24
type input "0"
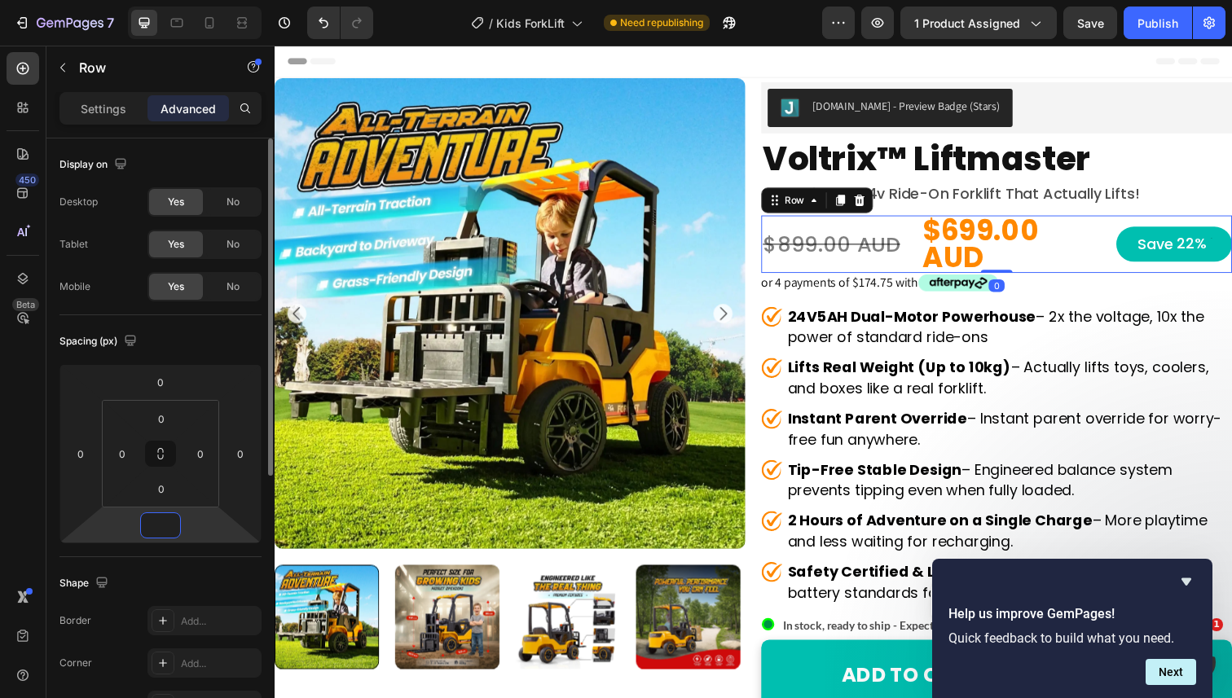
type input "3"
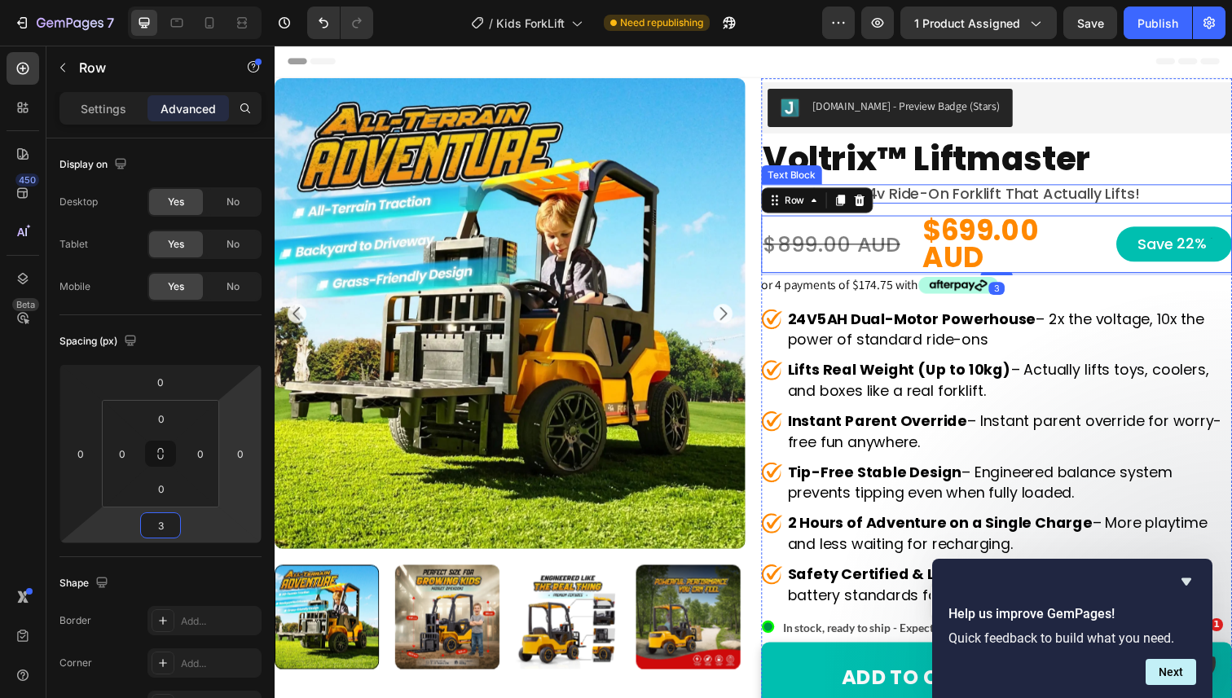
click at [982, 196] on p "the ultimate 24v ride-on forklift that actually lifts!" at bounding box center [1012, 197] width 478 height 16
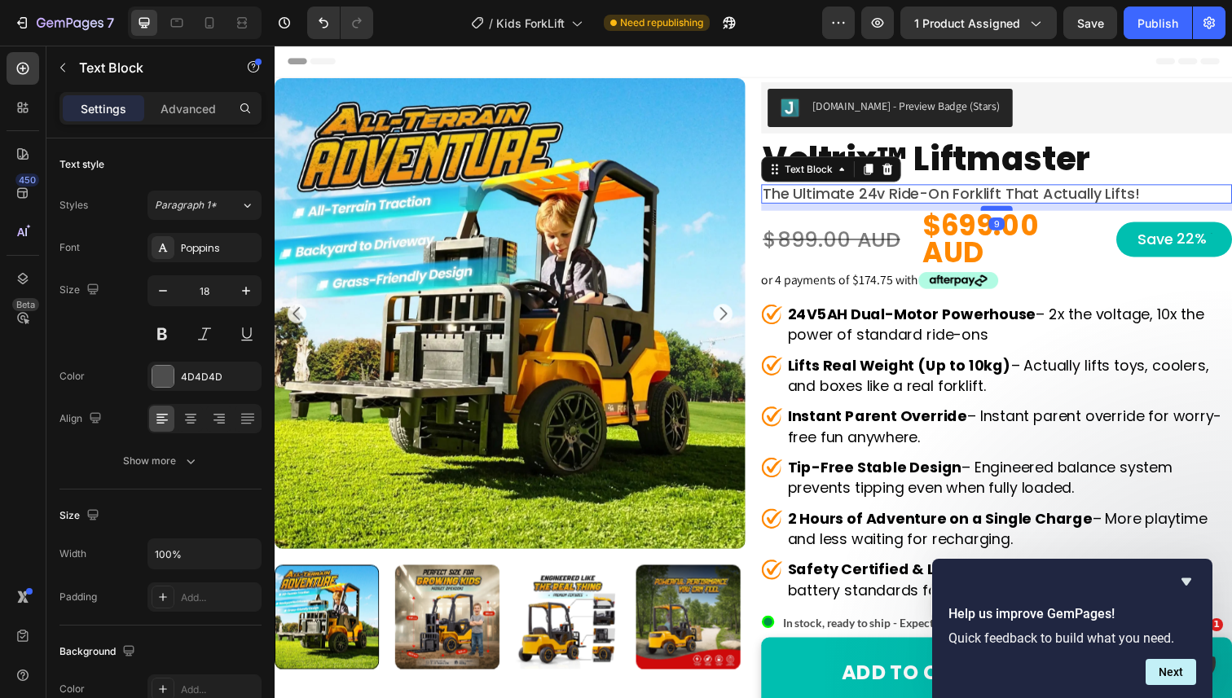
click at [1003, 212] on div at bounding box center [1012, 211] width 33 height 5
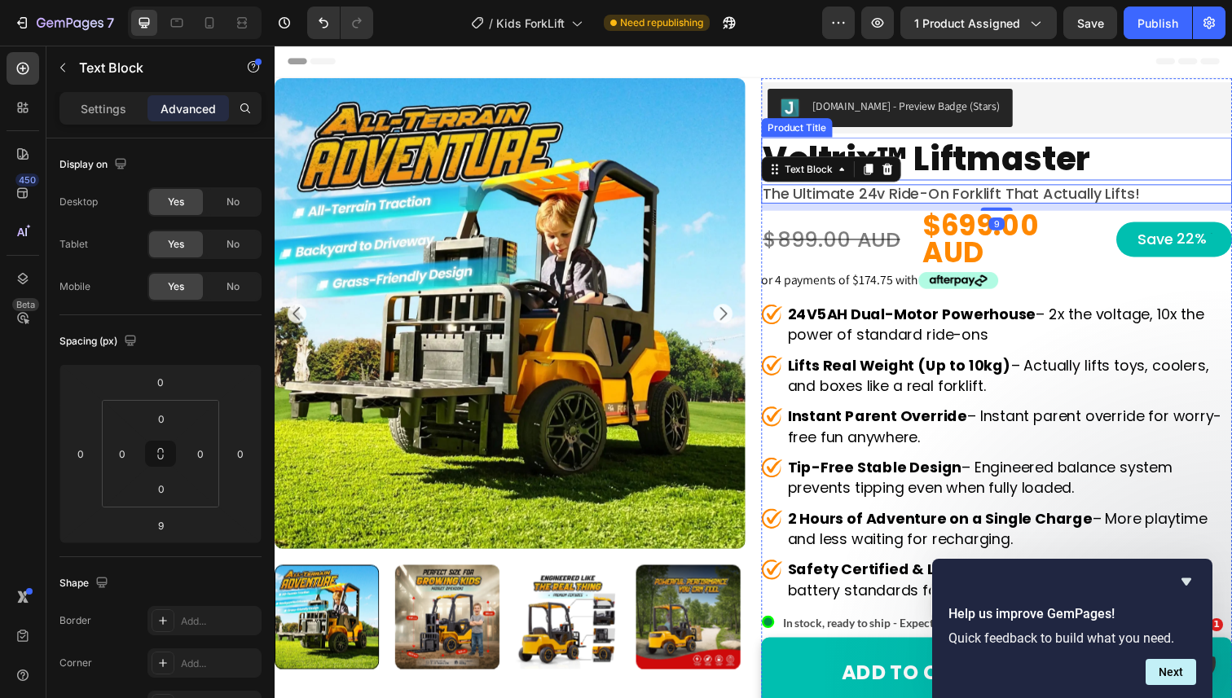
click at [948, 159] on h1 "voltrix™ liftmaster" at bounding box center [1012, 161] width 481 height 44
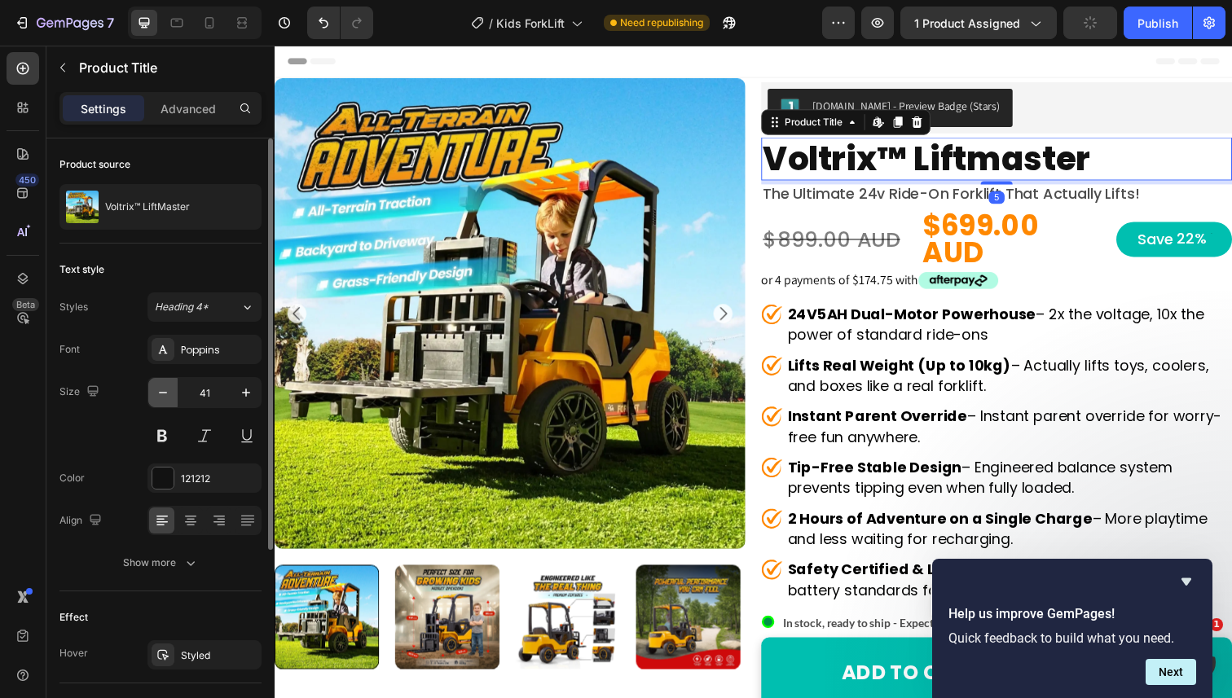
click at [165, 399] on icon "button" at bounding box center [163, 393] width 16 height 16
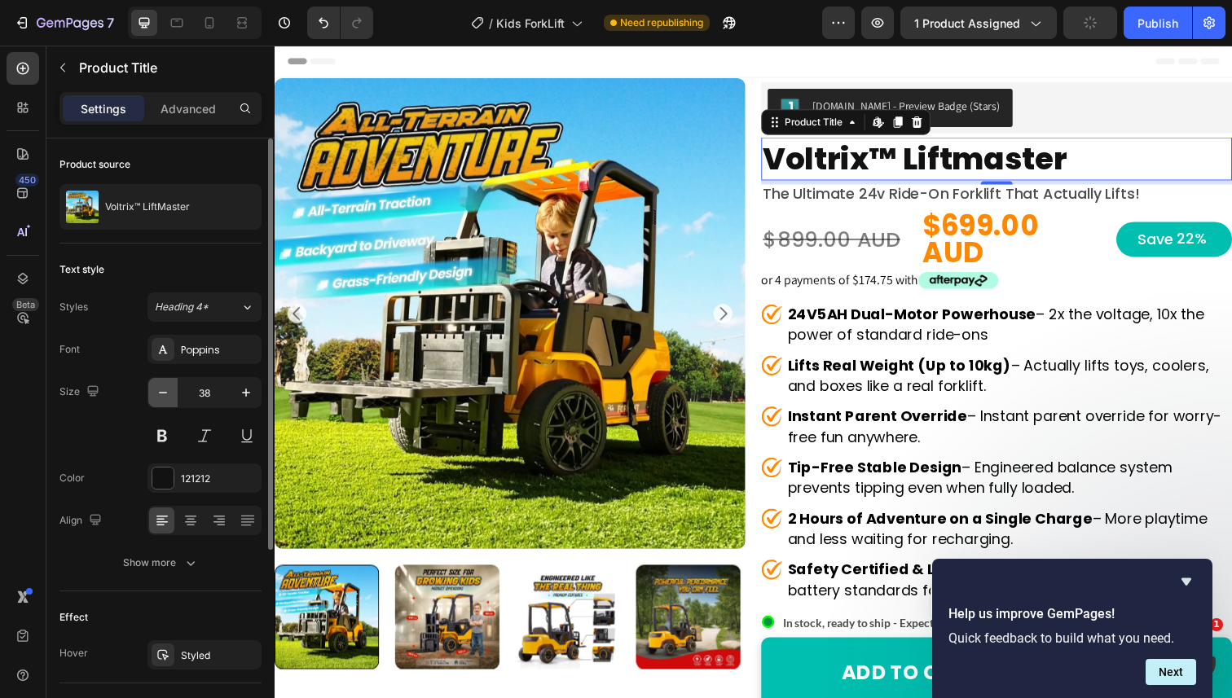
click at [165, 399] on icon "button" at bounding box center [163, 393] width 16 height 16
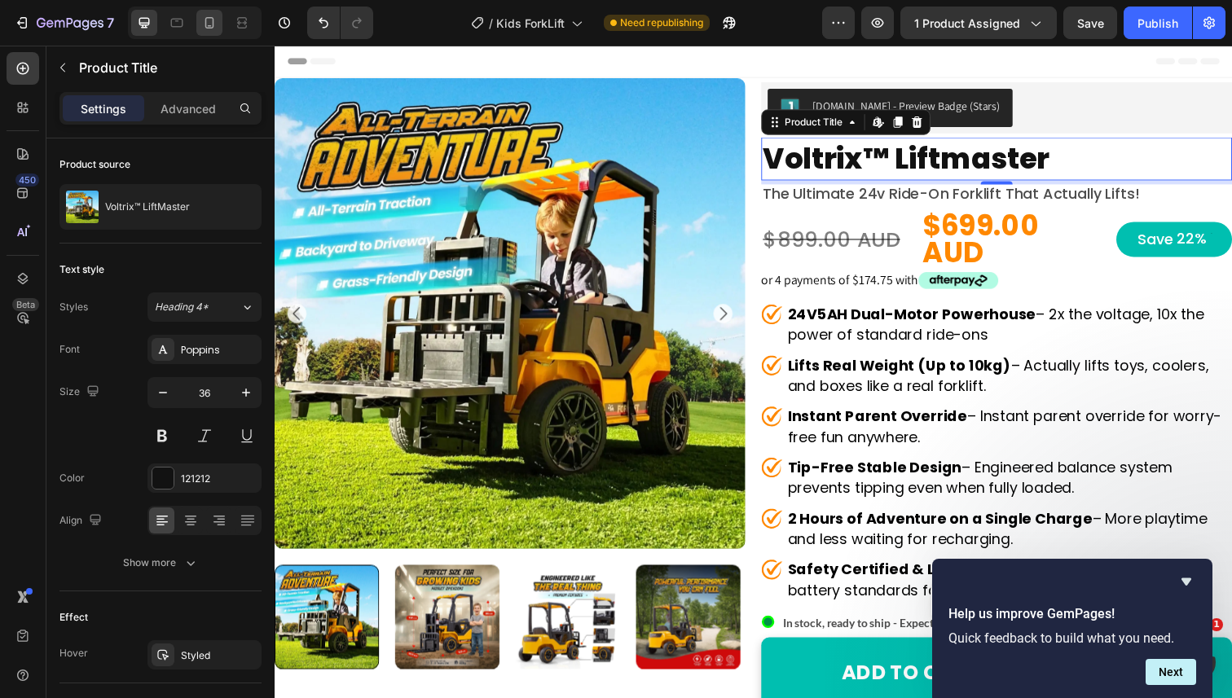
click at [214, 17] on icon at bounding box center [209, 23] width 16 height 16
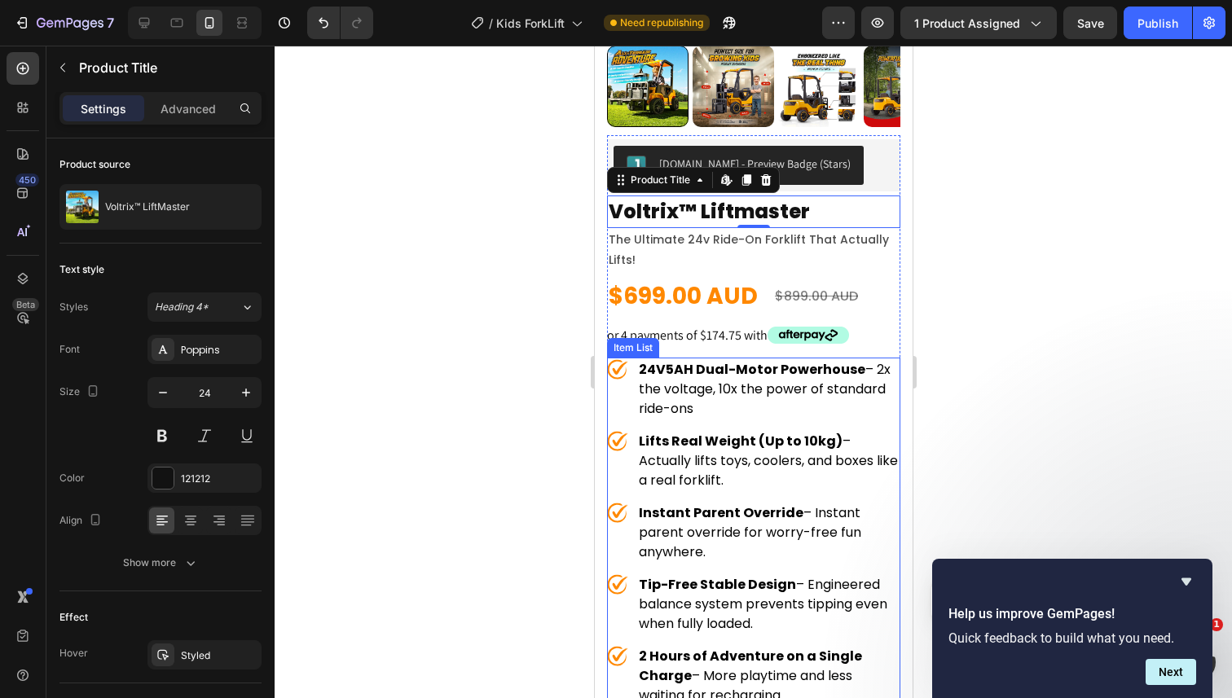
scroll to position [305, 0]
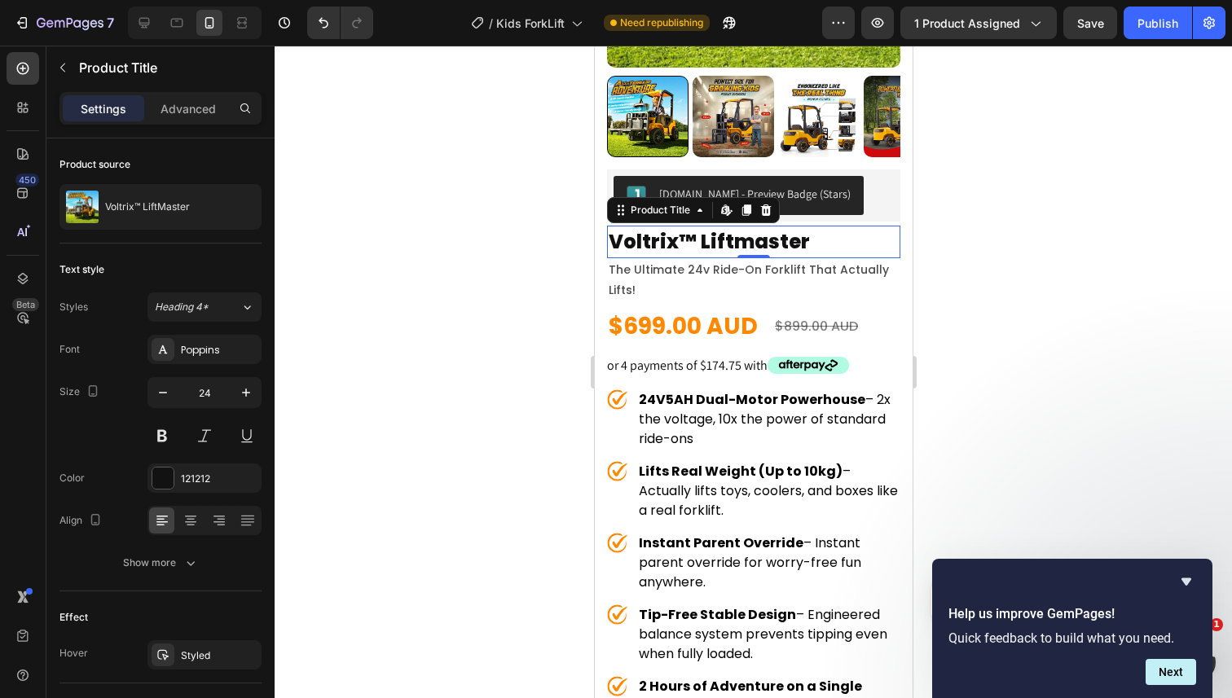
click at [742, 246] on h1 "voltrix™ liftmaster" at bounding box center [752, 242] width 293 height 33
click at [231, 393] on button "button" at bounding box center [245, 392] width 29 height 29
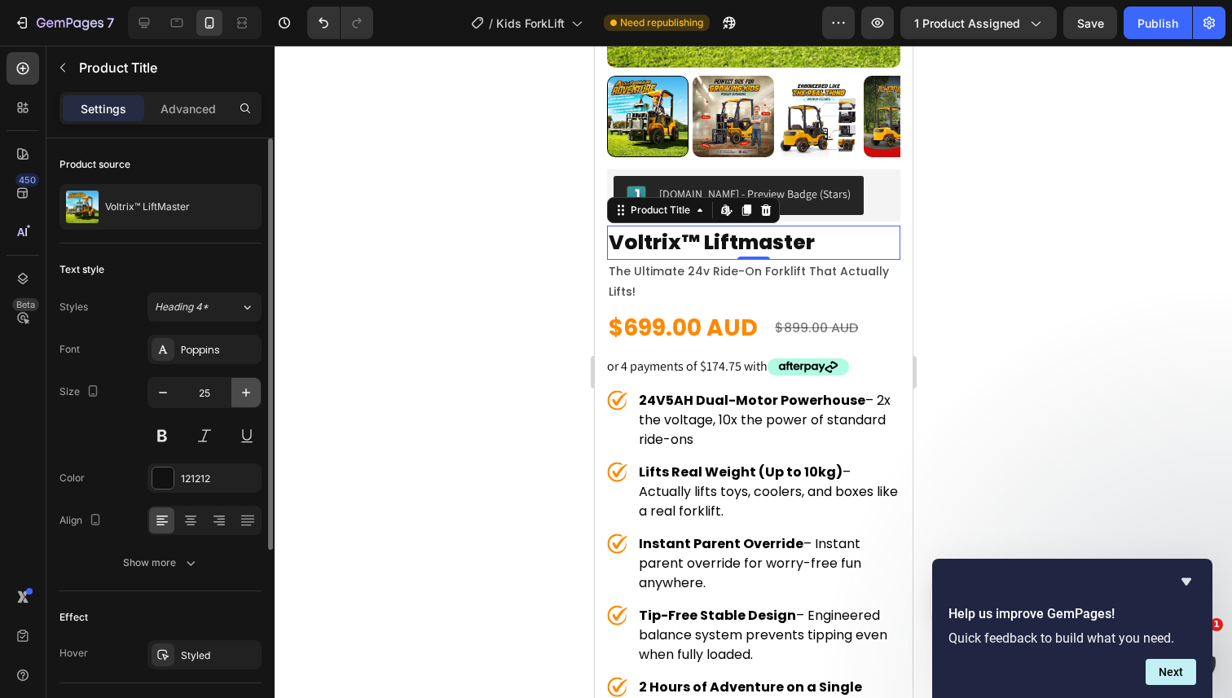
click at [239, 393] on icon "button" at bounding box center [246, 393] width 16 height 16
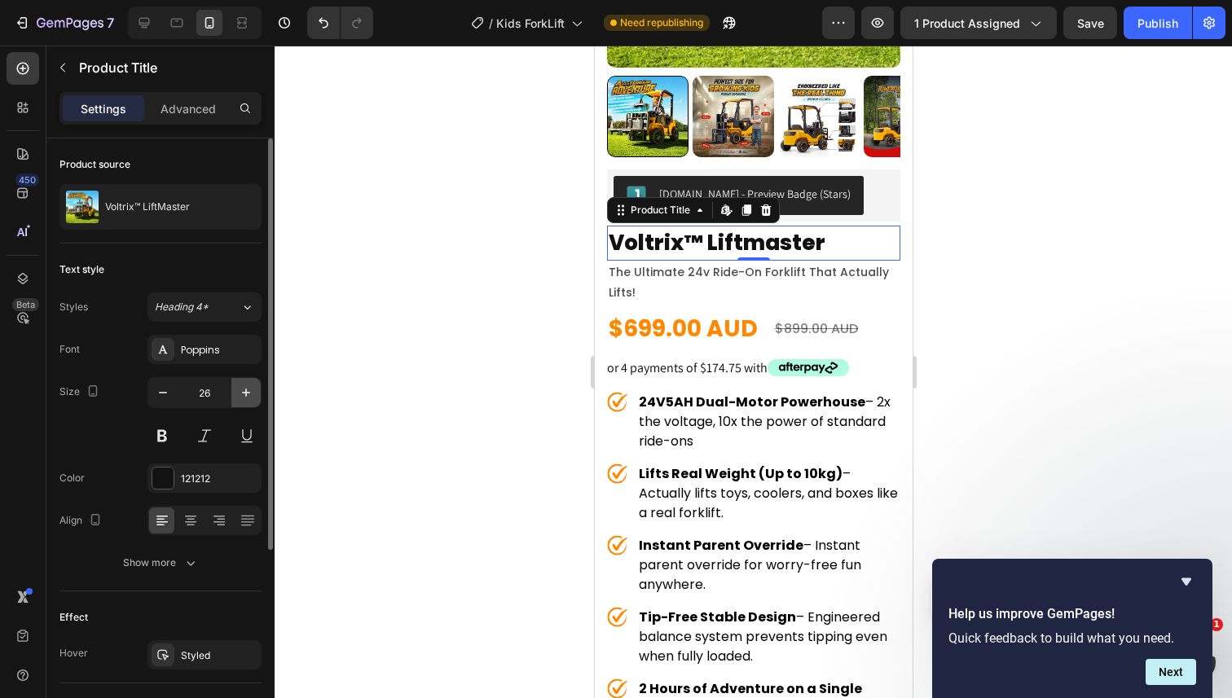
click at [239, 393] on icon "button" at bounding box center [246, 393] width 16 height 16
type input "27"
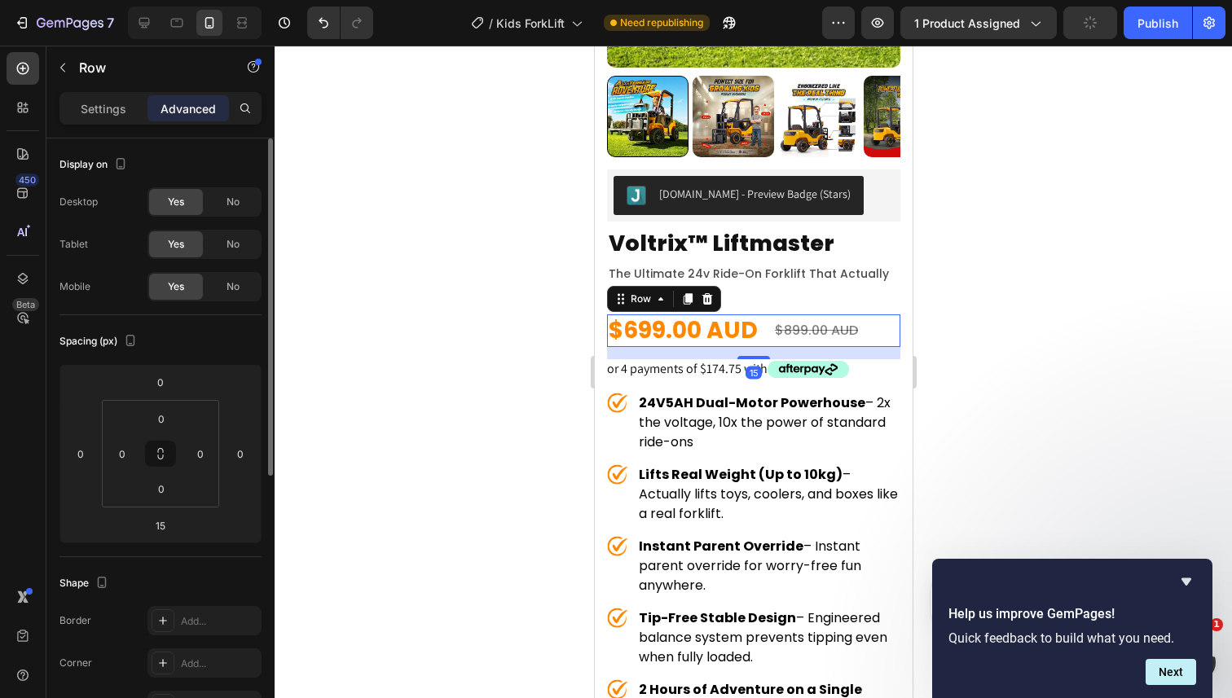
click at [764, 333] on div "$899.00 AUD Product Price Product Price $699.00 AUD Product Price Product Price…" at bounding box center [752, 331] width 293 height 33
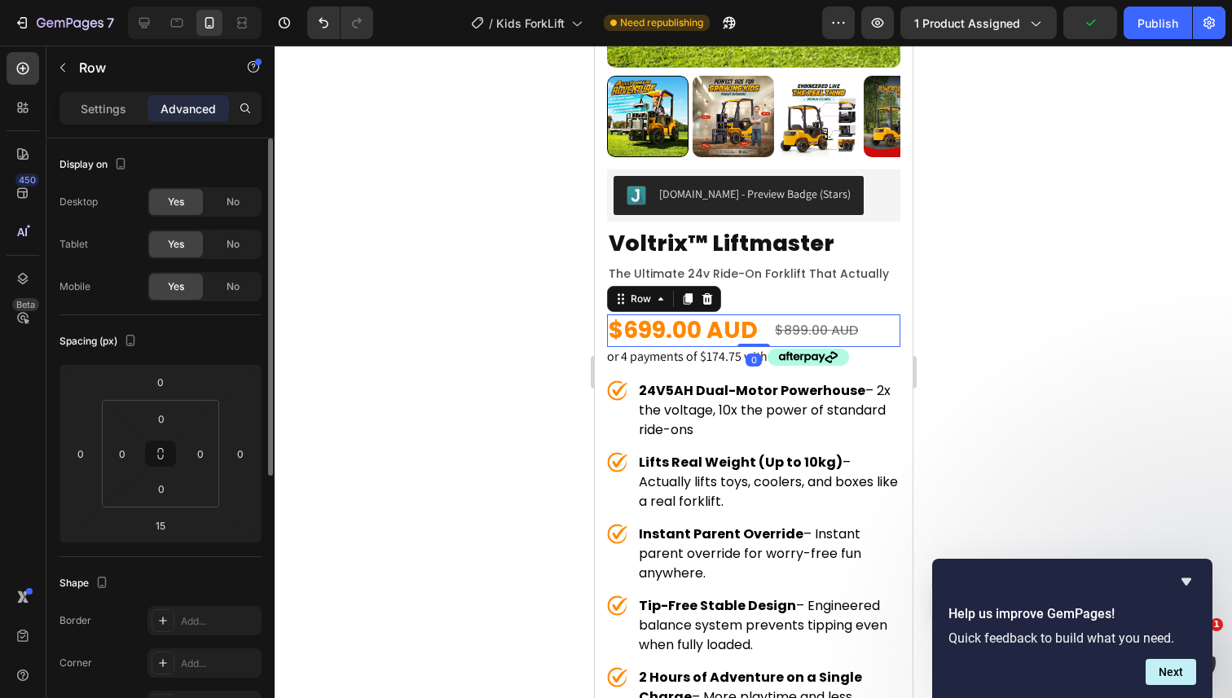
drag, startPoint x: 758, startPoint y: 349, endPoint x: 757, endPoint y: 332, distance: 17.1
click at [757, 332] on div "$899.00 AUD Product Price Product Price $699.00 AUD Product Price Product Price…" at bounding box center [752, 331] width 293 height 33
type input "0"
click at [776, 272] on p "the ultimate 24v ride-on forklift that actually lifts!" at bounding box center [753, 284] width 290 height 41
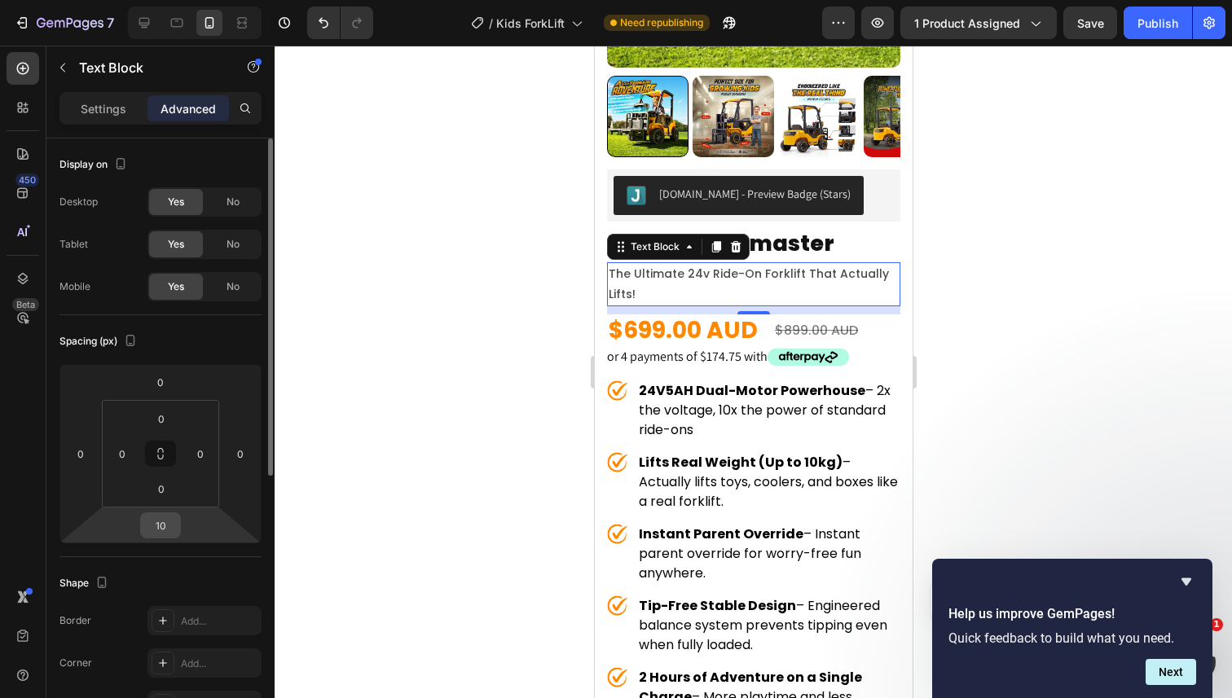
click at [161, 521] on input "10" at bounding box center [160, 525] width 33 height 24
type input "0"
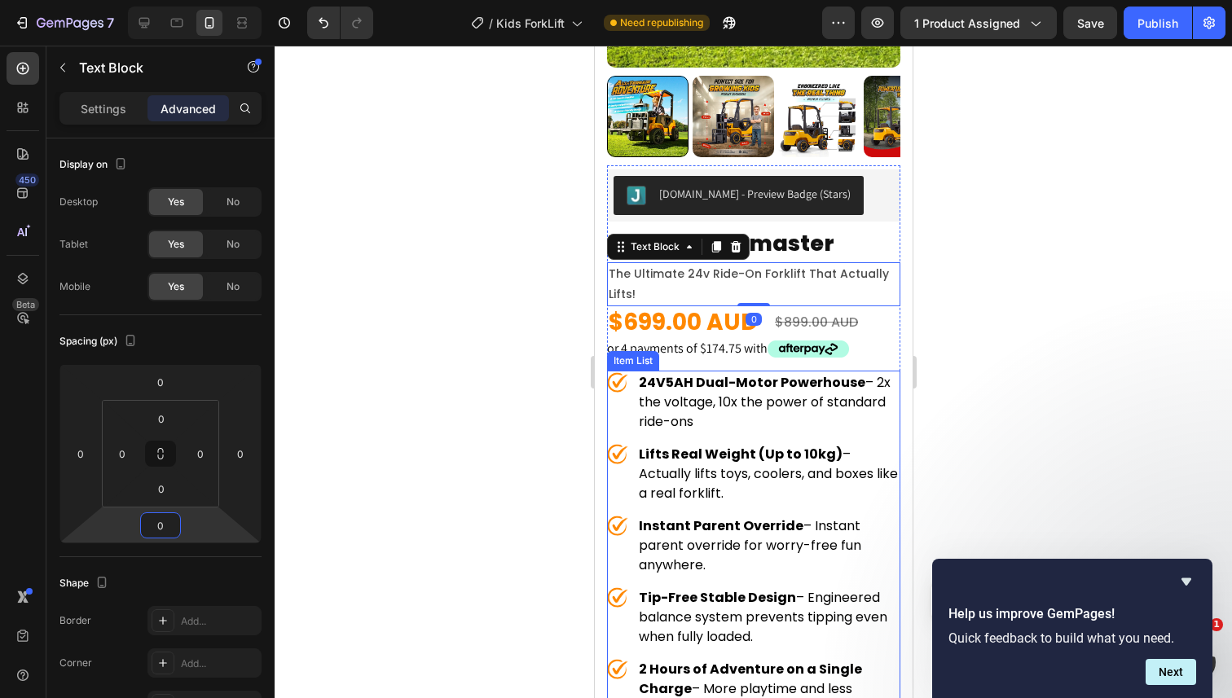
scroll to position [379, 0]
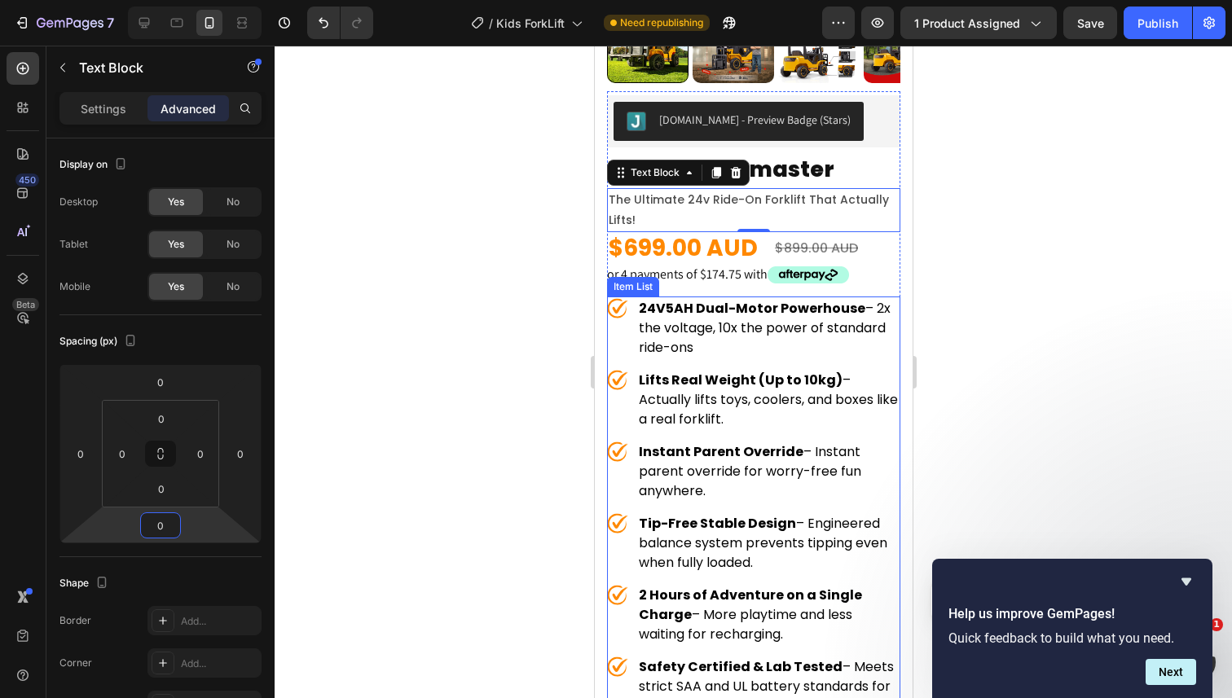
click at [626, 330] on div "24V5AH Dual-Motor Powerhouse – 2x the voltage, 10x the power of standard ride-o…" at bounding box center [752, 329] width 293 height 64
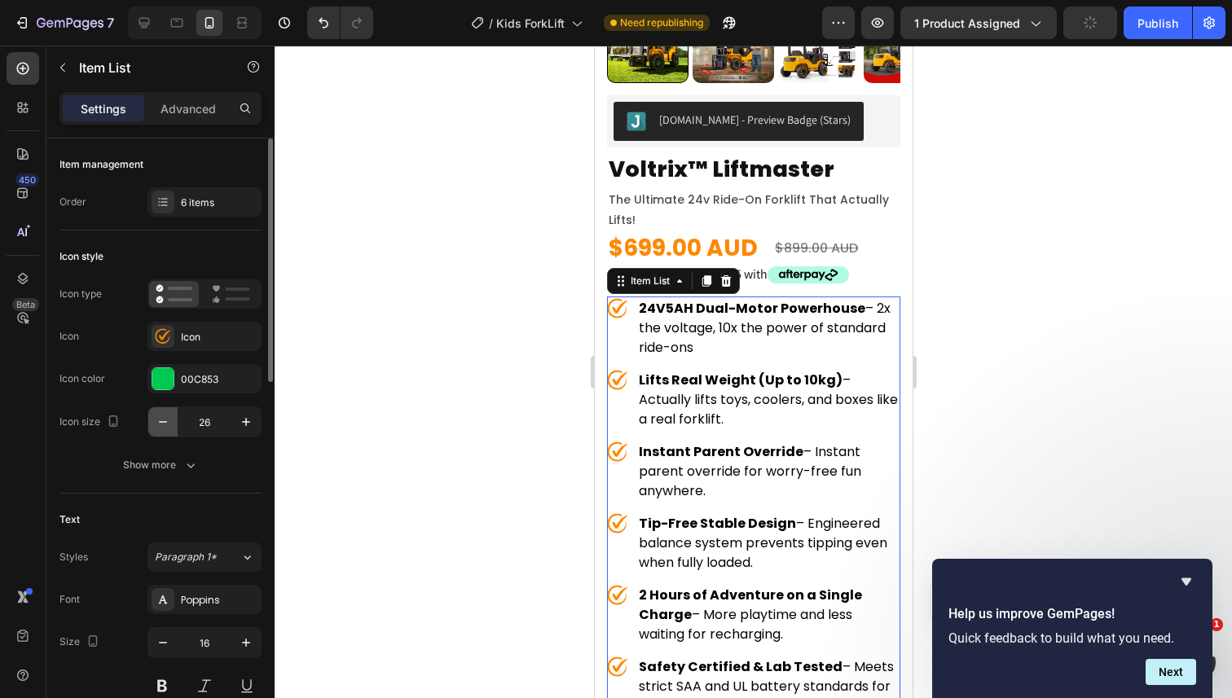
click at [165, 421] on icon "button" at bounding box center [163, 422] width 16 height 16
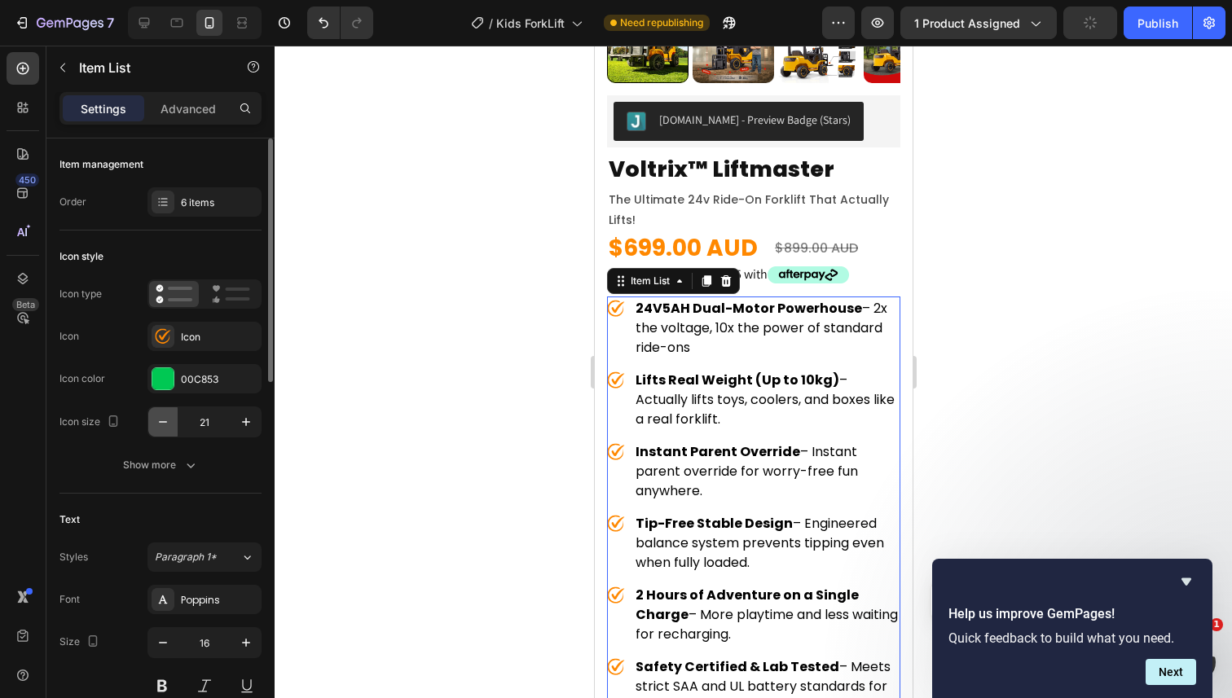
click at [165, 421] on icon "button" at bounding box center [163, 422] width 16 height 16
type input "20"
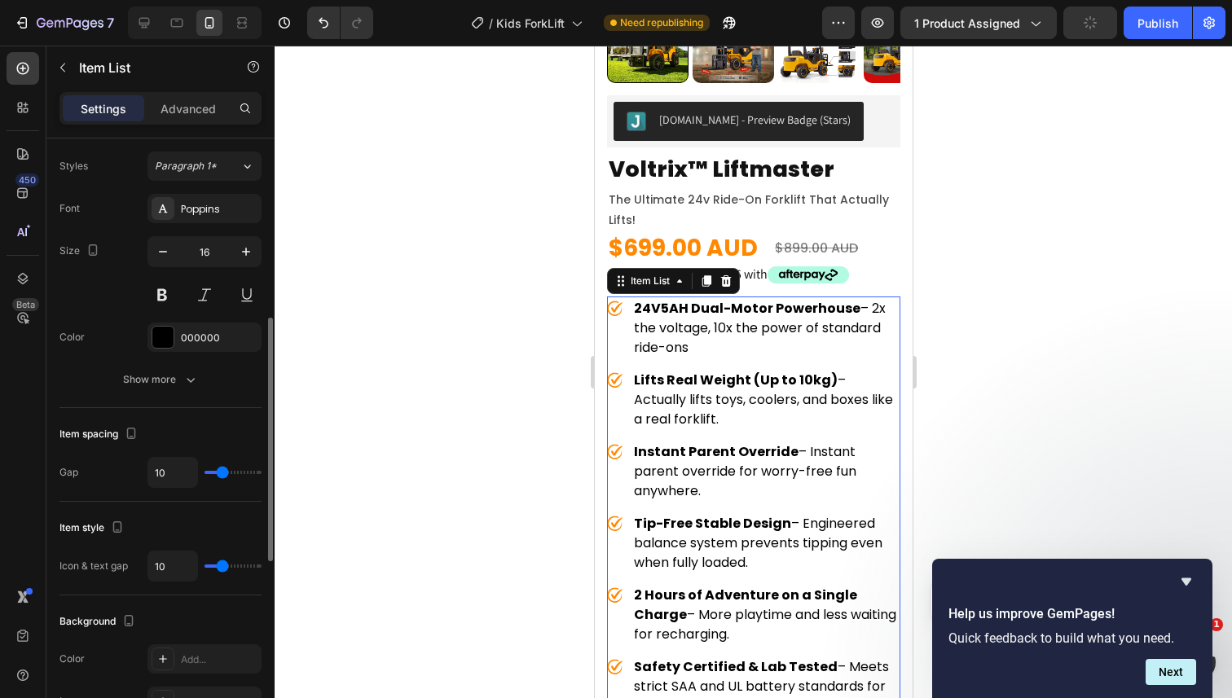
scroll to position [467, 0]
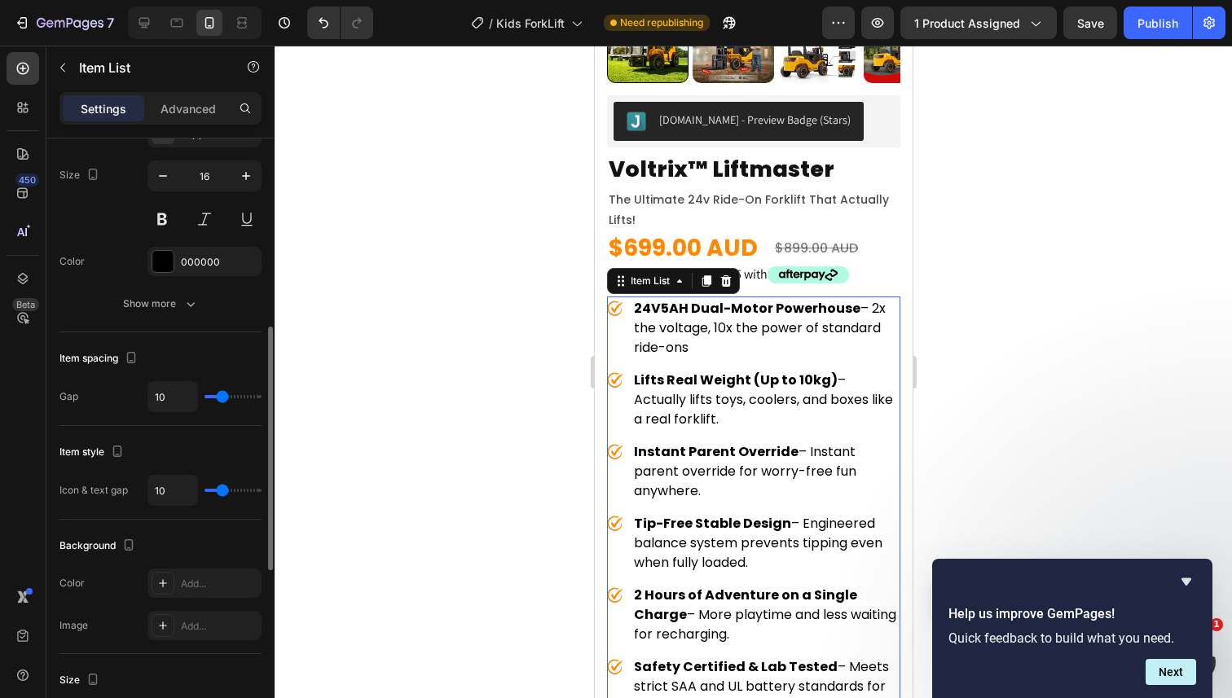
type input "9"
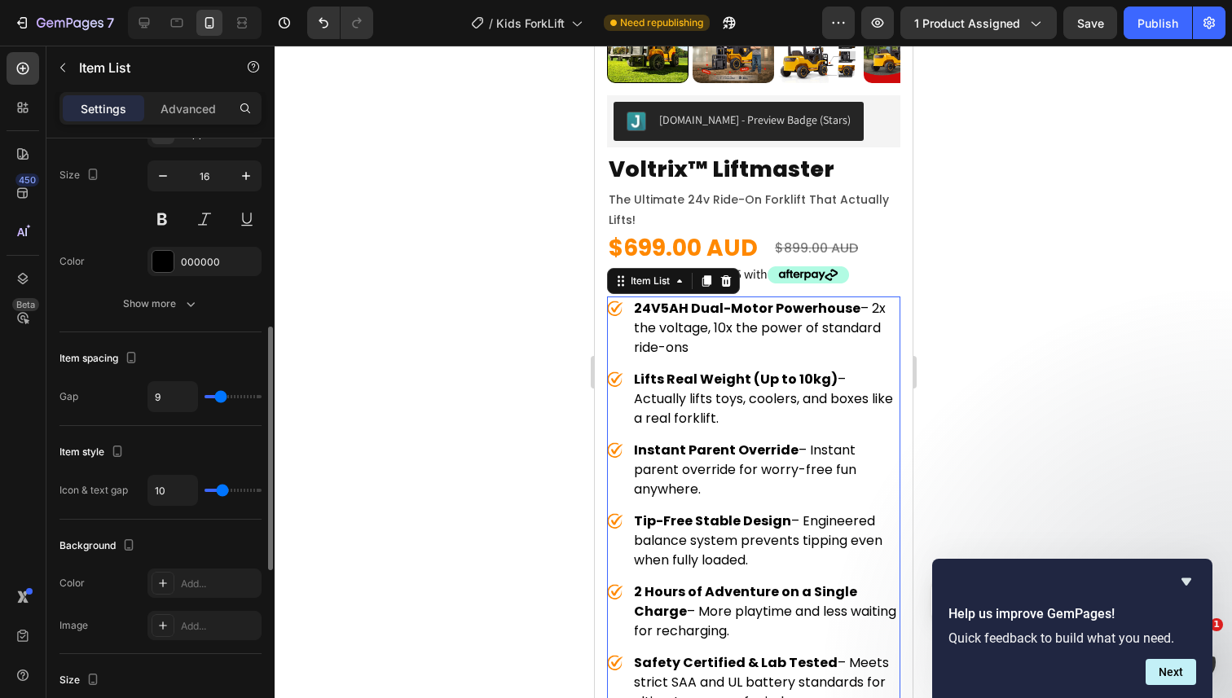
type input "8"
type input "7"
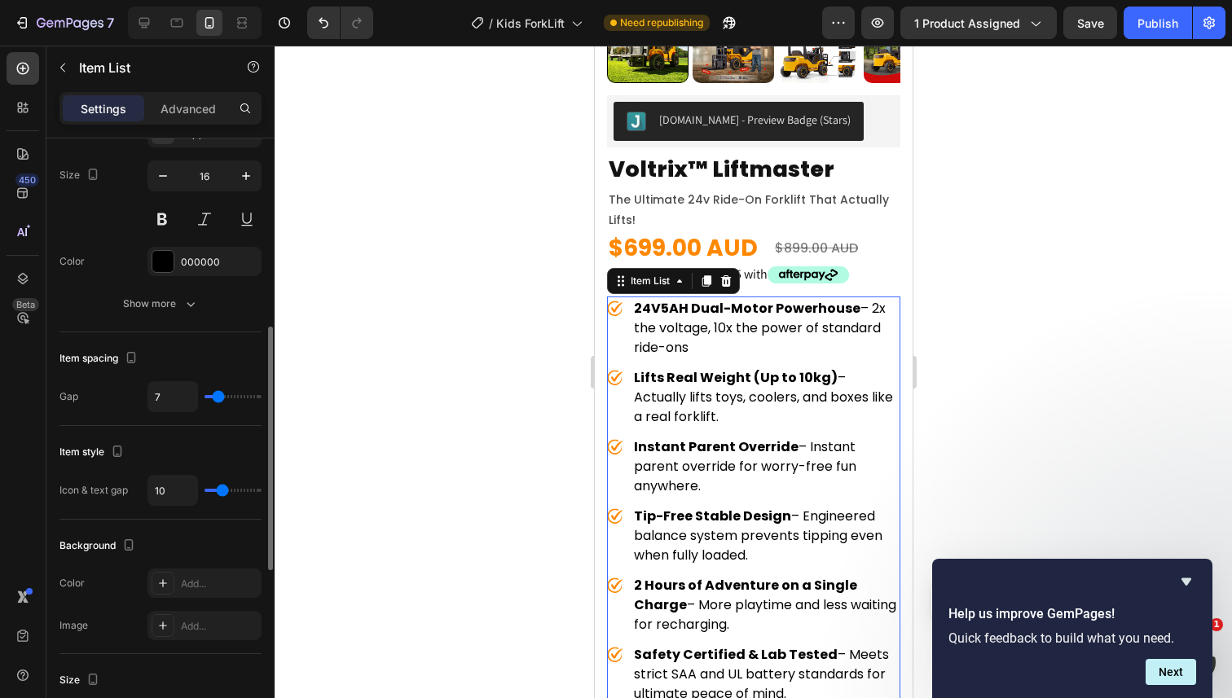
type input "7"
click at [218, 396] on input "range" at bounding box center [233, 396] width 57 height 3
type input "9"
type input "8"
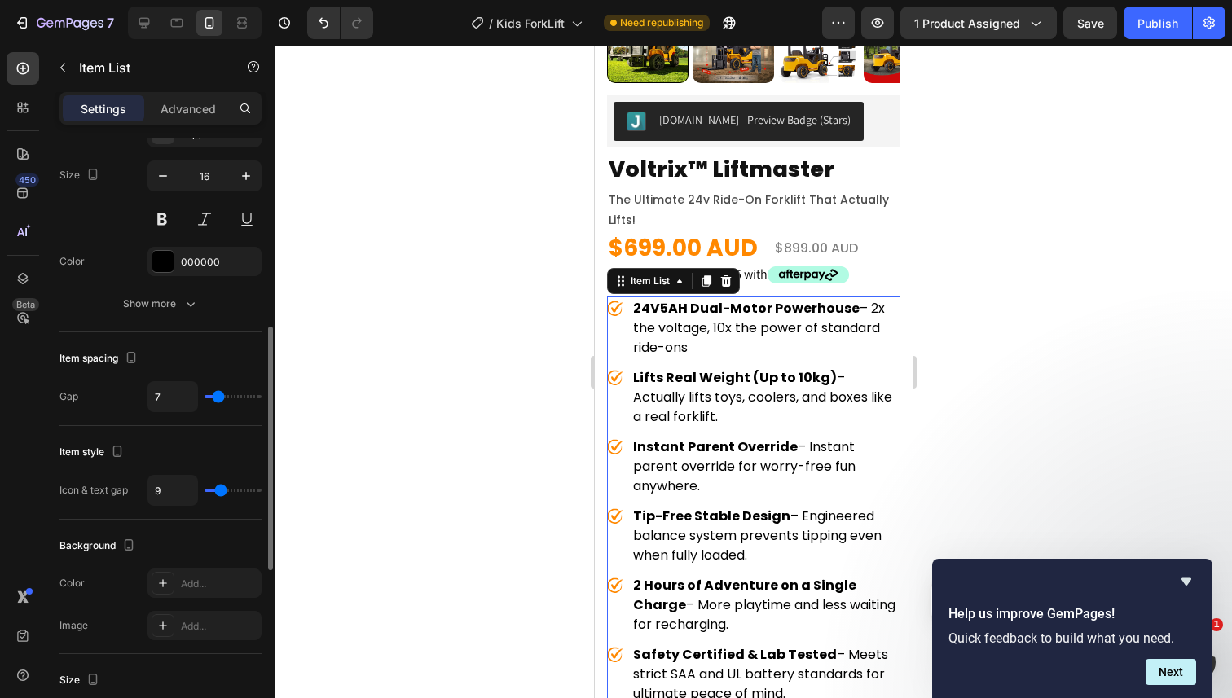
type input "8"
type input "7"
type input "6"
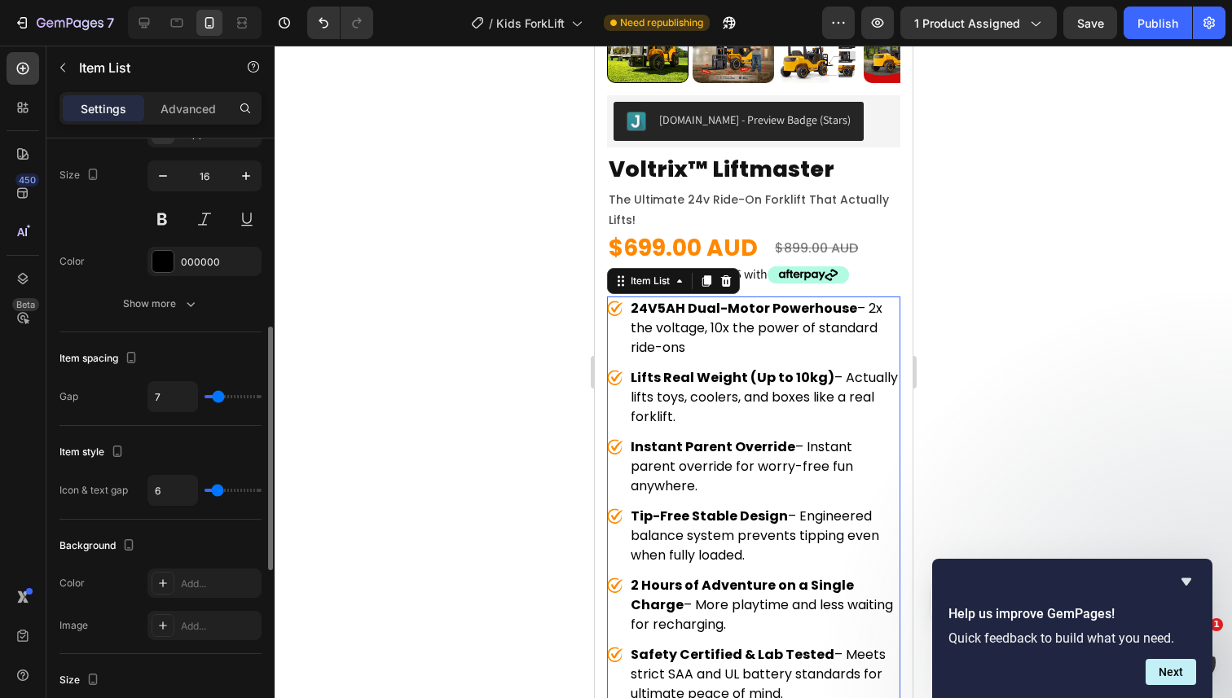
type input "5"
type input "4"
type input "3"
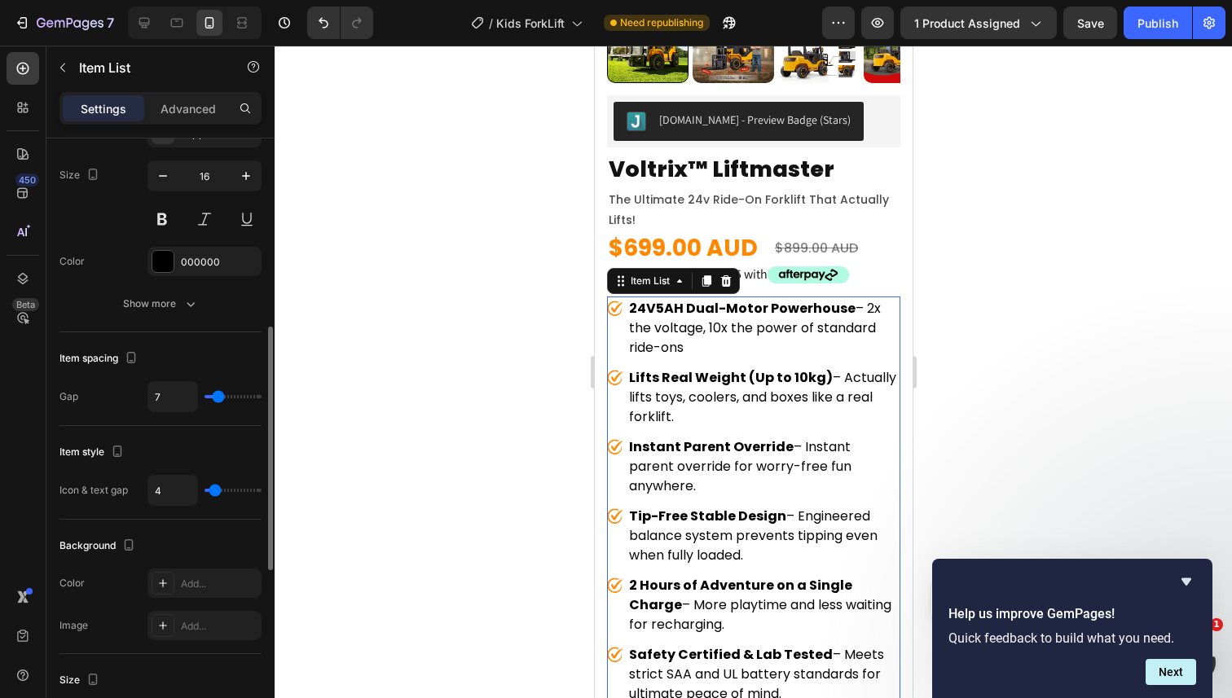
type input "3"
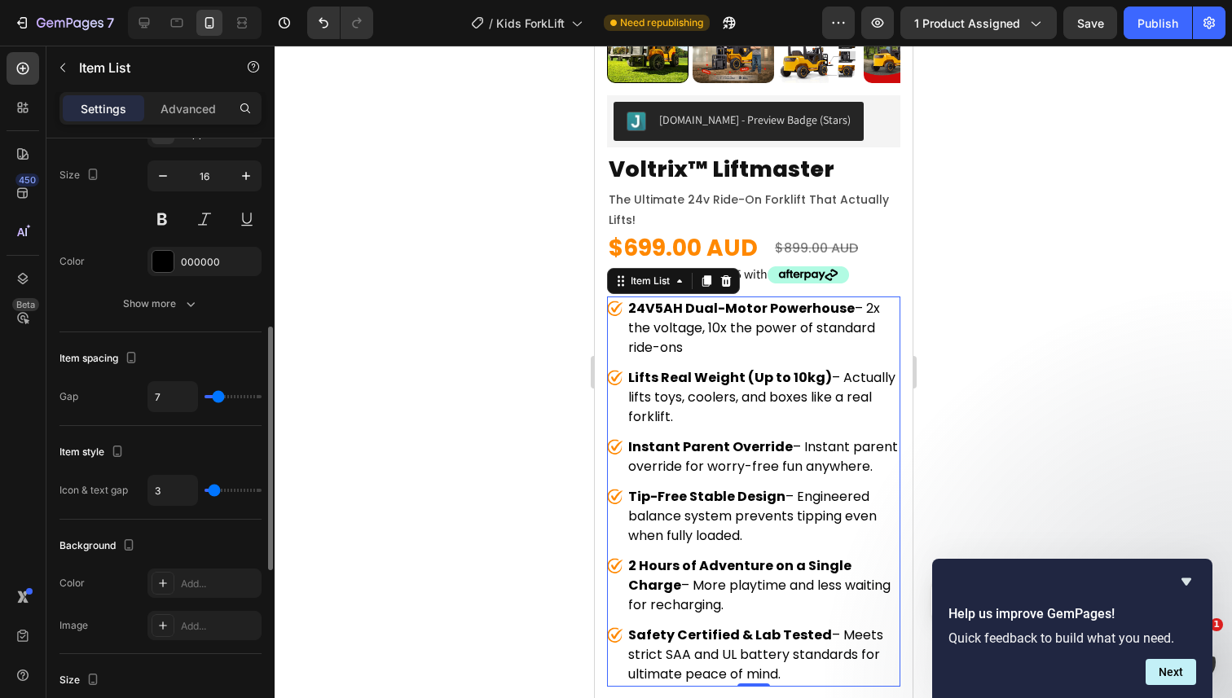
type input "4"
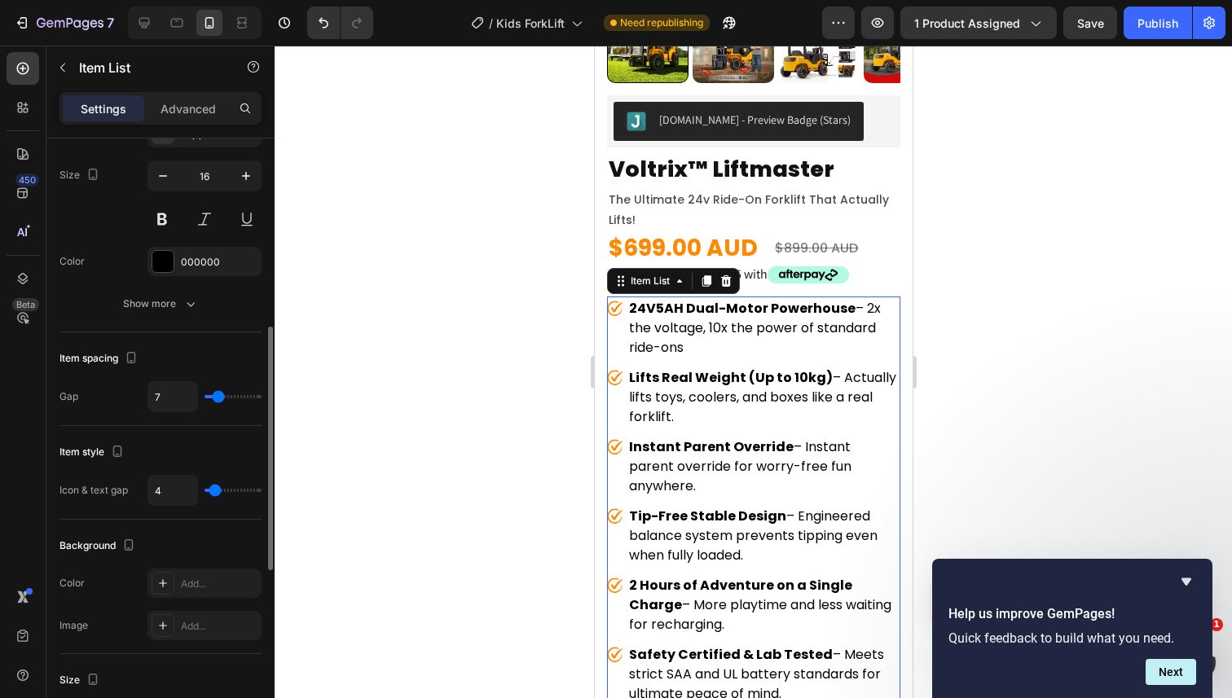
type input "4"
click at [215, 491] on input "range" at bounding box center [233, 490] width 57 height 3
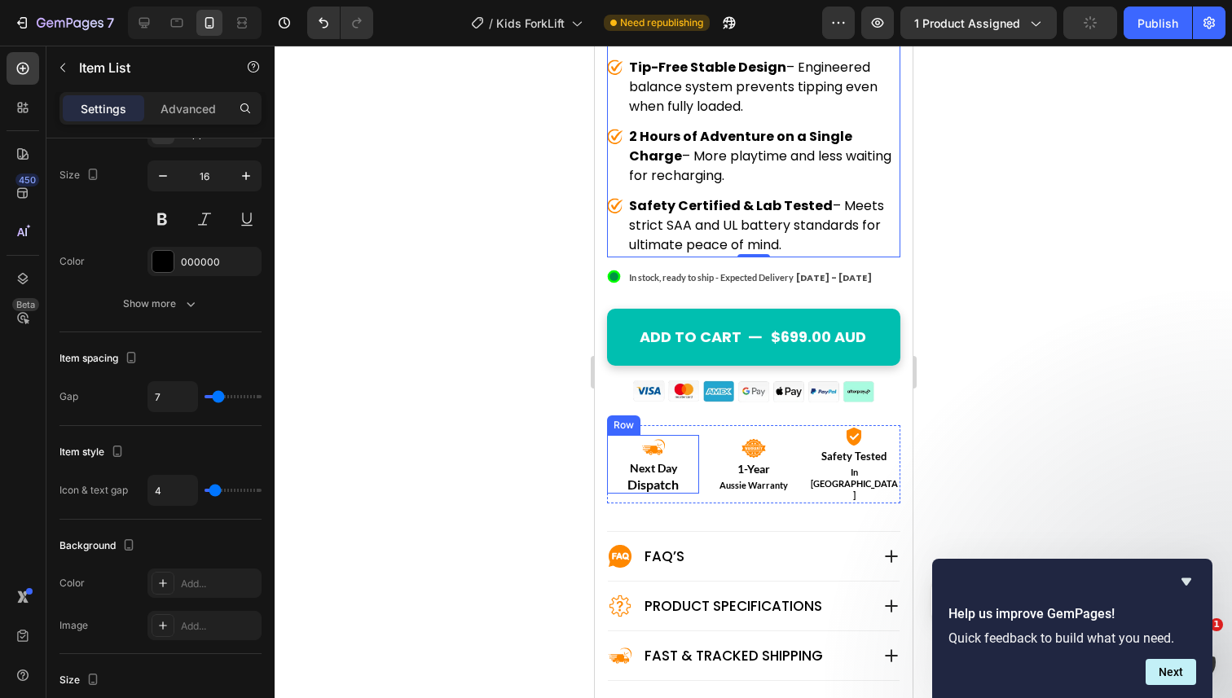
scroll to position [806, 0]
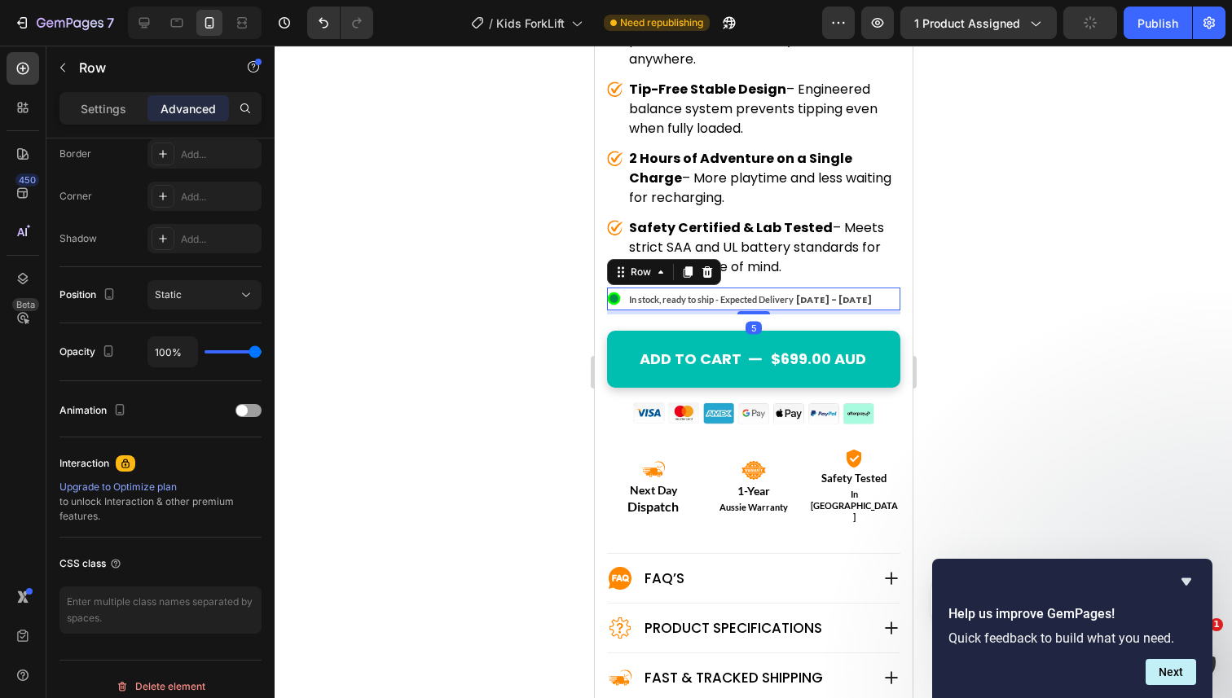
click at [876, 288] on div ".id550458245588714486 .st0{display:none;fill:#00FF00;} .id550458245588714486 .s…" at bounding box center [752, 299] width 293 height 23
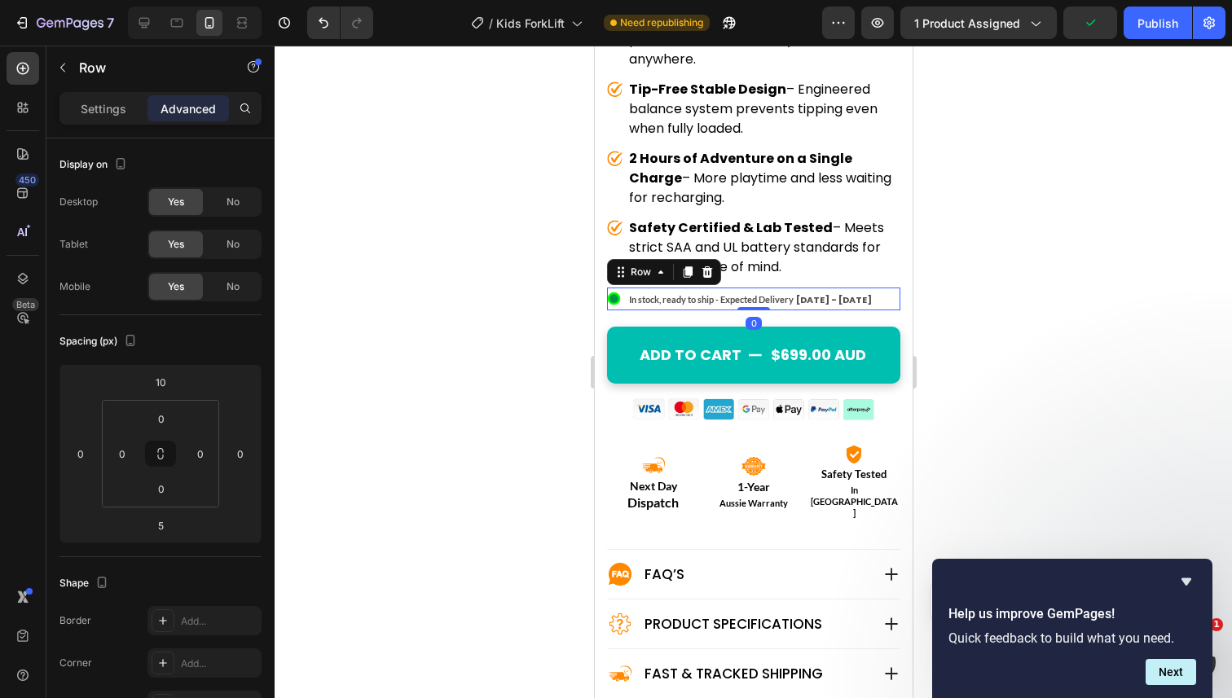
drag, startPoint x: 752, startPoint y: 293, endPoint x: 752, endPoint y: 280, distance: 13.0
click at [752, 288] on div ".id550458245588714486 .st0{display:none;fill:#00FF00;} .id550458245588714486 .s…" at bounding box center [752, 299] width 293 height 23
type input "0"
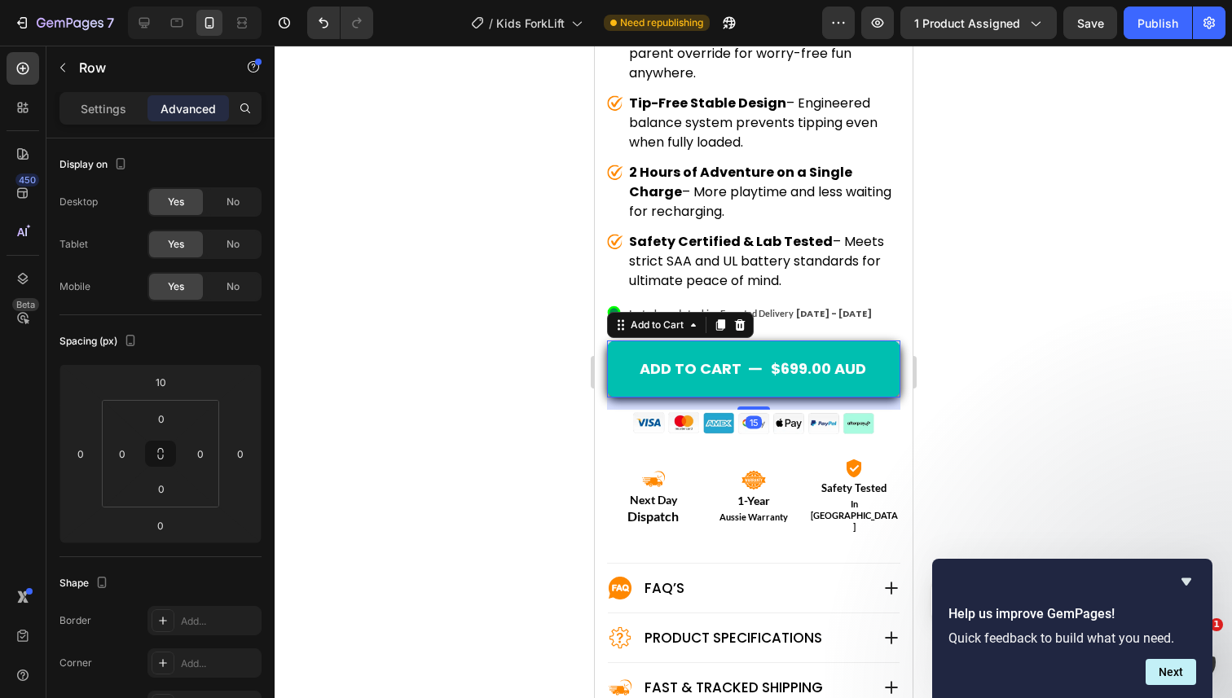
click at [759, 362] on icon "Add to cart" at bounding box center [754, 369] width 15 height 15
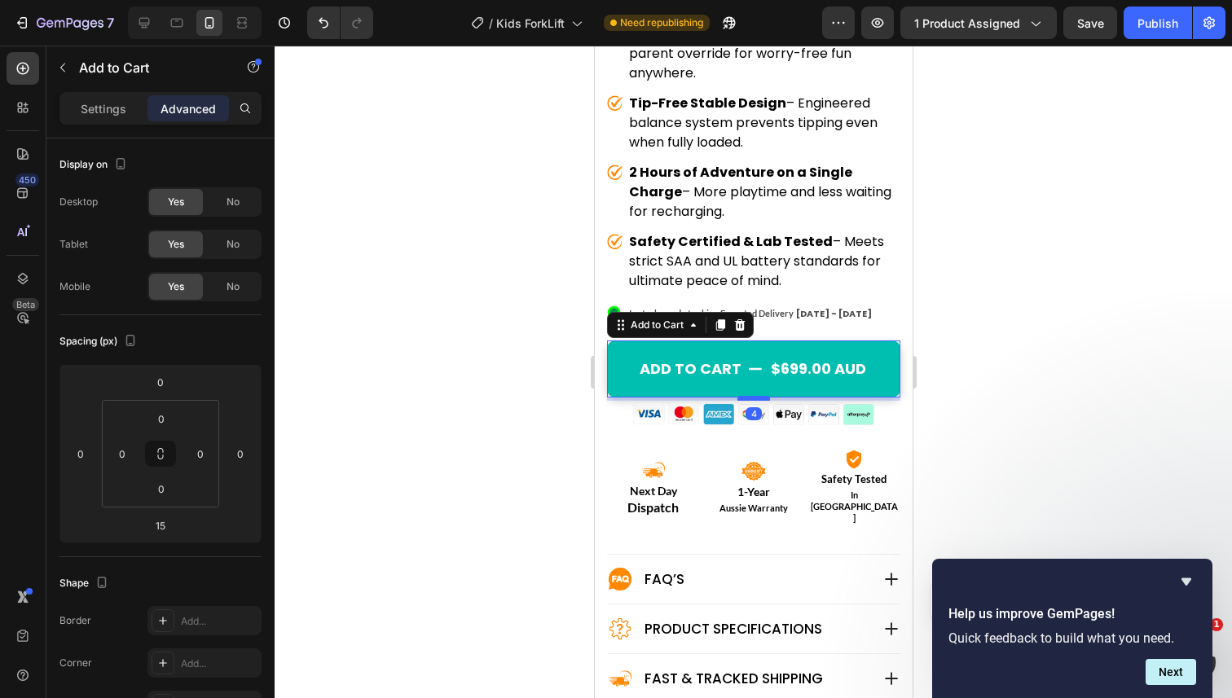
drag, startPoint x: 751, startPoint y: 386, endPoint x: 751, endPoint y: 377, distance: 9.0
click at [751, 396] on div at bounding box center [753, 398] width 33 height 5
click at [751, 397] on div at bounding box center [753, 399] width 33 height 5
type input "5"
click at [882, 302] on div ".id550458245588714486 .st0{display:none;fill:#00FF00;} .id550458245588714486 .s…" at bounding box center [752, 313] width 293 height 23
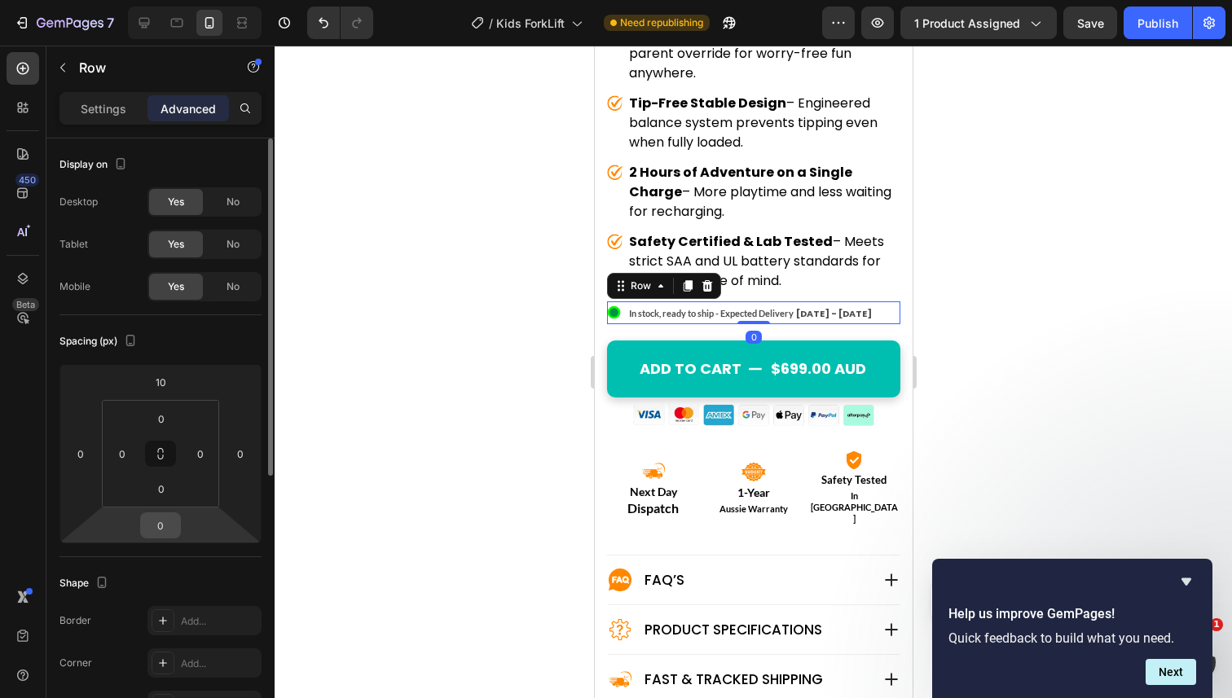
click at [166, 531] on input "0" at bounding box center [160, 525] width 33 height 24
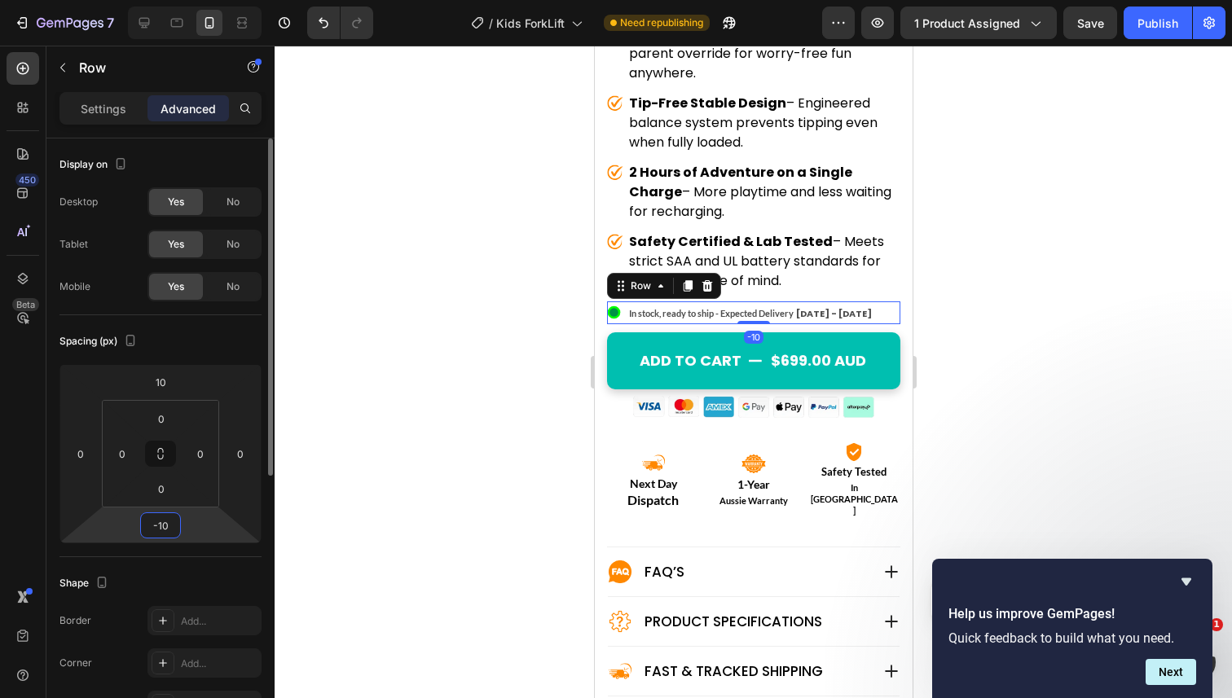
type input "-1"
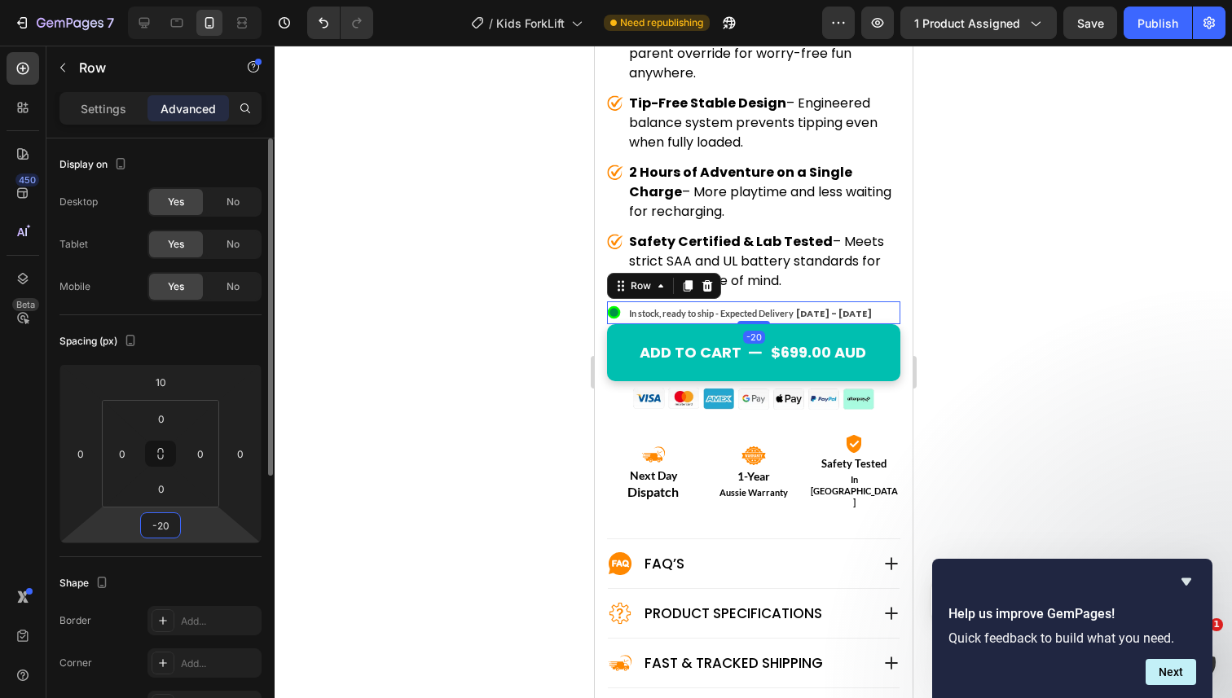
type input "-2"
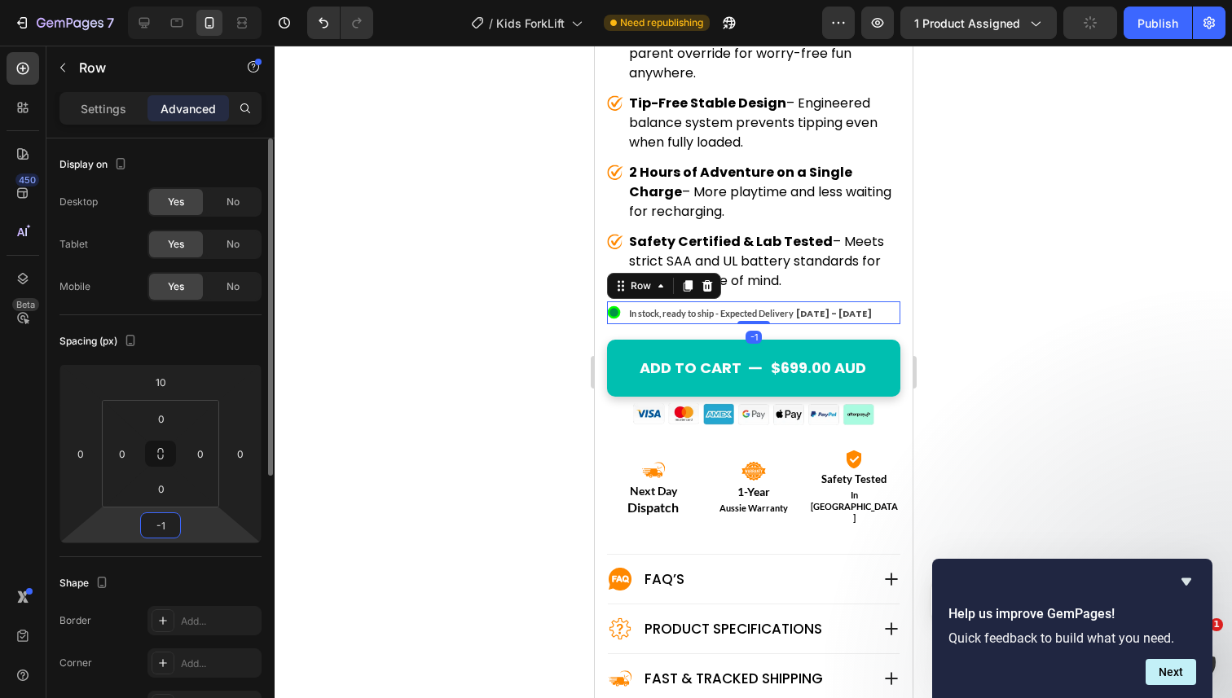
type input "-10"
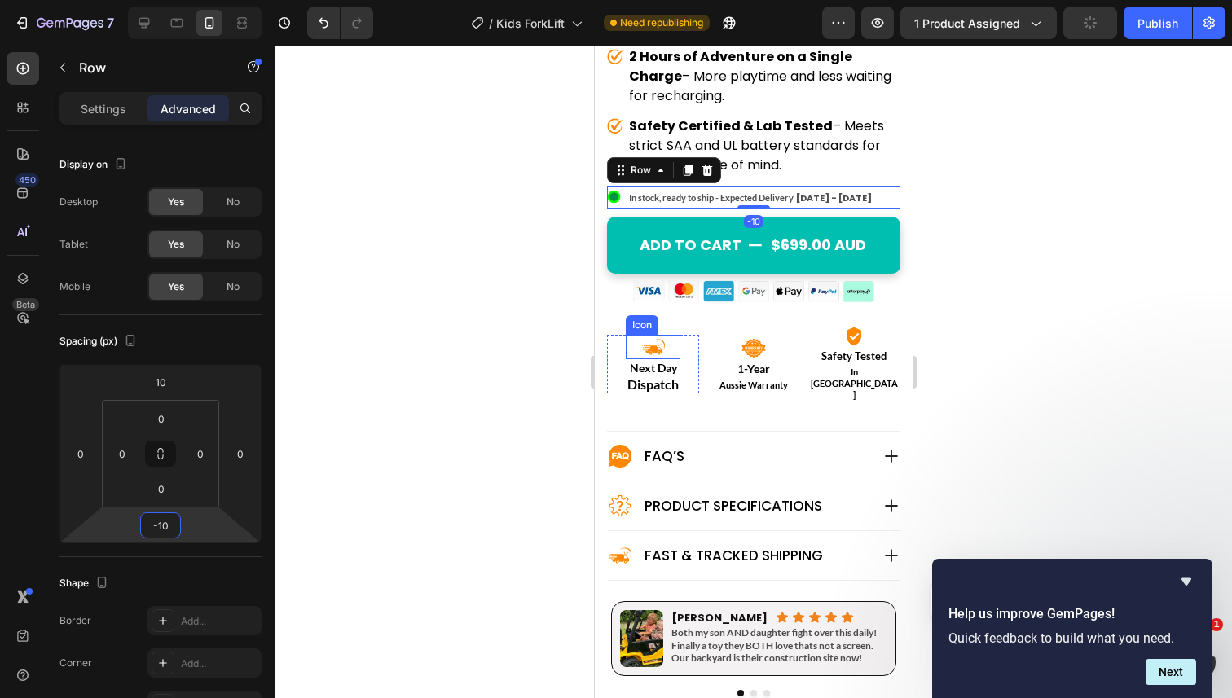
scroll to position [923, 0]
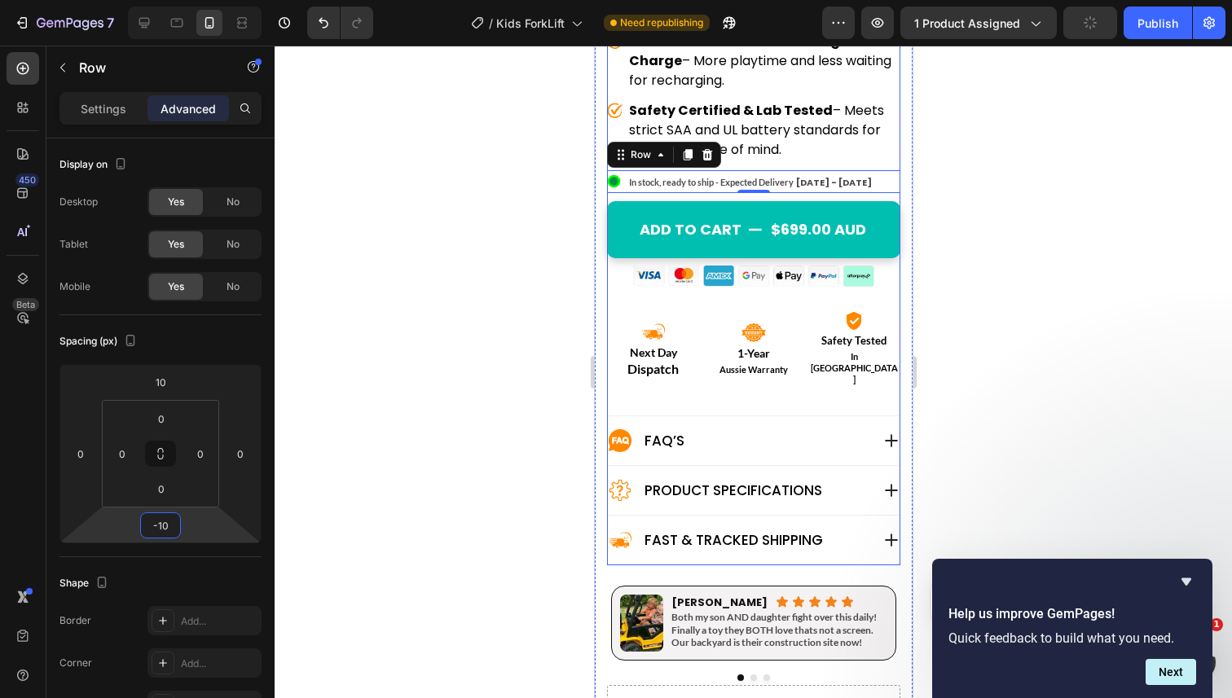
click at [695, 355] on div "Judge.me - Preview Badge (Stars) Judge.me voltrix™ liftmaster Product Title the…" at bounding box center [752, 56] width 293 height 1019
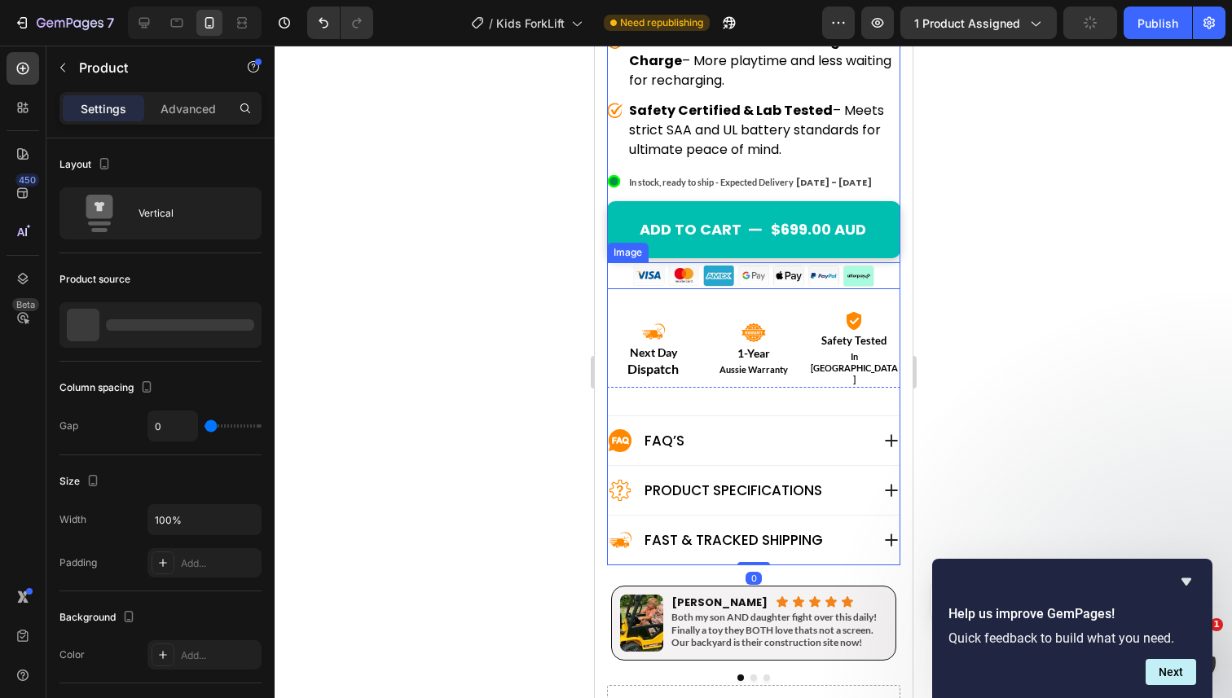
click at [733, 262] on img at bounding box center [753, 275] width 244 height 27
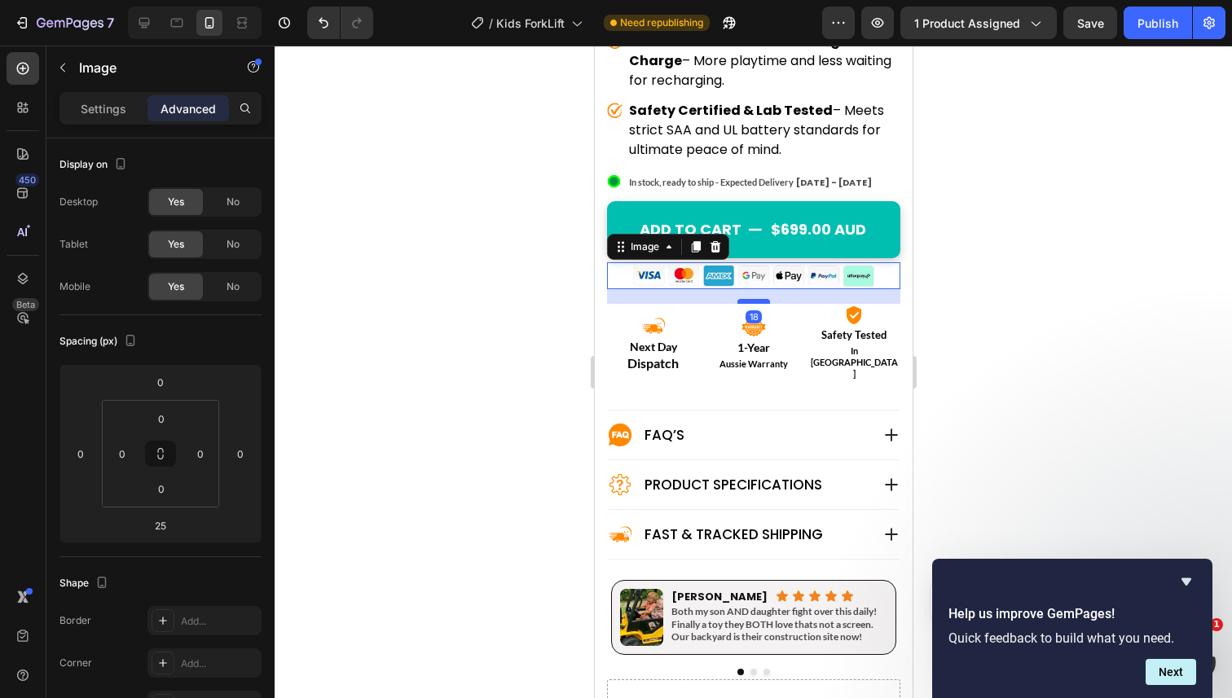
click at [750, 299] on div at bounding box center [753, 301] width 33 height 5
type input "18"
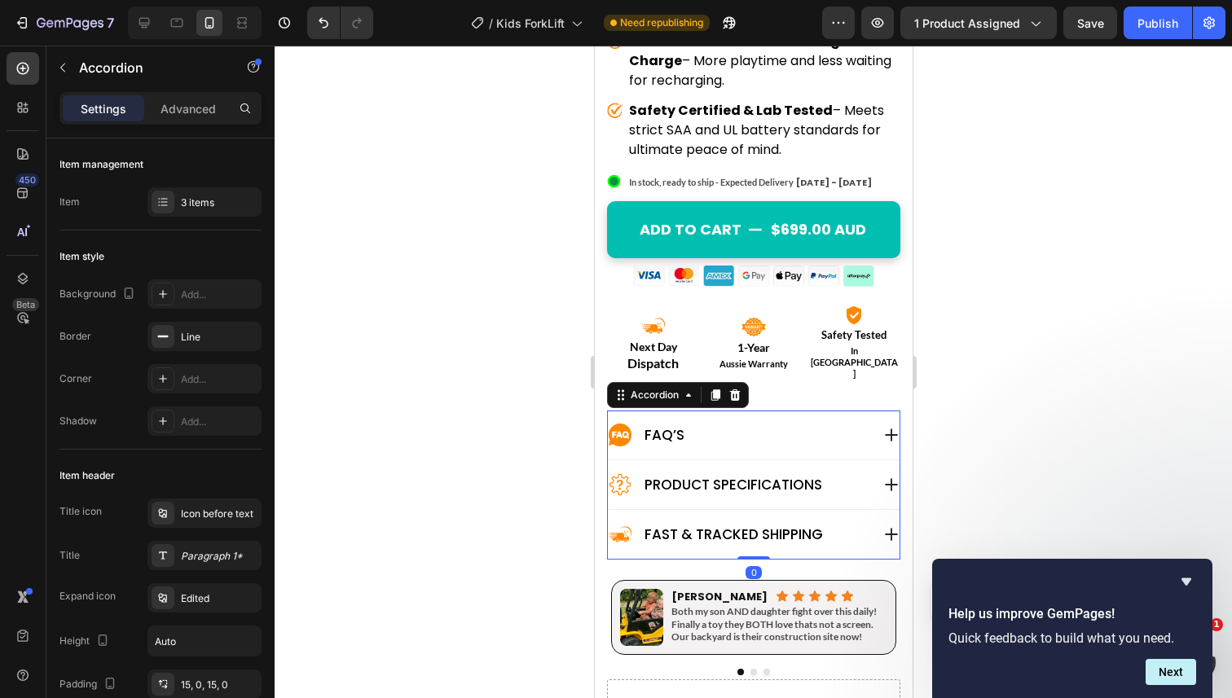
click at [687, 423] on div "FAQ’s" at bounding box center [738, 435] width 262 height 24
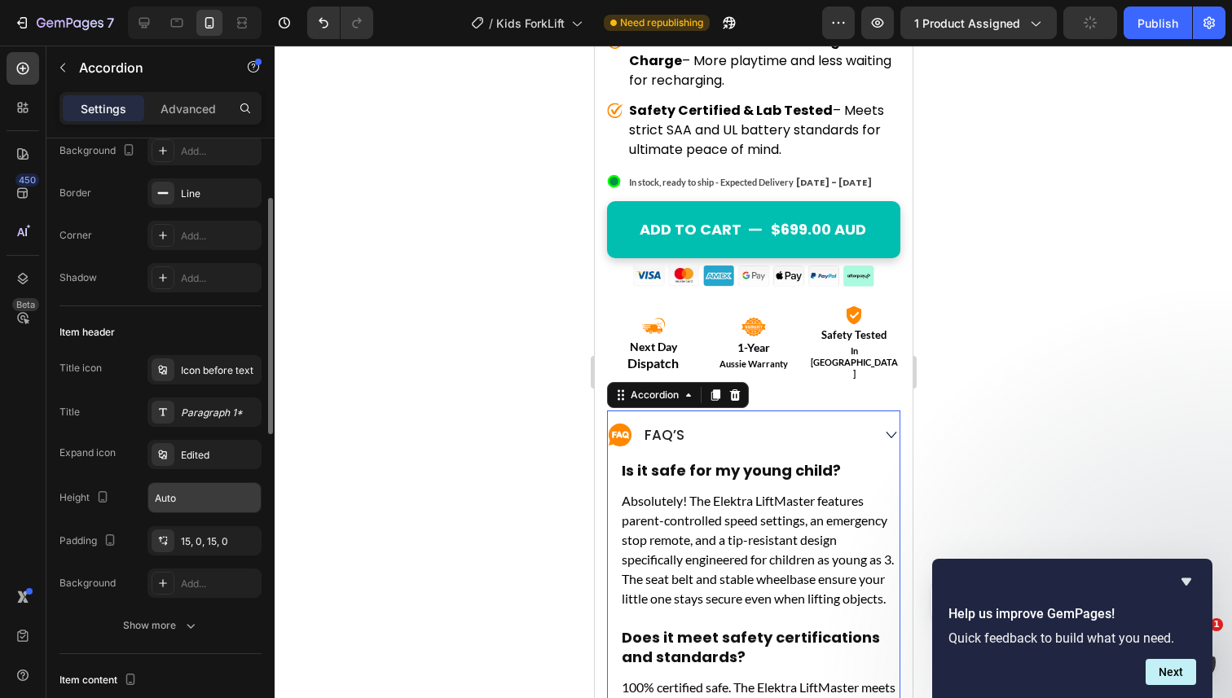
scroll to position [146, 0]
click at [190, 537] on div "15, 0, 15, 0" at bounding box center [204, 539] width 47 height 15
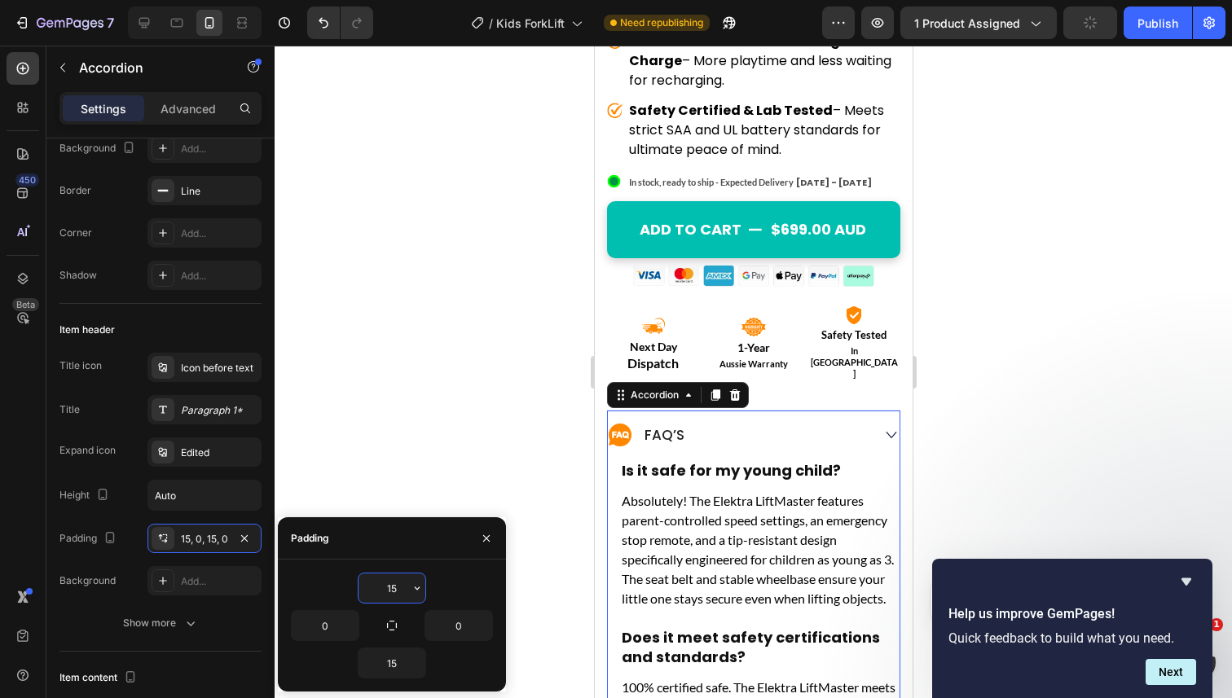
click at [394, 591] on input "15" at bounding box center [392, 588] width 67 height 29
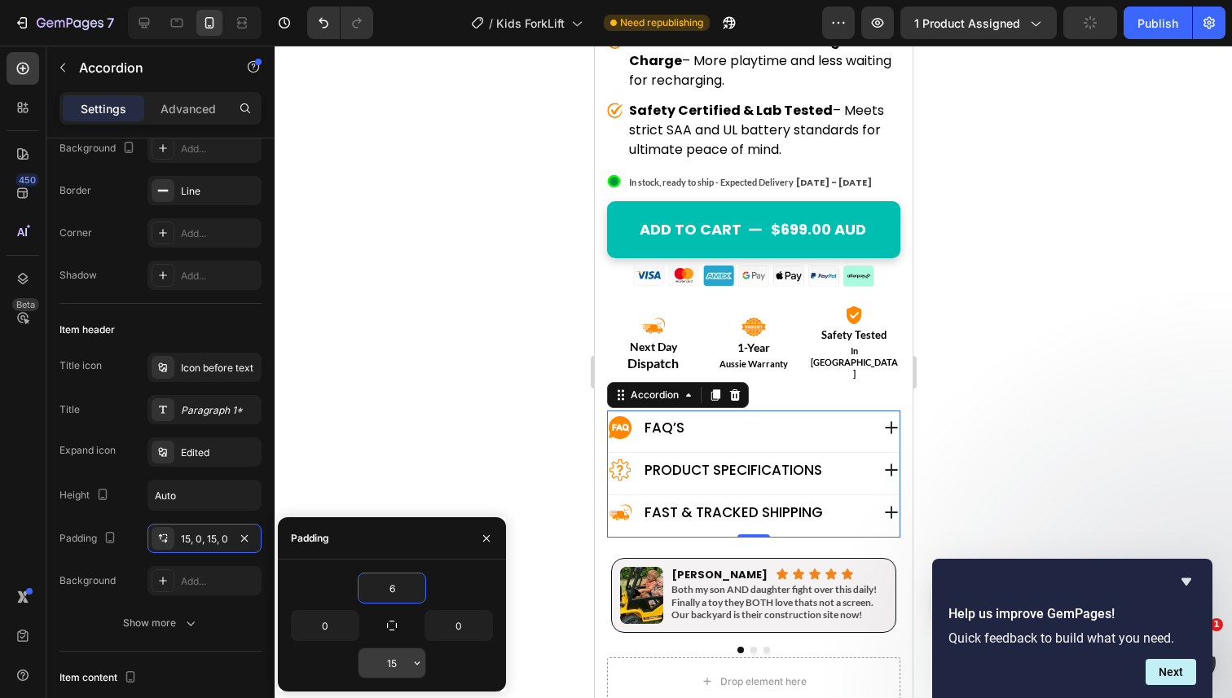
type input "6"
click at [390, 662] on input "15" at bounding box center [392, 663] width 67 height 29
type input "6"
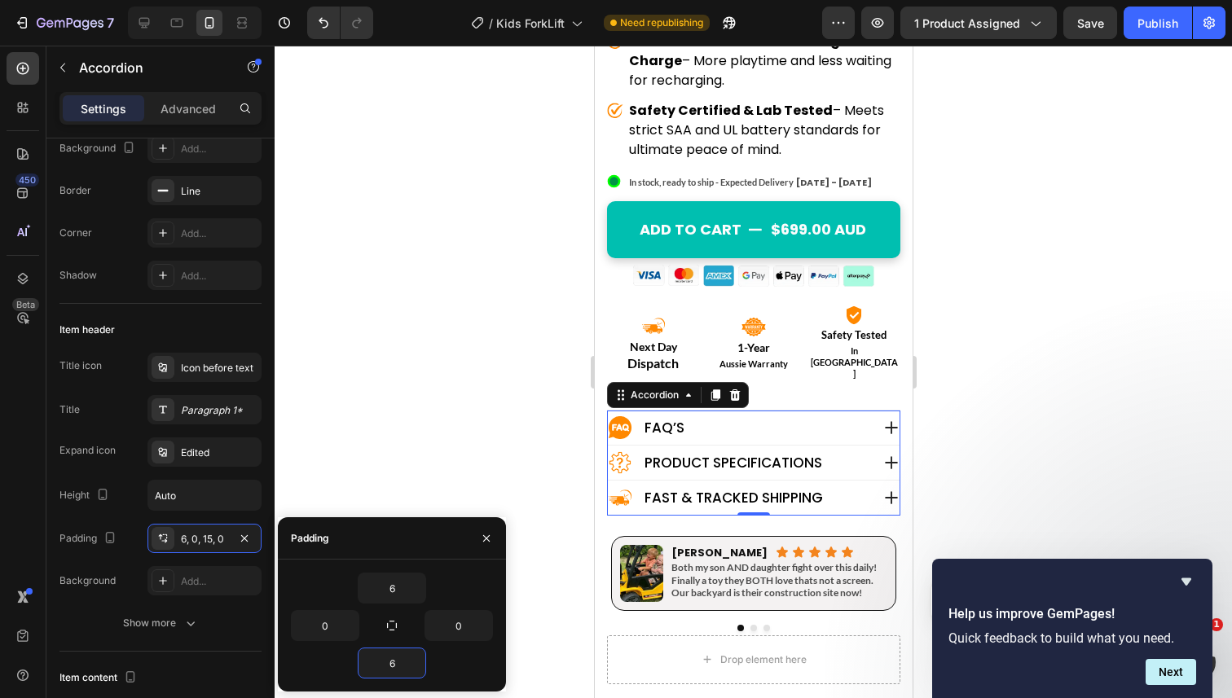
scroll to position [1011, 0]
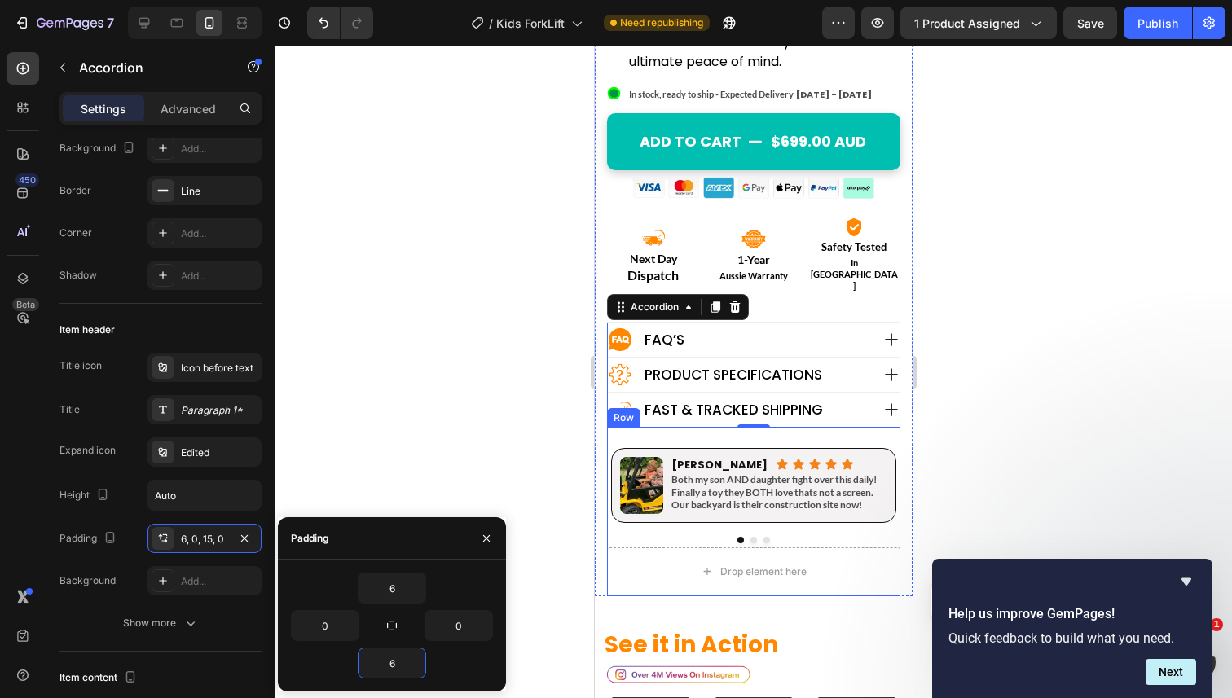
click at [745, 428] on div "Image Emma L. Heading Icon Icon Icon Icon Icon Icon List Row Both my son AND da…" at bounding box center [752, 488] width 293 height 120
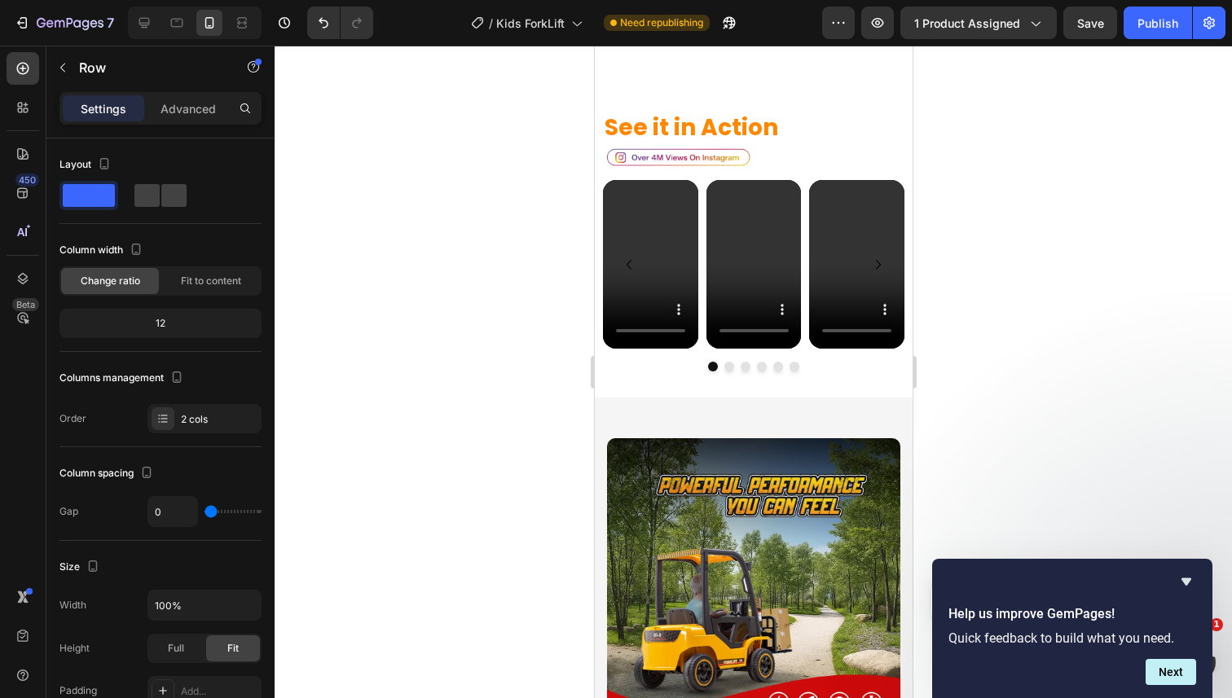
scroll to position [1628, 0]
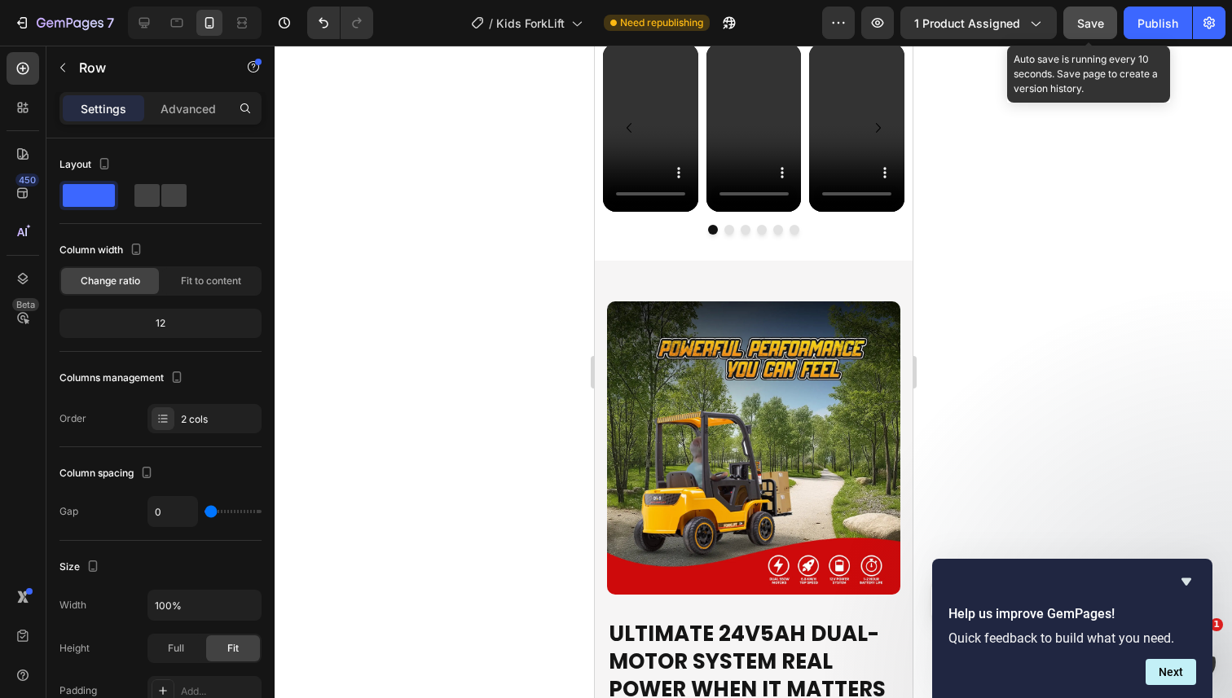
click at [1088, 31] on div "Save" at bounding box center [1090, 23] width 27 height 17
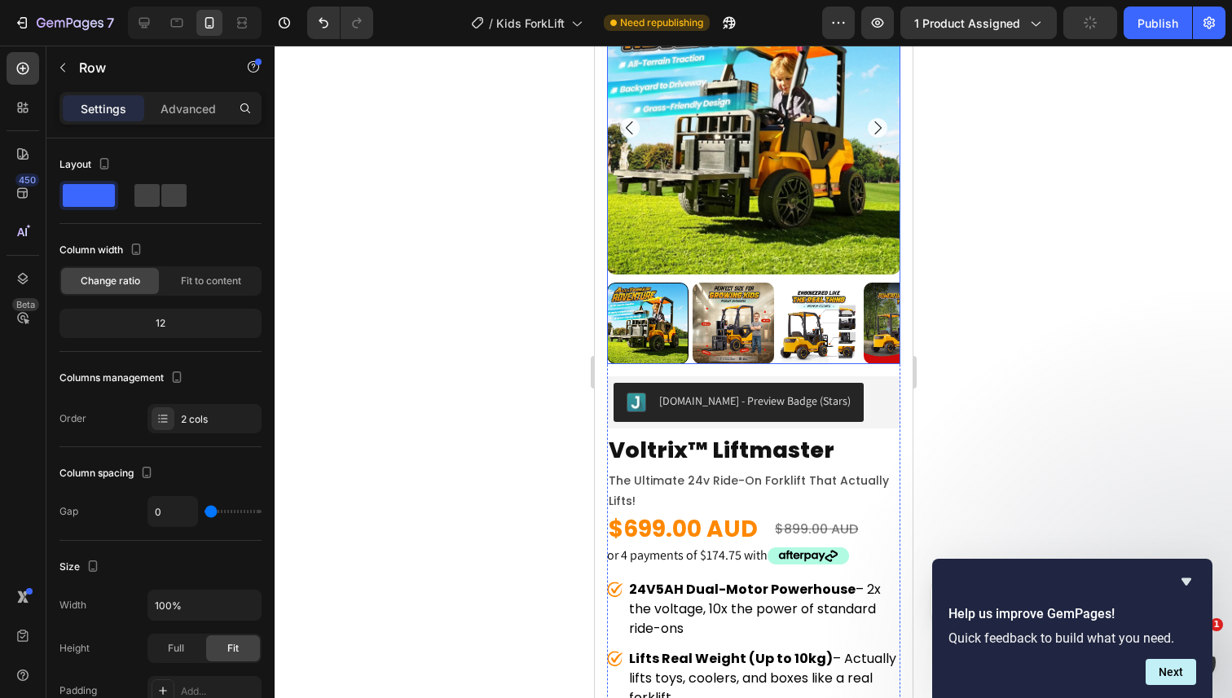
scroll to position [0, 0]
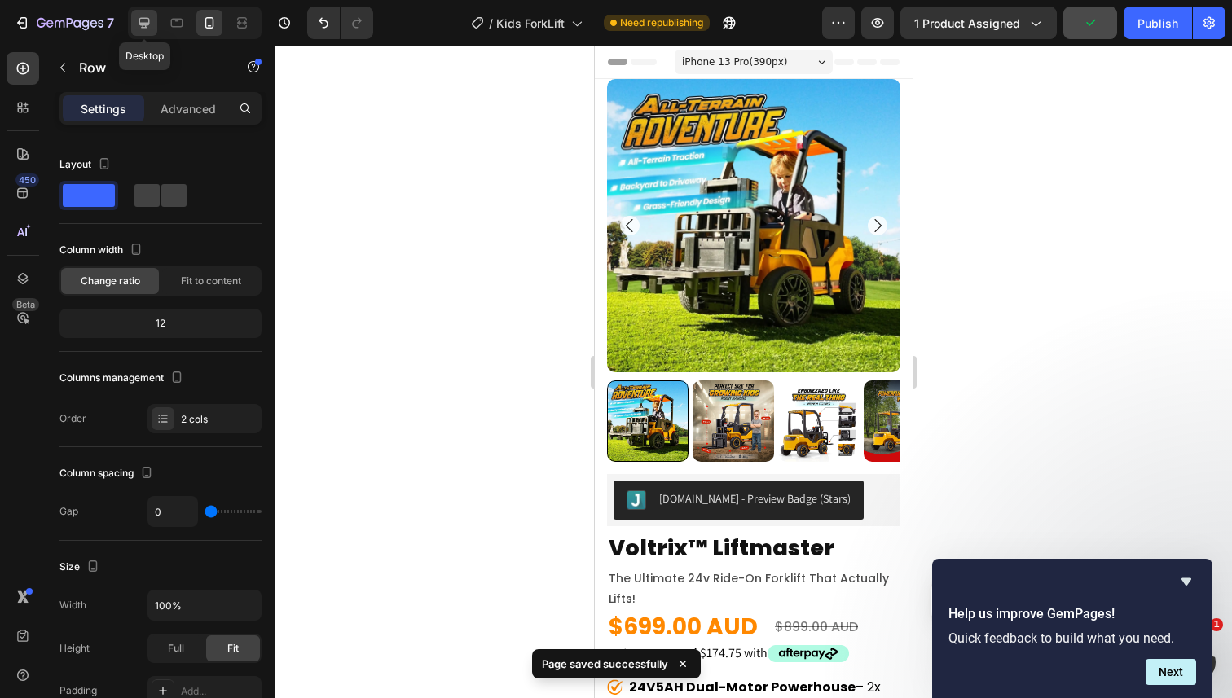
click at [143, 24] on icon at bounding box center [144, 23] width 11 height 11
type input "1200"
type input "8"
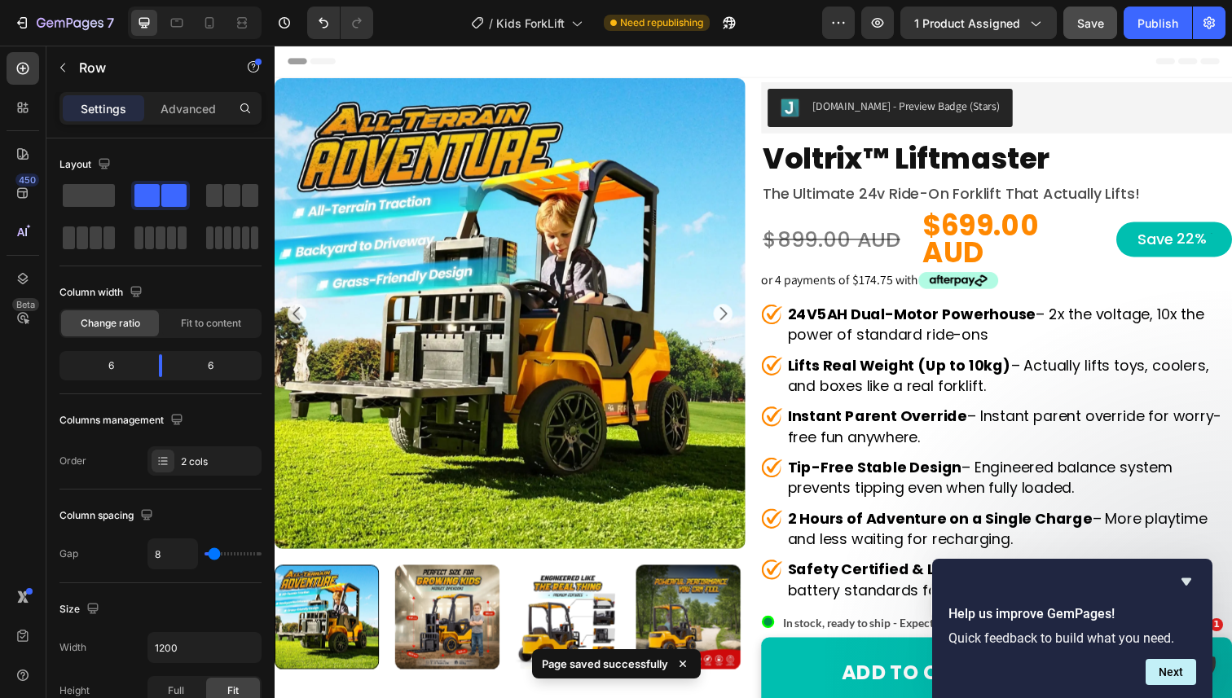
scroll to position [739, 0]
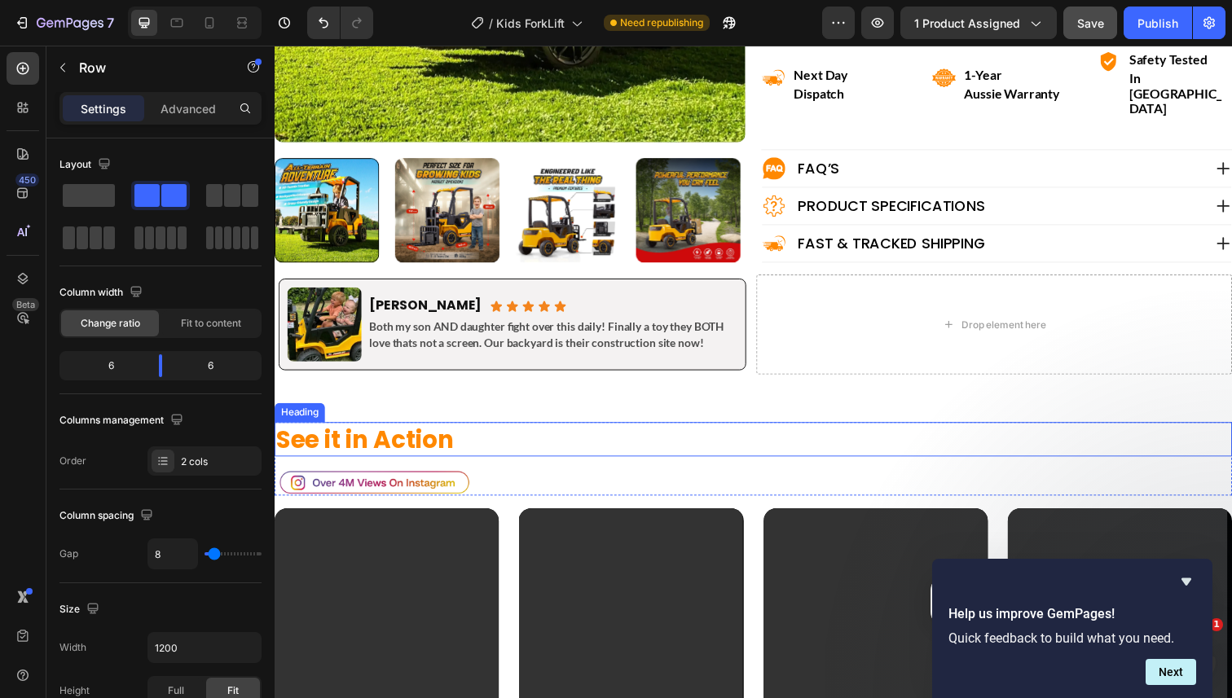
click at [711, 431] on h2 "See it in Action" at bounding box center [764, 448] width 978 height 35
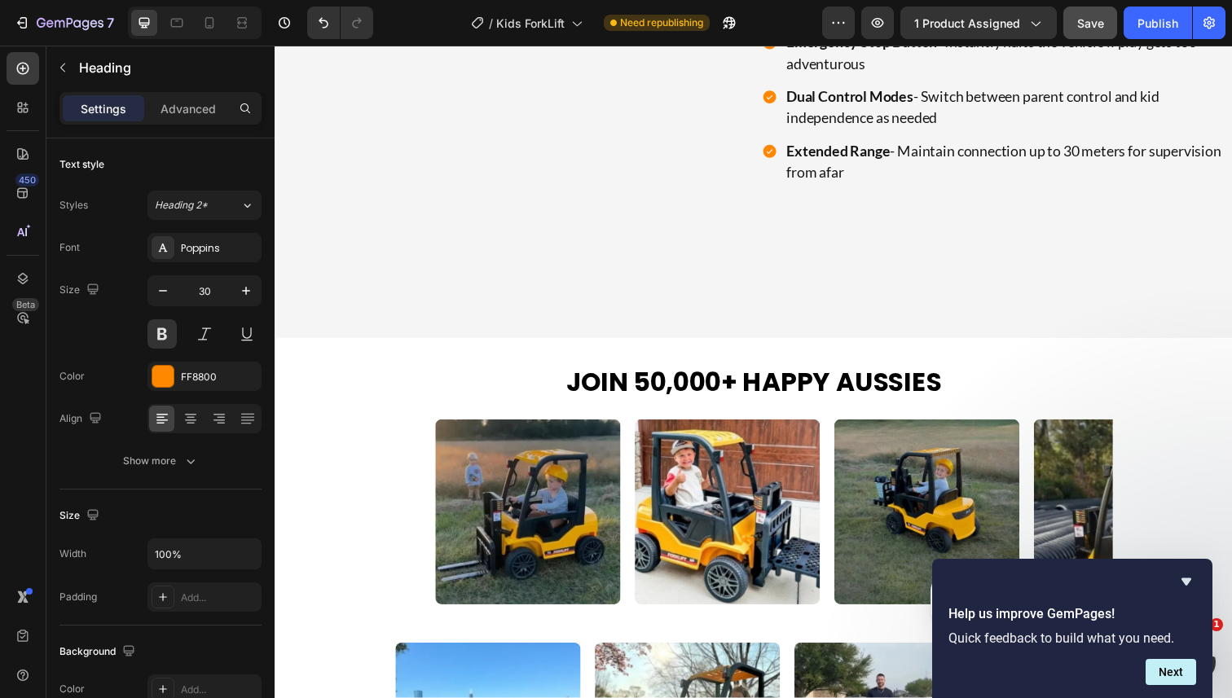
scroll to position [2865, 0]
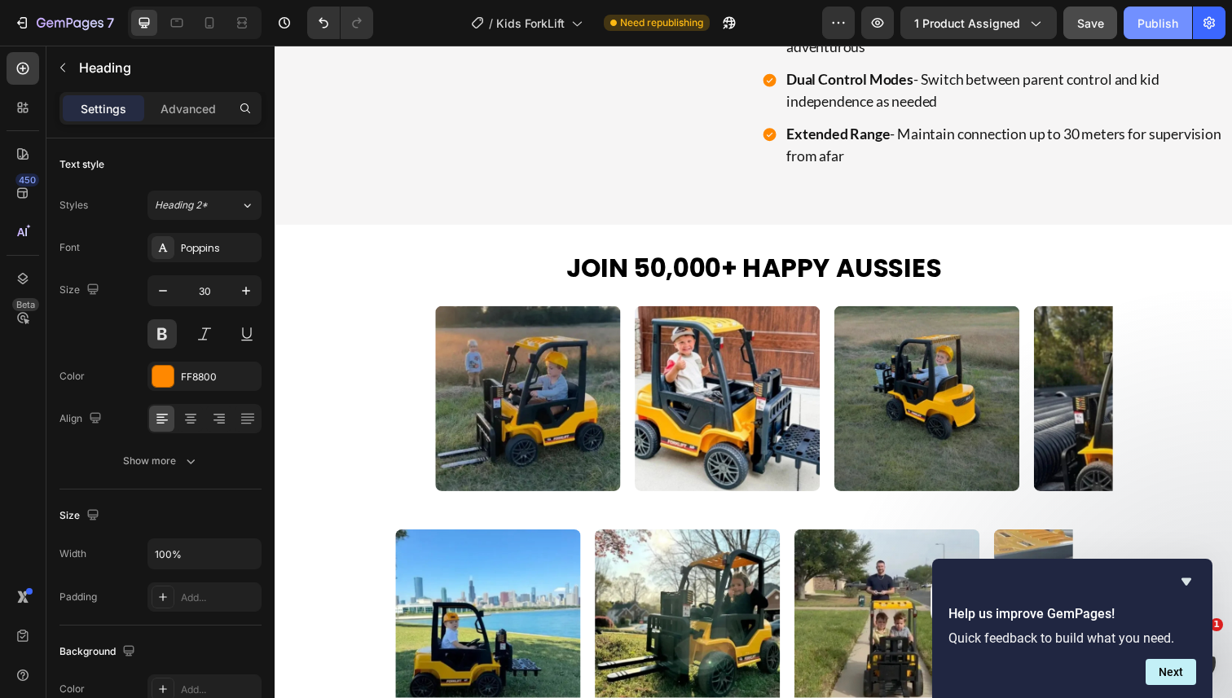
click at [1135, 19] on button "Publish" at bounding box center [1158, 23] width 68 height 33
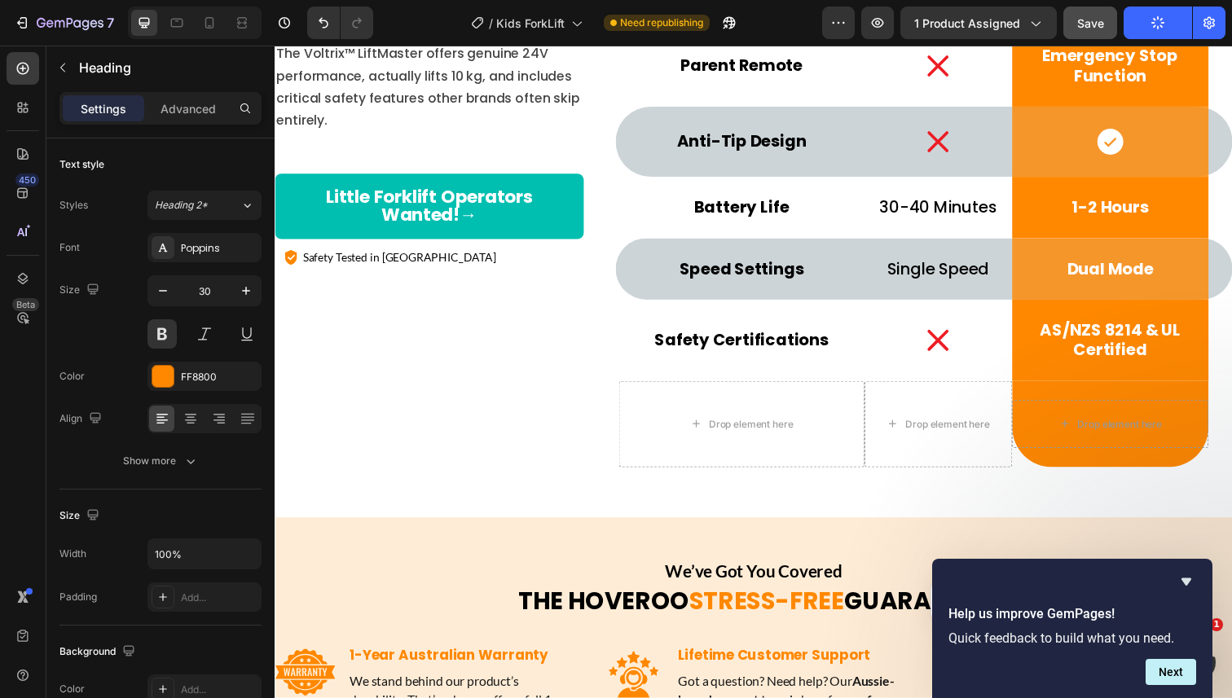
scroll to position [6940, 0]
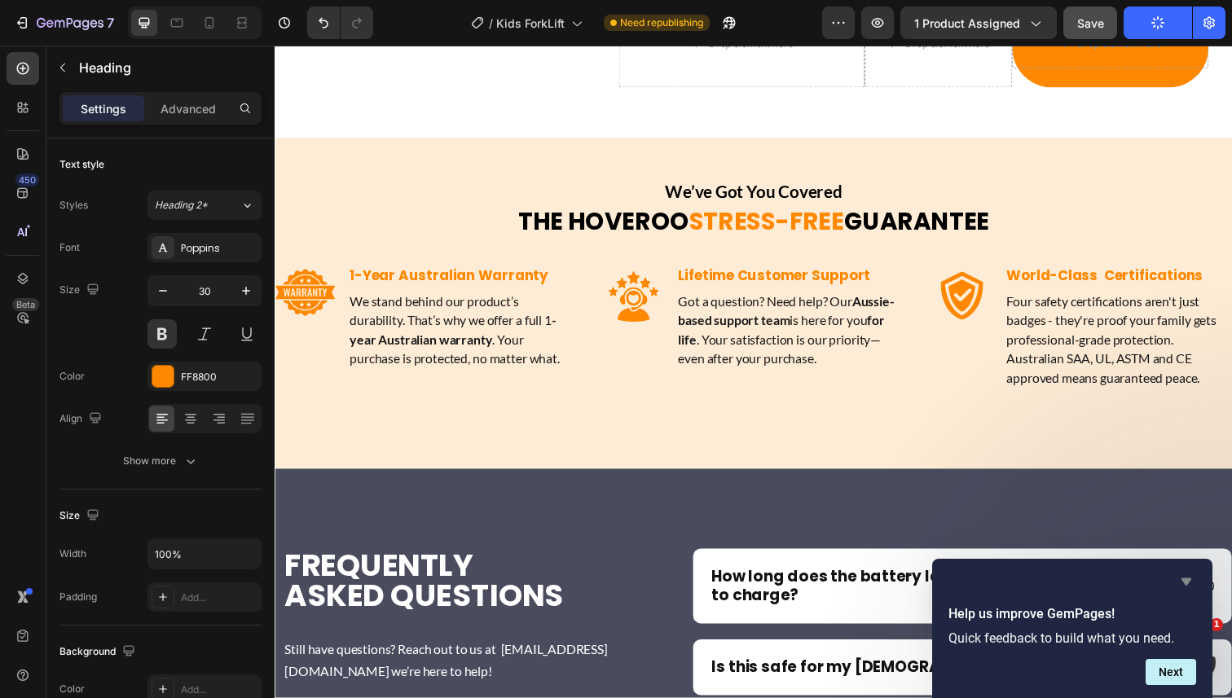
click at [1187, 582] on icon "Hide survey" at bounding box center [1187, 582] width 10 height 7
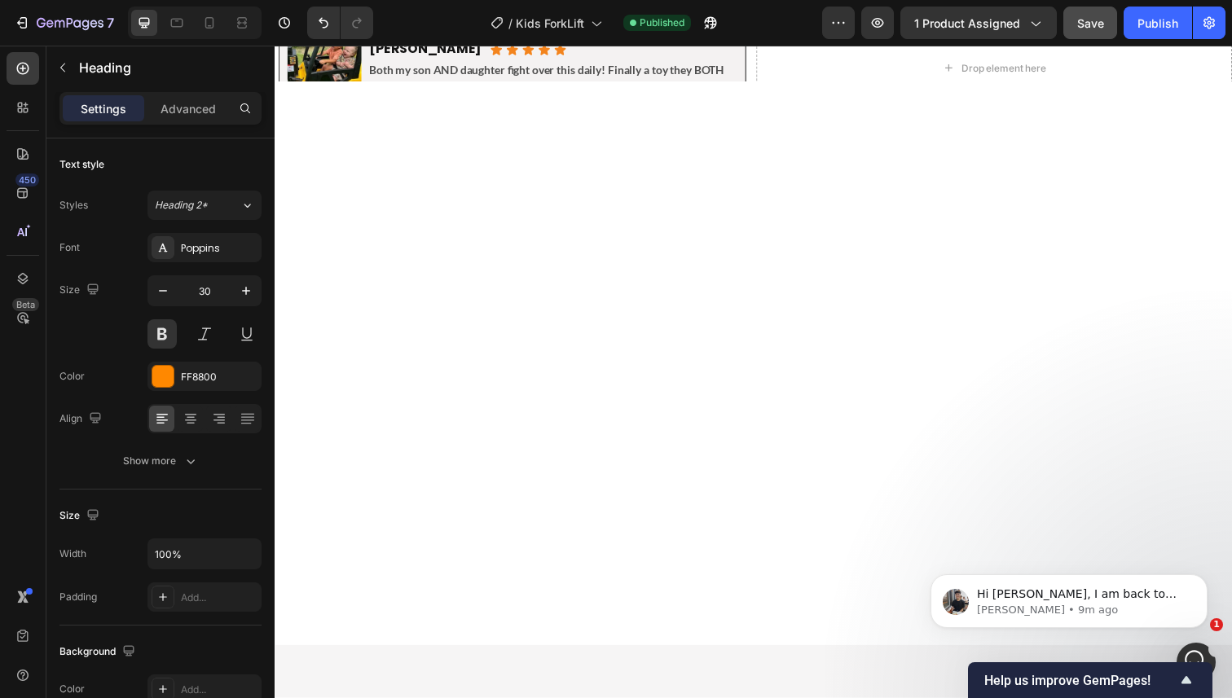
scroll to position [0, 0]
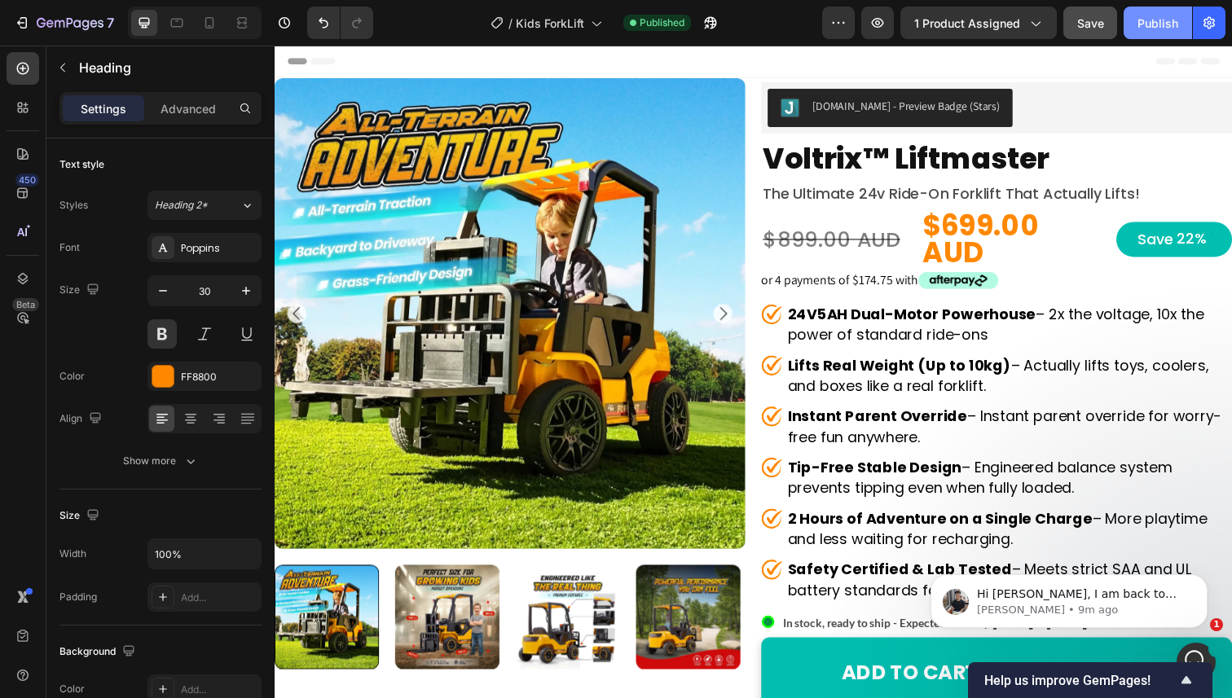
click at [1139, 20] on div "Publish" at bounding box center [1158, 23] width 41 height 17
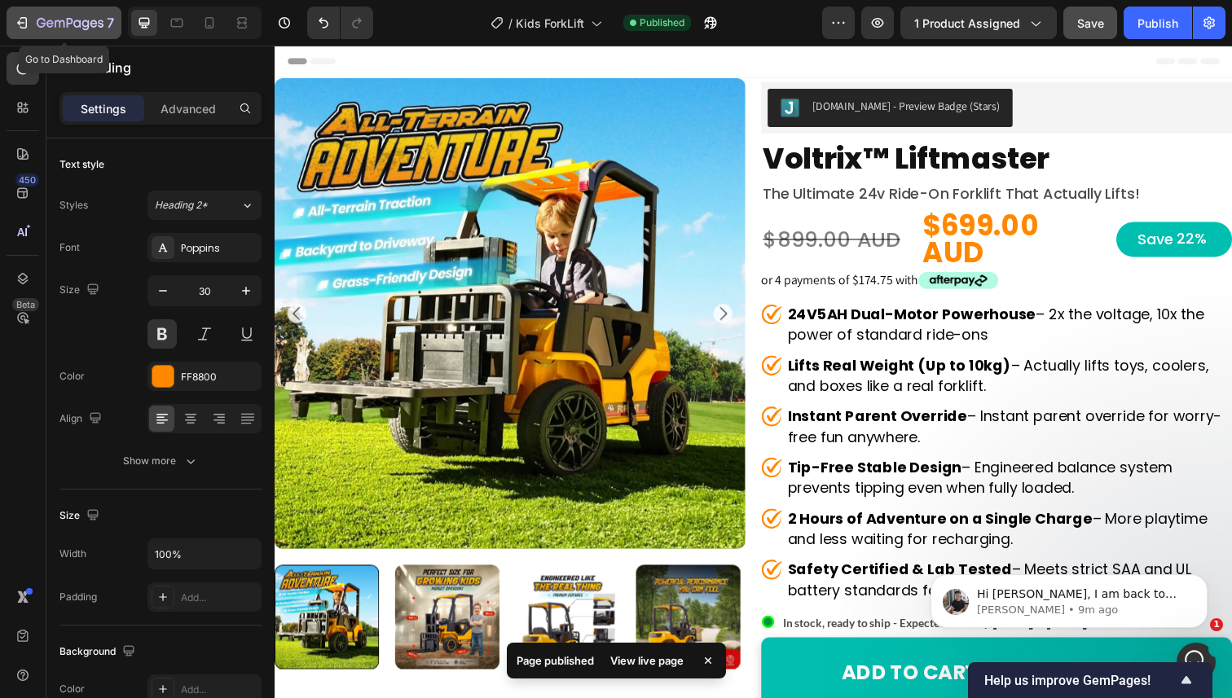
click at [44, 13] on div "7" at bounding box center [75, 23] width 77 height 20
